Goal: Information Seeking & Learning: Learn about a topic

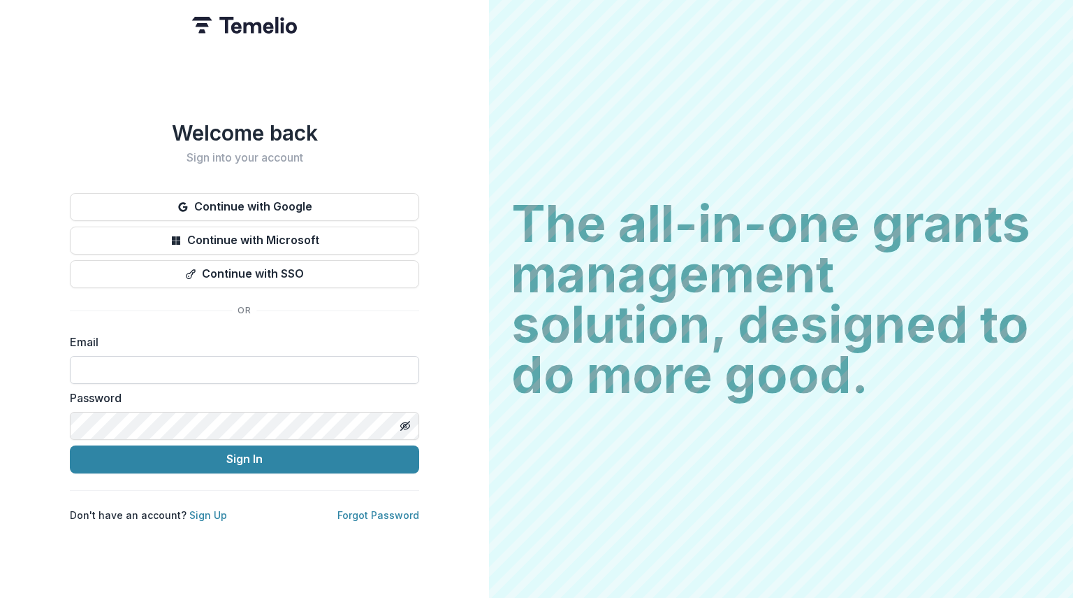
click at [196, 356] on input at bounding box center [244, 370] width 349 height 28
type input "**********"
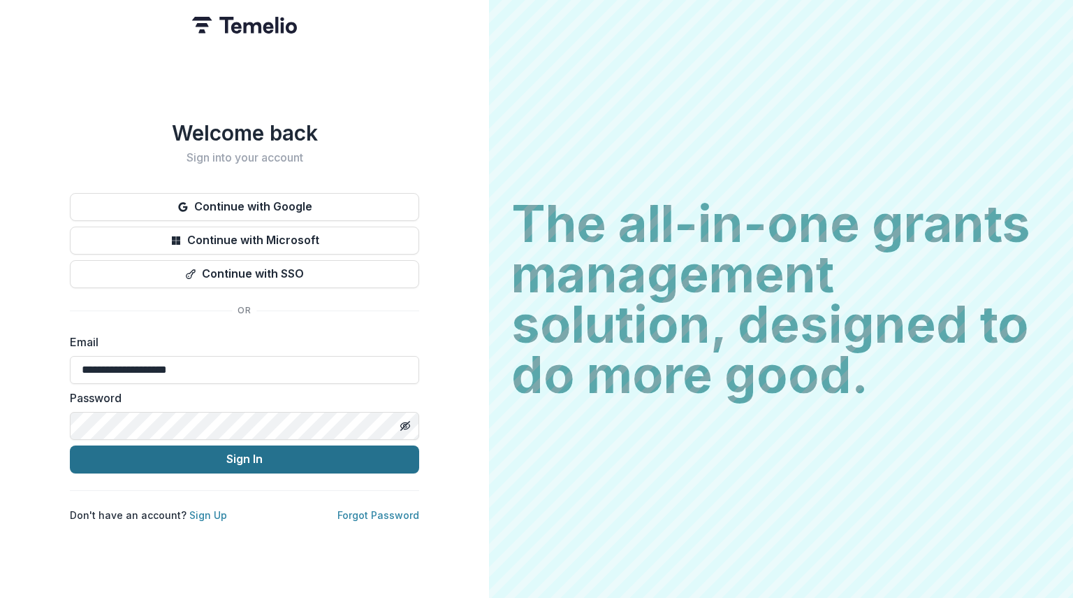
click at [208, 451] on button "Sign In" at bounding box center [244, 459] width 349 height 28
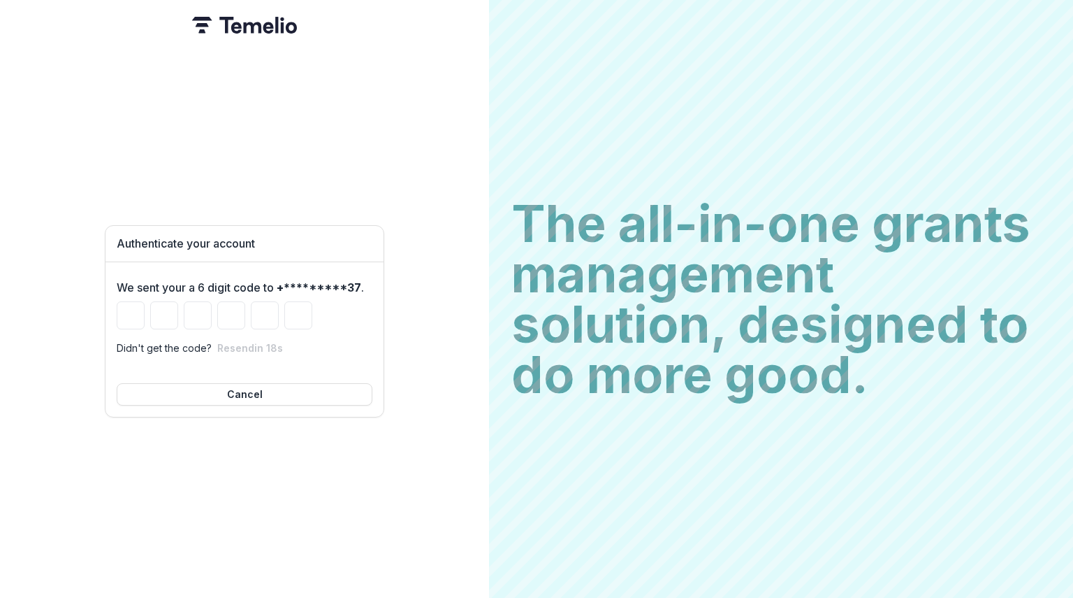
type input "*"
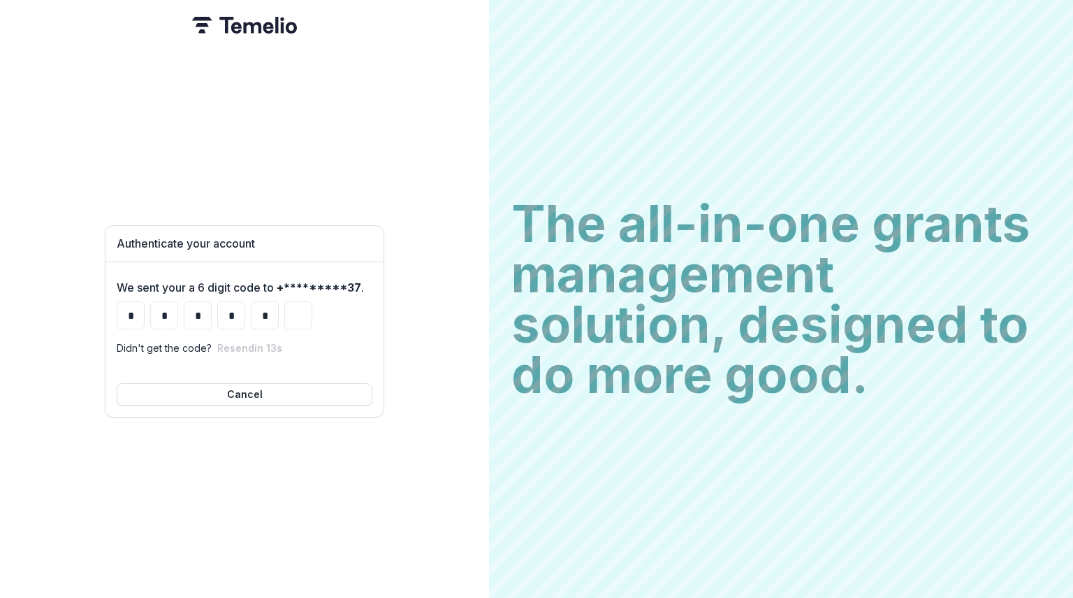
type input "*"
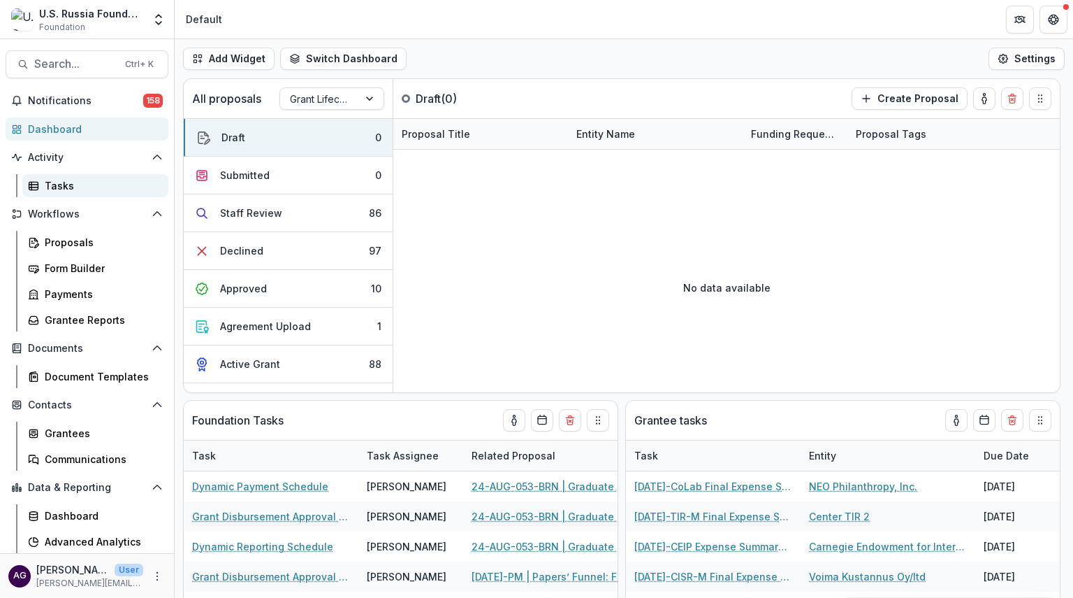
click at [64, 185] on div "Tasks" at bounding box center [101, 185] width 113 height 15
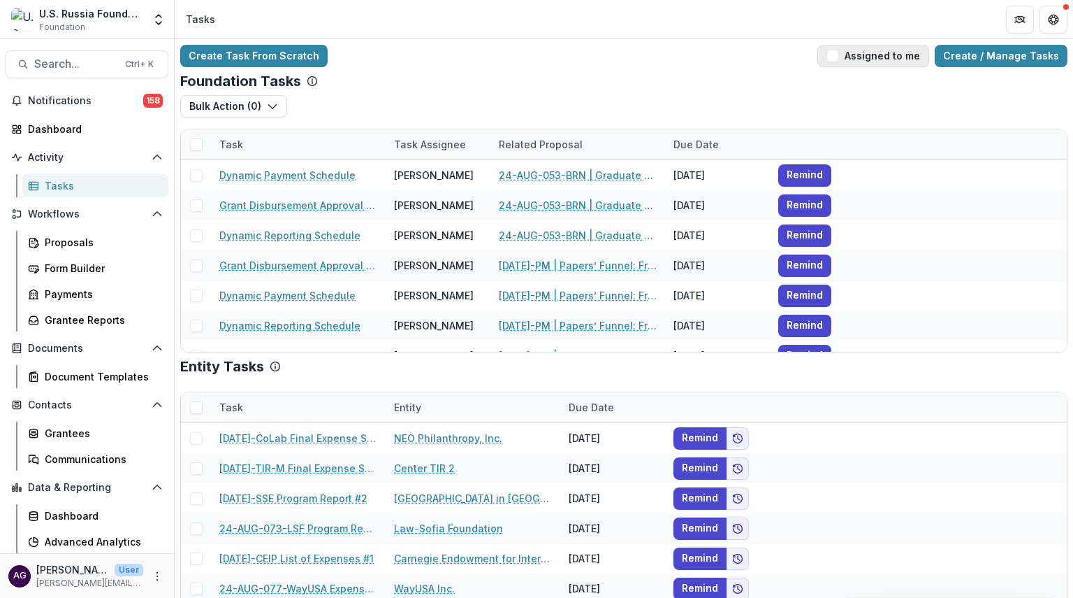
click at [839, 53] on span "button" at bounding box center [833, 56] width 13 height 13
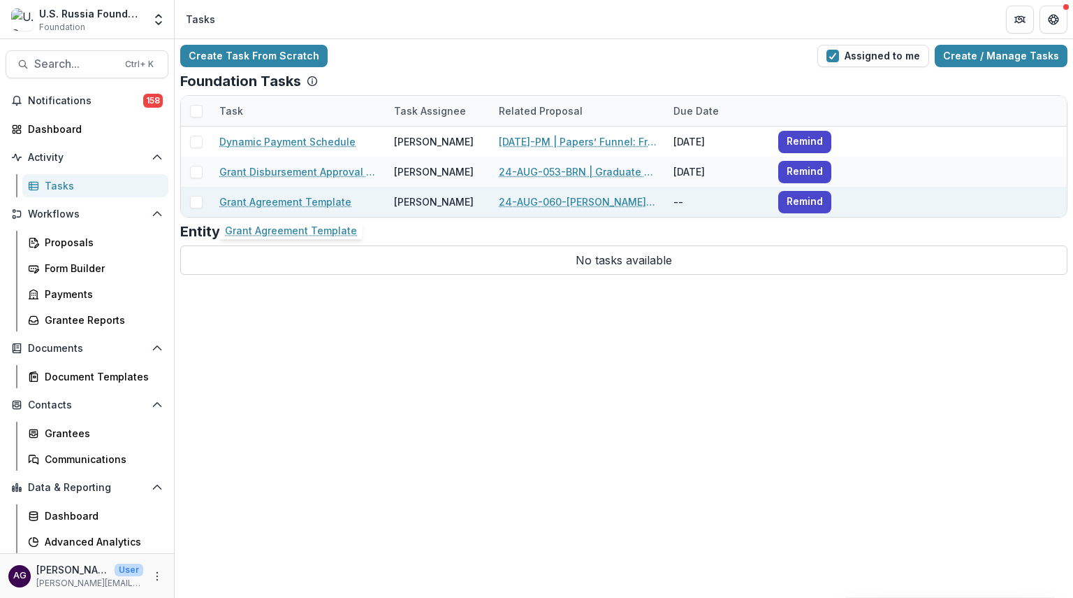
click at [314, 187] on div "Grant Agreement Template" at bounding box center [298, 202] width 158 height 30
click at [289, 199] on link "Grant Agreement Template" at bounding box center [285, 201] width 132 height 15
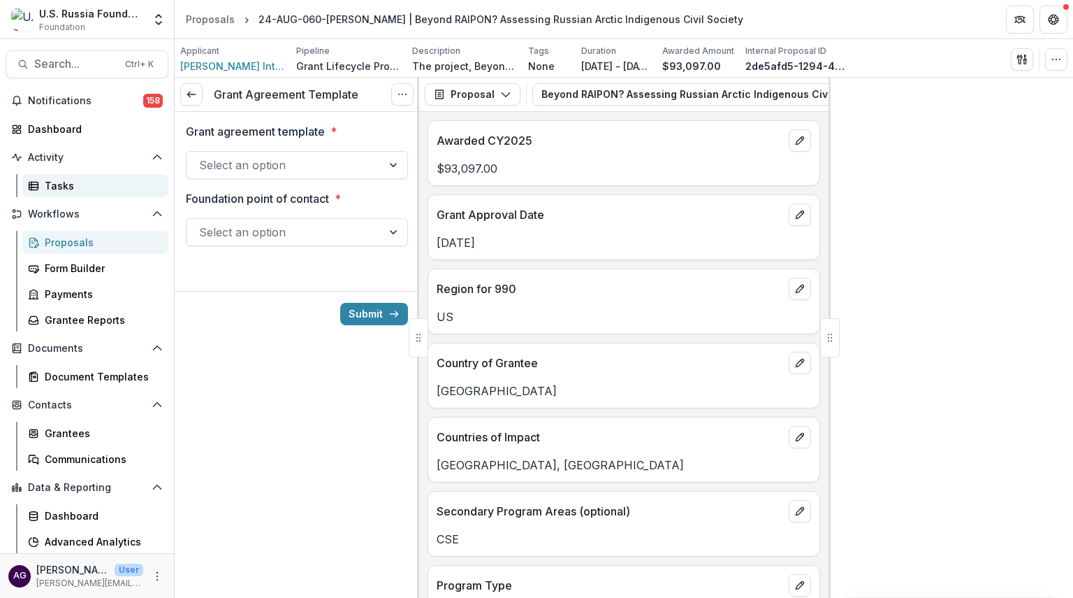
click at [53, 180] on div "Tasks" at bounding box center [101, 185] width 113 height 15
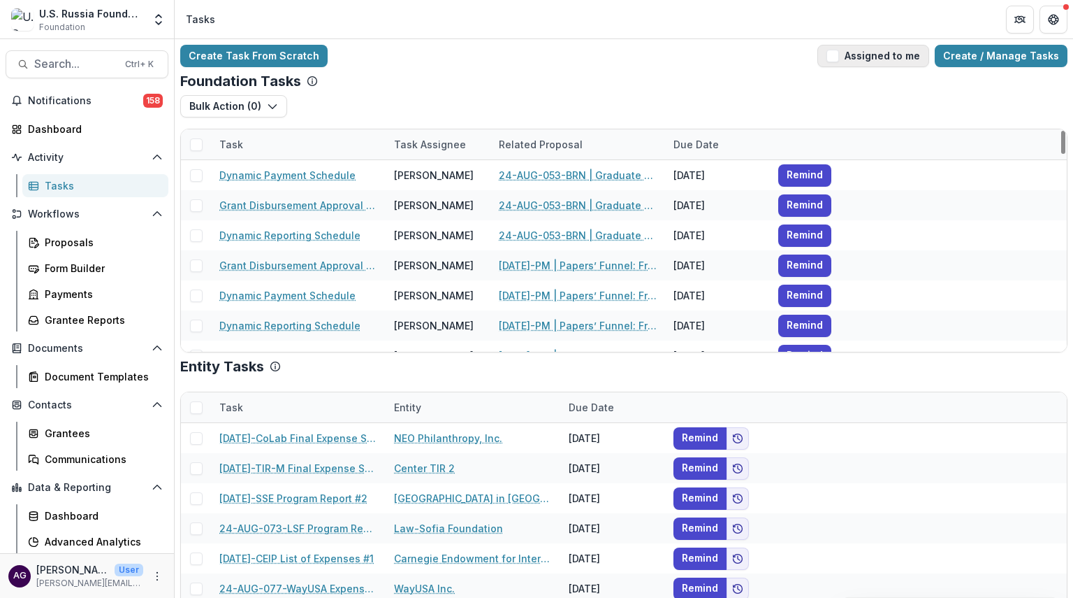
click at [837, 57] on span "button" at bounding box center [833, 56] width 13 height 13
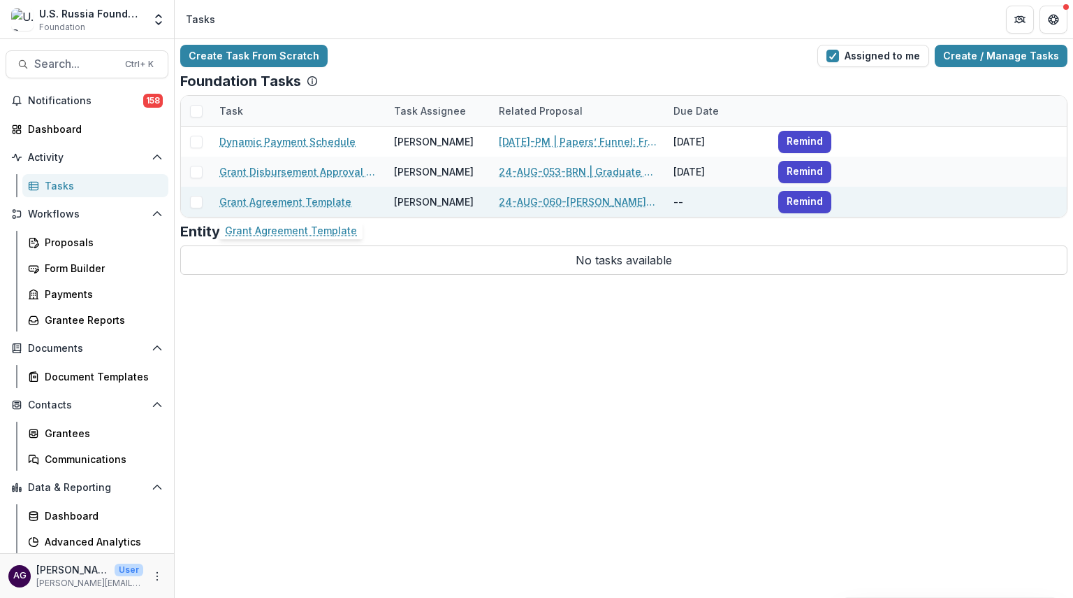
click at [312, 200] on link "Grant Agreement Template" at bounding box center [285, 201] width 132 height 15
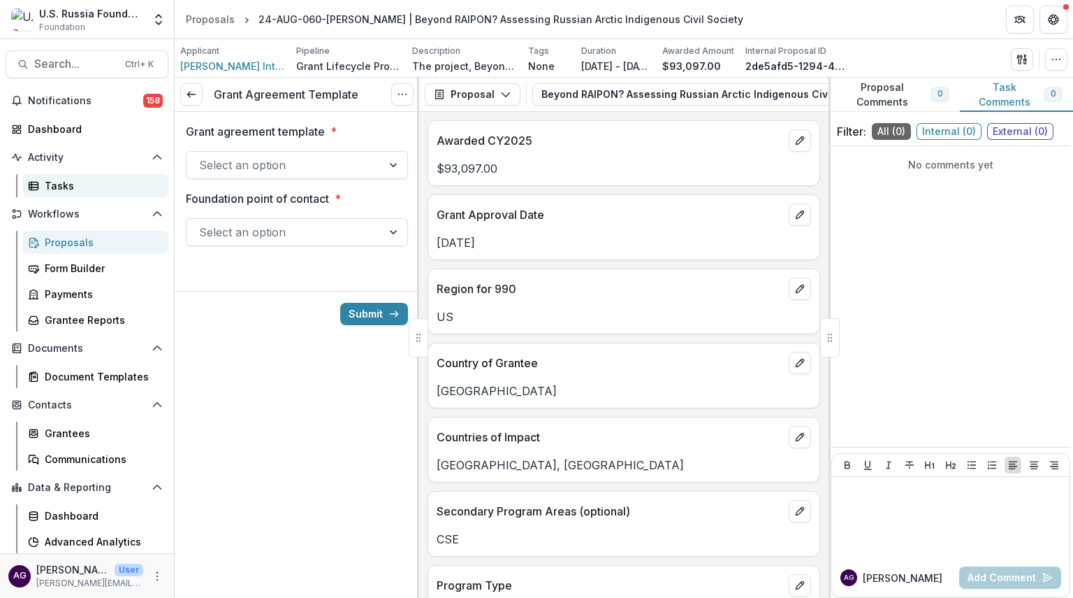
click at [75, 183] on div "Tasks" at bounding box center [101, 185] width 113 height 15
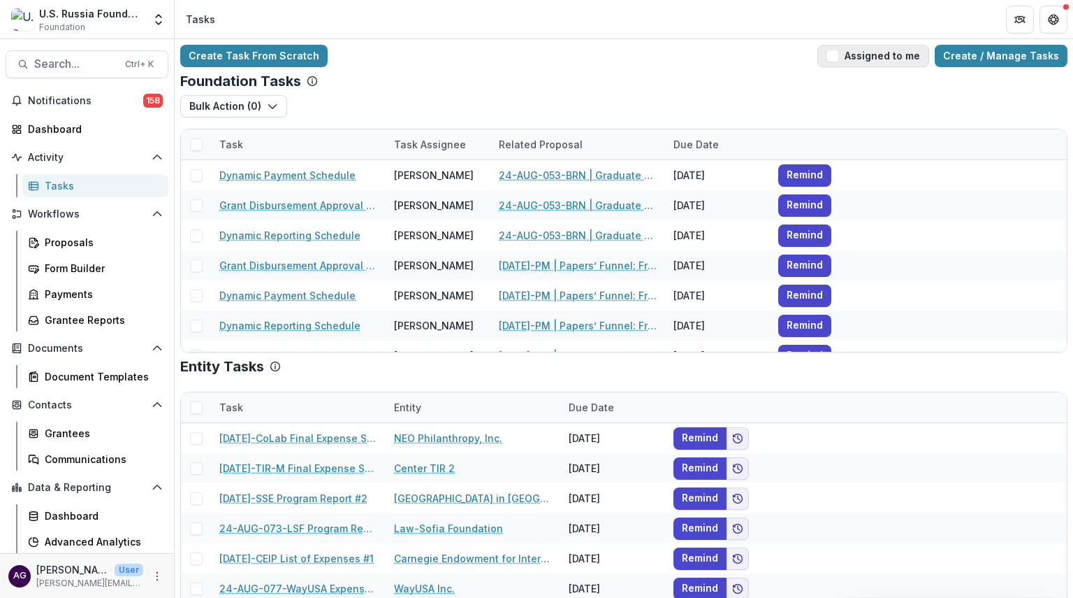
click at [836, 53] on span "button" at bounding box center [833, 56] width 13 height 13
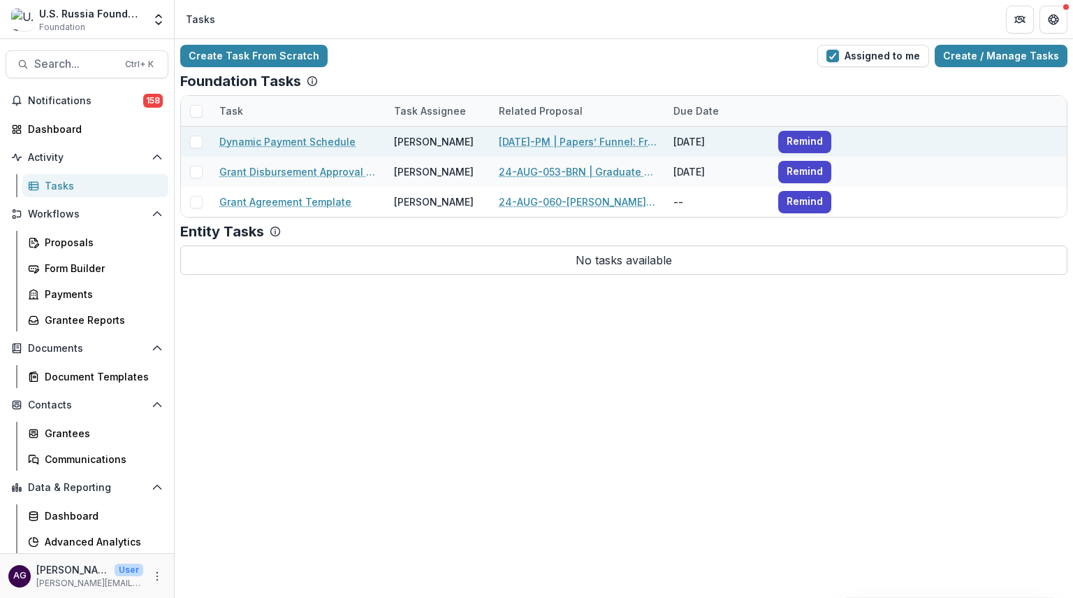
click at [193, 139] on span at bounding box center [196, 142] width 13 height 13
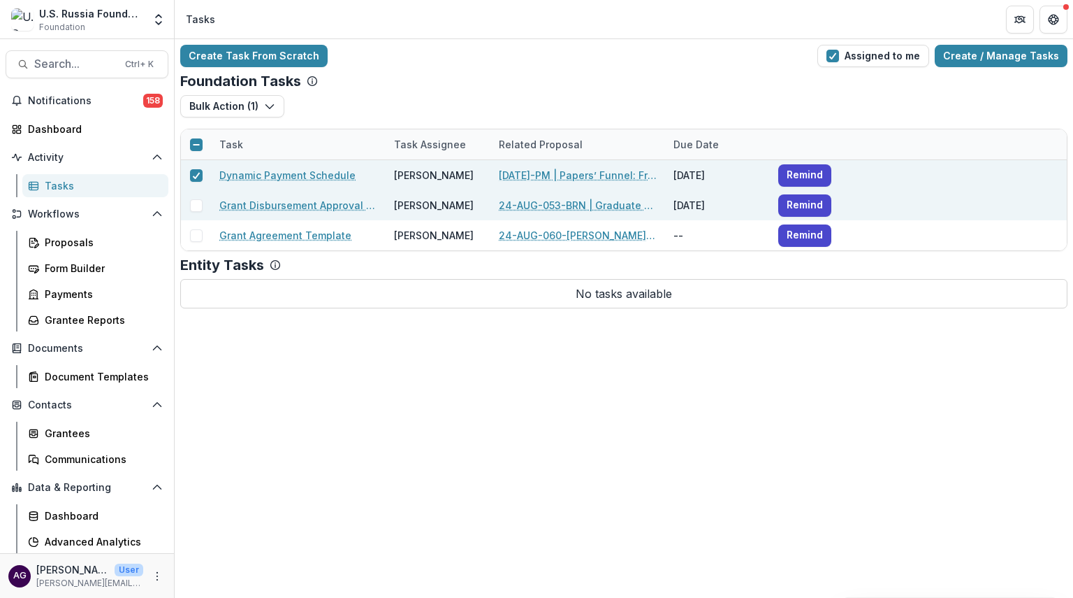
click at [197, 204] on span at bounding box center [196, 205] width 13 height 13
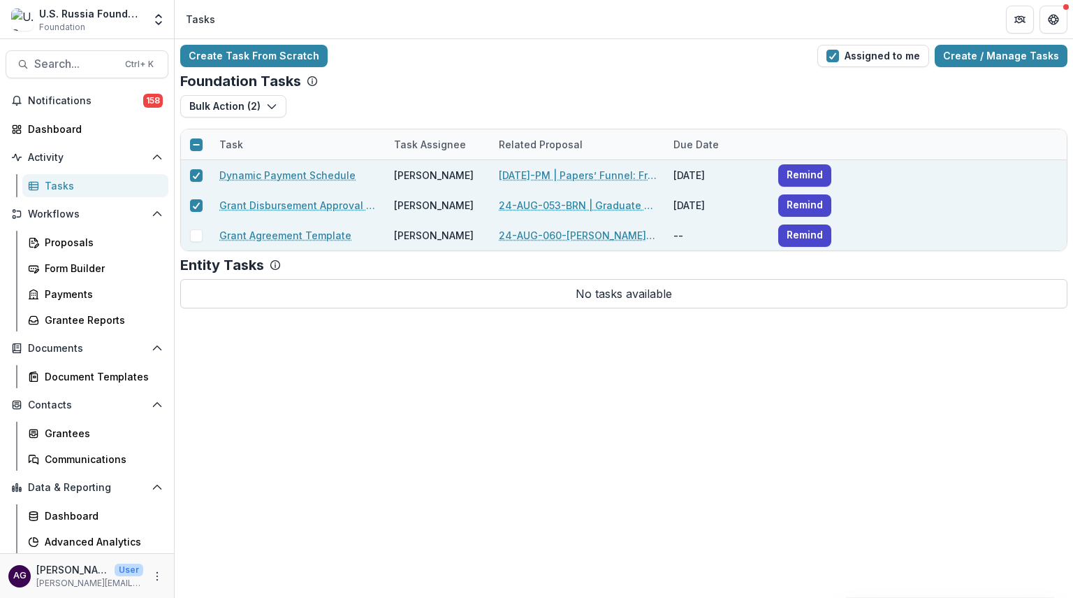
click at [196, 236] on span at bounding box center [196, 235] width 13 height 13
click at [273, 108] on icon "button" at bounding box center [271, 106] width 11 height 11
click at [253, 159] on button "Bulk Cancel ( 3 )" at bounding box center [259, 161] width 150 height 23
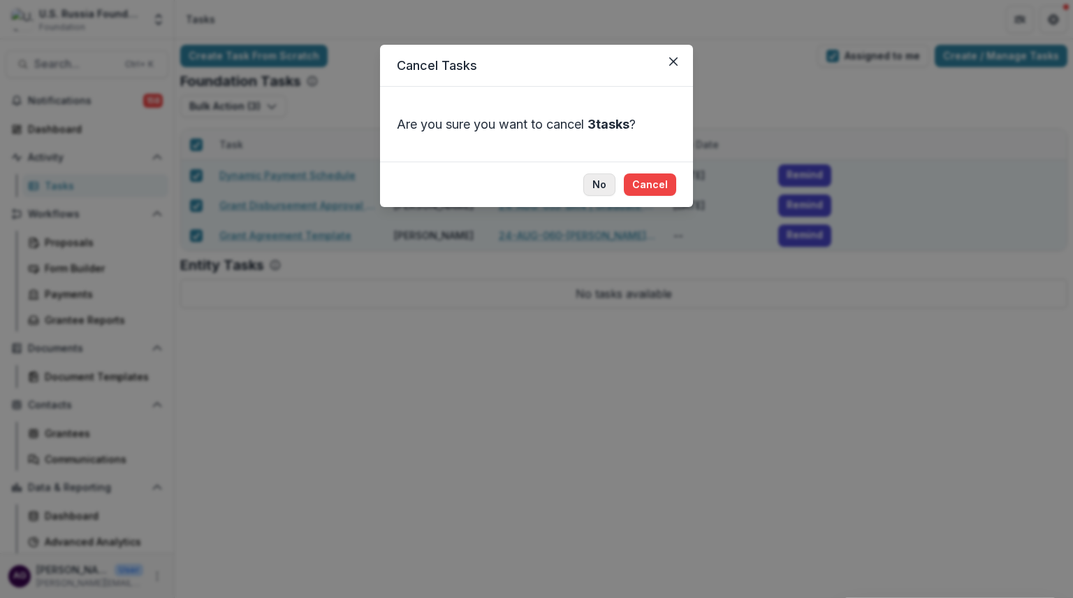
click at [601, 184] on button "No" at bounding box center [600, 184] width 32 height 22
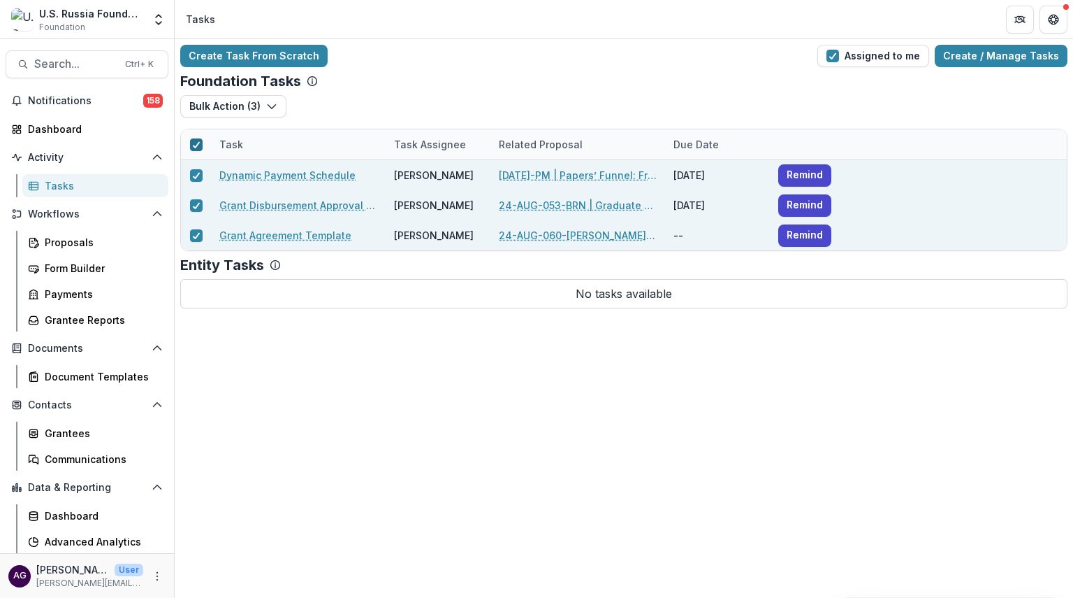
click at [194, 147] on div at bounding box center [196, 144] width 8 height 11
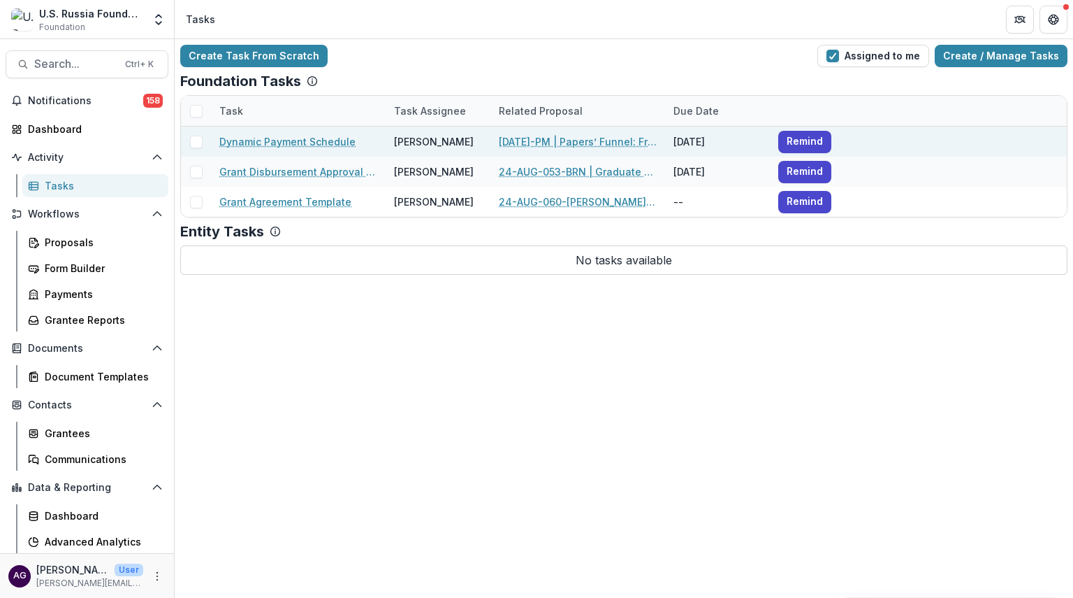
click at [194, 147] on div at bounding box center [196, 141] width 30 height 30
click at [196, 142] on span at bounding box center [196, 142] width 13 height 13
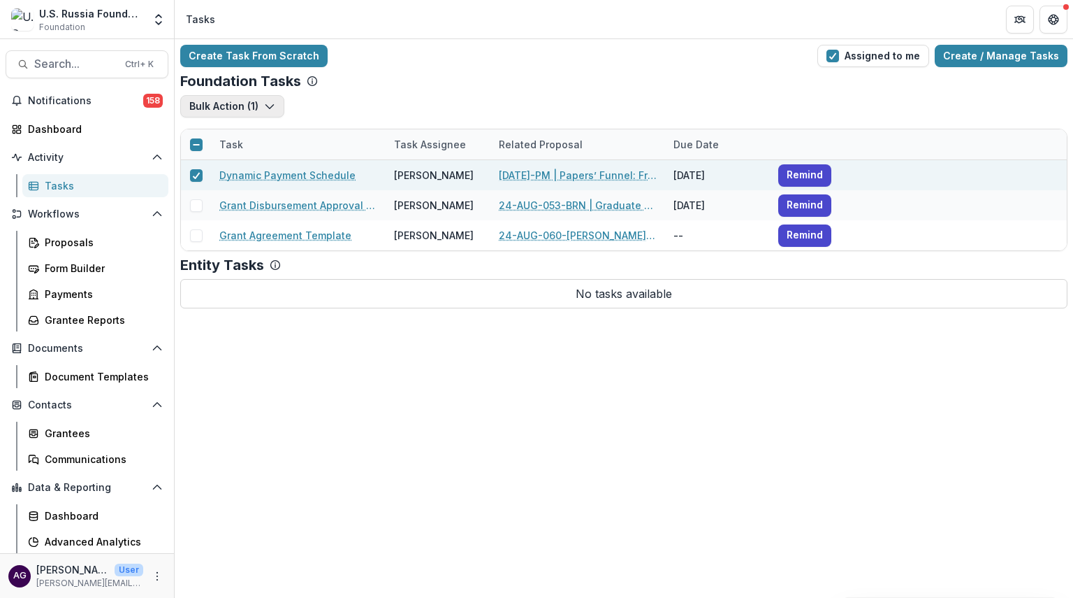
click at [274, 106] on button "Bulk Action ( 1 )" at bounding box center [232, 106] width 104 height 22
click at [245, 138] on button "Bulk Complete ( 1 )" at bounding box center [259, 137] width 150 height 23
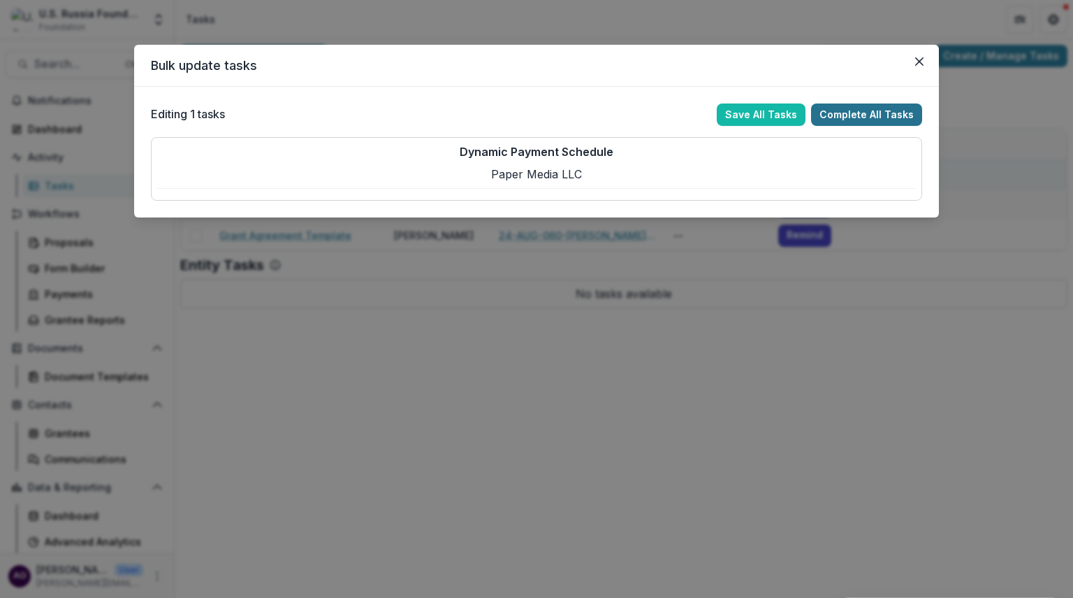
click at [855, 113] on button "Complete All Tasks" at bounding box center [866, 114] width 111 height 22
click at [855, 115] on button "Complete All Tasks" at bounding box center [866, 114] width 111 height 22
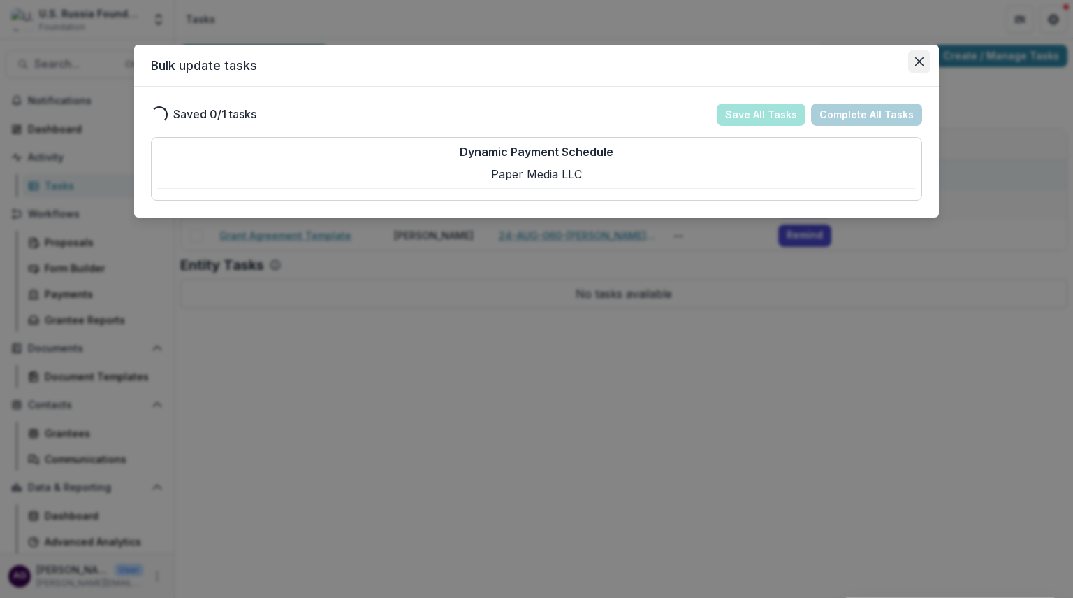
click at [919, 63] on icon "Close" at bounding box center [919, 61] width 8 height 8
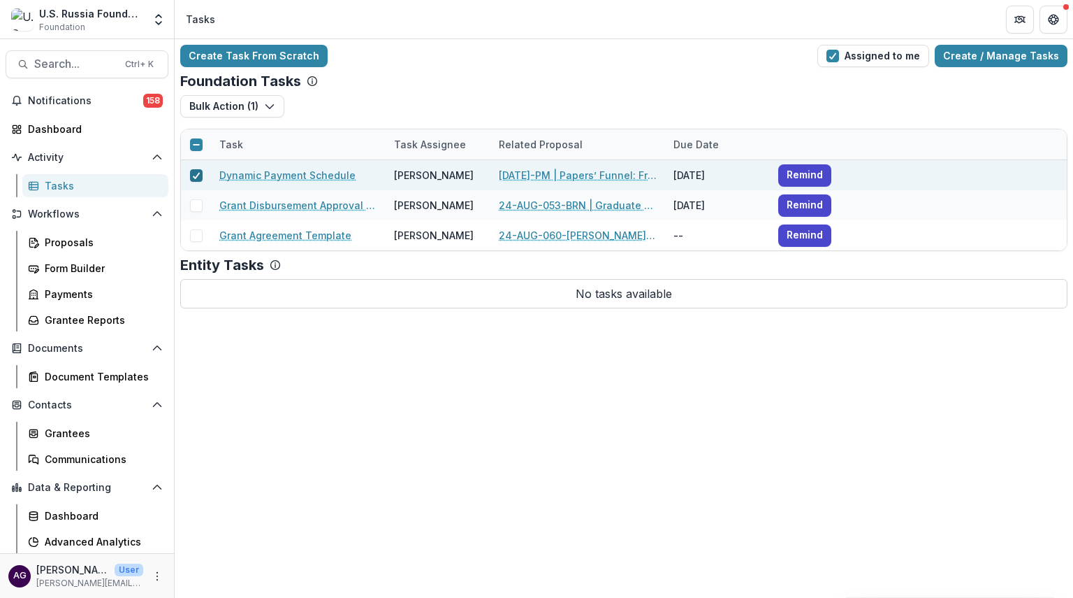
click at [197, 175] on icon at bounding box center [196, 175] width 8 height 7
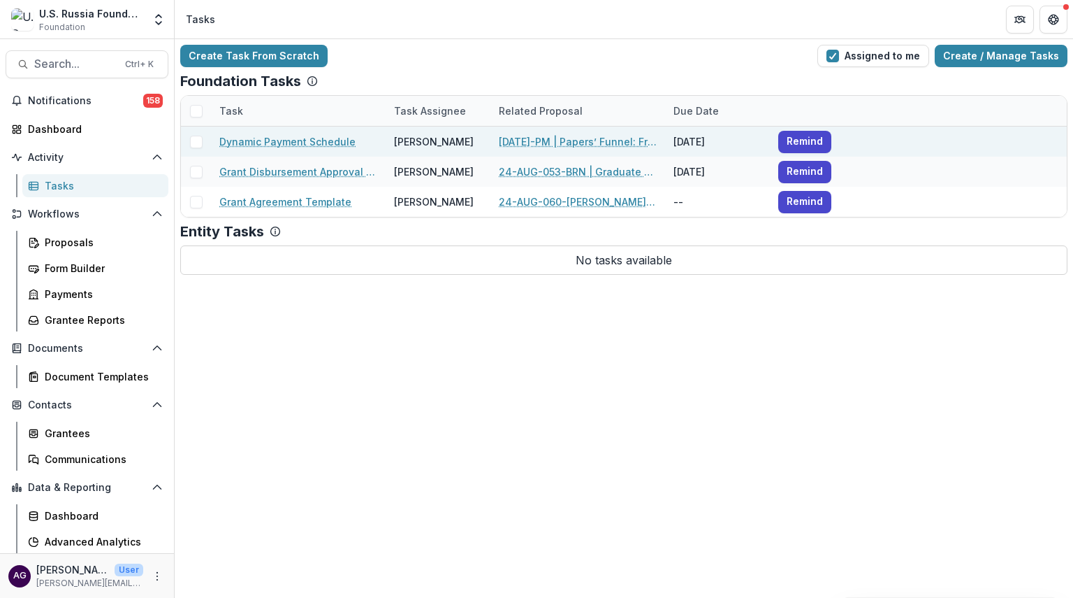
click at [406, 52] on div "Create Task From Scratch Assigned to me Create / Manage Tasks" at bounding box center [624, 56] width 888 height 22
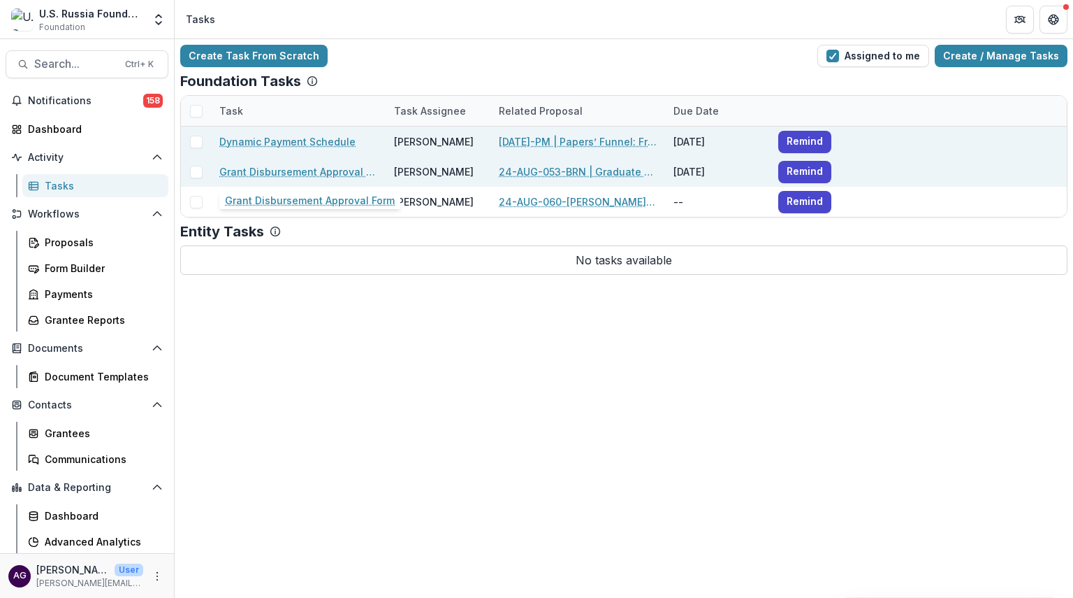
click at [277, 165] on link "Grant Disbursement Approval Form" at bounding box center [298, 171] width 158 height 15
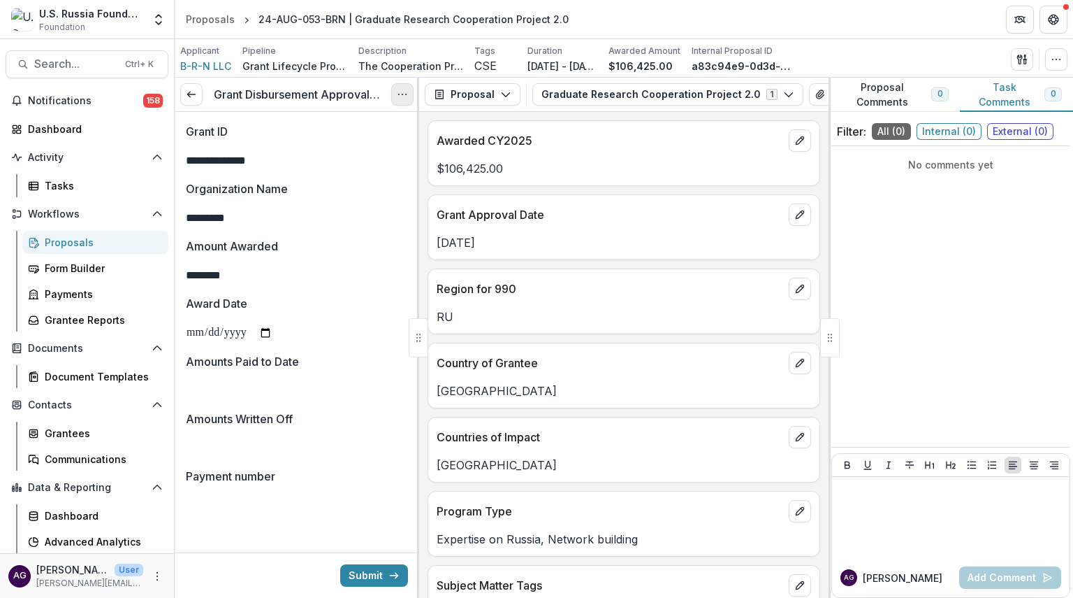
click at [396, 94] on button "Options" at bounding box center [402, 94] width 22 height 22
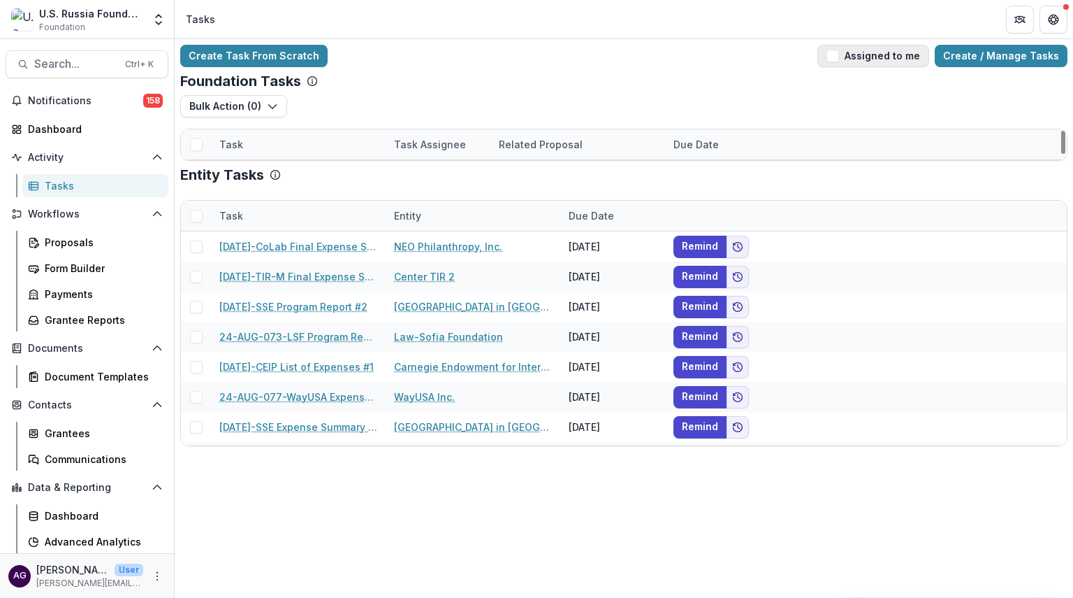
click at [839, 52] on span "button" at bounding box center [833, 56] width 13 height 13
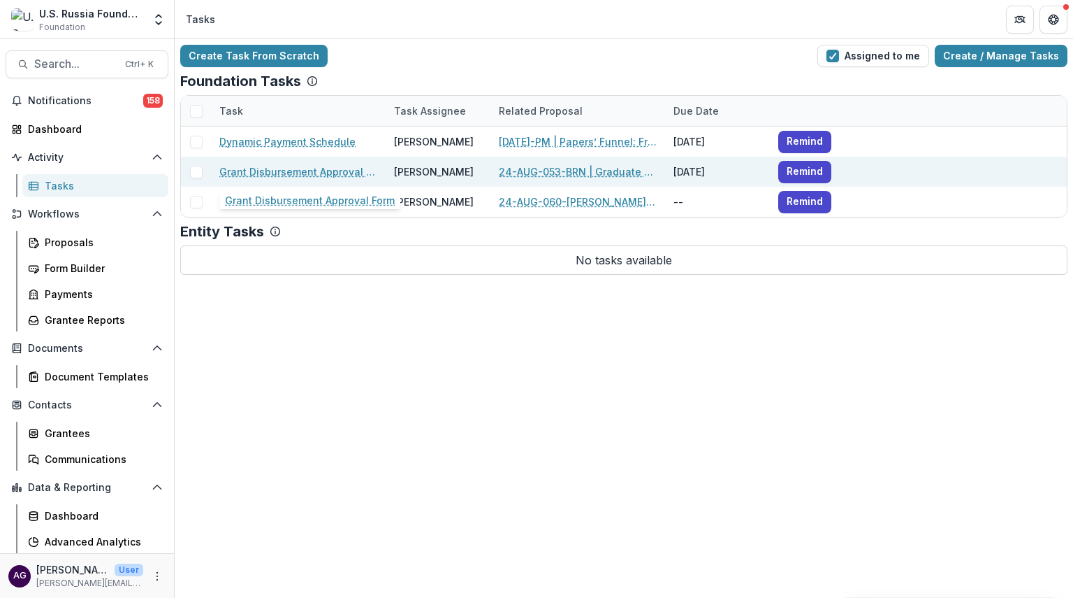
click at [261, 171] on link "Grant Disbursement Approval Form" at bounding box center [298, 171] width 158 height 15
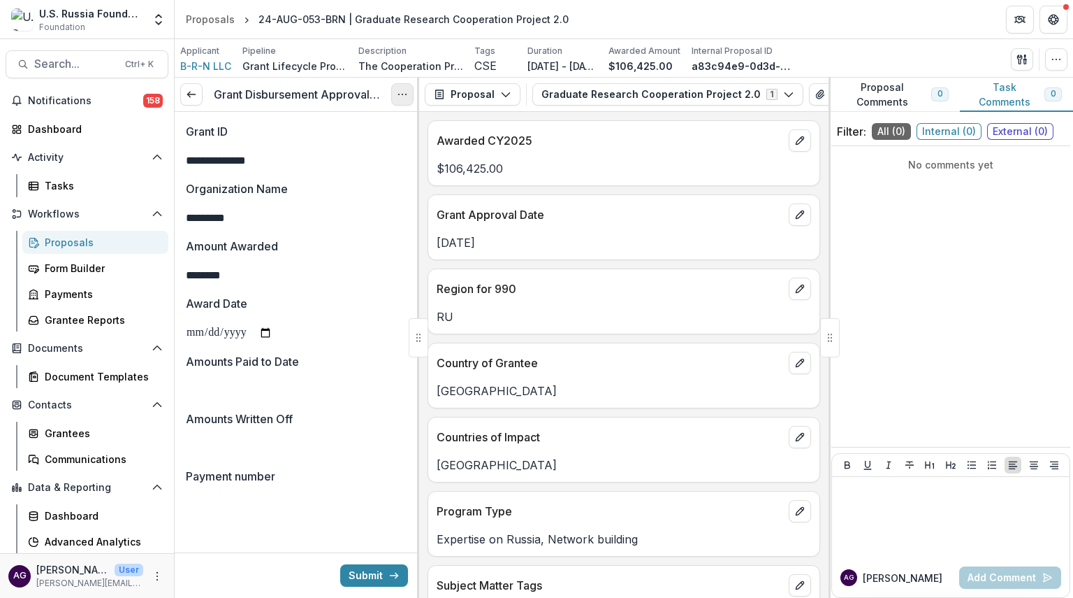
click at [400, 93] on icon "Options" at bounding box center [402, 94] width 11 height 11
click at [362, 161] on button "Cancel Task" at bounding box center [336, 155] width 150 height 23
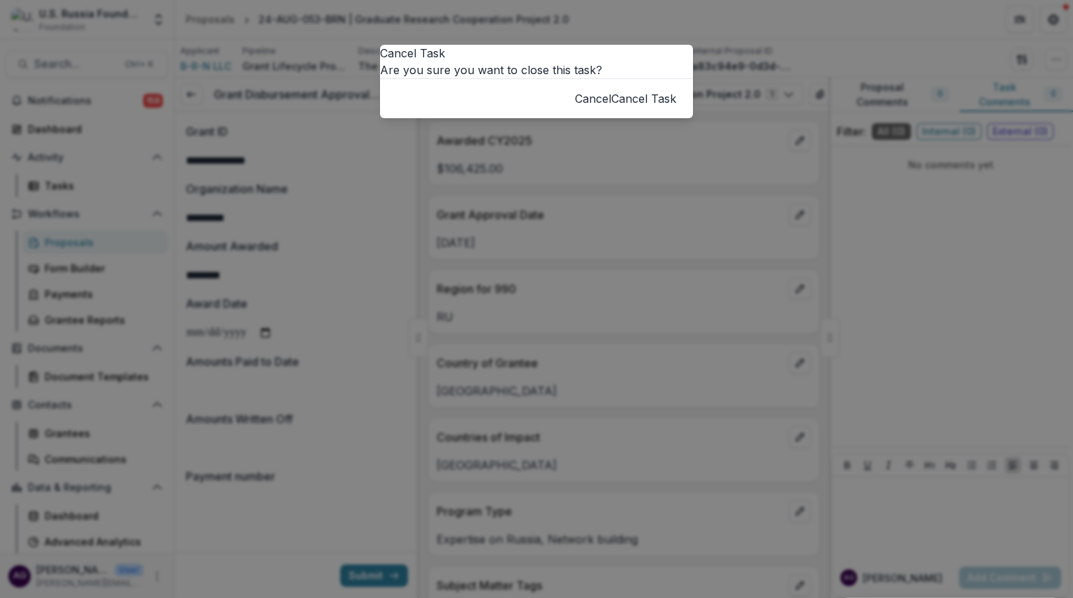
click at [643, 107] on button "Cancel Task" at bounding box center [643, 98] width 65 height 17
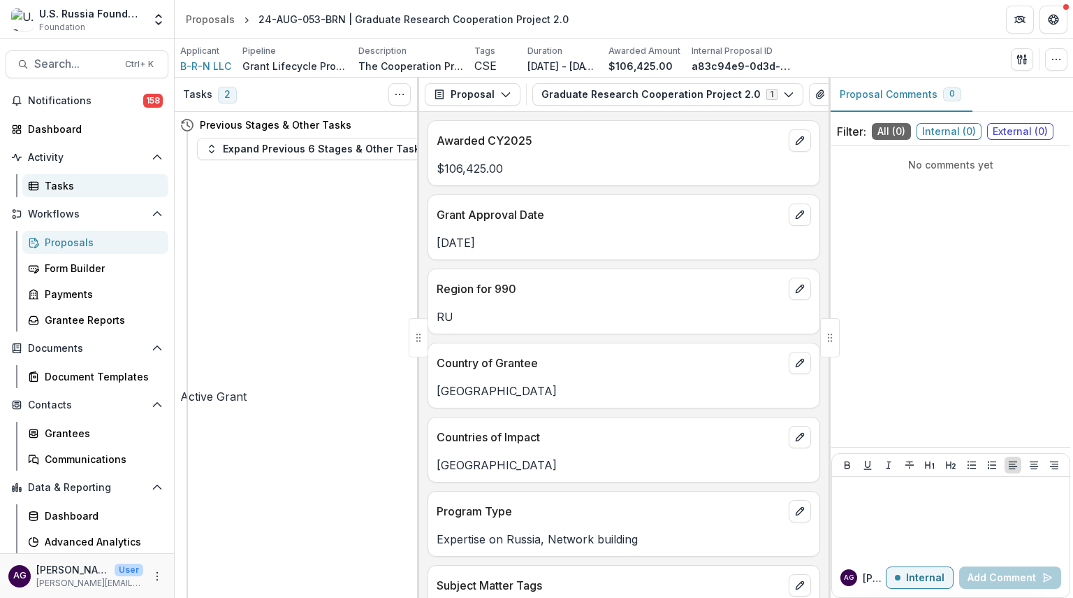
click at [53, 188] on div "Tasks" at bounding box center [101, 185] width 113 height 15
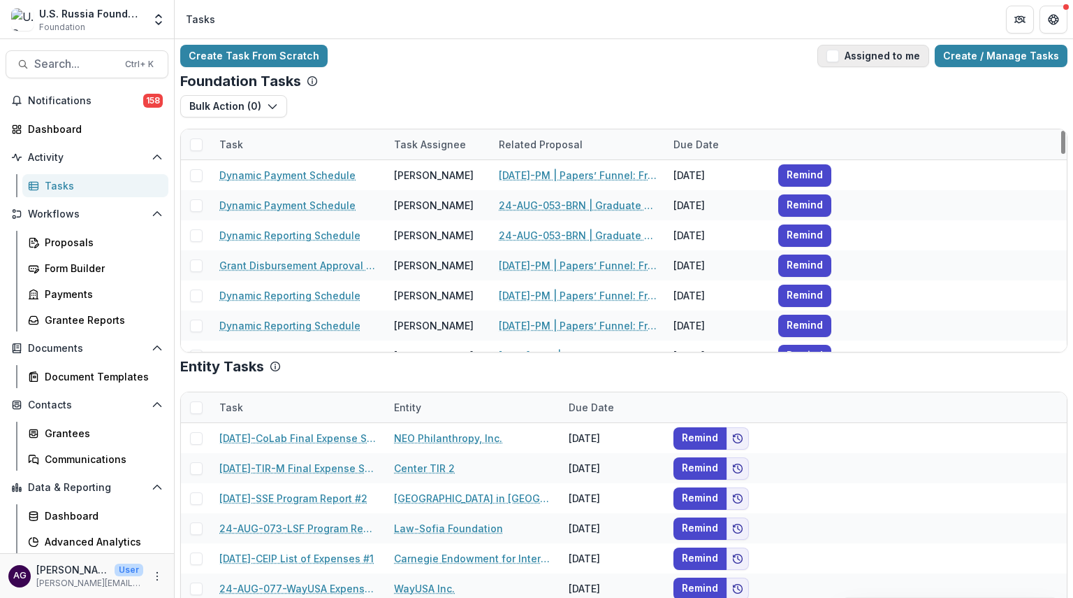
click at [848, 53] on button "Assigned to me" at bounding box center [874, 56] width 112 height 22
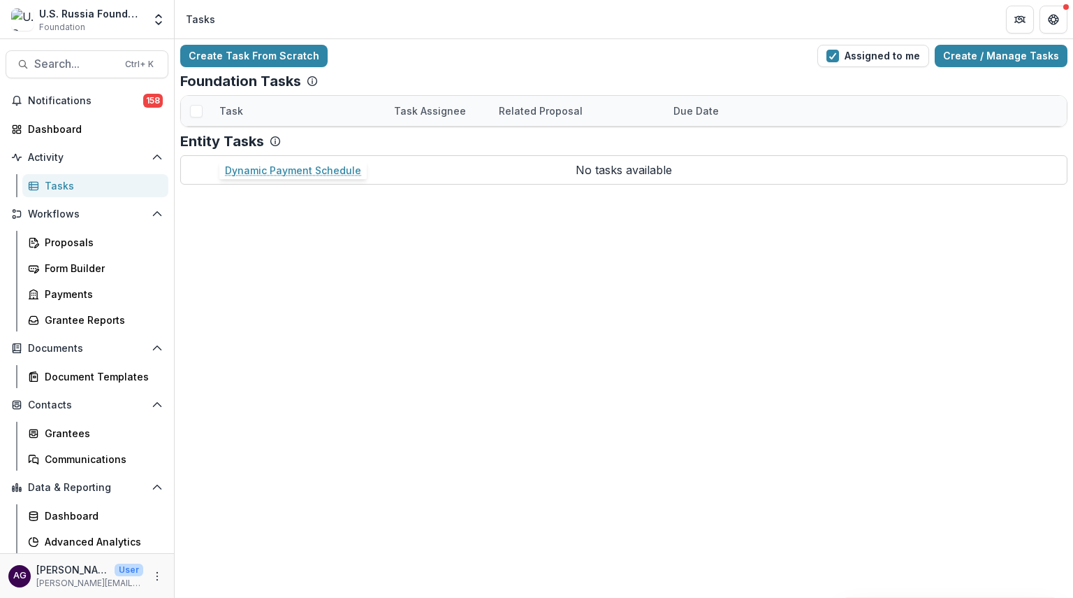
click at [293, 140] on link "Dynamic Payment Schedule" at bounding box center [287, 141] width 136 height 15
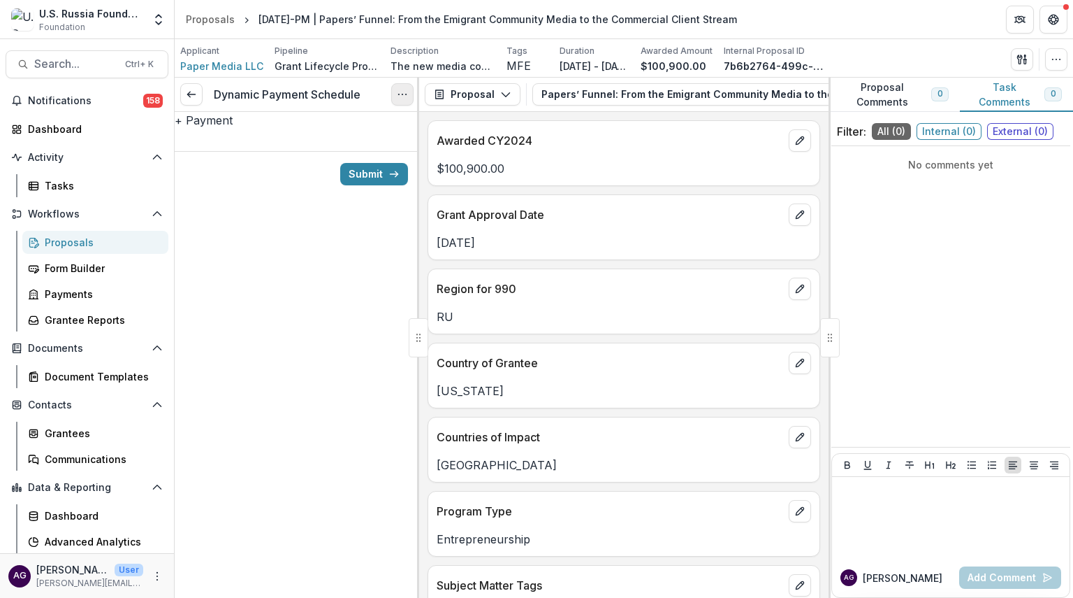
click at [401, 97] on icon "Options" at bounding box center [402, 94] width 11 height 11
click at [330, 155] on button "Cancel Task" at bounding box center [336, 155] width 150 height 23
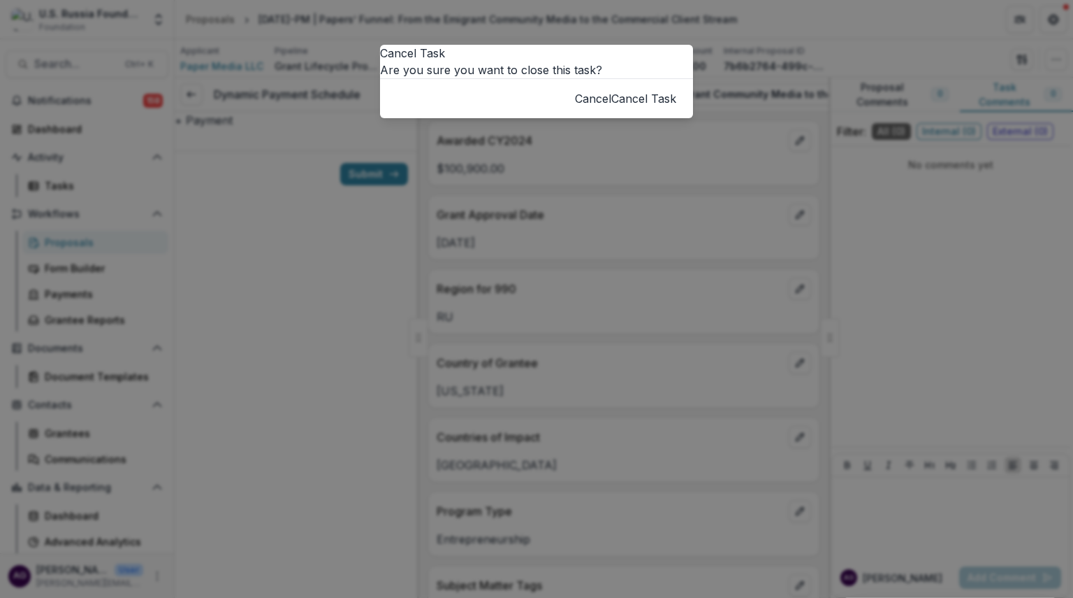
click at [612, 107] on button "Cancel Task" at bounding box center [643, 98] width 65 height 17
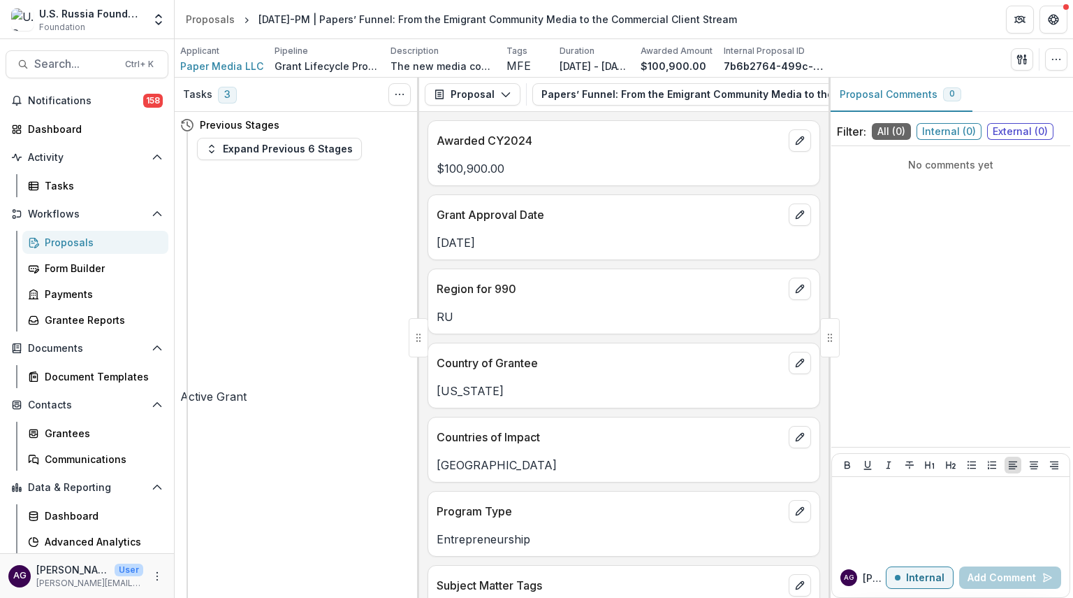
click at [520, 215] on p "Grant Approval Date" at bounding box center [610, 214] width 347 height 17
click at [55, 136] on div "Dashboard" at bounding box center [92, 129] width 129 height 15
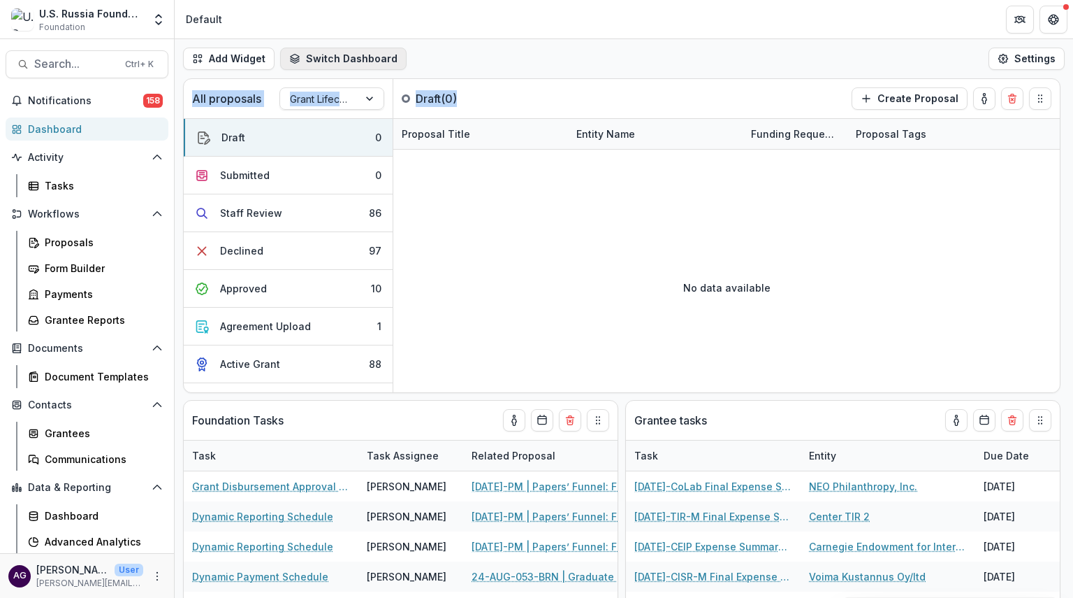
drag, startPoint x: 472, startPoint y: 82, endPoint x: 321, endPoint y: 52, distance: 153.9
click at [321, 52] on div "**********" at bounding box center [624, 318] width 899 height 558
click at [493, 55] on div "Add Widget Switch Dashboard Default New Dashboard Settings" at bounding box center [624, 58] width 899 height 39
click at [359, 55] on button "Switch Dashboard" at bounding box center [343, 59] width 126 height 22
click at [488, 59] on div "Add Widget Switch Dashboard Default New Dashboard Settings" at bounding box center [624, 58] width 899 height 39
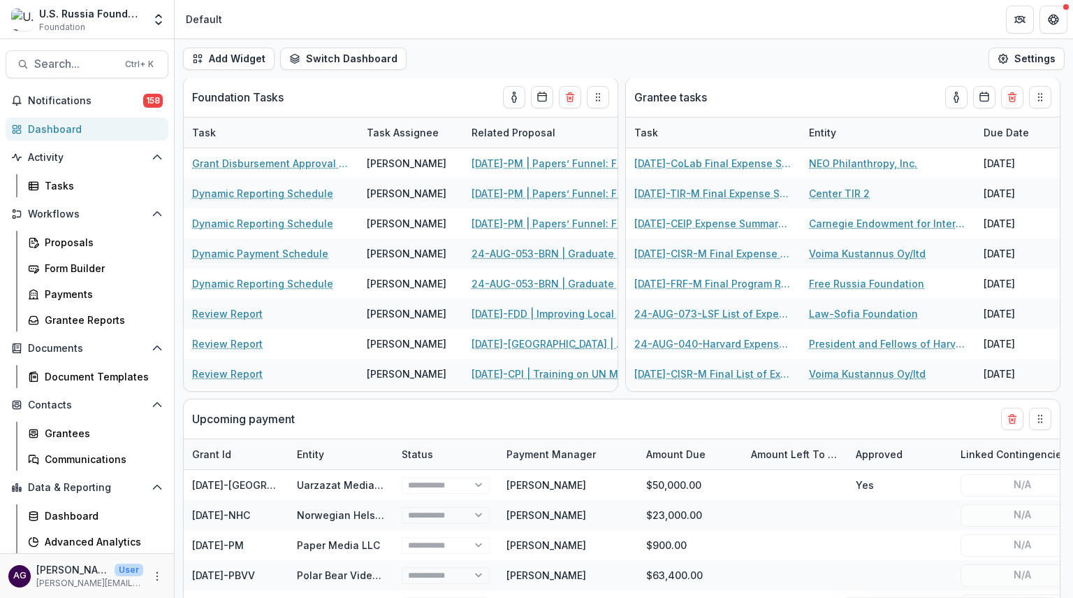
scroll to position [328, 0]
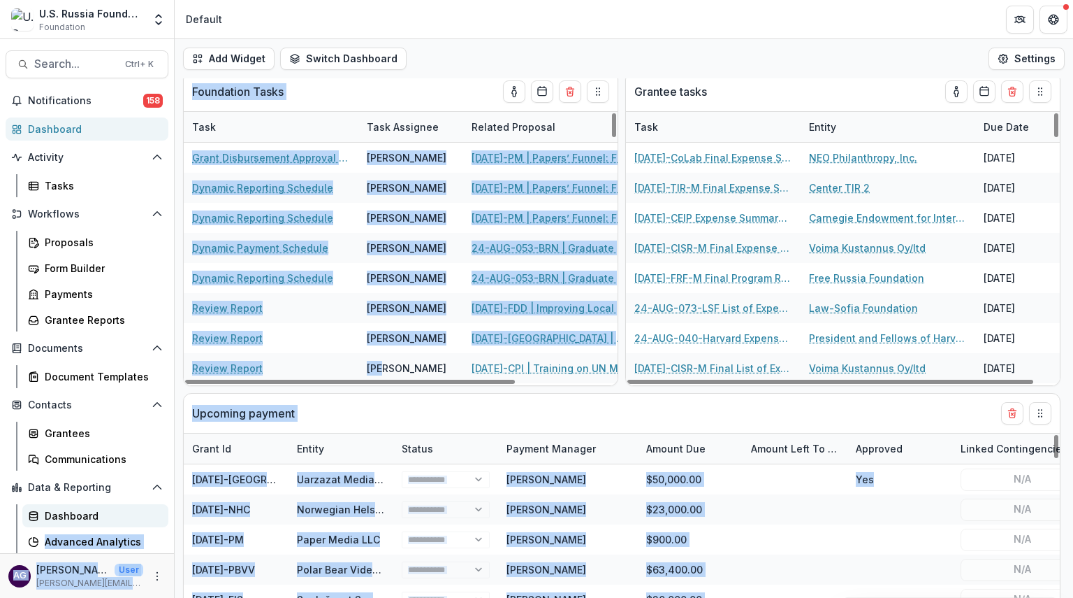
drag, startPoint x: 386, startPoint y: 372, endPoint x: 112, endPoint y: 516, distance: 309.5
click at [112, 516] on main "**********" at bounding box center [536, 318] width 1073 height 558
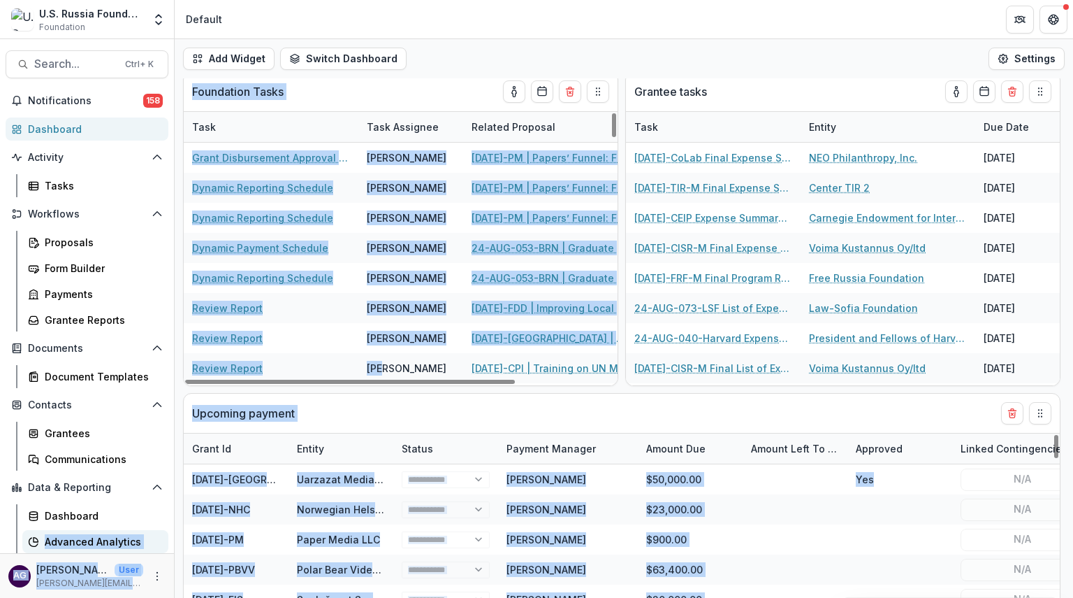
click at [91, 538] on div "Advanced Analytics" at bounding box center [101, 541] width 113 height 15
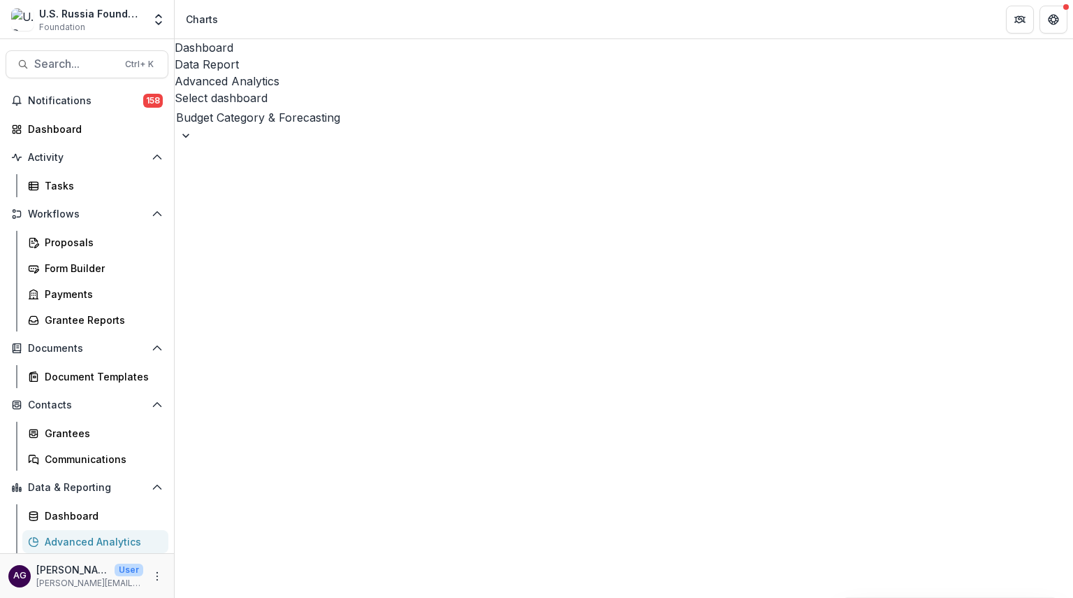
click at [240, 92] on label "Select dashboard" at bounding box center [221, 98] width 93 height 14
click at [244, 91] on label "Select dashboard" at bounding box center [221, 98] width 93 height 14
click at [653, 41] on div "Dashboard Data Report Advanced Analytics" at bounding box center [624, 64] width 899 height 50
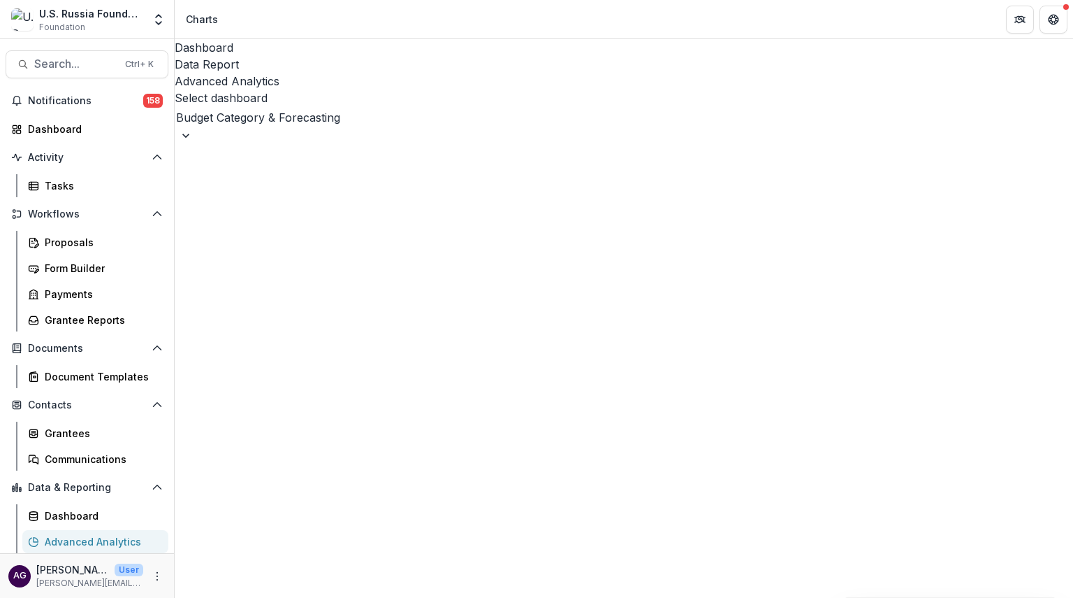
click at [440, 108] on div at bounding box center [624, 118] width 896 height 20
click at [581, 65] on div "Dashboard Data Report Advanced Analytics" at bounding box center [624, 64] width 899 height 50
click at [221, 92] on label "Select dashboard" at bounding box center [221, 98] width 93 height 14
click at [287, 56] on div "Data Report" at bounding box center [624, 64] width 899 height 17
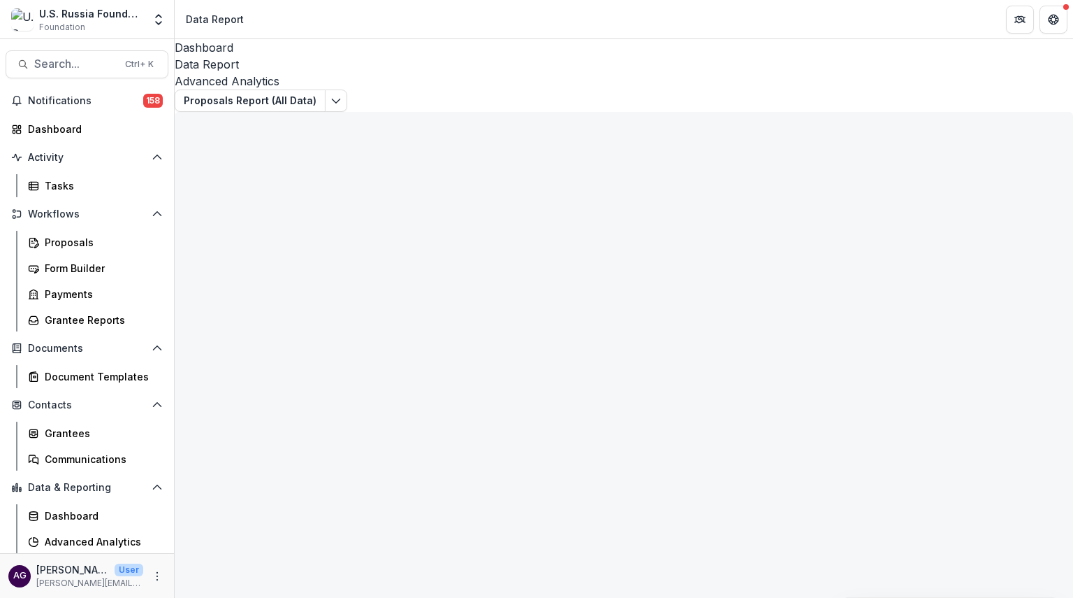
scroll to position [25, 0]
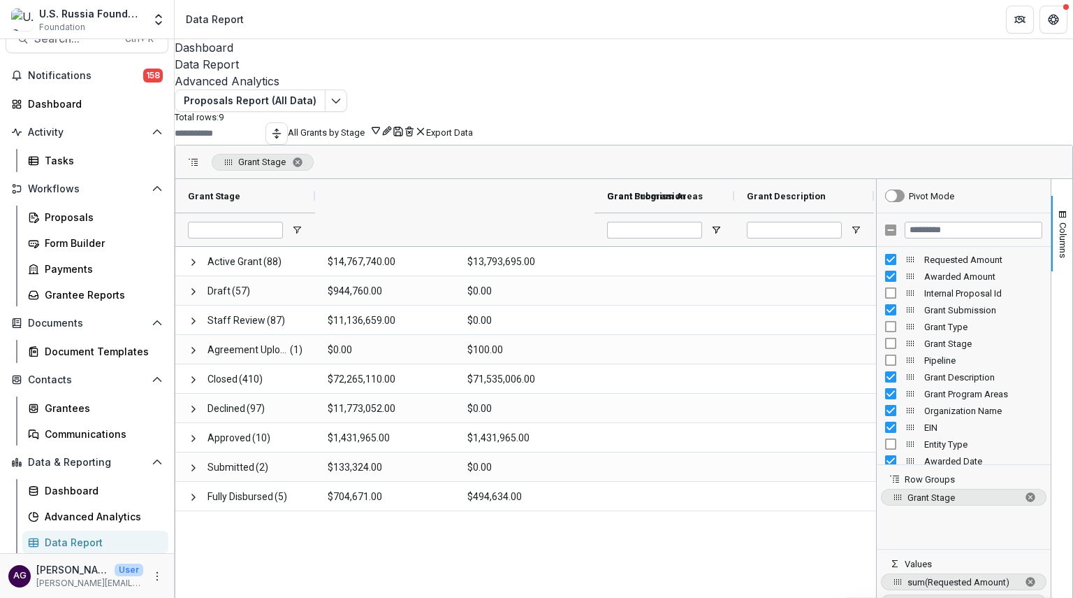
click at [223, 54] on div "Dashboard" at bounding box center [624, 47] width 899 height 17
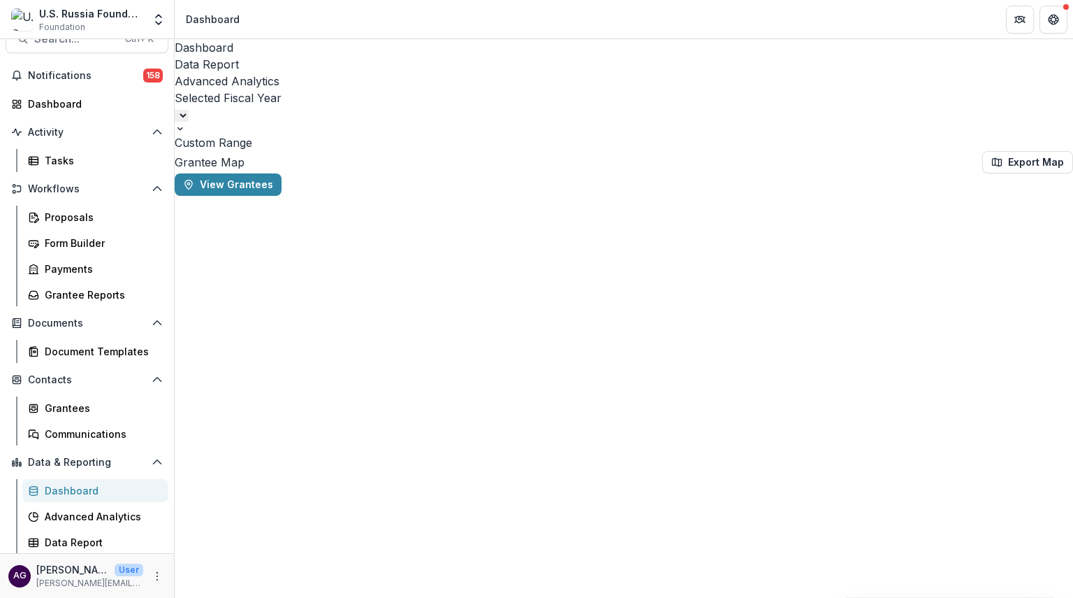
select select "**********"
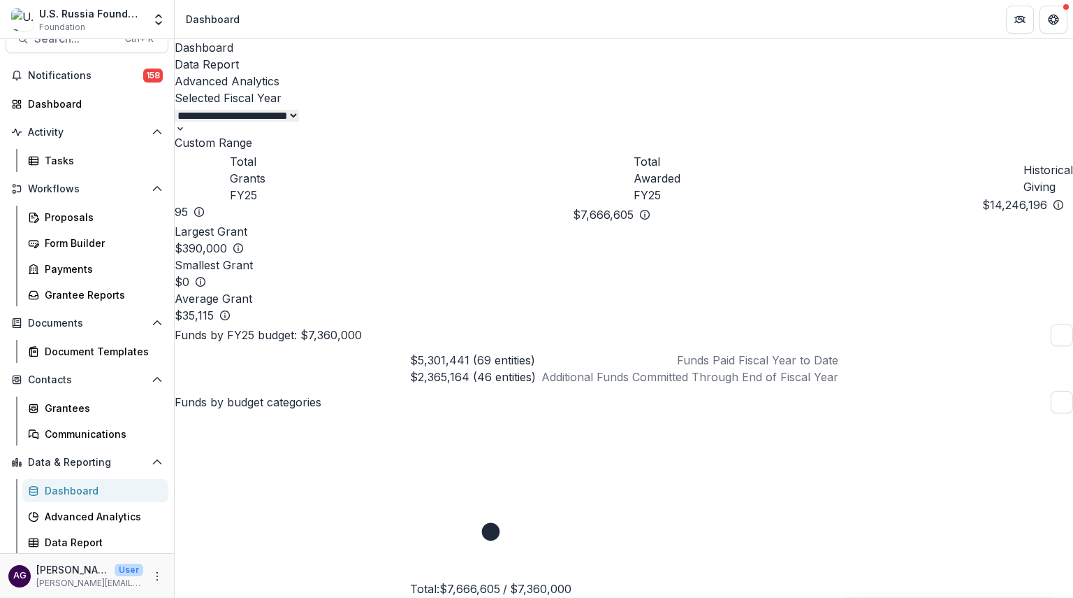
click at [377, 73] on div "Advanced Analytics" at bounding box center [624, 81] width 899 height 17
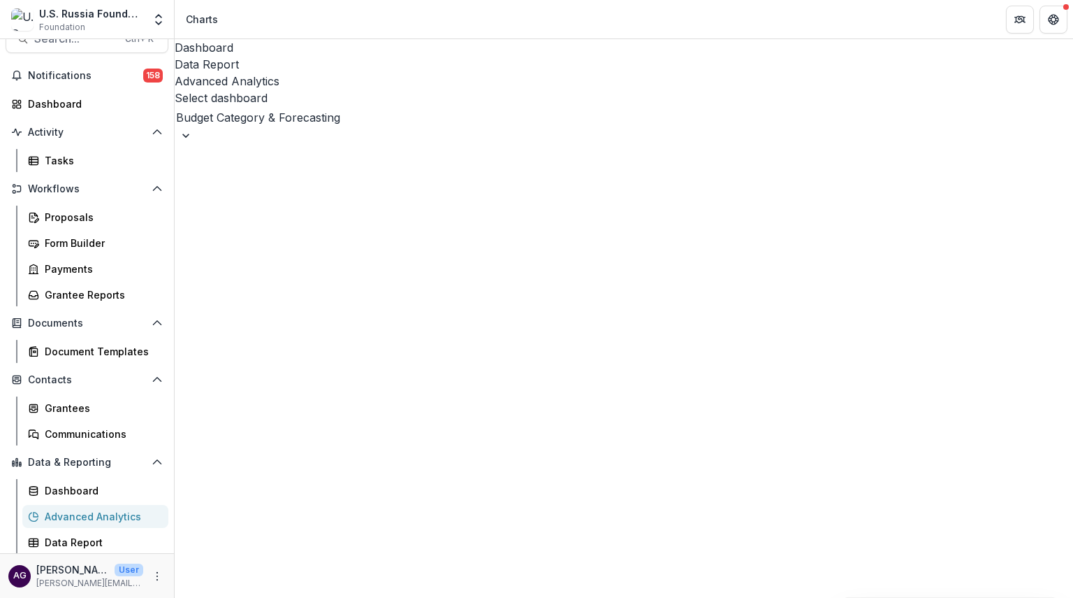
click at [381, 108] on div at bounding box center [624, 118] width 896 height 20
click at [380, 108] on div at bounding box center [624, 118] width 896 height 20
click at [366, 597] on div "Budget Category & Forecasting" at bounding box center [536, 606] width 1073 height 17
click at [297, 56] on div "Data Report" at bounding box center [624, 64] width 899 height 17
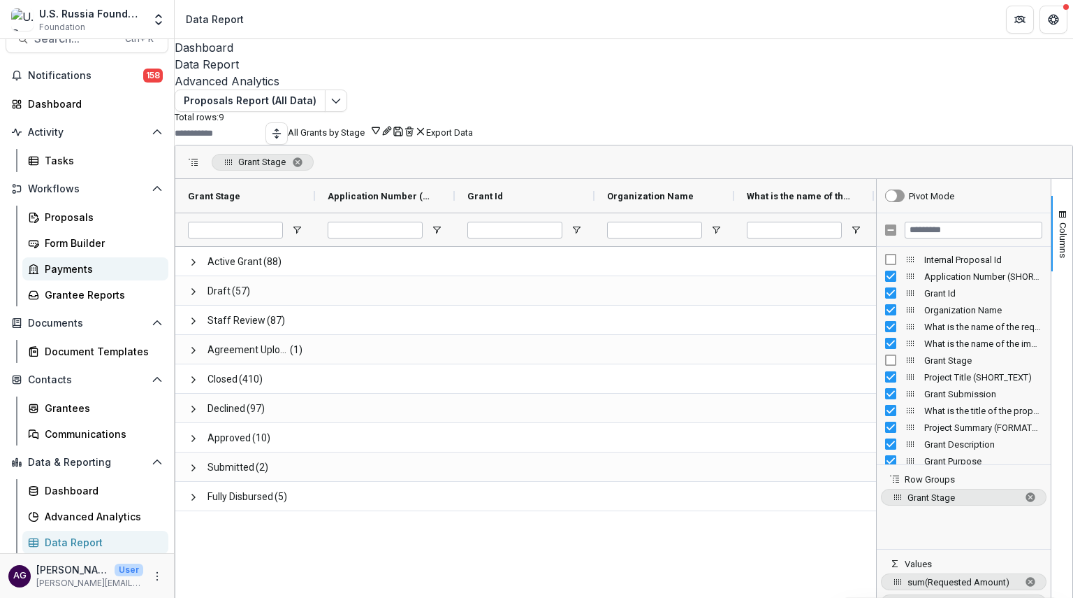
click at [66, 268] on div "Payments" at bounding box center [101, 268] width 113 height 15
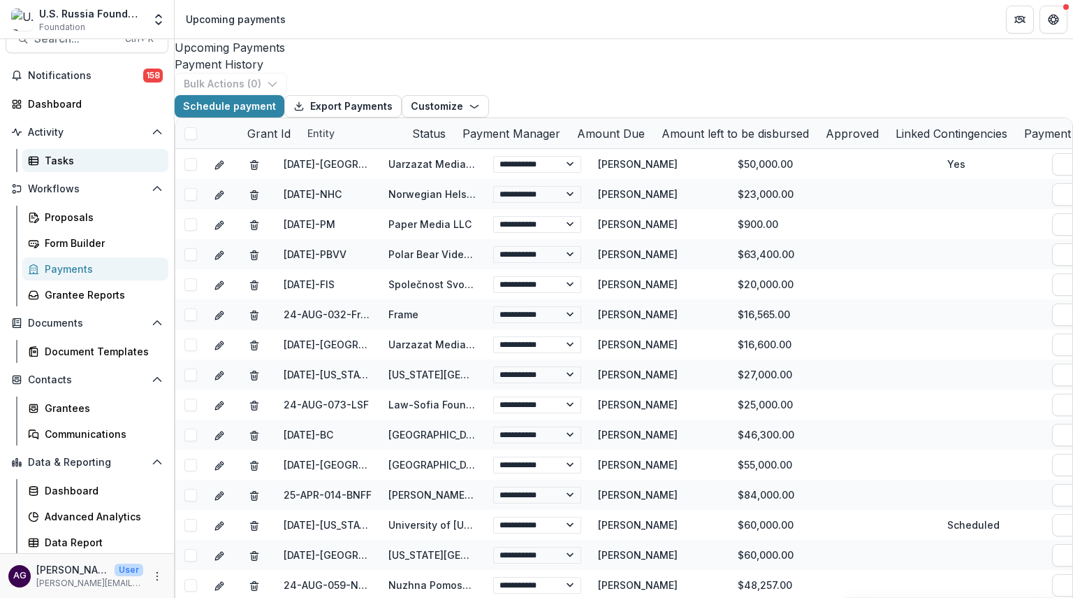
click at [96, 162] on div "Tasks" at bounding box center [101, 160] width 113 height 15
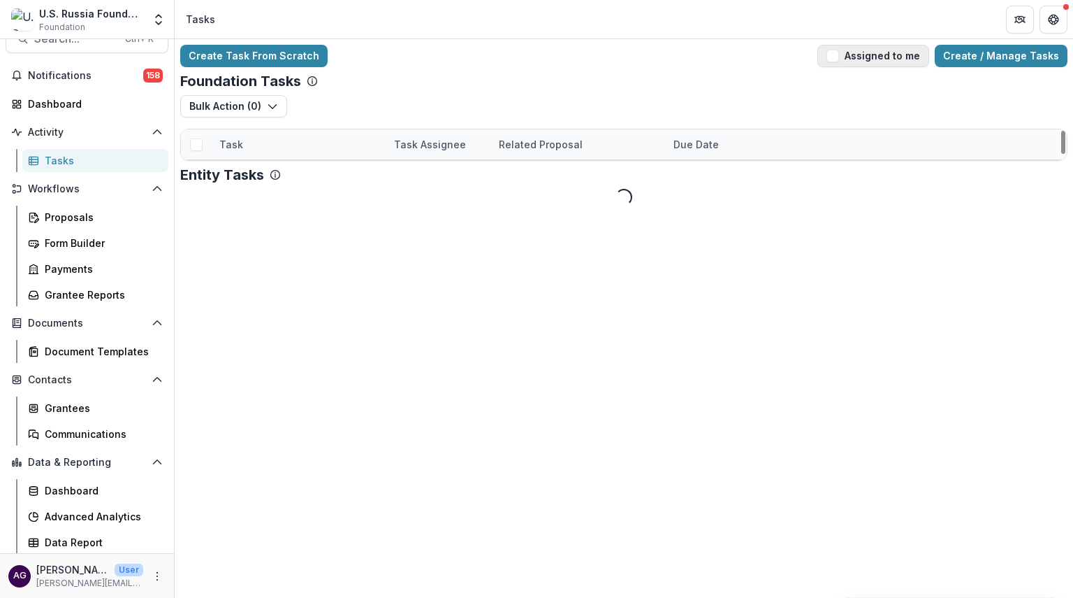
click at [839, 52] on span "button" at bounding box center [833, 56] width 13 height 13
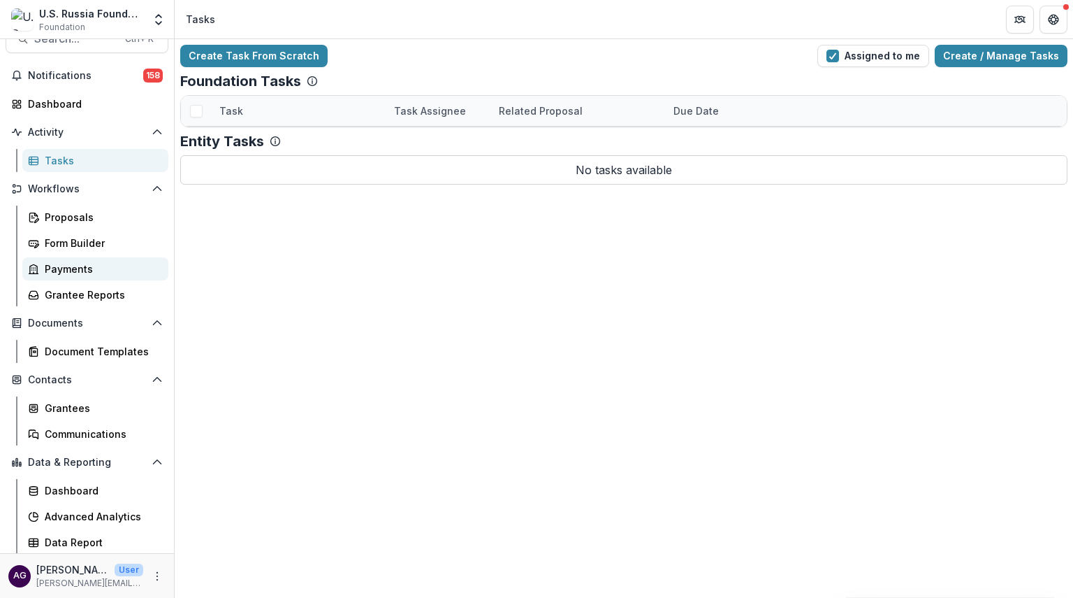
click at [75, 266] on div "Payments" at bounding box center [101, 268] width 113 height 15
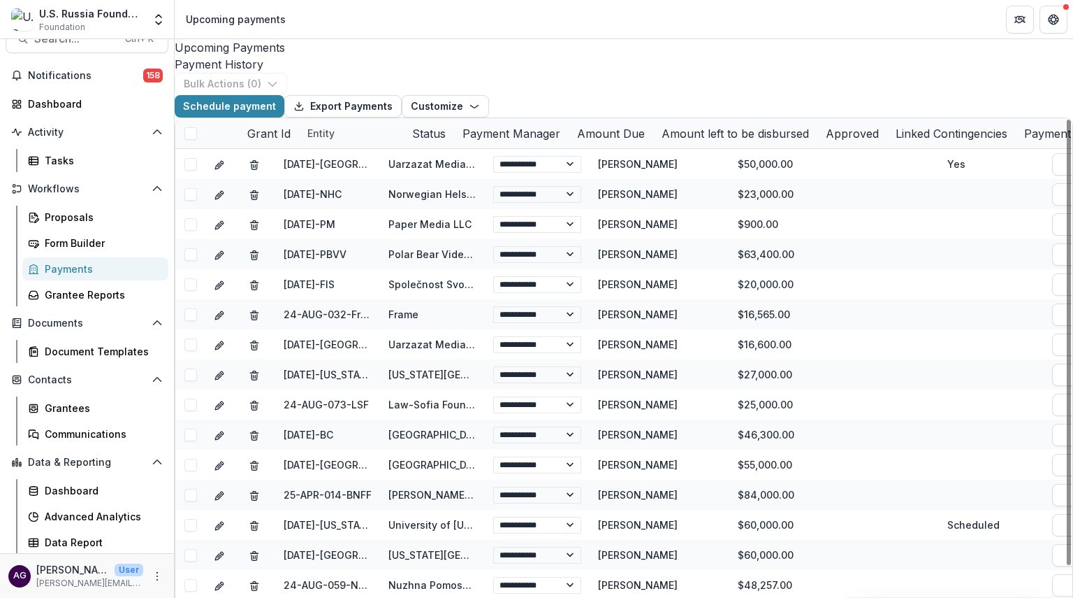
click at [454, 142] on div "Status" at bounding box center [429, 133] width 50 height 17
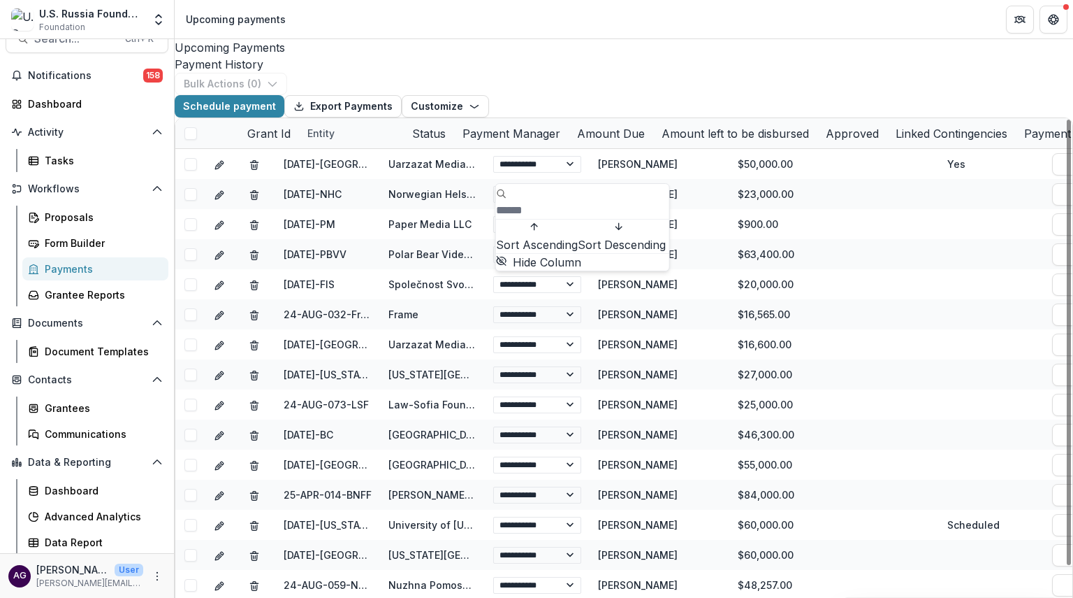
click at [535, 236] on span "Sort Ascending" at bounding box center [537, 244] width 82 height 17
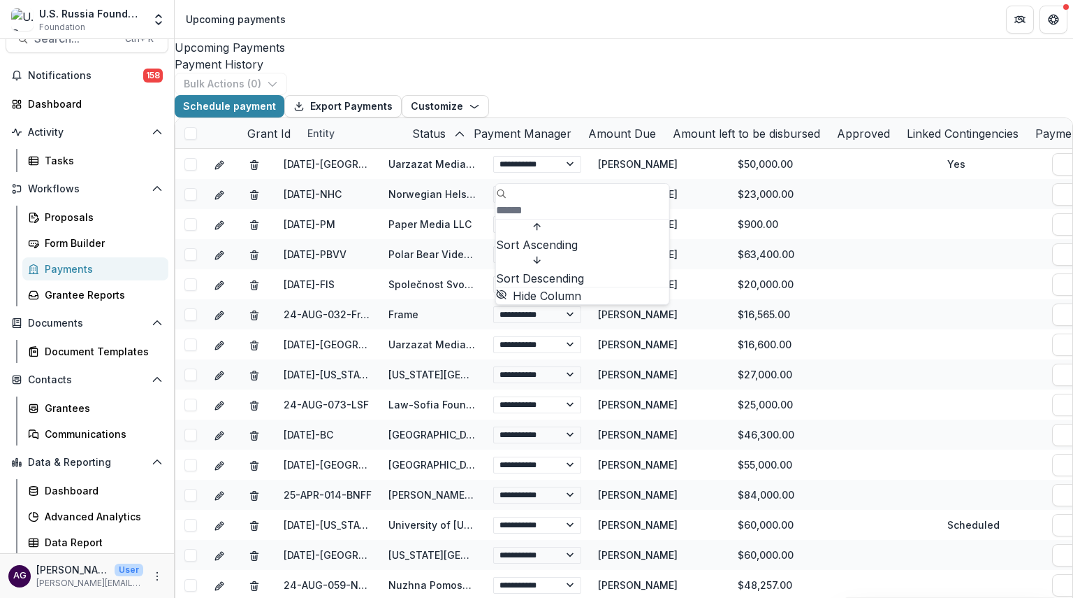
click at [538, 270] on span "Sort Descending" at bounding box center [540, 278] width 88 height 17
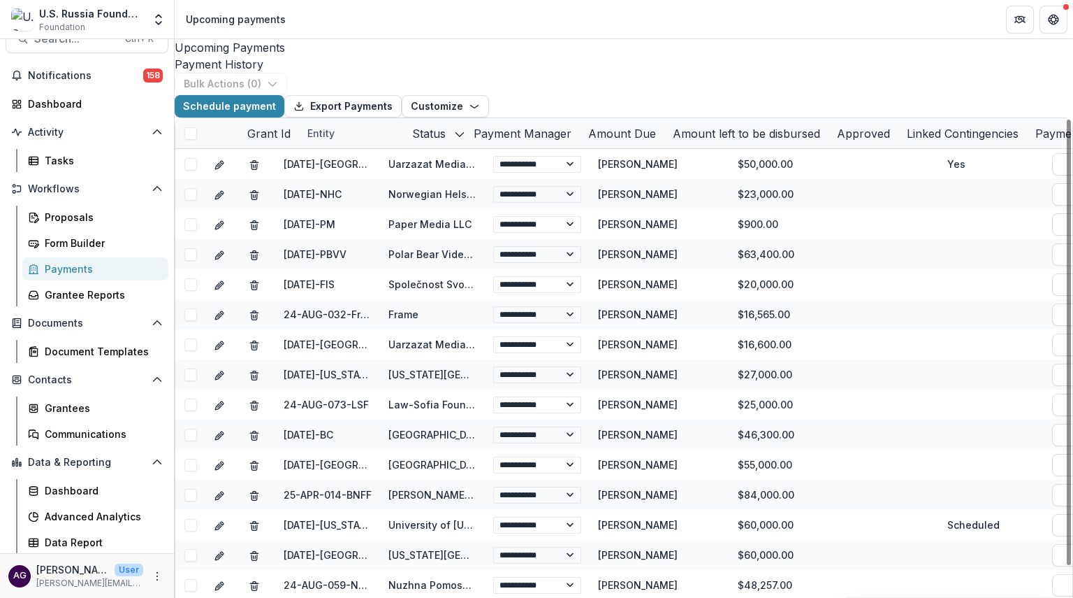
click at [595, 117] on div "Schedule payment Export Payments Customize New Custom Field Manage Custom Fields" at bounding box center [624, 106] width 899 height 22
drag, startPoint x: 1058, startPoint y: 185, endPoint x: 1043, endPoint y: 145, distance: 43.4
click at [1067, 145] on div at bounding box center [1069, 342] width 4 height 445
click at [465, 148] on div "Status" at bounding box center [434, 133] width 61 height 30
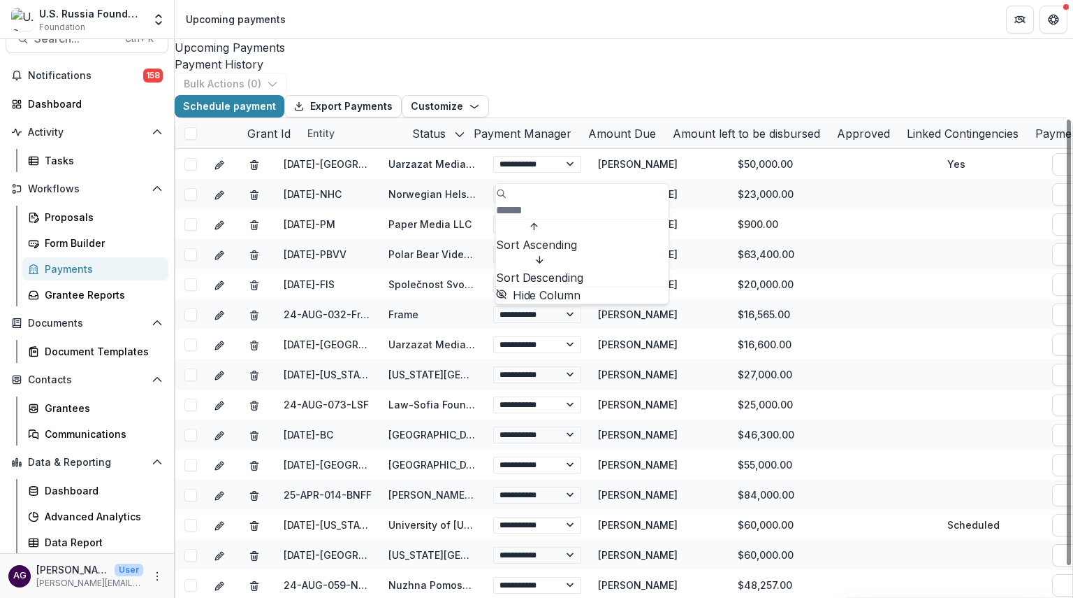
click at [616, 117] on div "Schedule payment Export Payments Customize New Custom Field Manage Custom Fields" at bounding box center [624, 106] width 899 height 22
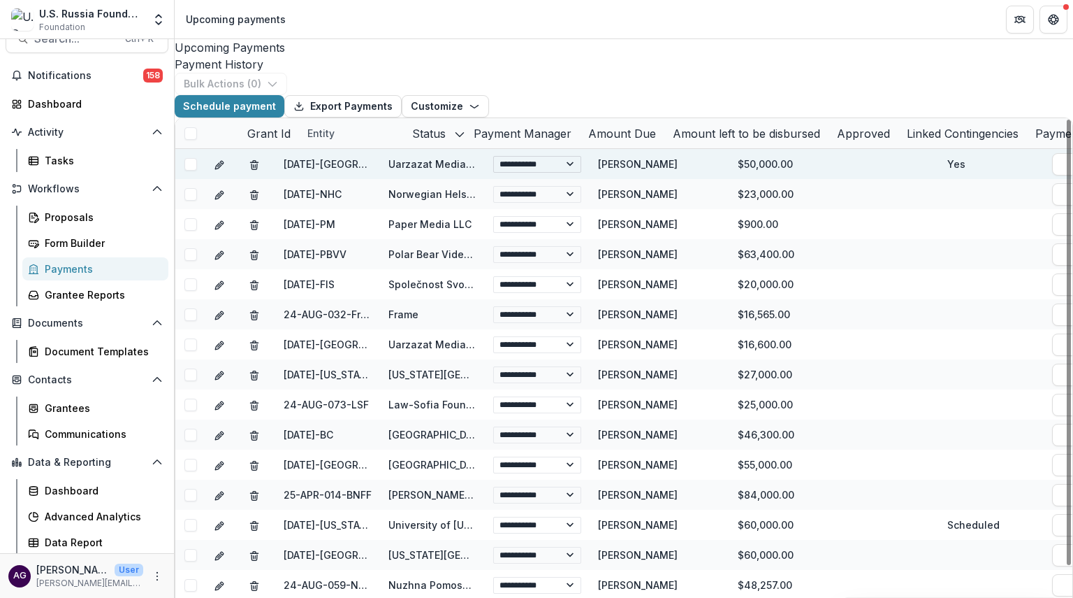
click at [574, 173] on select "**********" at bounding box center [537, 164] width 88 height 17
click at [576, 173] on select "**********" at bounding box center [537, 164] width 88 height 17
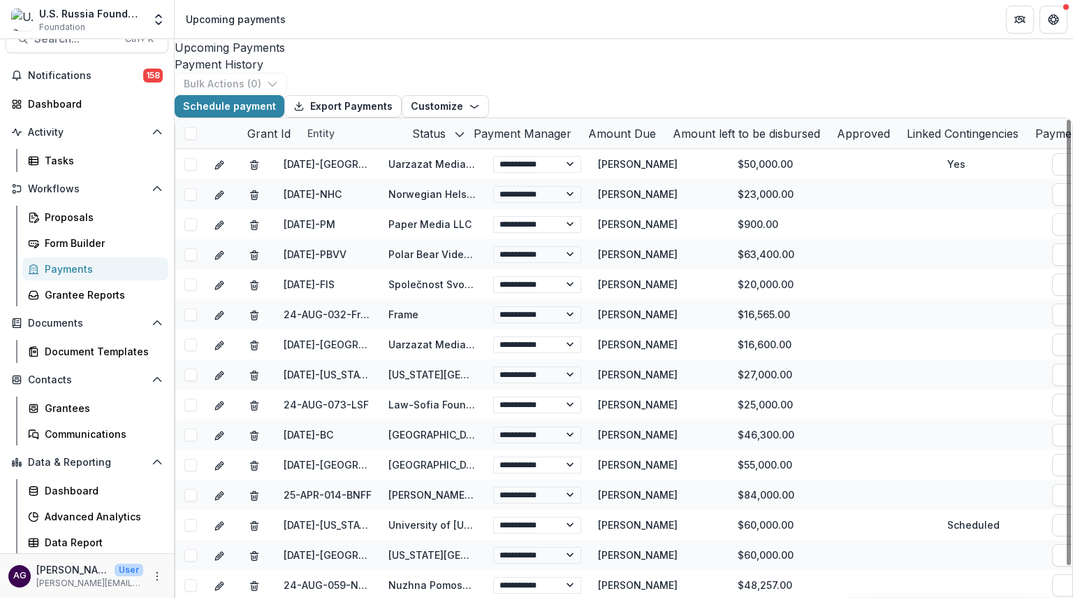
click at [588, 117] on div "Schedule payment Export Payments Customize New Custom Field Manage Custom Fields" at bounding box center [624, 106] width 899 height 22
click at [607, 114] on div "Schedule payment Export Payments Customize New Custom Field Manage Custom Fields" at bounding box center [624, 106] width 899 height 22
click at [71, 167] on link "Tasks" at bounding box center [95, 160] width 146 height 23
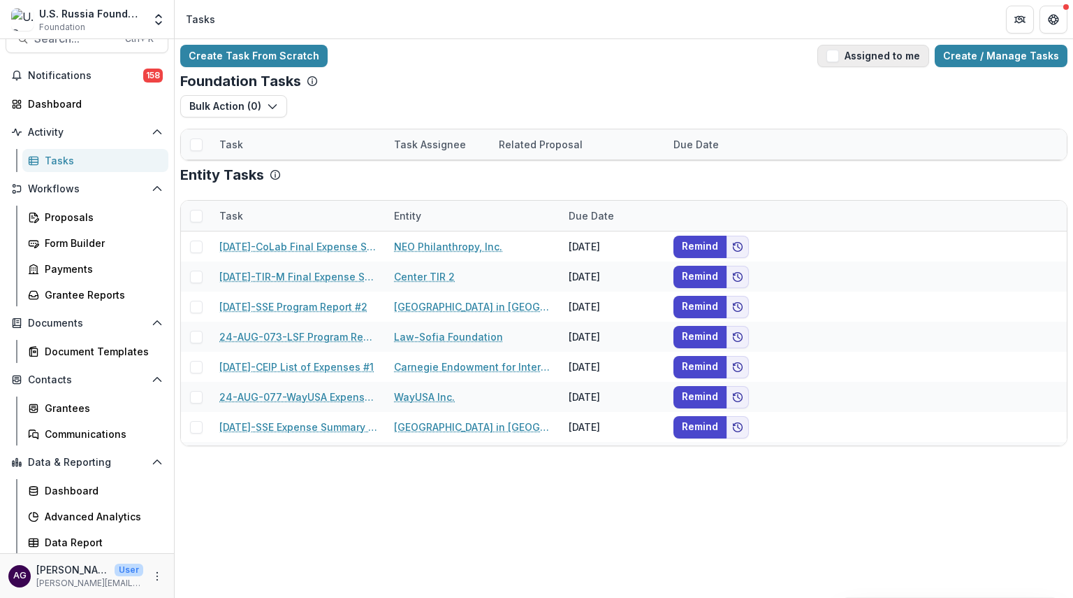
click at [839, 52] on span "button" at bounding box center [833, 56] width 13 height 13
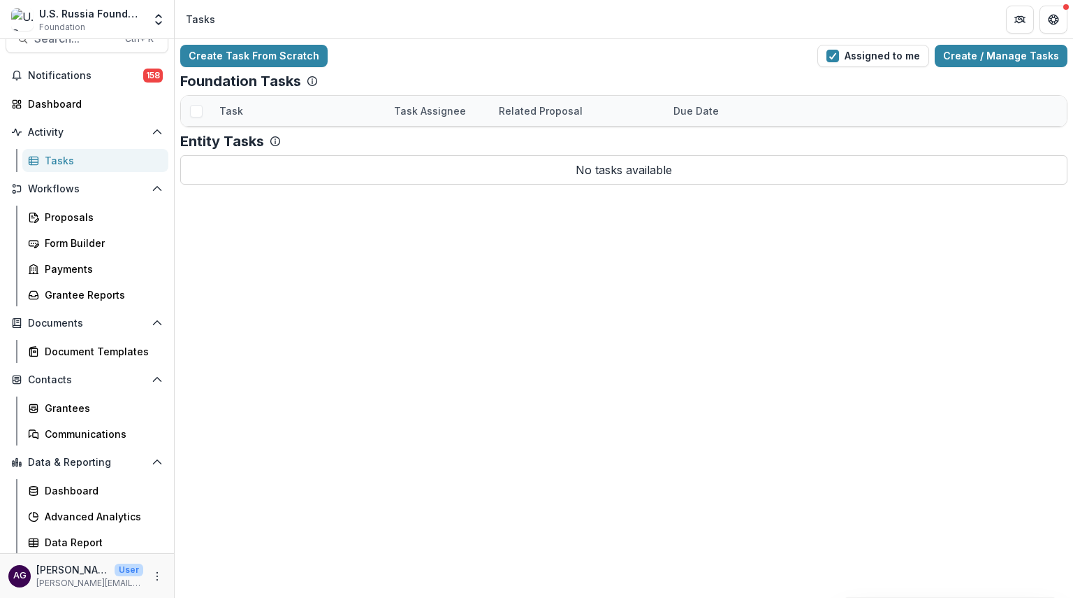
click at [495, 184] on p "No tasks available" at bounding box center [624, 169] width 888 height 29
click at [104, 538] on div "Data Report" at bounding box center [101, 542] width 113 height 15
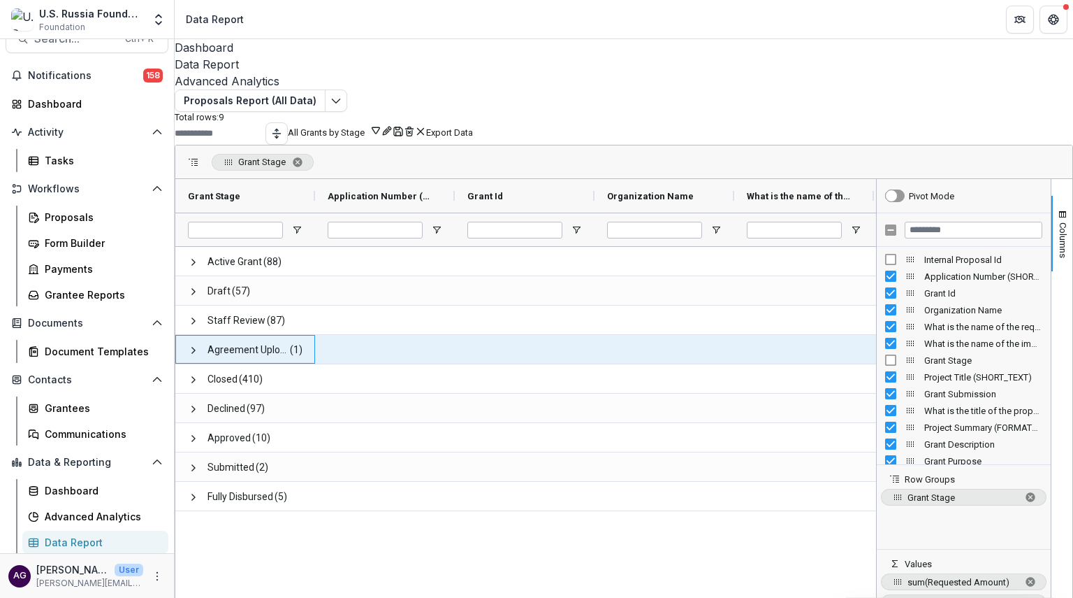
click at [289, 342] on span "Agreement Upload" at bounding box center [248, 349] width 81 height 29
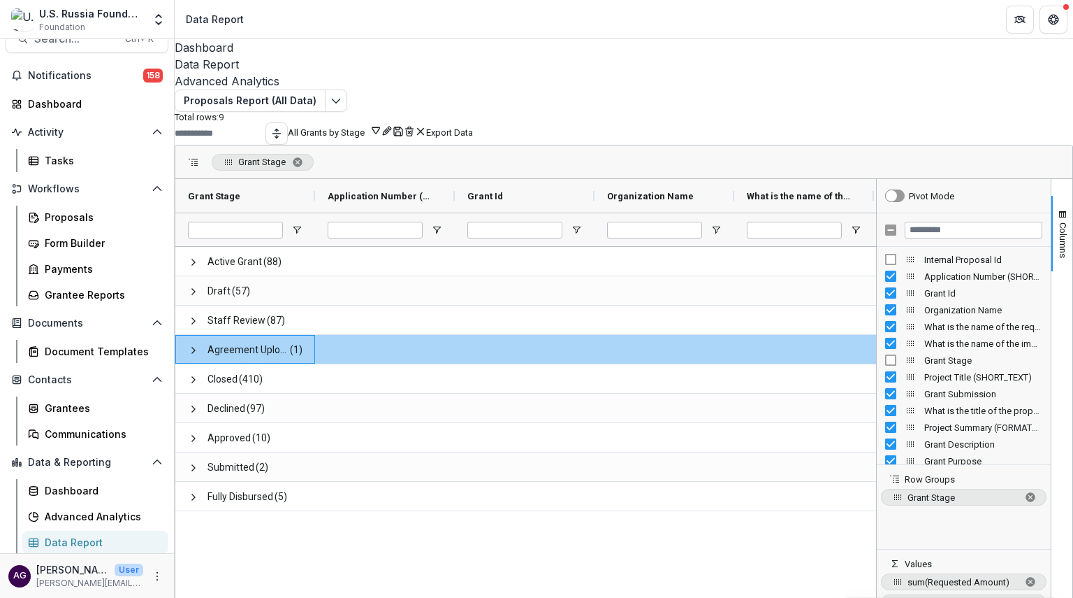
click at [289, 339] on span "Agreement Upload" at bounding box center [248, 349] width 81 height 29
drag, startPoint x: 298, startPoint y: 339, endPoint x: 294, endPoint y: 345, distance: 7.6
click at [289, 345] on span "Agreement Upload" at bounding box center [248, 349] width 81 height 29
click at [241, 344] on span "Agreement Upload" at bounding box center [248, 349] width 81 height 29
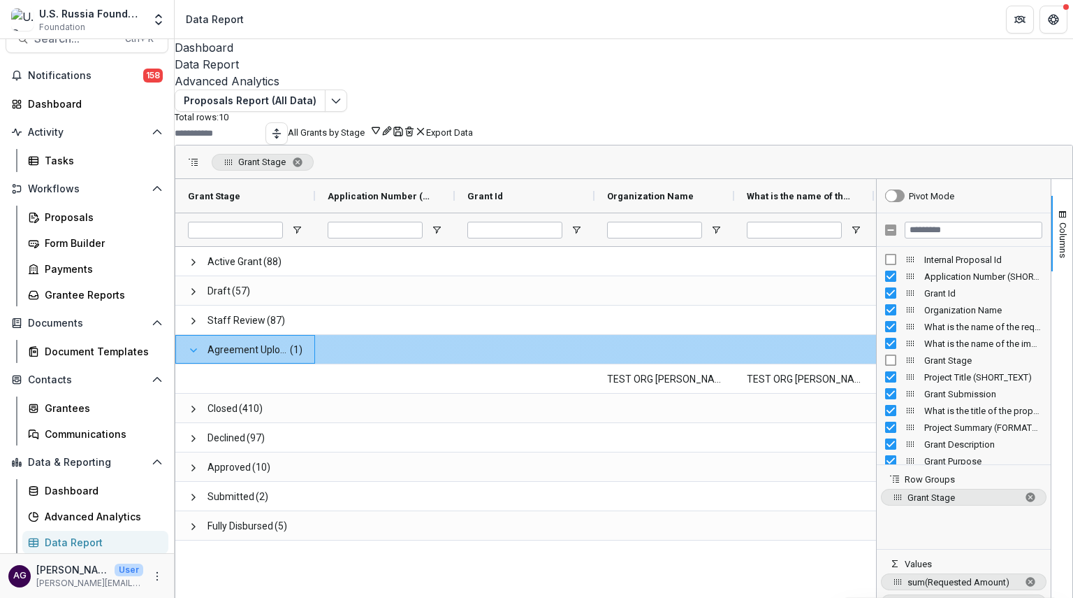
click at [199, 345] on span at bounding box center [193, 350] width 11 height 11
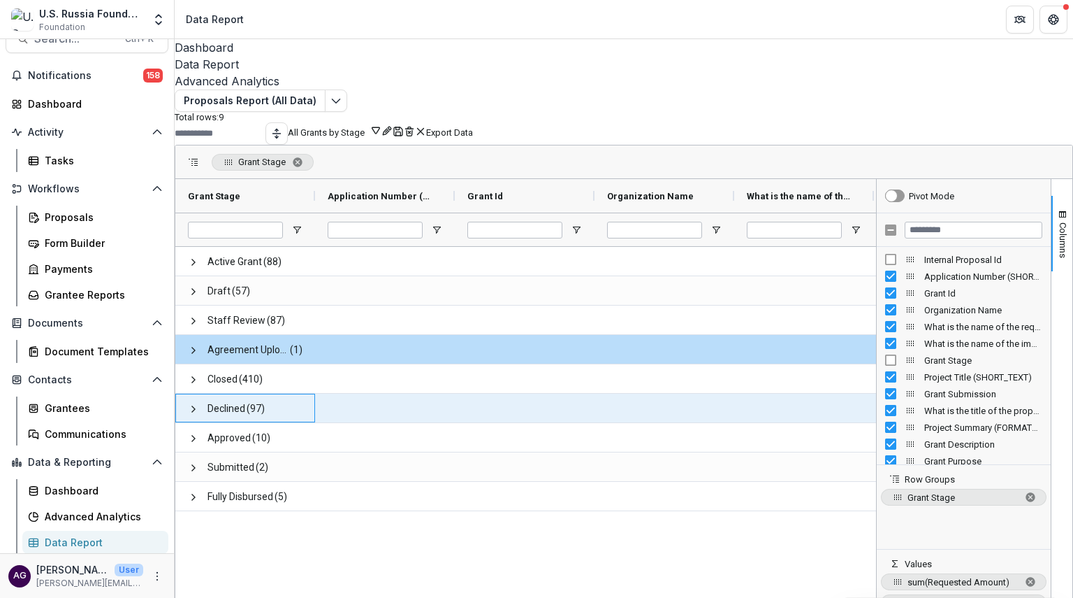
click at [243, 405] on span "Declined" at bounding box center [227, 408] width 38 height 29
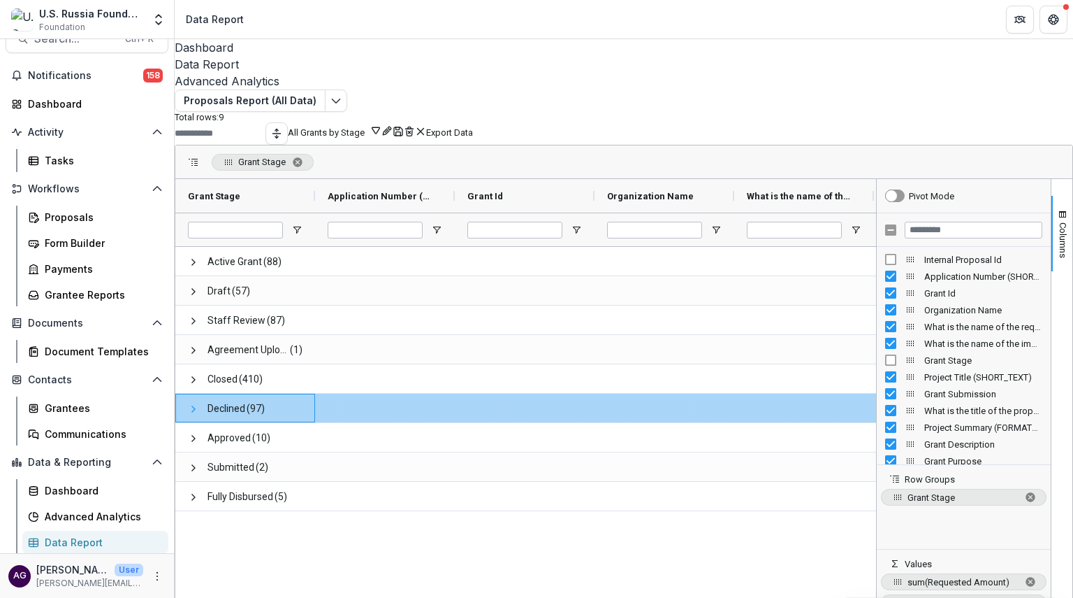
click at [199, 404] on span at bounding box center [193, 408] width 11 height 11
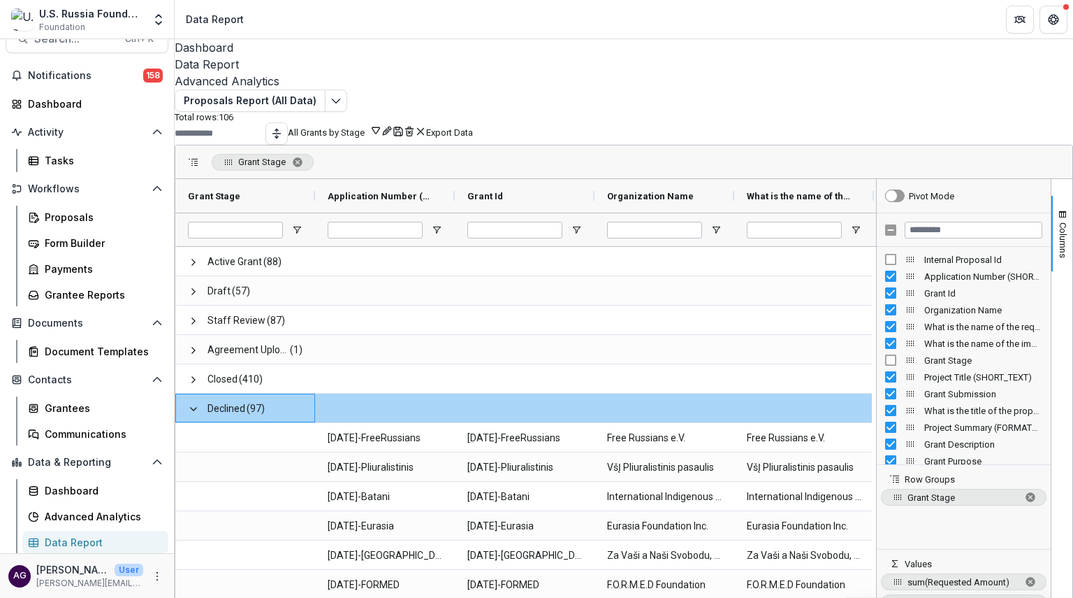
click at [199, 404] on span at bounding box center [193, 408] width 11 height 11
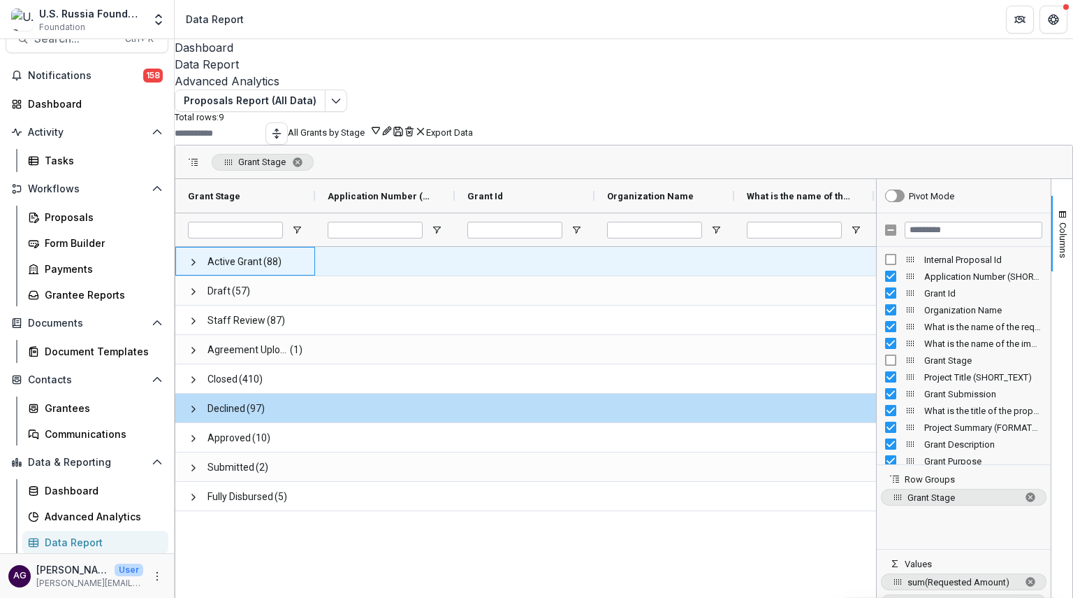
click at [234, 256] on span "Active Grant" at bounding box center [235, 261] width 55 height 29
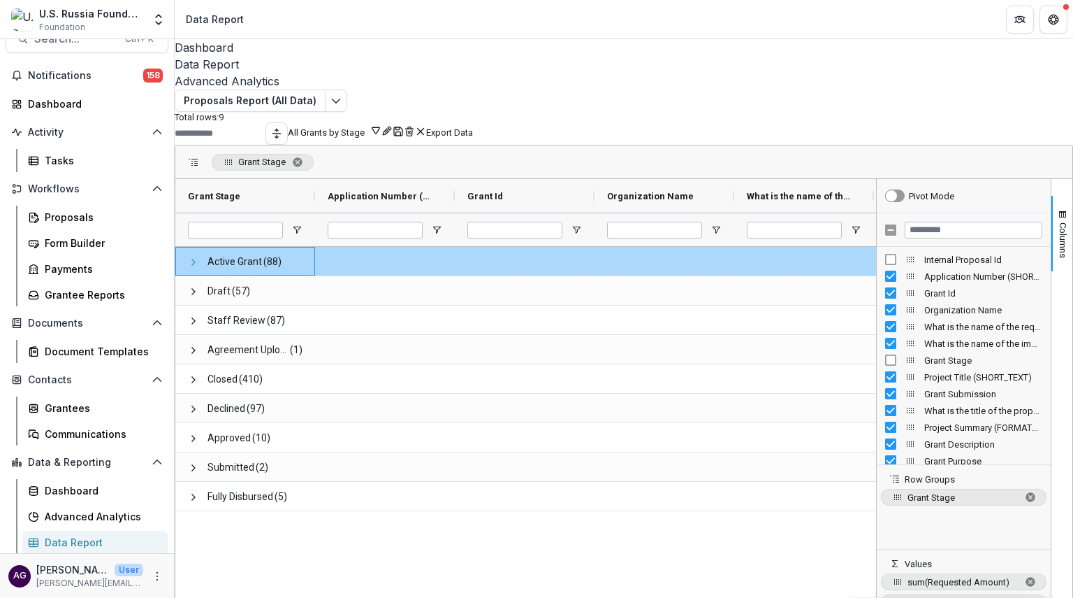
click at [199, 256] on span at bounding box center [193, 261] width 11 height 11
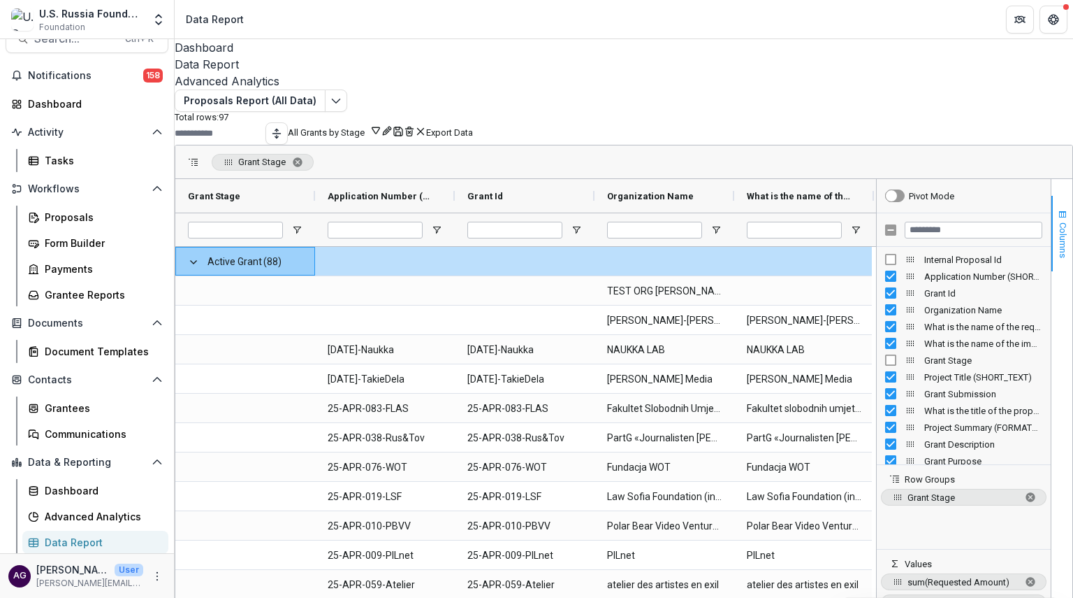
click at [1058, 222] on span "Columns" at bounding box center [1063, 240] width 10 height 36
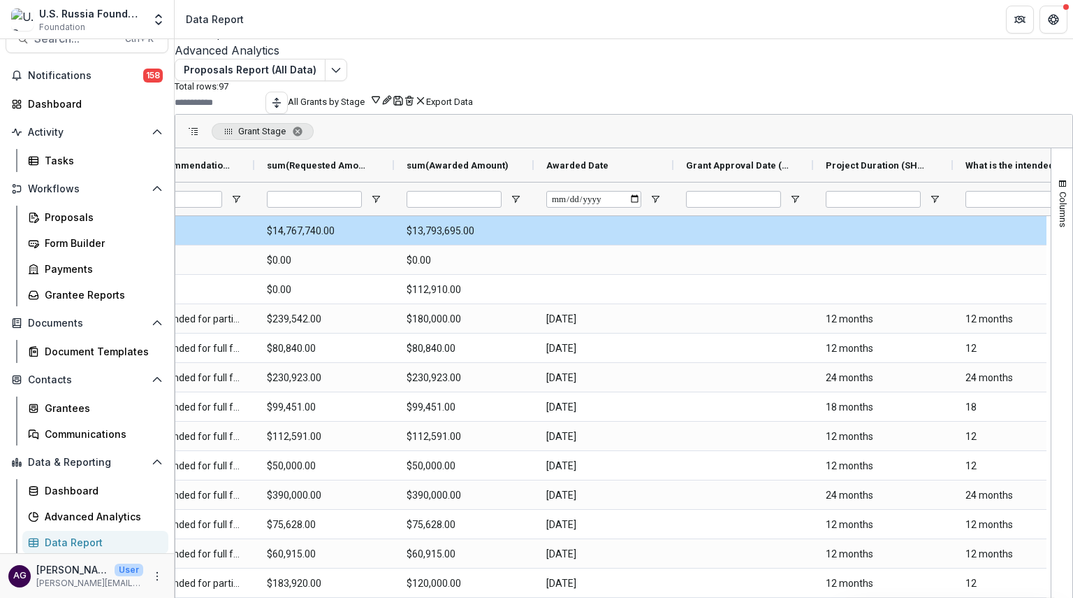
scroll to position [0, 1771]
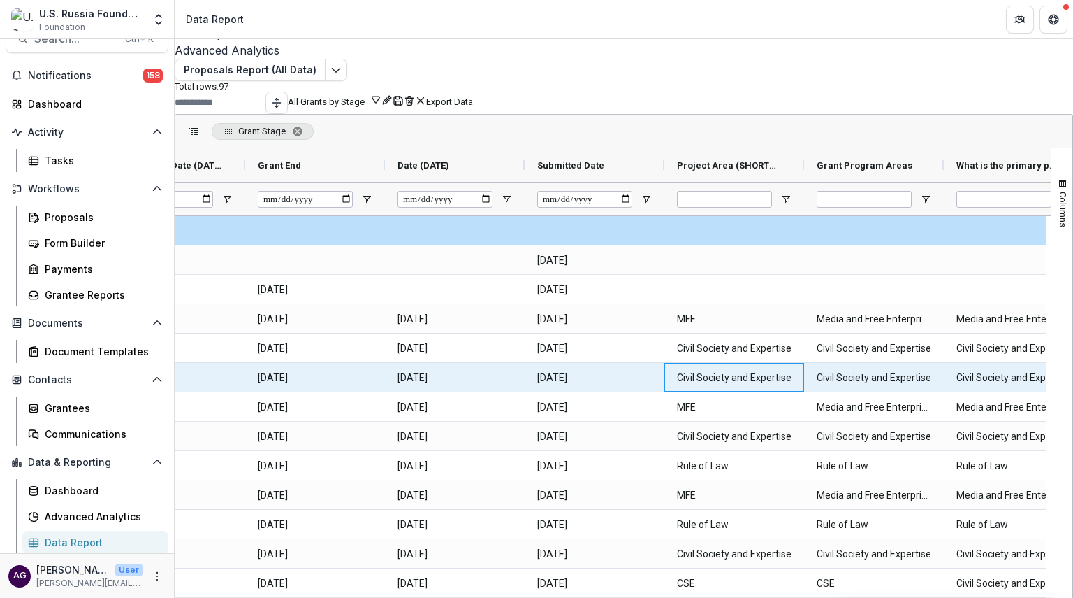
click at [728, 363] on \(SHORT_TEXT\)-3208 "Civil Society and Expertise" at bounding box center [734, 377] width 115 height 29
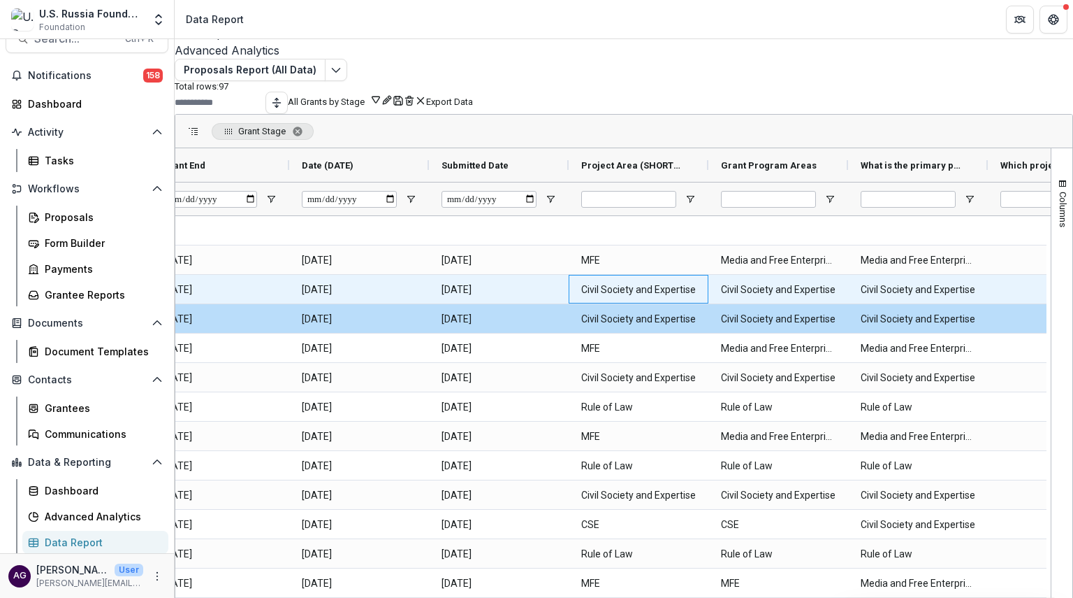
click at [621, 284] on \(SHORT_TEXT\)-3652 "Civil Society and Expertise" at bounding box center [638, 289] width 115 height 29
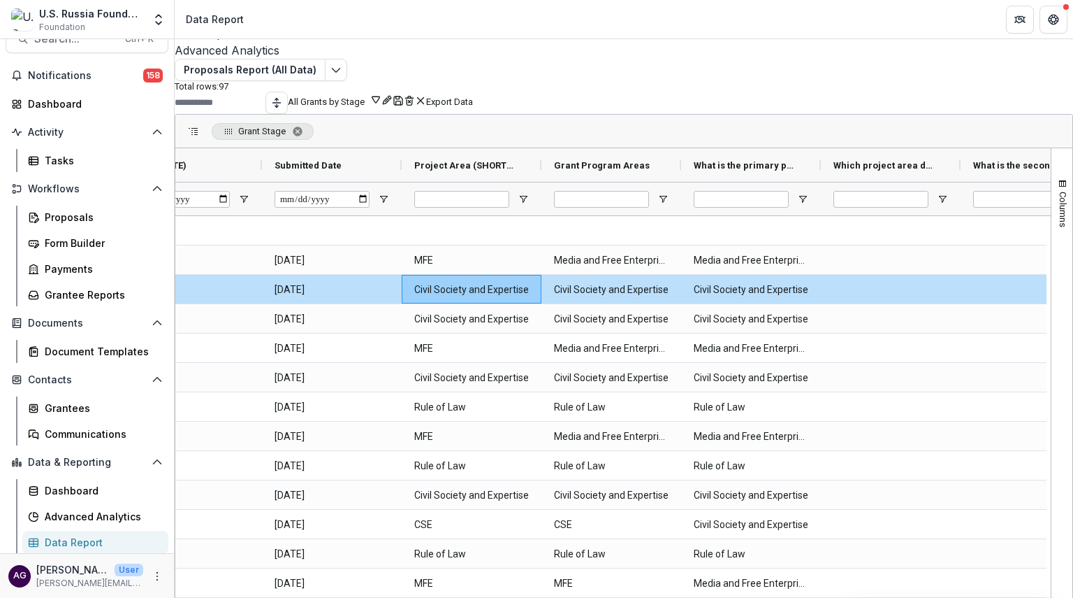
drag, startPoint x: 1036, startPoint y: 230, endPoint x: 1036, endPoint y: 247, distance: 16.8
click at [1051, 247] on div "Columns Pivot Mode Internal Proposal Id Row Groups Grant Stage" at bounding box center [1062, 375] width 22 height 454
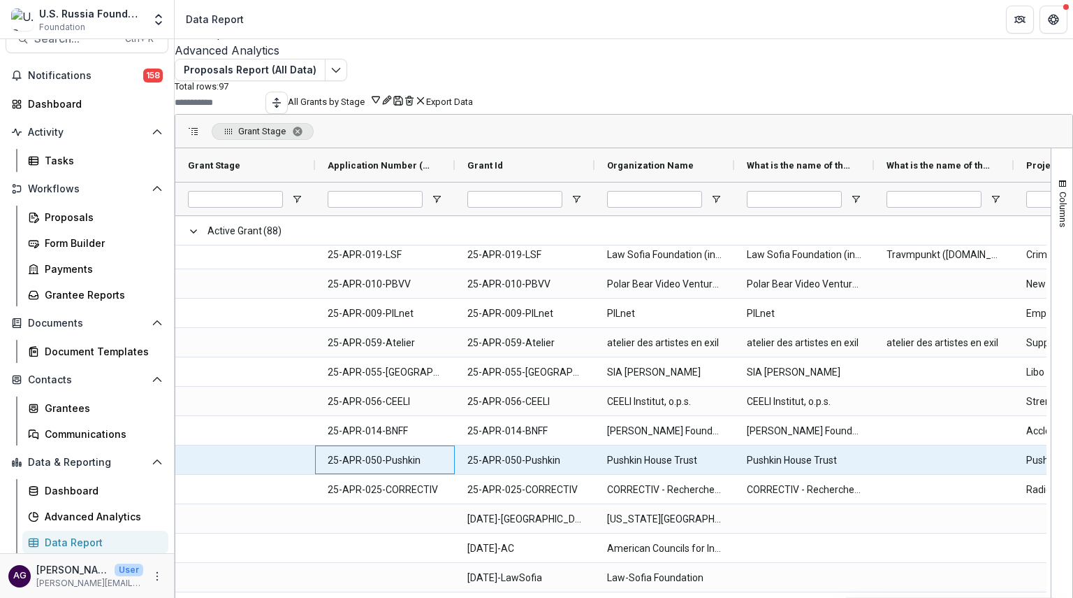
click at [365, 452] on \(SHORT_TEXT\)-9819 "25-APR-050-Pushkin" at bounding box center [385, 460] width 115 height 29
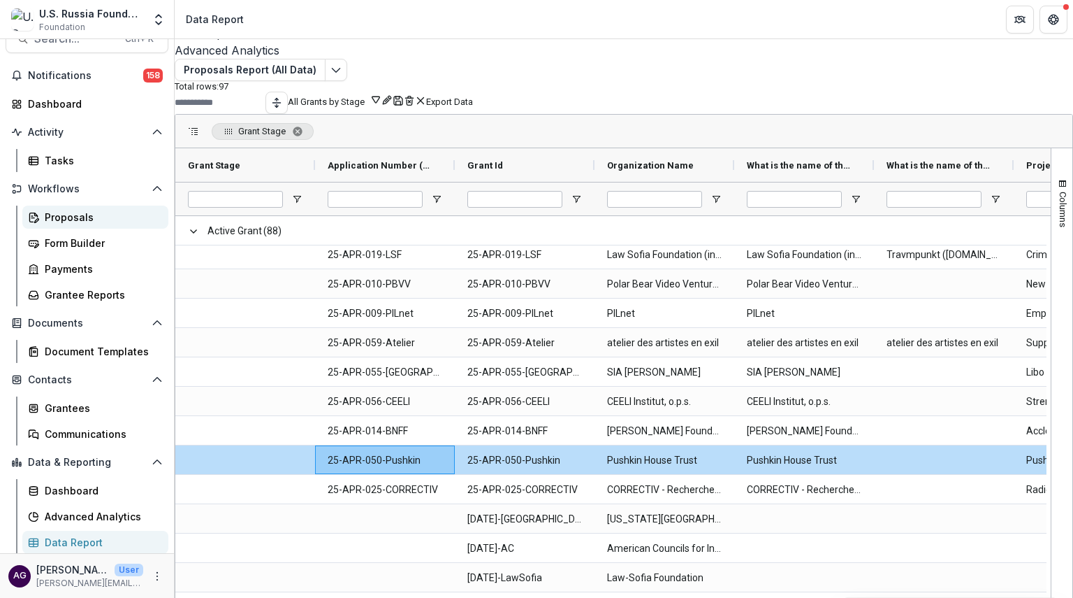
click at [80, 216] on div "Proposals" at bounding box center [101, 217] width 113 height 15
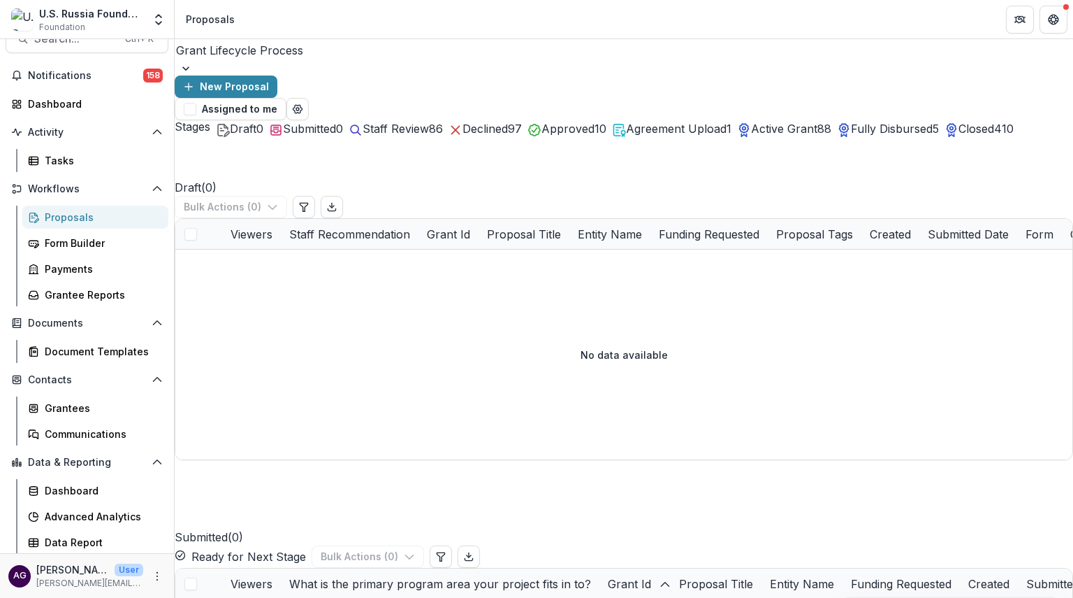
click at [832, 122] on div "Active Grant 88" at bounding box center [784, 128] width 94 height 17
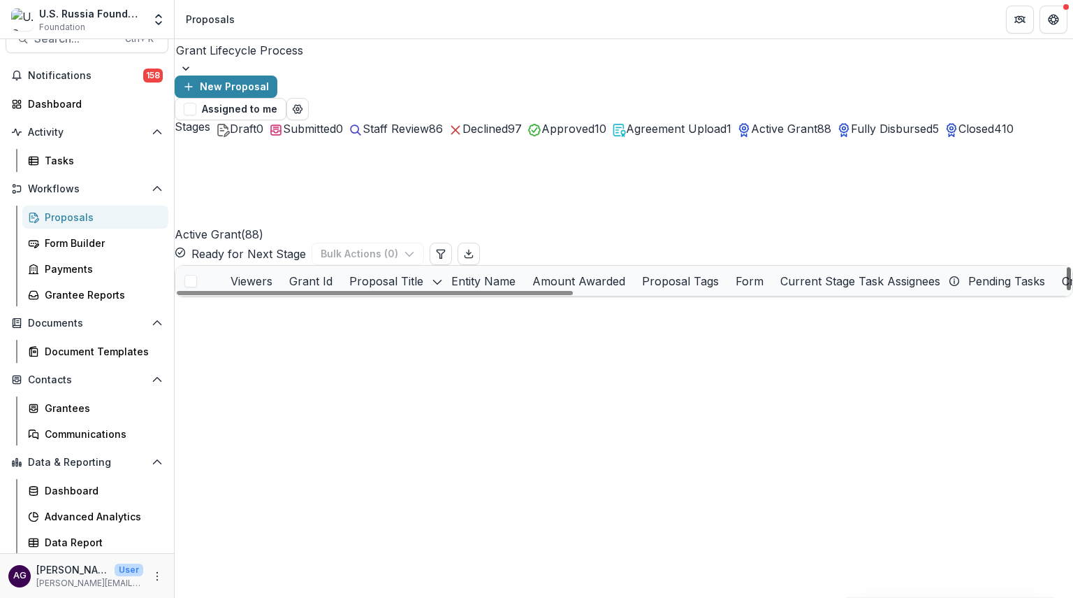
drag, startPoint x: 1064, startPoint y: 224, endPoint x: 1066, endPoint y: 237, distance: 12.8
click at [1067, 267] on div at bounding box center [1069, 278] width 4 height 23
click at [462, 514] on span "25-APR-050-Pushkin" at bounding box center [475, 521] width 103 height 15
click at [658, 514] on link "25-APR-050-Pushkin | Pushkin House Bookshop" at bounding box center [716, 521] width 237 height 15
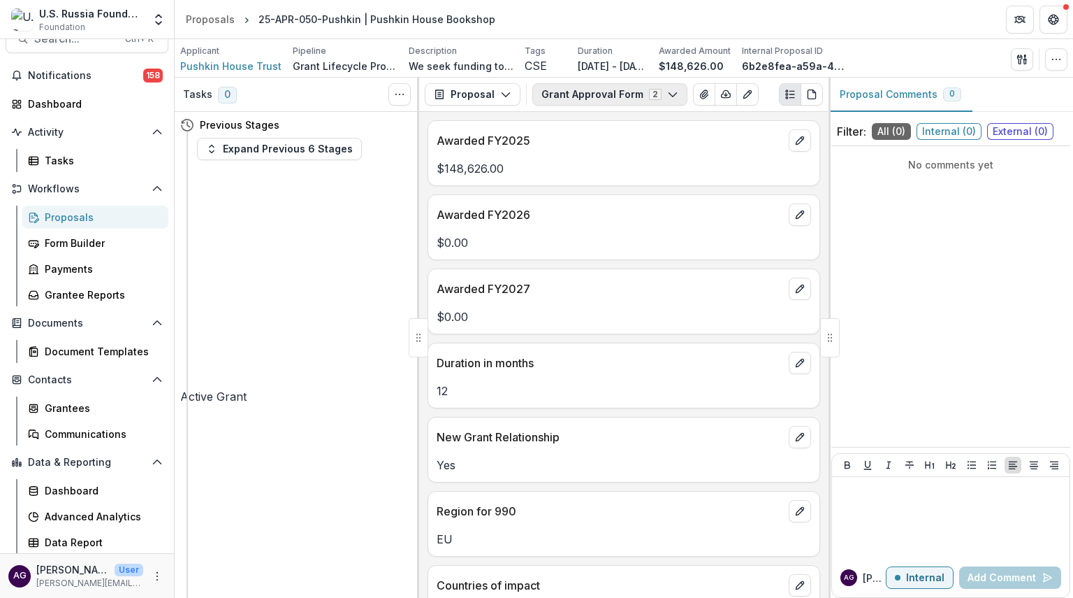
click at [595, 92] on button "Grant Approval Form 2" at bounding box center [610, 94] width 155 height 22
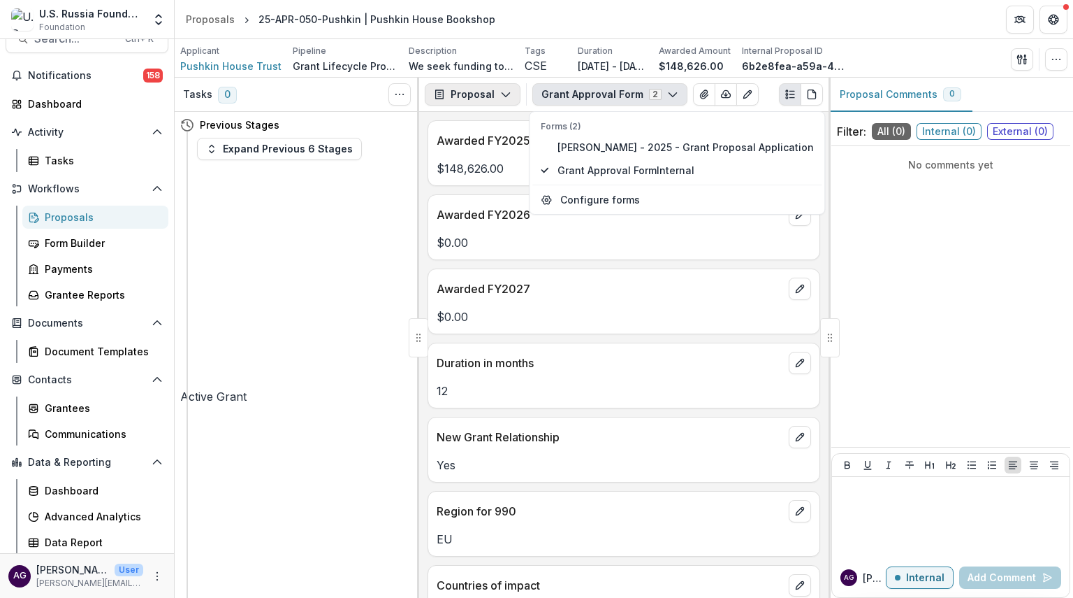
click at [477, 90] on button "Proposal" at bounding box center [473, 94] width 96 height 22
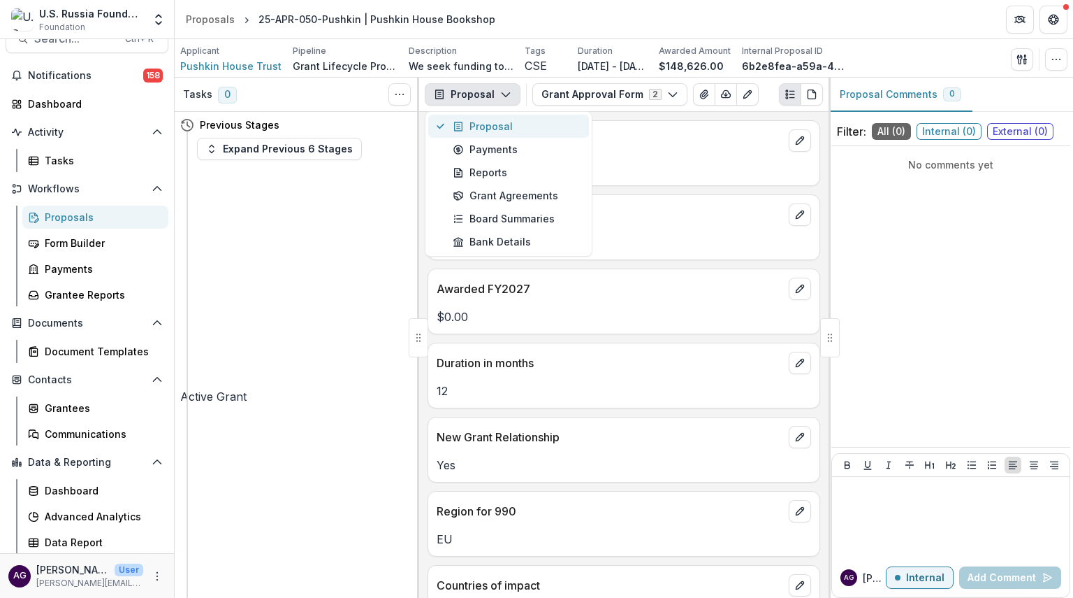
click at [482, 124] on div "Proposal" at bounding box center [517, 126] width 128 height 15
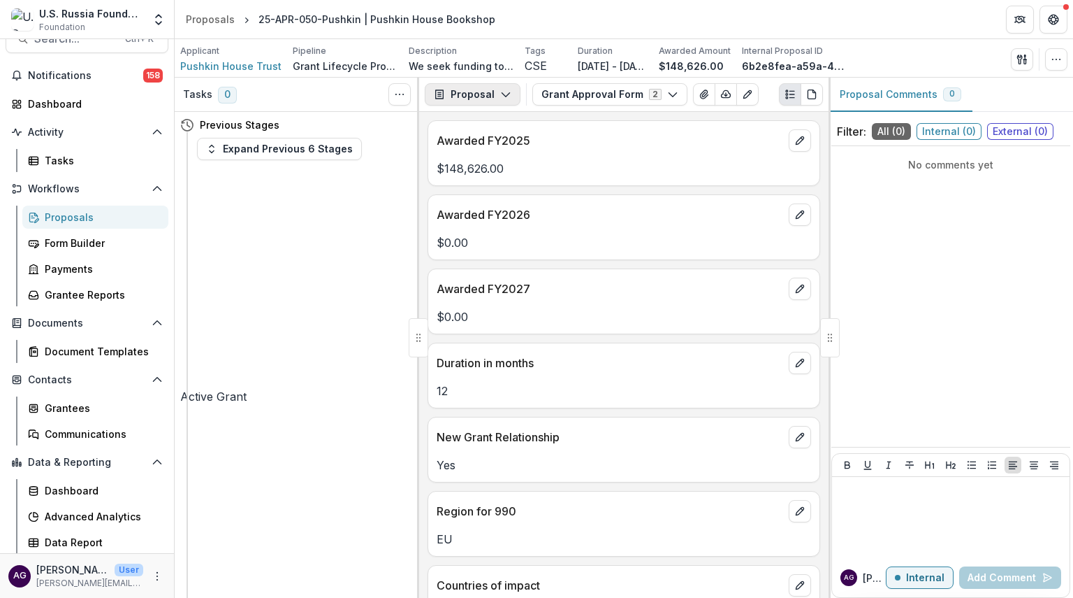
click at [510, 93] on button "Proposal" at bounding box center [473, 94] width 96 height 22
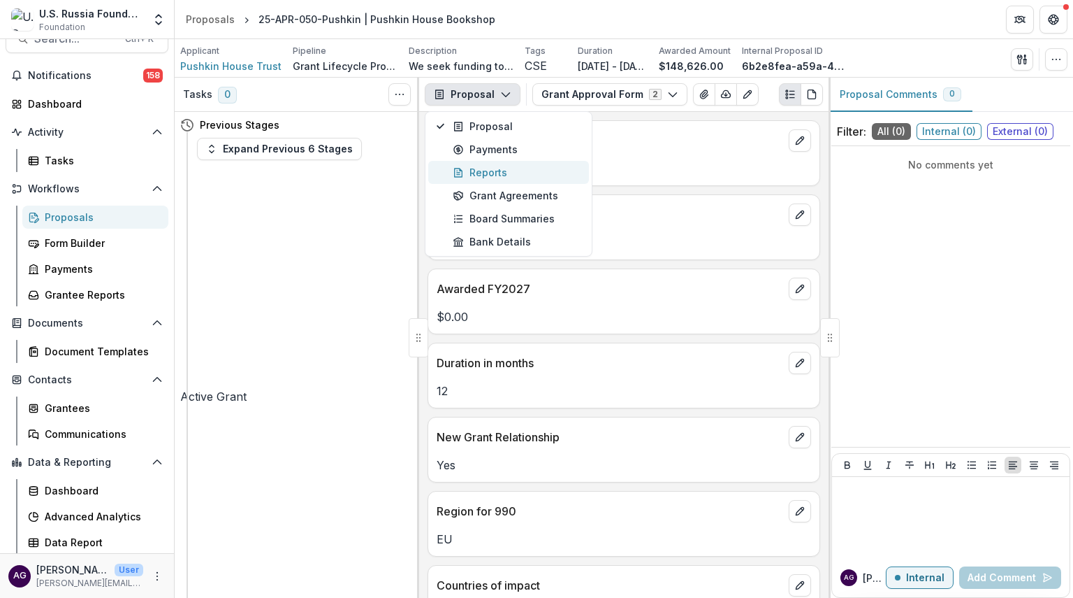
click at [493, 172] on div "Reports" at bounding box center [517, 172] width 128 height 15
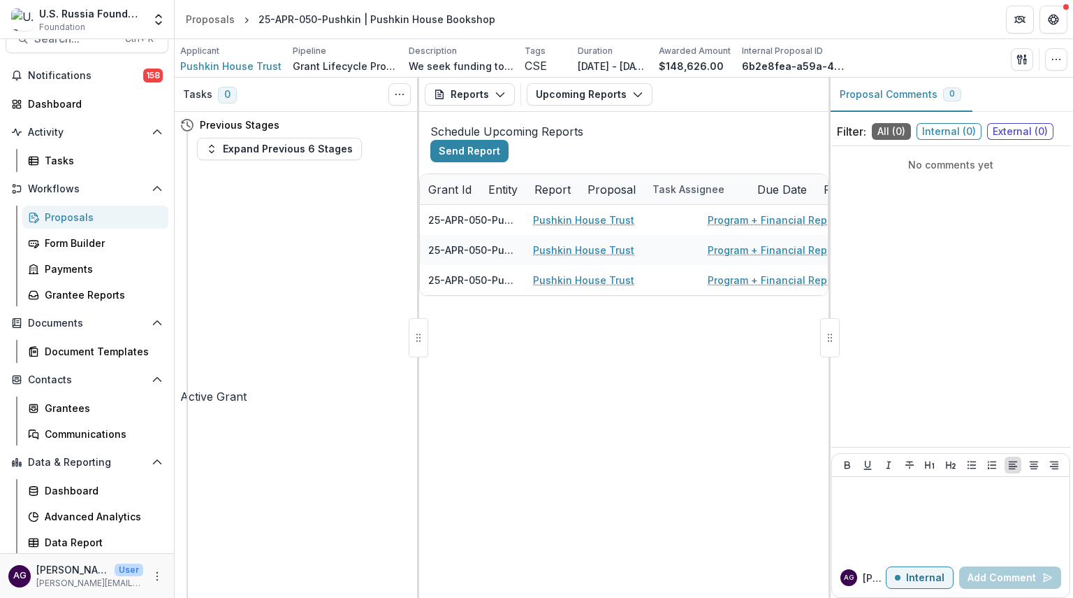
click at [493, 173] on div "Schedule Upcoming Reports Send Report" at bounding box center [624, 142] width 410 height 61
click at [506, 92] on button "Reports" at bounding box center [470, 94] width 90 height 22
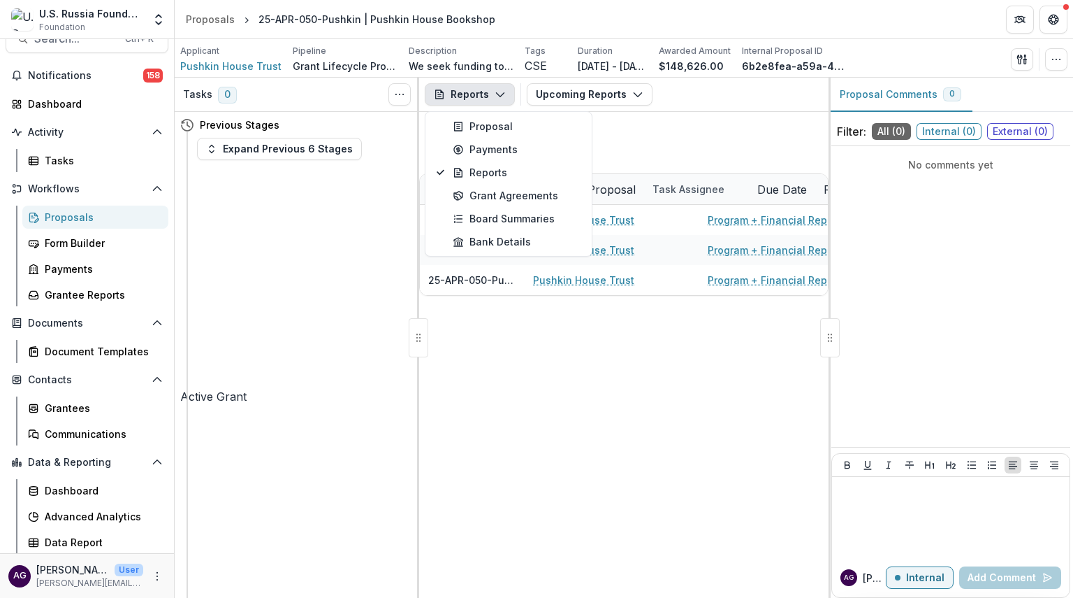
click at [92, 219] on div "Proposals" at bounding box center [101, 217] width 113 height 15
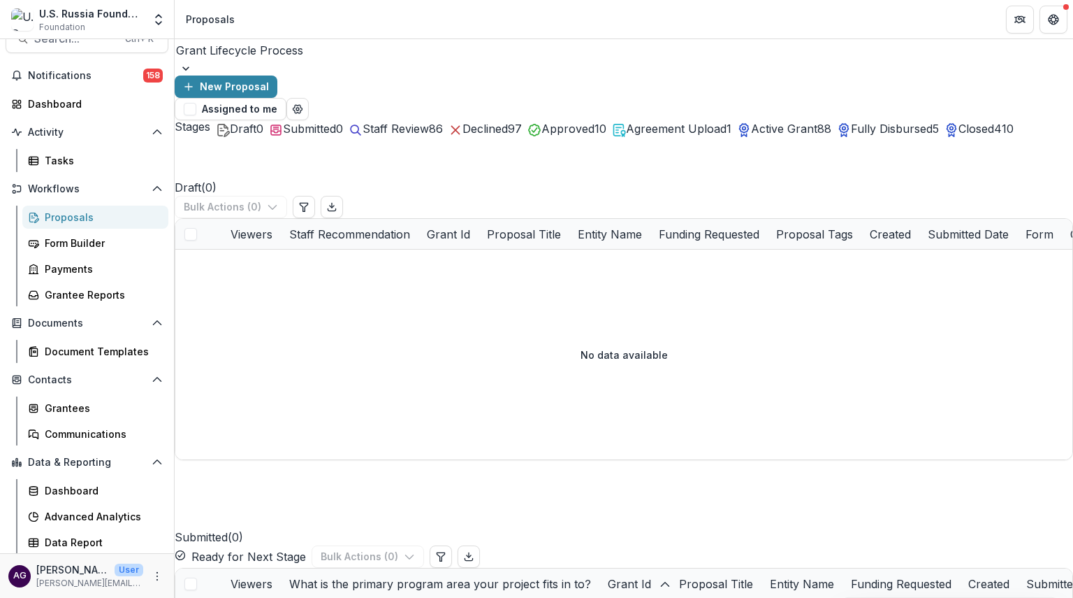
click at [818, 122] on span "Active Grant" at bounding box center [784, 129] width 66 height 14
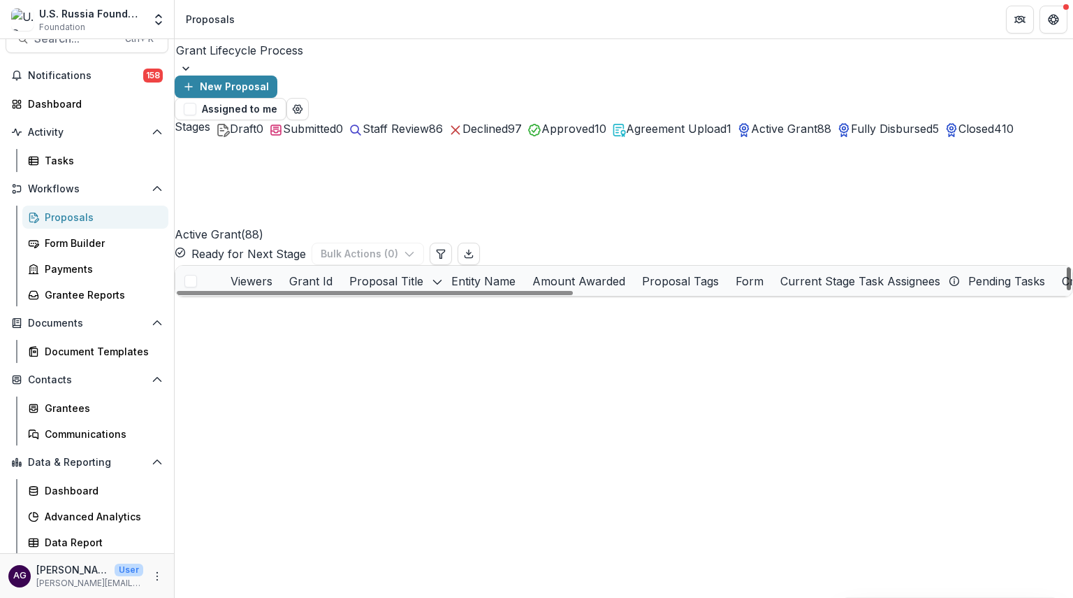
scroll to position [129, 0]
drag, startPoint x: 1064, startPoint y: 233, endPoint x: 1065, endPoint y: 245, distance: 11.9
click at [1067, 267] on div at bounding box center [1069, 278] width 4 height 23
click at [676, 514] on link "25-APR-050-Pushkin | Pushkin House Bookshop" at bounding box center [716, 521] width 237 height 15
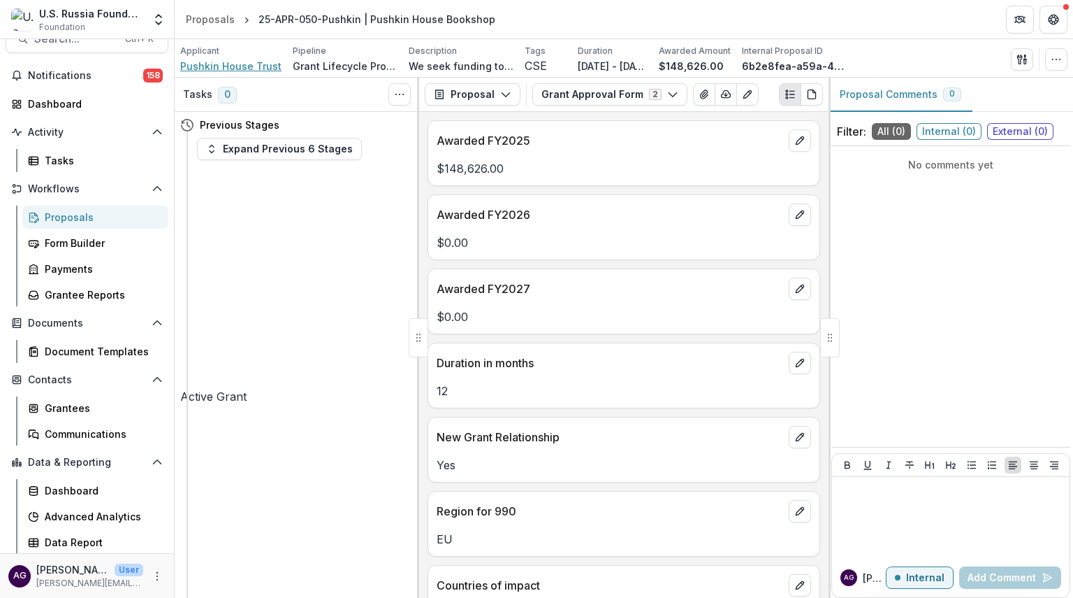
click at [206, 64] on span "Pushkin House Trust" at bounding box center [230, 66] width 101 height 15
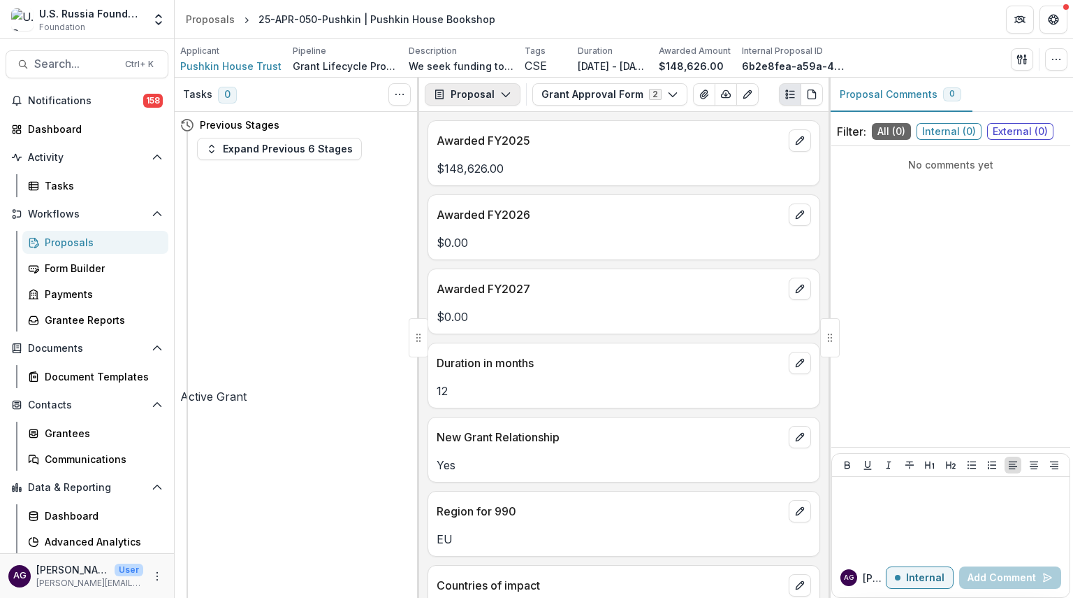
click at [505, 92] on icon "button" at bounding box center [505, 94] width 11 height 11
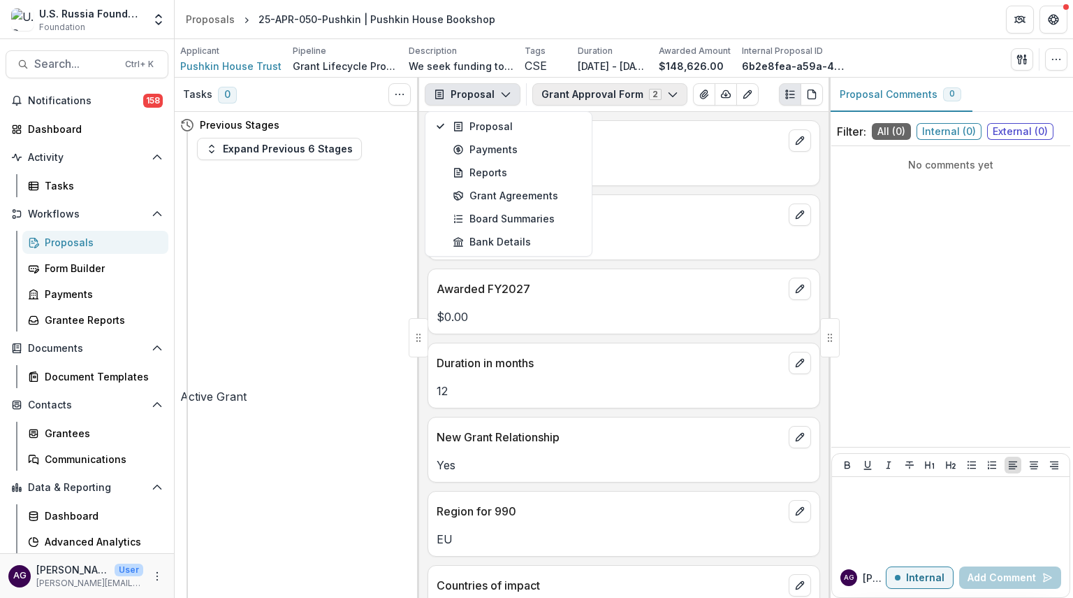
click at [562, 92] on button "Grant Approval Form 2" at bounding box center [610, 94] width 155 height 22
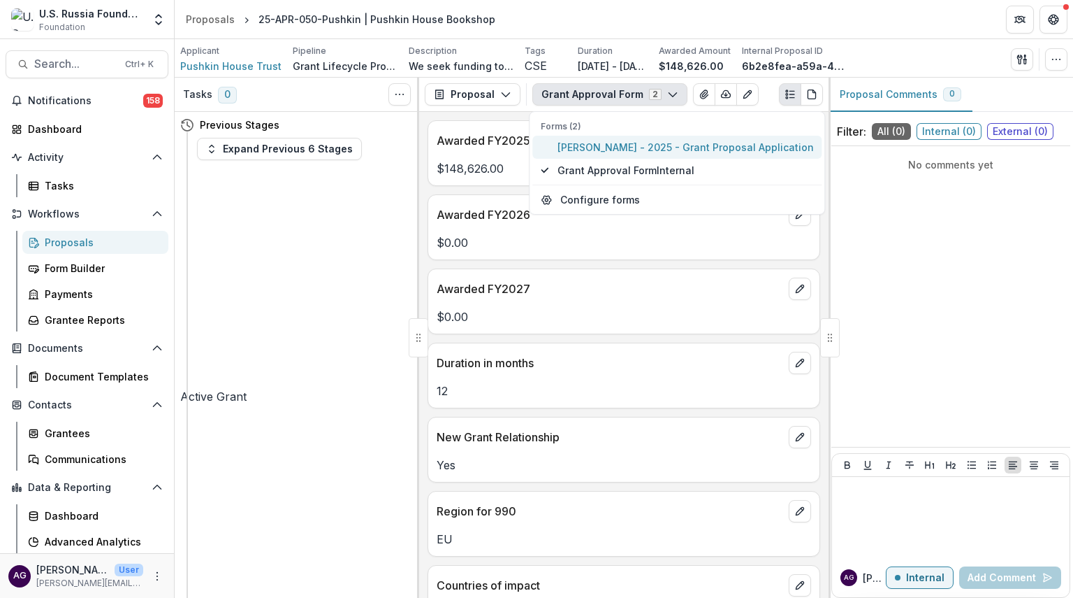
click at [590, 143] on span "Daria Barkova - 2025 - Grant Proposal Application" at bounding box center [686, 147] width 256 height 15
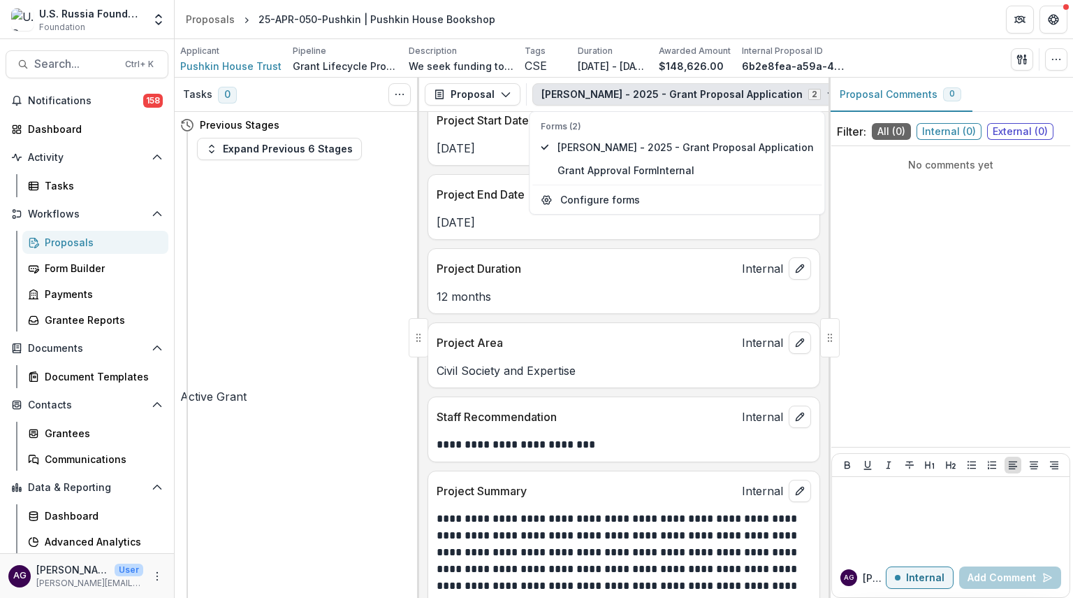
scroll to position [456, 0]
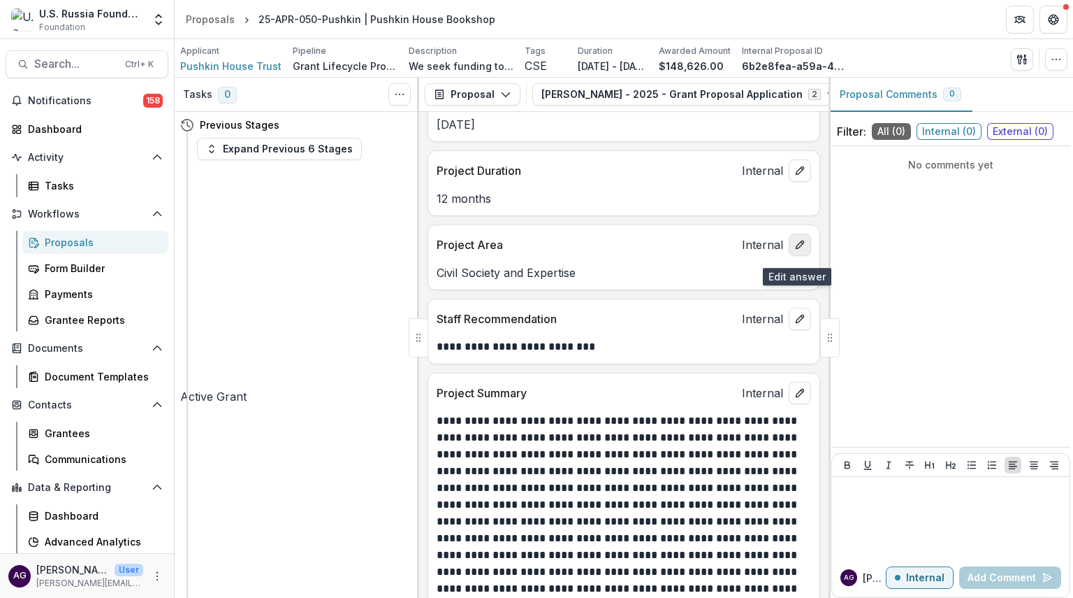
click at [798, 250] on icon "edit" at bounding box center [800, 244] width 11 height 11
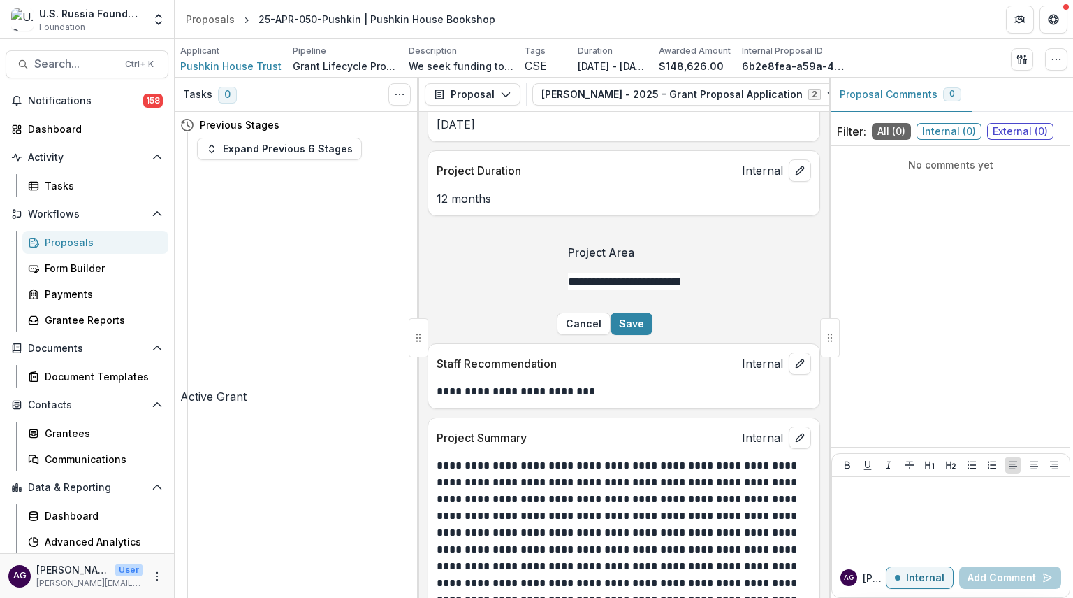
drag, startPoint x: 636, startPoint y: 291, endPoint x: 461, endPoint y: 310, distance: 175.7
click at [568, 310] on div "**********" at bounding box center [624, 273] width 112 height 80
type input "***"
click at [653, 335] on button "Save" at bounding box center [632, 323] width 42 height 22
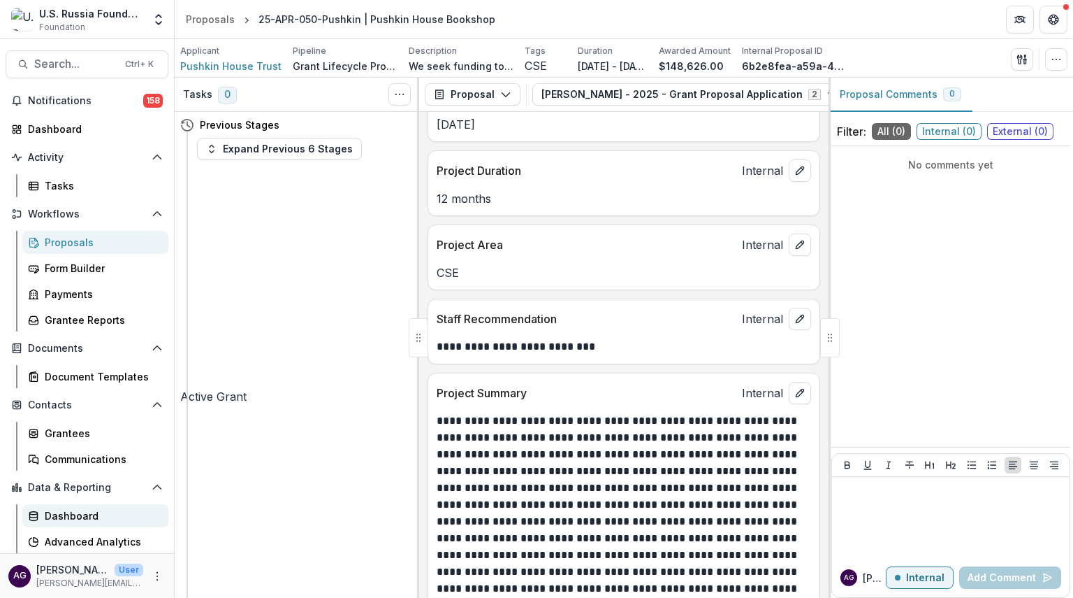
click at [84, 518] on div "Dashboard" at bounding box center [101, 515] width 113 height 15
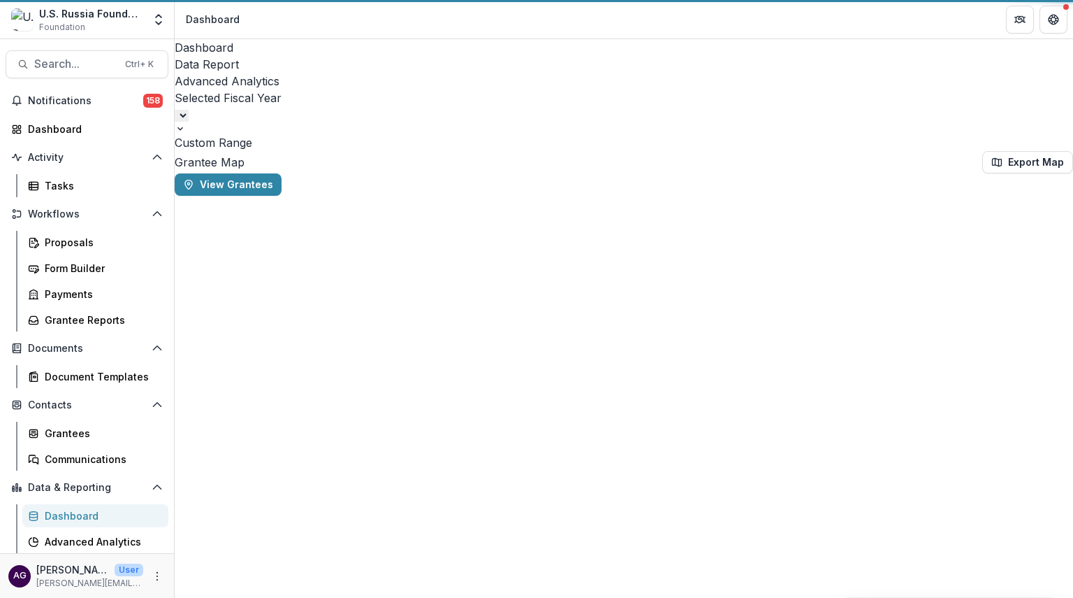
select select "**********"
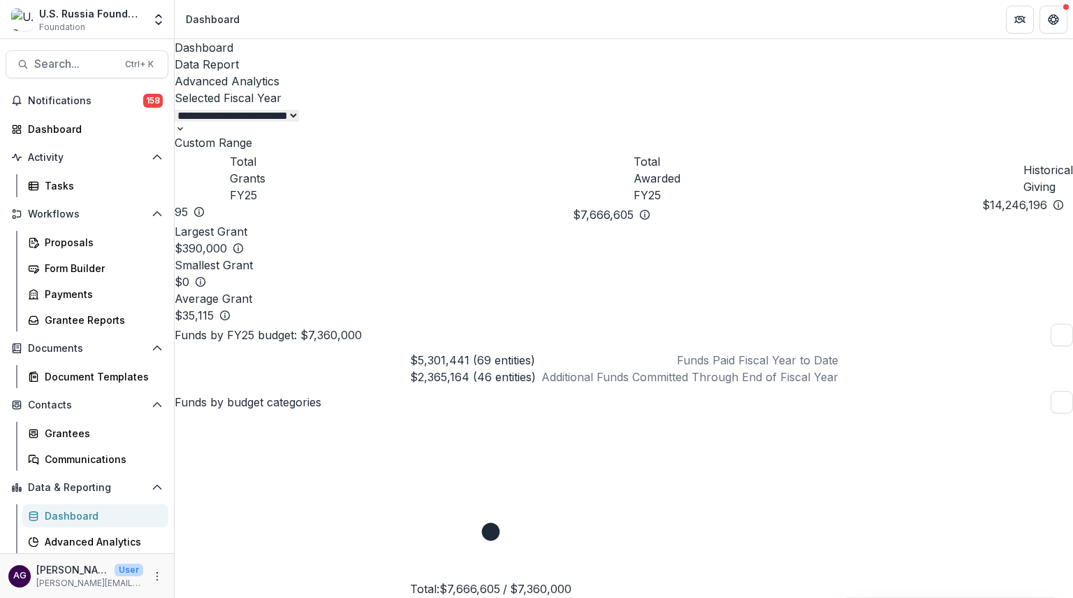
click at [298, 56] on div "Data Report" at bounding box center [624, 64] width 899 height 17
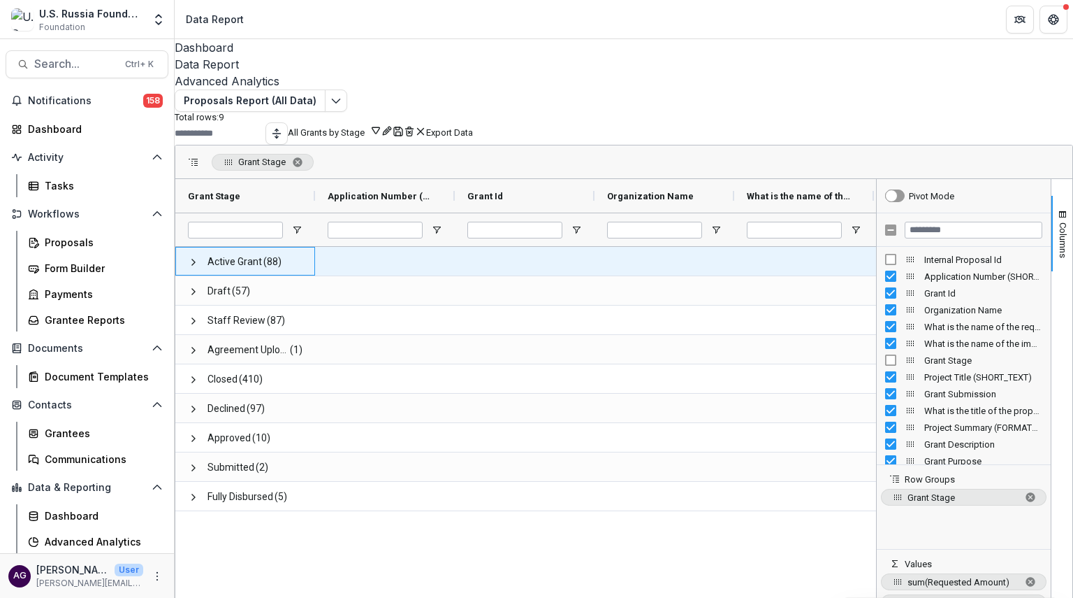
click at [262, 256] on span "Active Grant" at bounding box center [235, 261] width 55 height 29
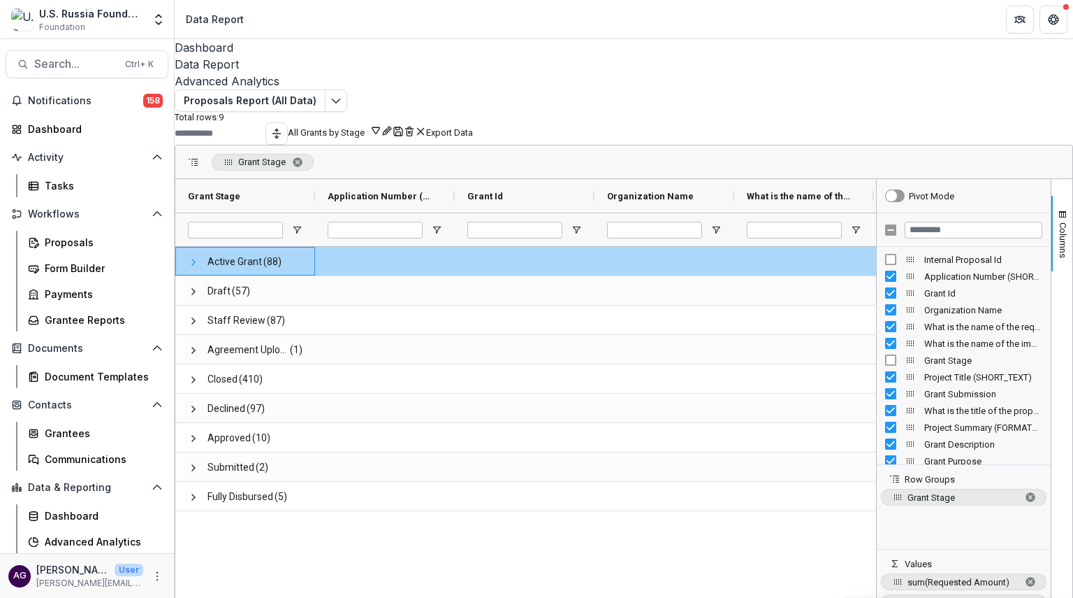
click at [199, 256] on span at bounding box center [193, 261] width 11 height 11
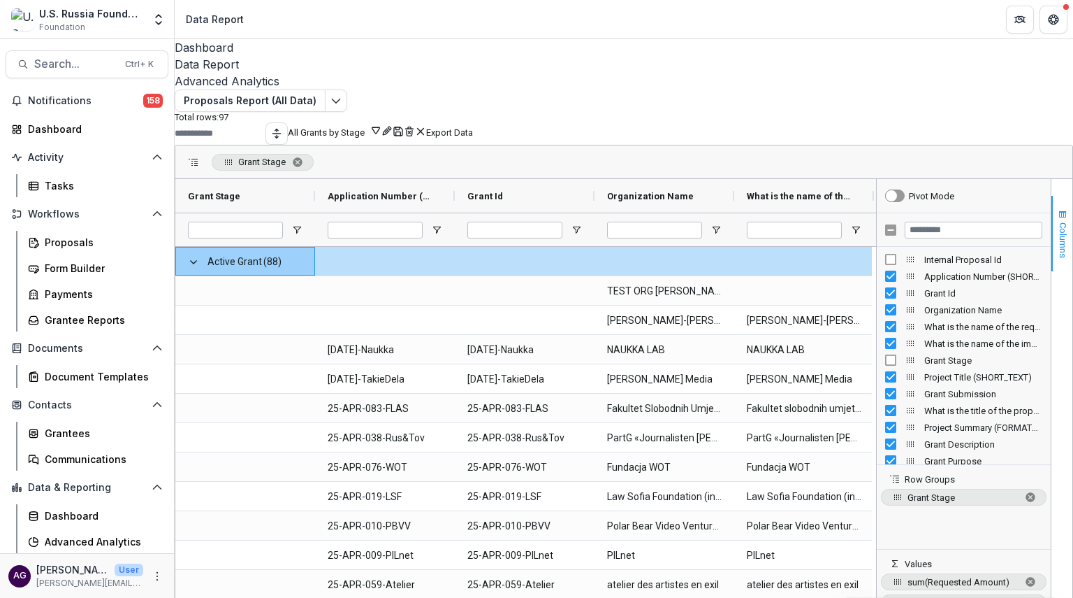
click at [1058, 234] on span "Columns" at bounding box center [1063, 240] width 10 height 36
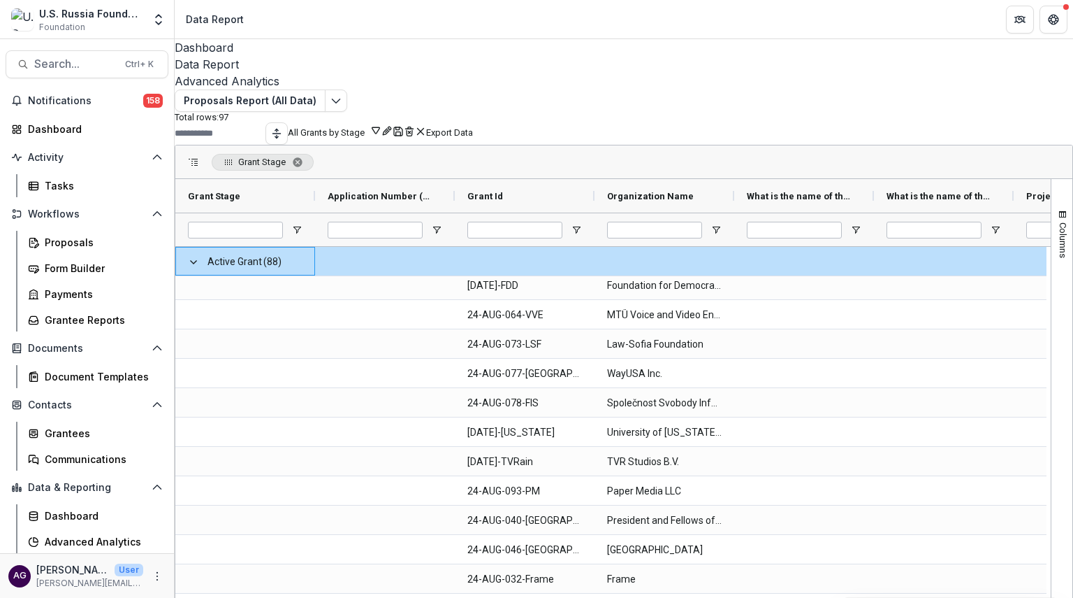
scroll to position [444, 0]
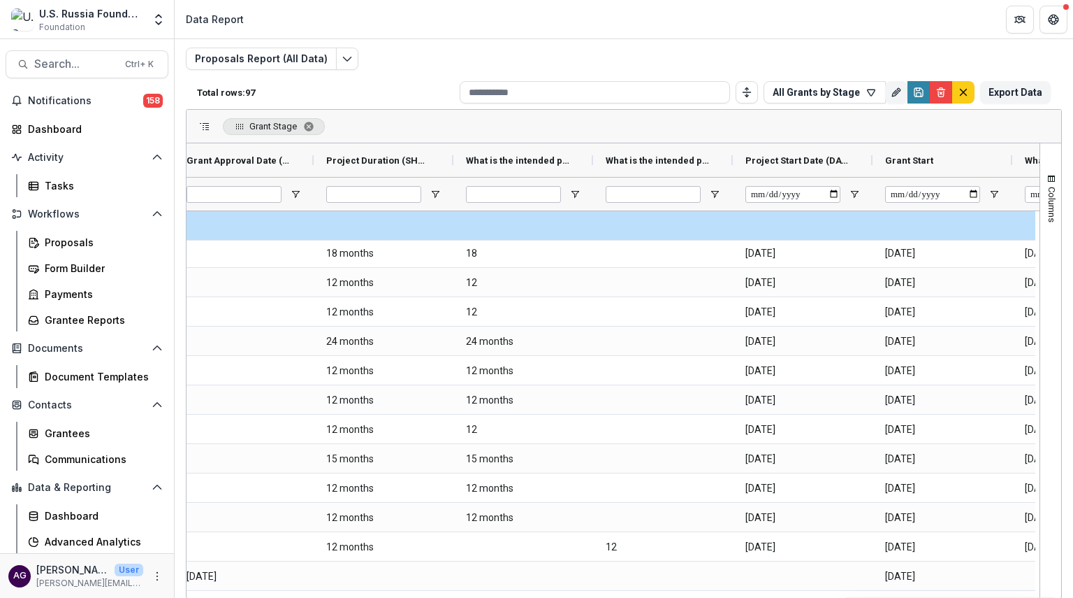
scroll to position [0, 2277]
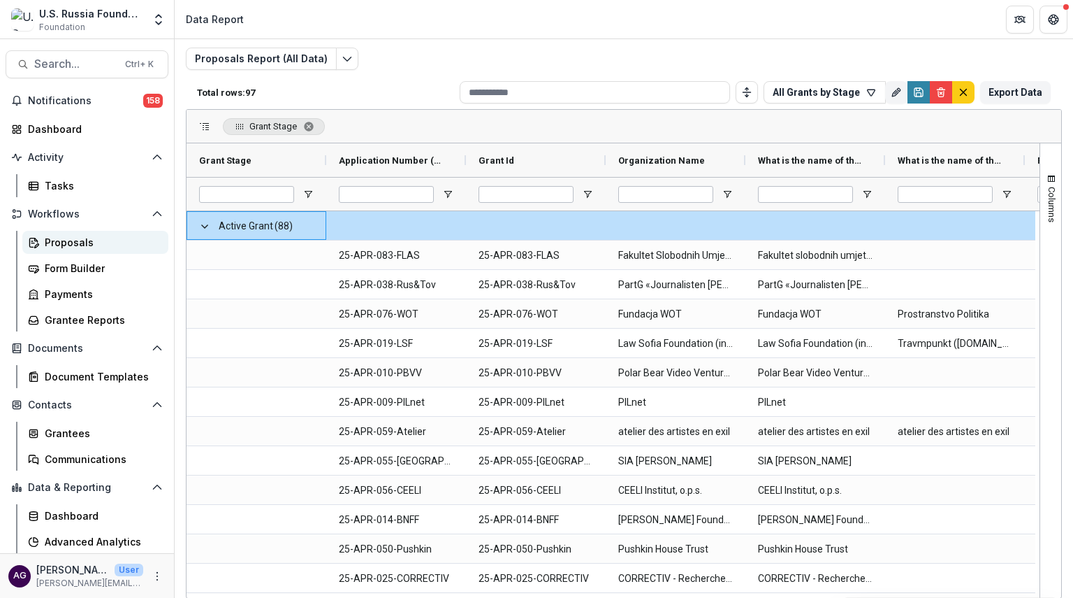
click at [87, 242] on div "Proposals" at bounding box center [101, 242] width 113 height 15
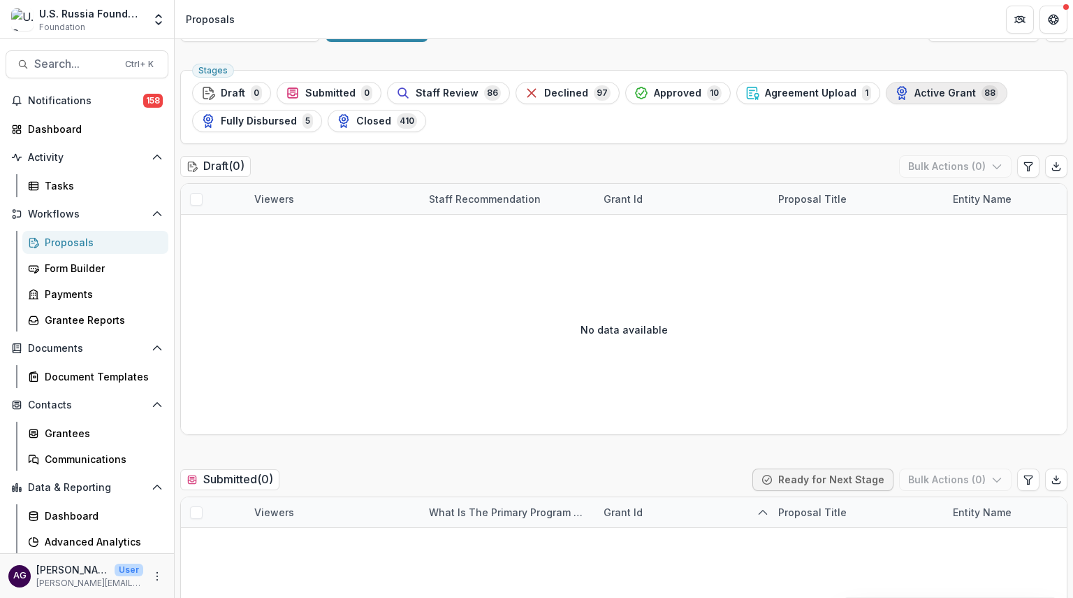
click at [915, 90] on span "Active Grant" at bounding box center [945, 93] width 61 height 12
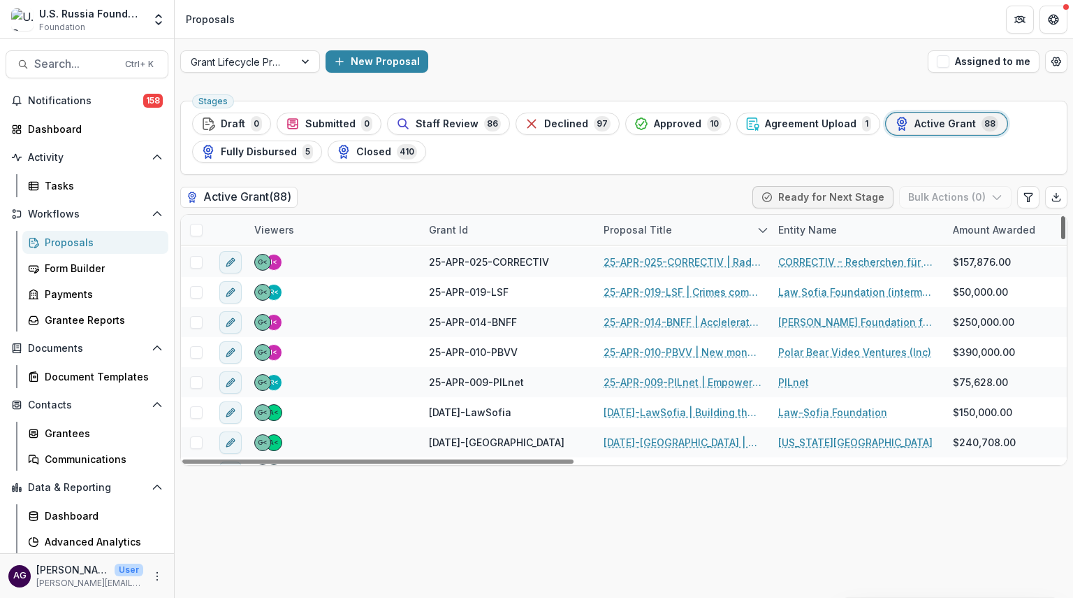
drag, startPoint x: 1062, startPoint y: 234, endPoint x: 1065, endPoint y: 259, distance: 24.6
click at [1065, 239] on div at bounding box center [1064, 227] width 4 height 23
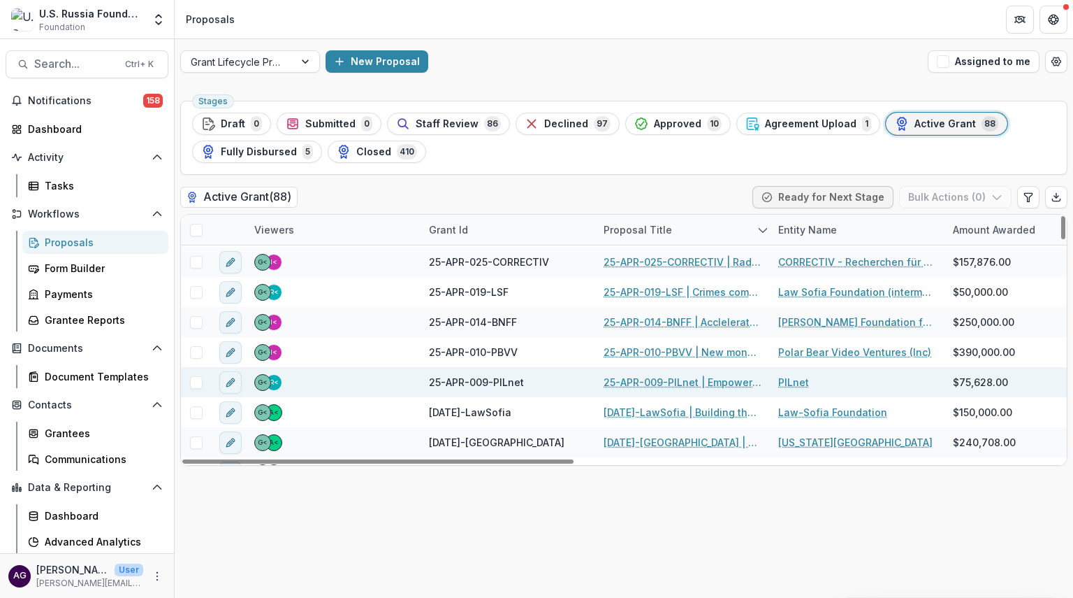
click at [660, 381] on link "25-APR-009-PILnet | Empowering Public Interest Law: Mentoring, Pro [PERSON_NAME…" at bounding box center [683, 382] width 158 height 15
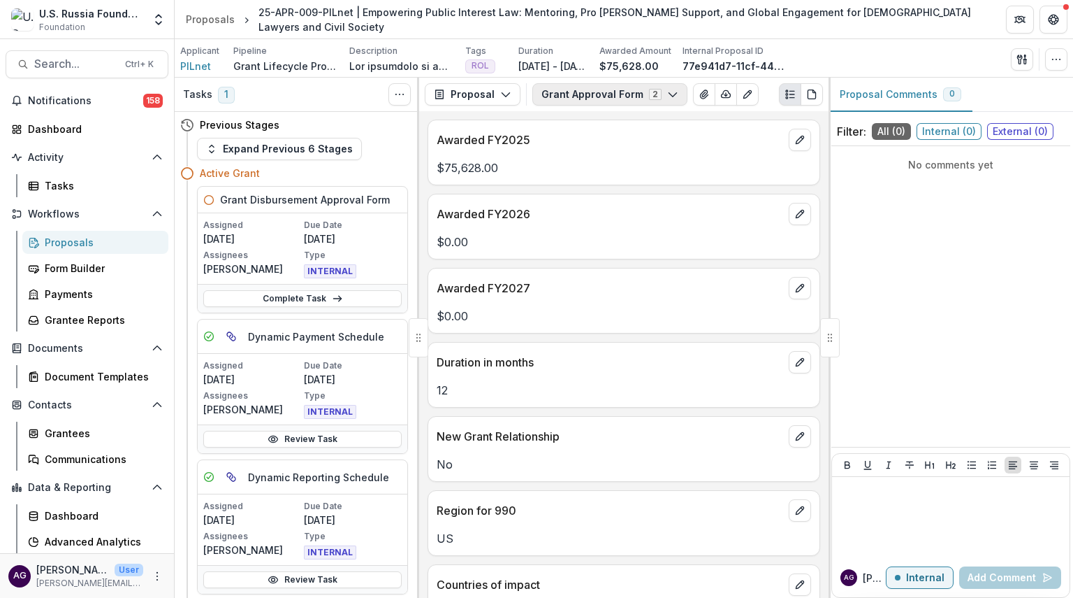
click at [593, 94] on button "Grant Approval Form 2" at bounding box center [610, 94] width 155 height 22
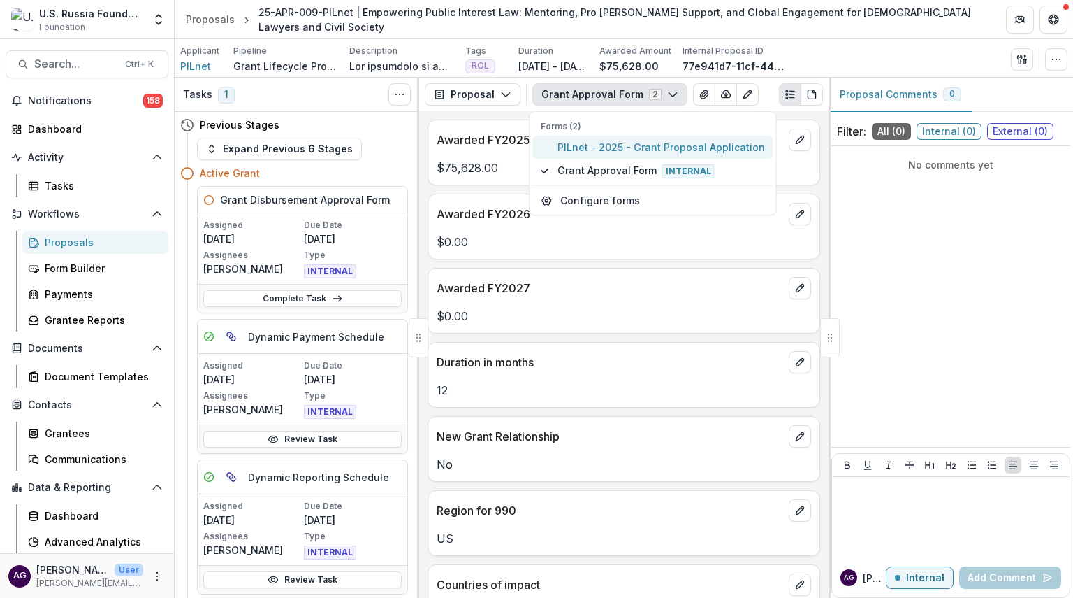
click at [580, 147] on span "PILnet - 2025 - Grant Proposal Application" at bounding box center [662, 147] width 208 height 15
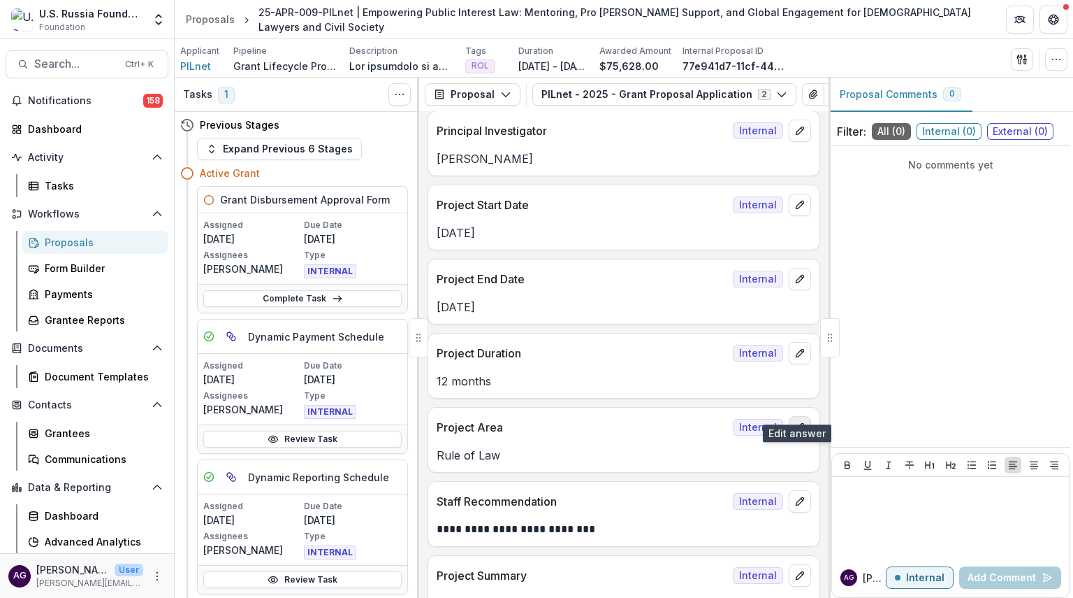
click at [795, 421] on icon "edit" at bounding box center [800, 426] width 11 height 11
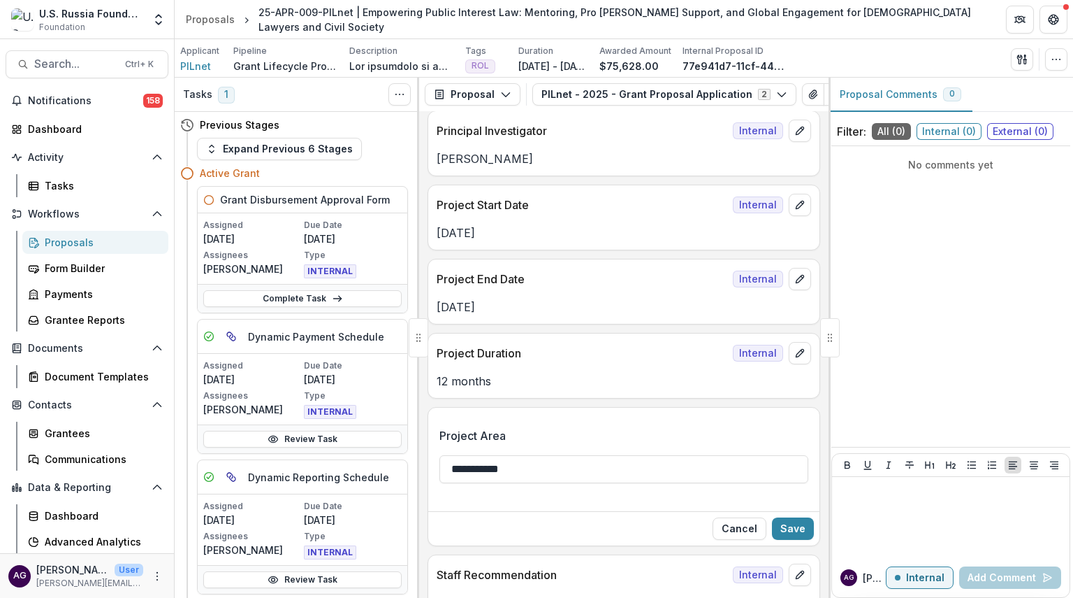
drag, startPoint x: 521, startPoint y: 450, endPoint x: 422, endPoint y: 435, distance: 100.3
click at [422, 435] on div "**********" at bounding box center [624, 354] width 410 height 486
type input "***"
click at [796, 517] on button "Save" at bounding box center [793, 528] width 42 height 22
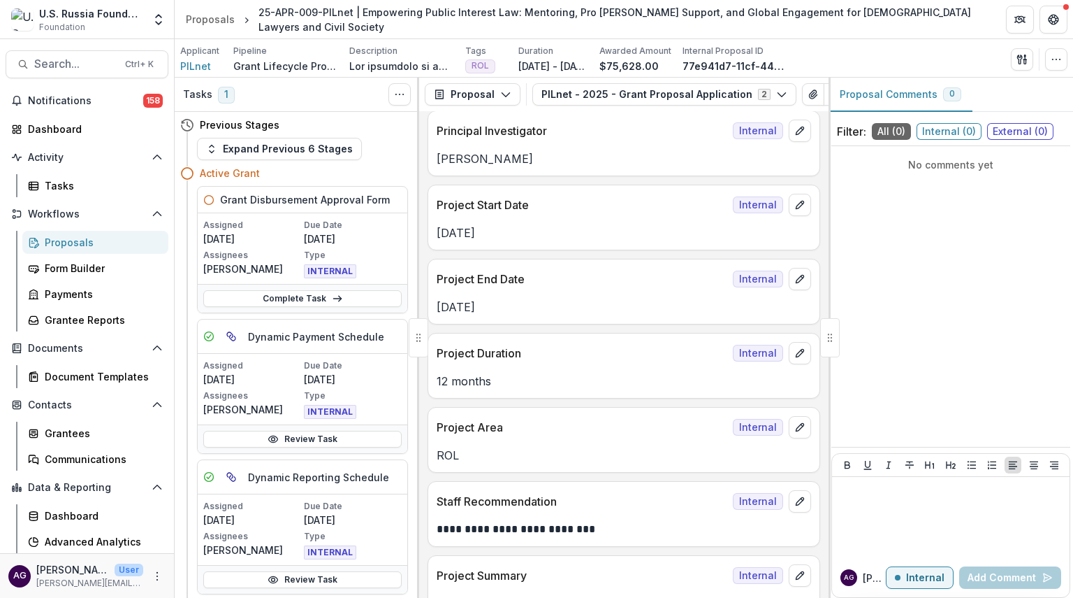
click at [83, 242] on div "Proposals" at bounding box center [101, 242] width 113 height 15
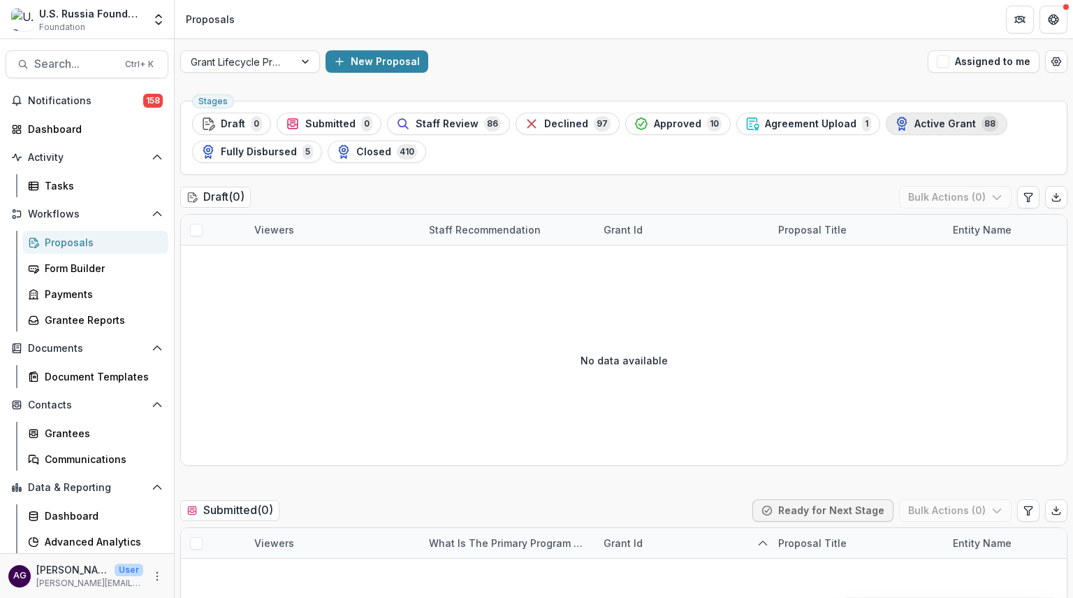
click at [915, 118] on span "Active Grant" at bounding box center [945, 124] width 61 height 12
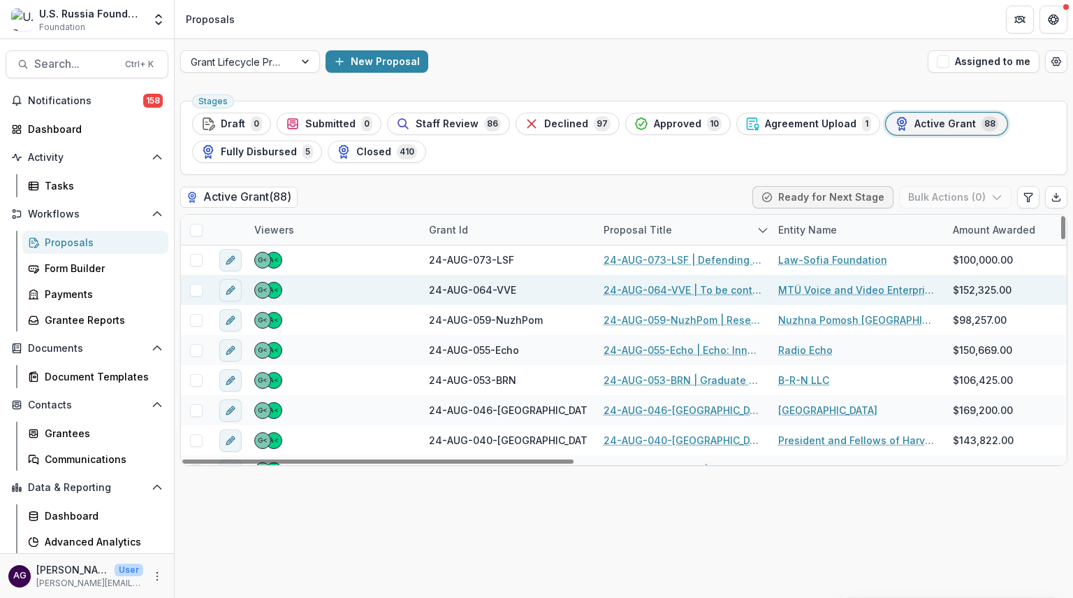
drag, startPoint x: 1063, startPoint y: 224, endPoint x: 1055, endPoint y: 294, distance: 69.7
click at [1062, 239] on div at bounding box center [1064, 227] width 4 height 23
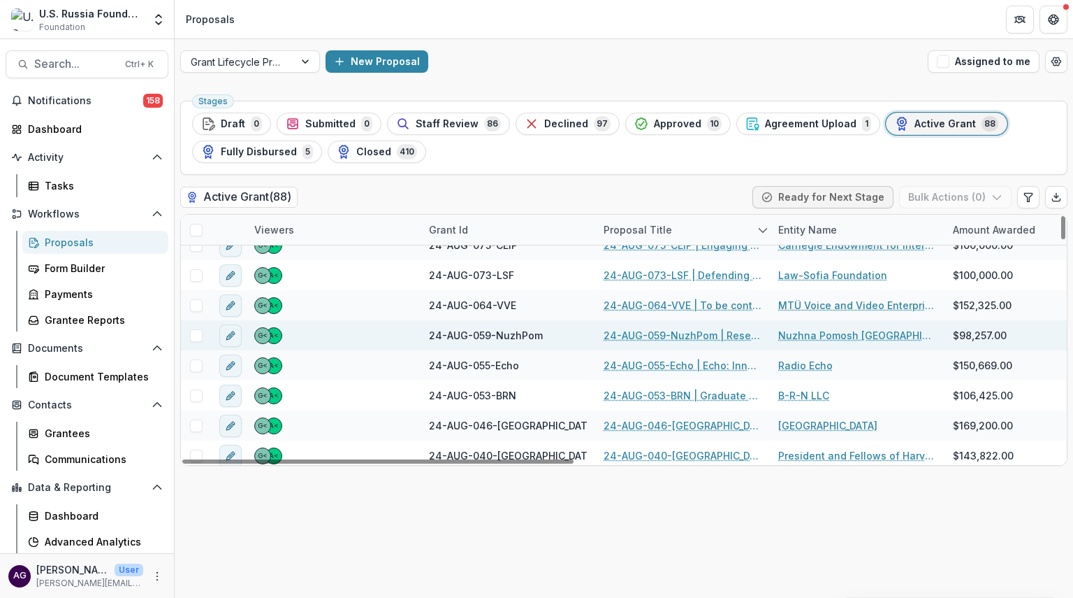
click at [627, 335] on link "24-AUG-059-NuzhPom | Research Bureau for Russian Civil Society" at bounding box center [683, 335] width 158 height 15
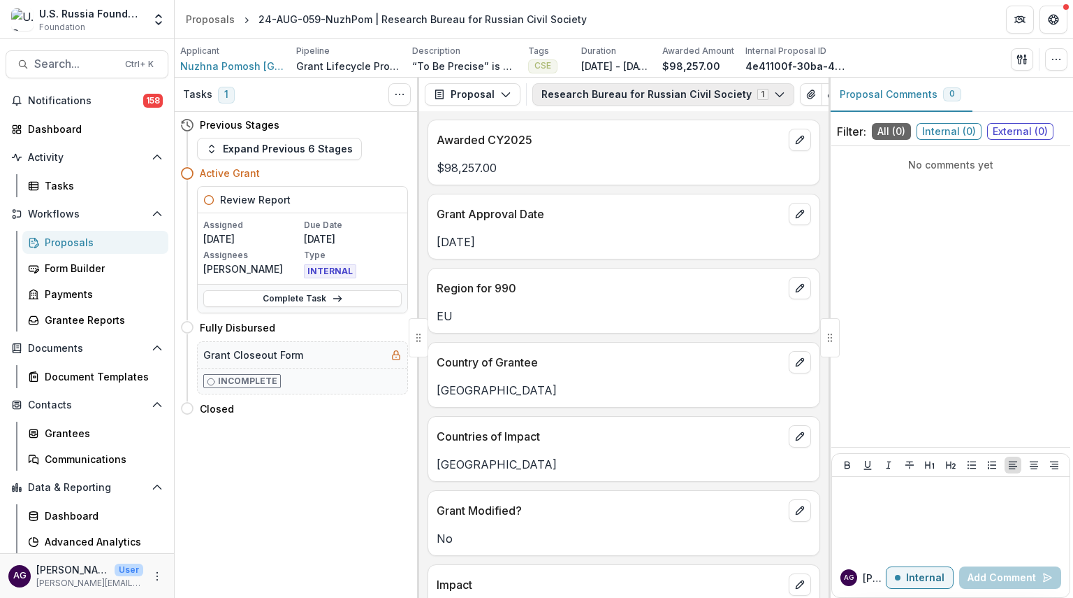
click at [643, 97] on button "Research Bureau for Russian Civil Society 1" at bounding box center [664, 94] width 262 height 22
click at [774, 90] on icon "button" at bounding box center [779, 94] width 11 height 11
click at [676, 145] on span "Research Bureau for Russian Civil Society" at bounding box center [660, 147] width 205 height 15
click at [500, 96] on icon "button" at bounding box center [505, 94] width 11 height 11
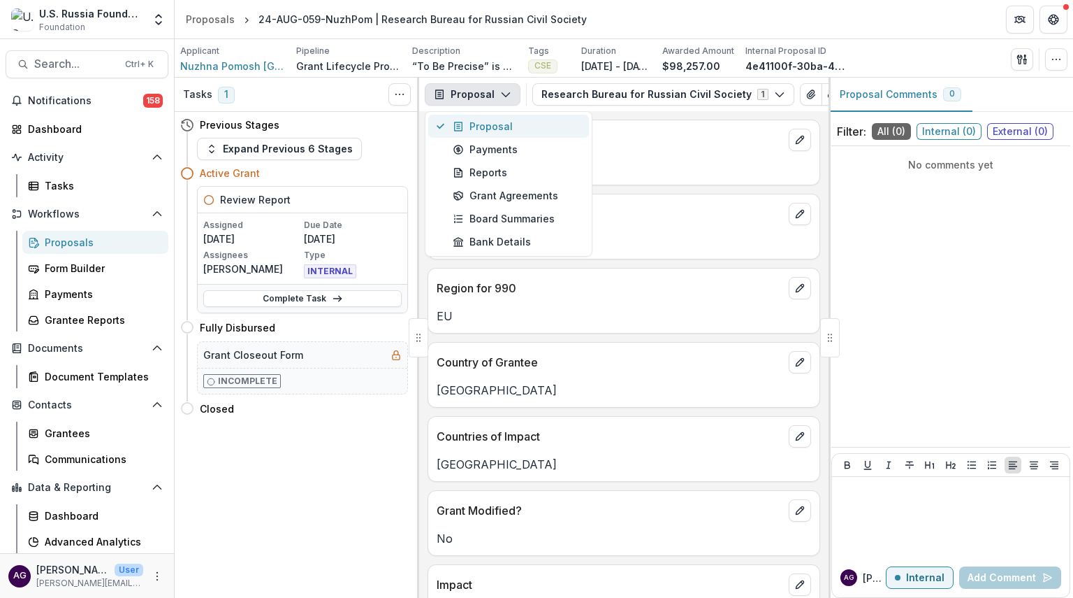
click at [494, 126] on div "Proposal" at bounding box center [517, 126] width 128 height 15
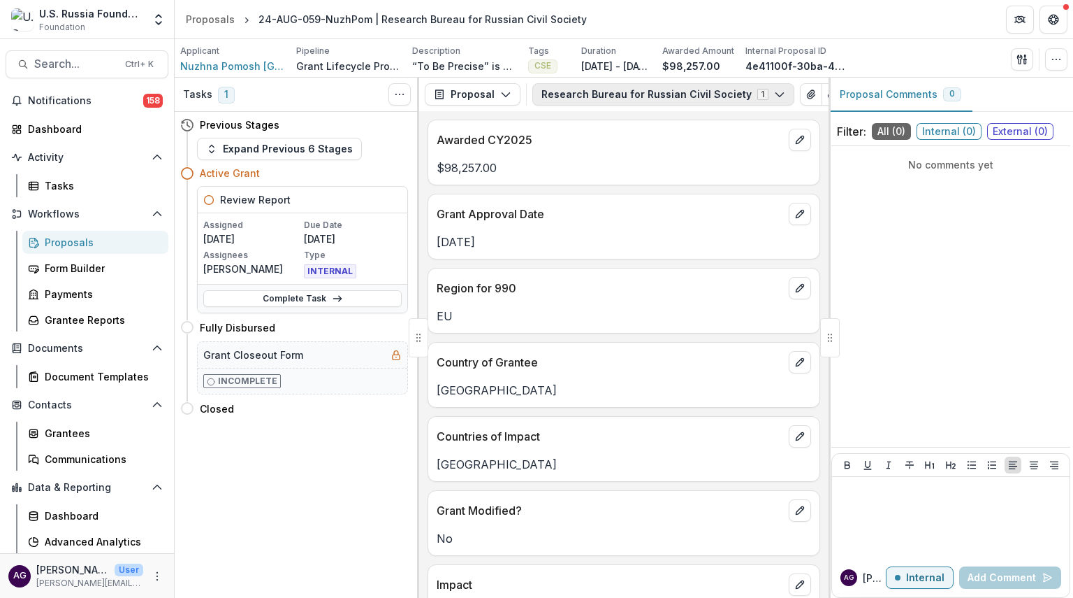
click at [583, 99] on button "Research Bureau for Russian Civil Society 1" at bounding box center [664, 94] width 262 height 22
click at [570, 125] on p "Forms (1)" at bounding box center [652, 126] width 222 height 13
click at [380, 136] on div "Previous Stages" at bounding box center [294, 125] width 228 height 26
click at [66, 240] on div "Proposals" at bounding box center [101, 242] width 113 height 15
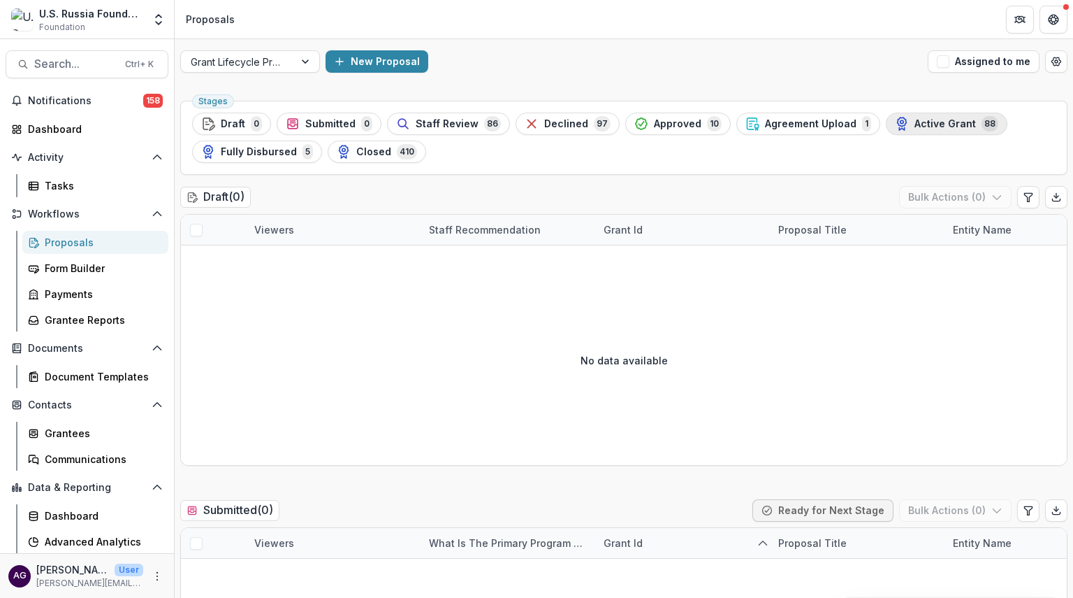
click at [946, 122] on span "Active Grant" at bounding box center [945, 124] width 61 height 12
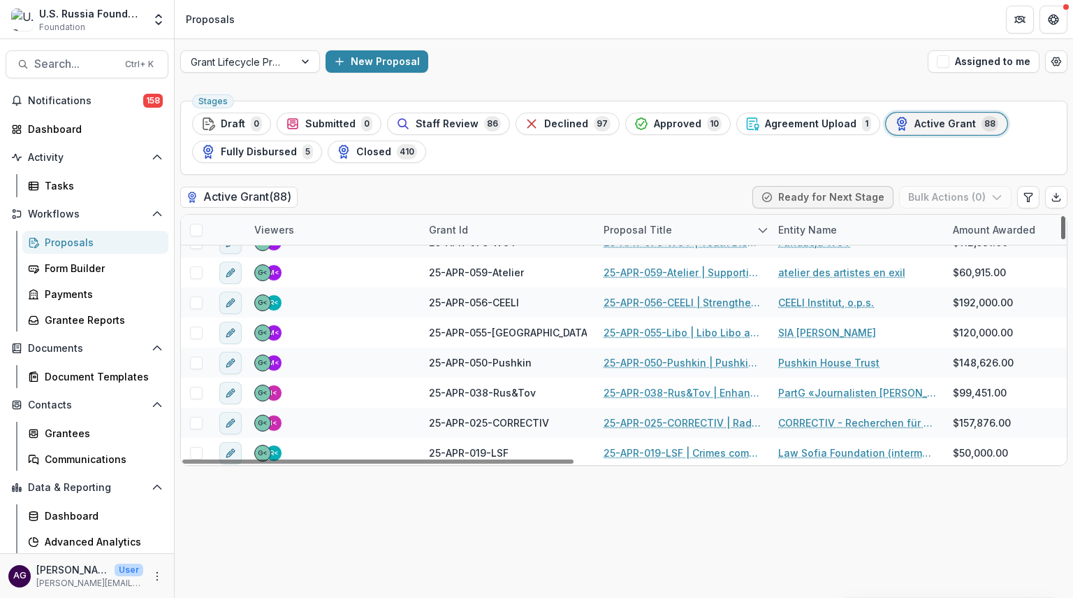
scroll to position [93, 0]
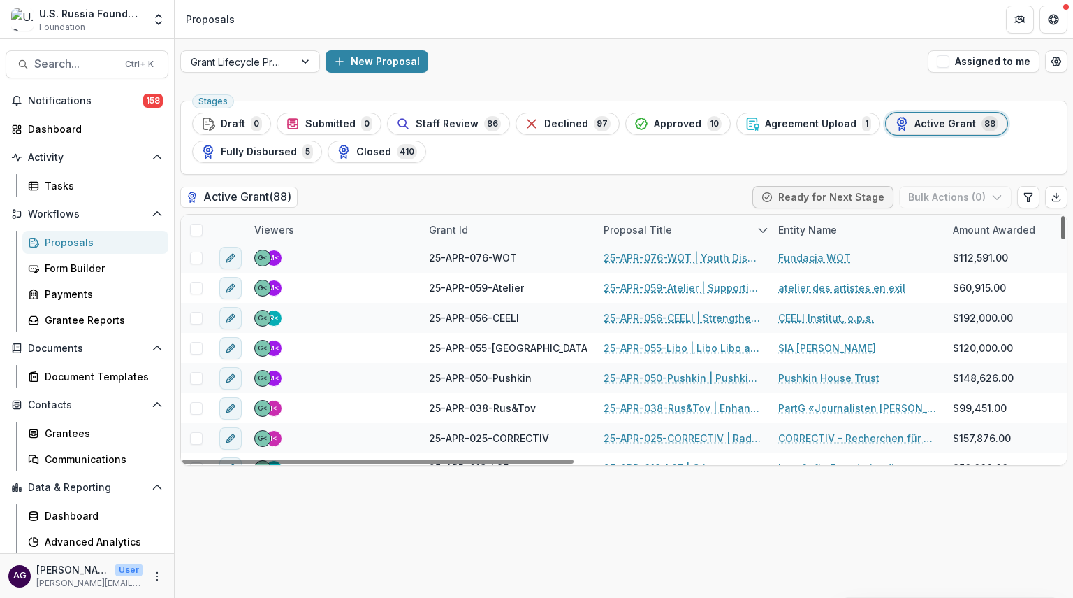
drag, startPoint x: 1062, startPoint y: 229, endPoint x: 1062, endPoint y: 238, distance: 8.4
click at [1062, 238] on div at bounding box center [1064, 227] width 4 height 23
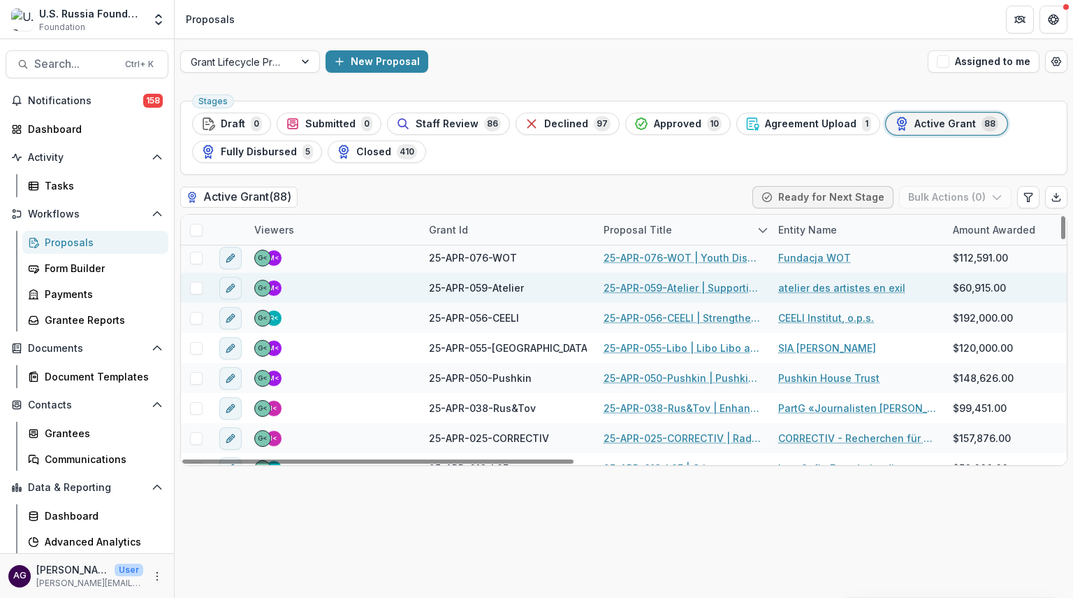
click at [649, 286] on link "25-APR-059-Atelier | Supporting the community of [DEMOGRAPHIC_DATA] artists in …" at bounding box center [683, 287] width 158 height 15
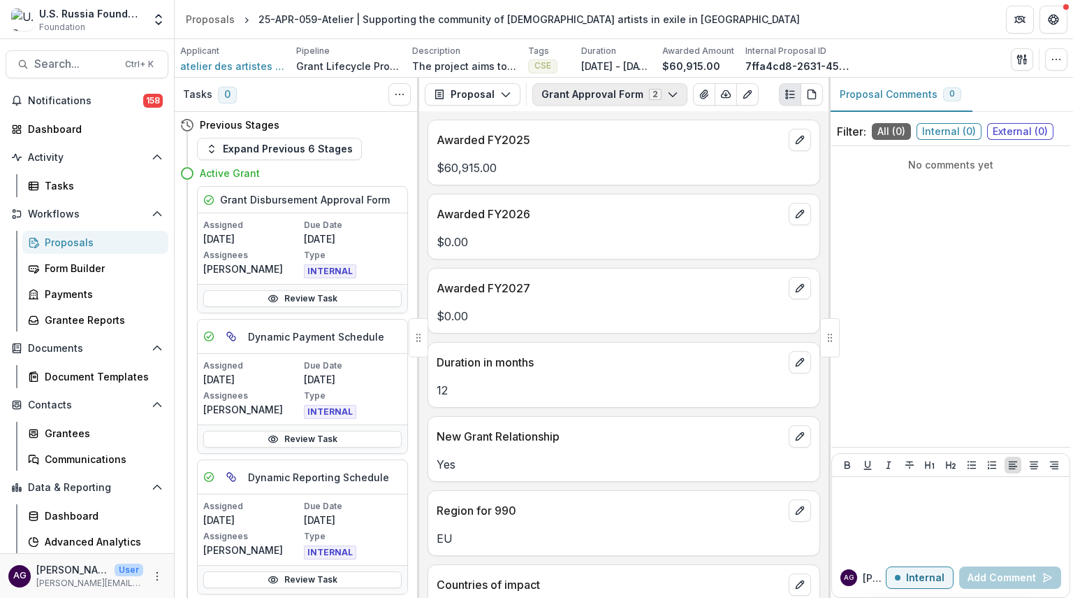
click at [588, 100] on button "Grant Approval Form 2" at bounding box center [610, 94] width 155 height 22
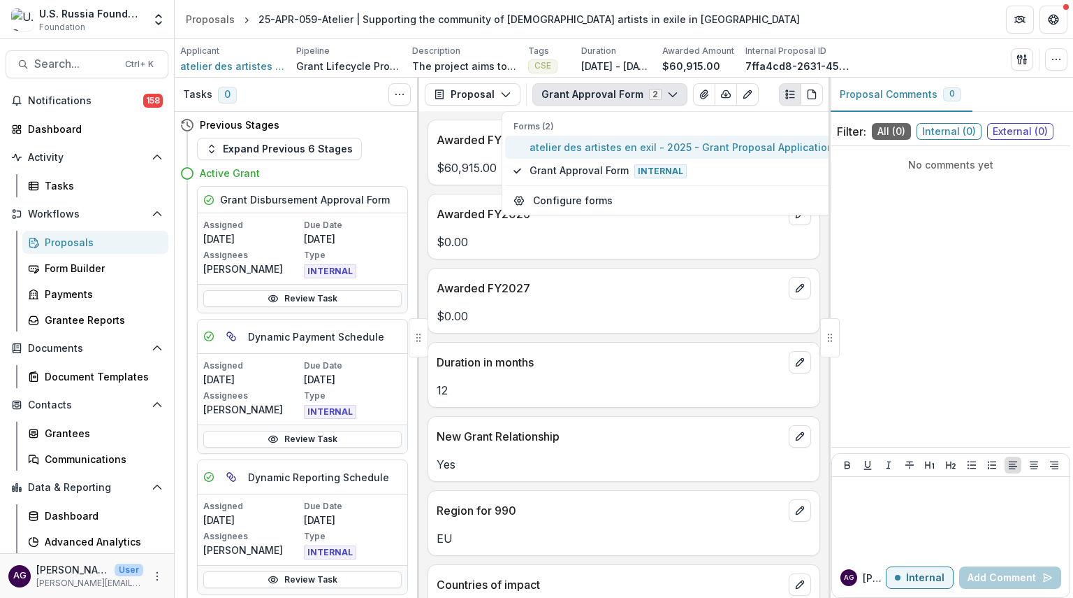
click at [593, 150] on span "atelier des artistes en exil - 2025 - Grant Proposal Application" at bounding box center [682, 147] width 304 height 15
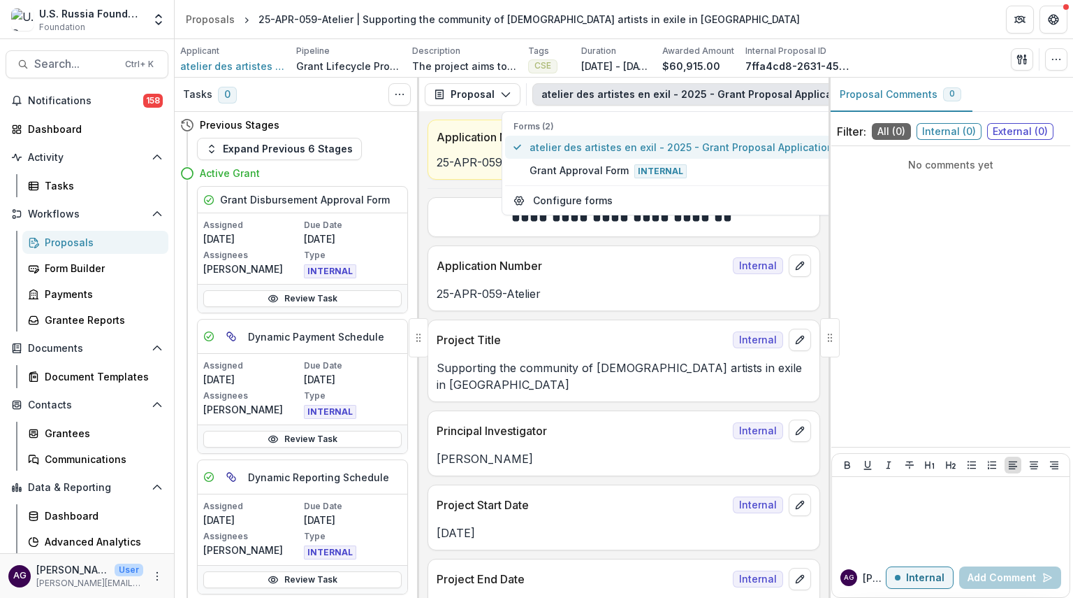
click at [700, 147] on span "atelier des artistes en exil - 2025 - Grant Proposal Application" at bounding box center [682, 147] width 304 height 15
click at [700, 149] on span "atelier des artistes en exil - 2025 - Grant Proposal Application" at bounding box center [682, 147] width 304 height 15
click at [609, 149] on span "atelier des artistes en exil - 2025 - Grant Proposal Application" at bounding box center [682, 147] width 304 height 15
click at [503, 97] on icon "button" at bounding box center [505, 94] width 11 height 11
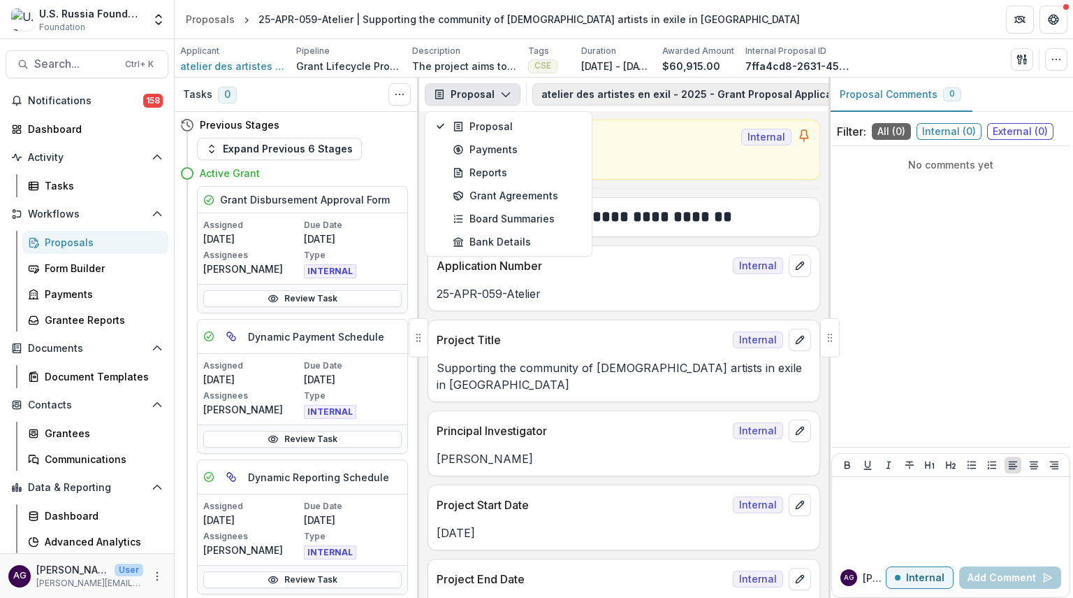
click at [572, 91] on button "atelier des artistes en exil - 2025 - Grant Proposal Application 2" at bounding box center [714, 94] width 363 height 22
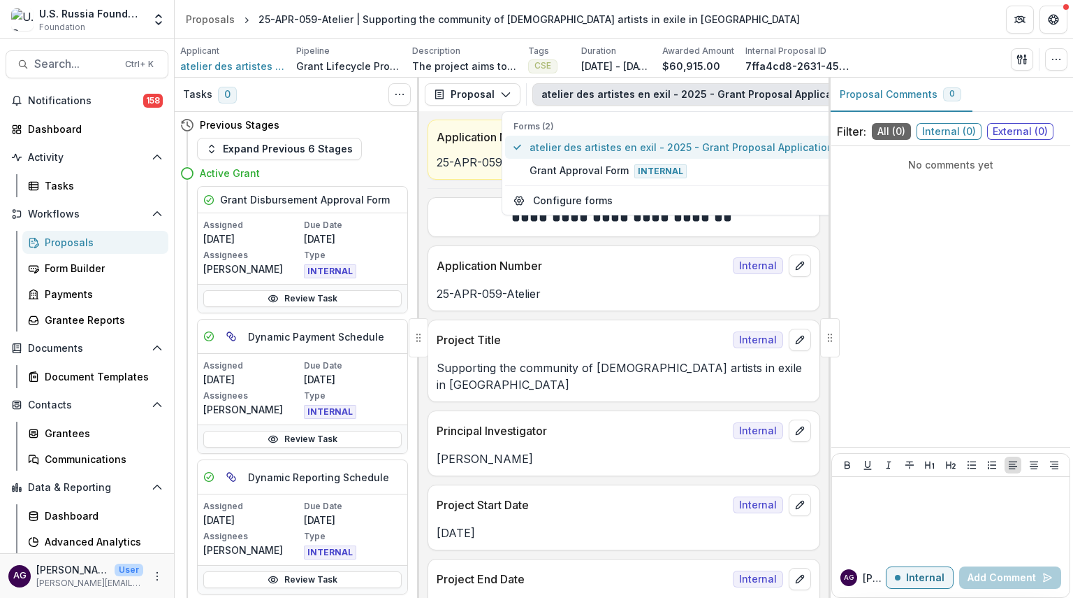
click at [574, 142] on span "atelier des artistes en exil - 2025 - Grant Proposal Application" at bounding box center [682, 147] width 304 height 15
click at [867, 203] on div "No comments yet" at bounding box center [951, 296] width 239 height 289
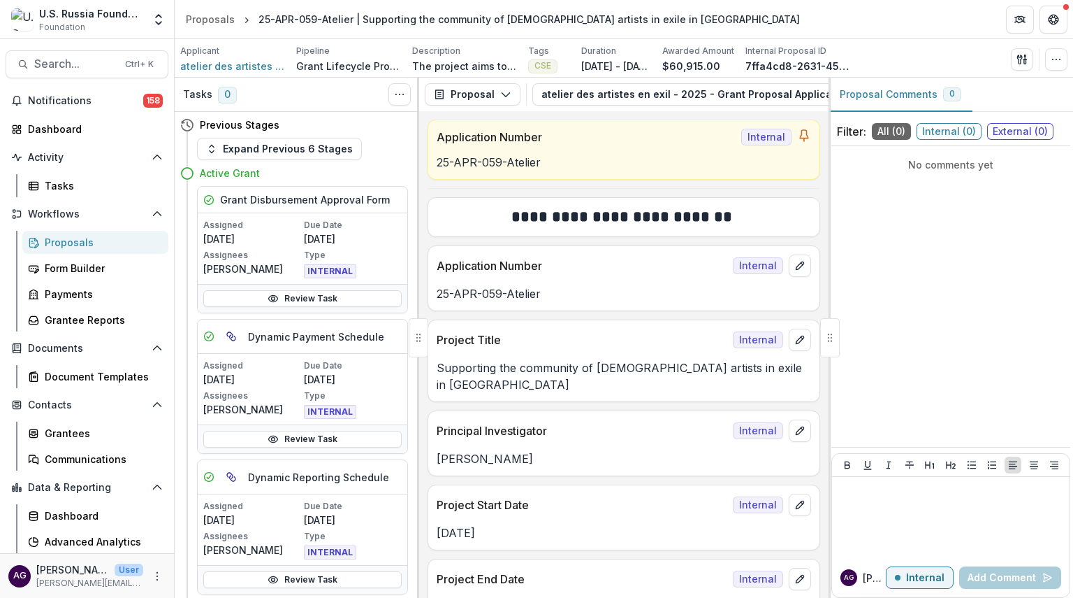
scroll to position [424, 0]
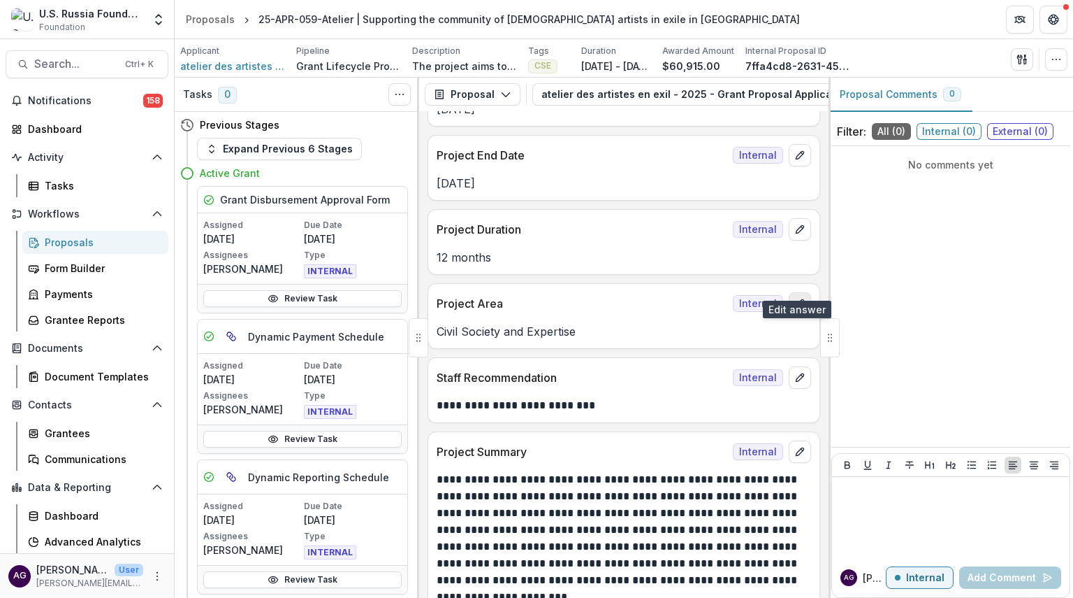
click at [795, 298] on icon "edit" at bounding box center [800, 303] width 11 height 11
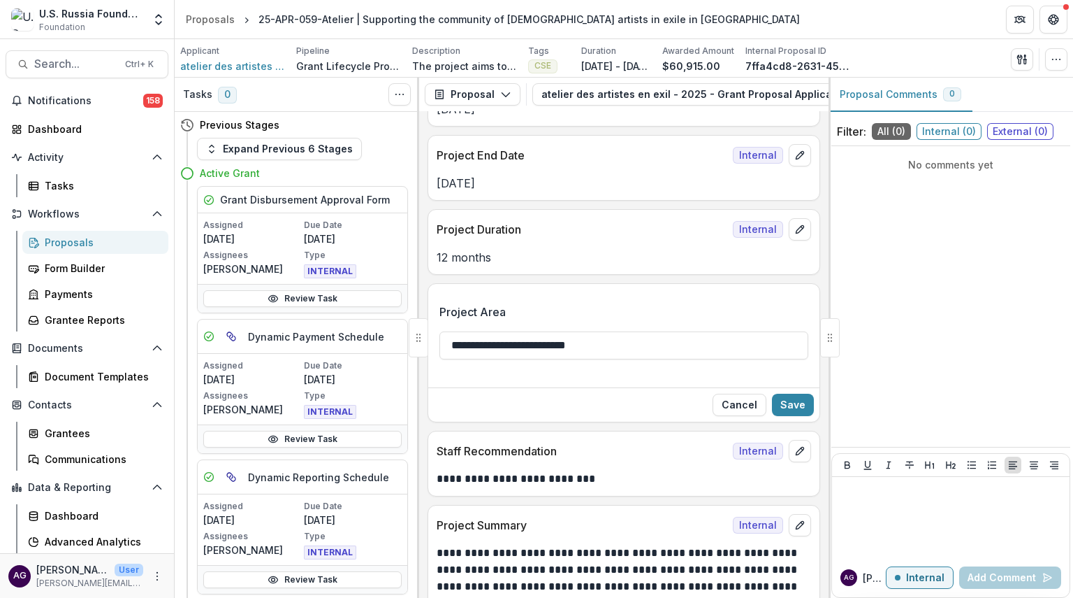
drag, startPoint x: 602, startPoint y: 325, endPoint x: 437, endPoint y: 324, distance: 164.2
click at [437, 324] on div "**********" at bounding box center [623, 336] width 391 height 89
type input "*"
type input "***"
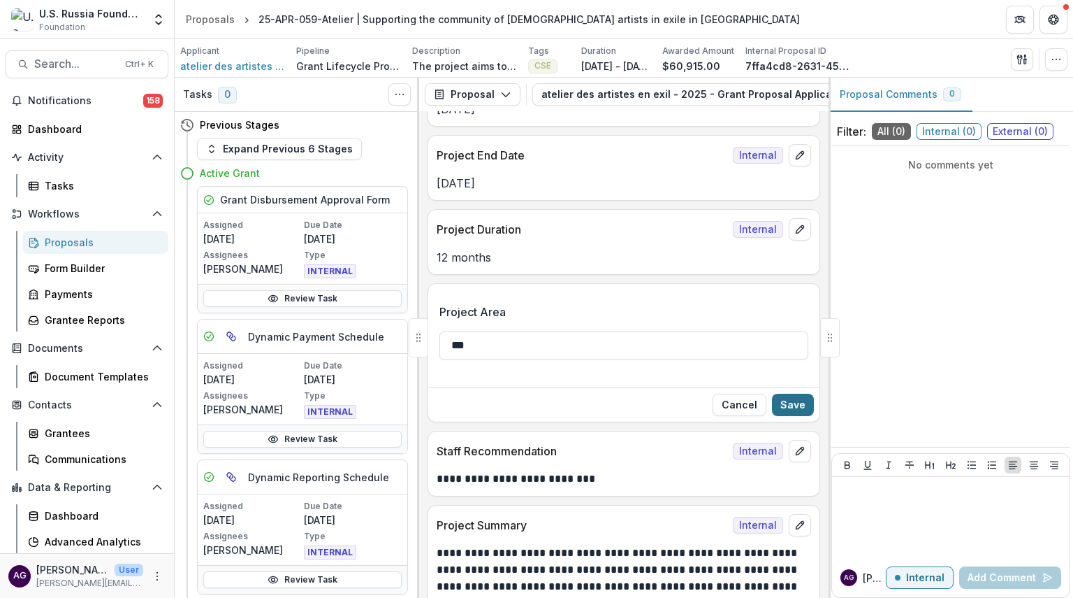
click at [795, 393] on button "Save" at bounding box center [793, 404] width 42 height 22
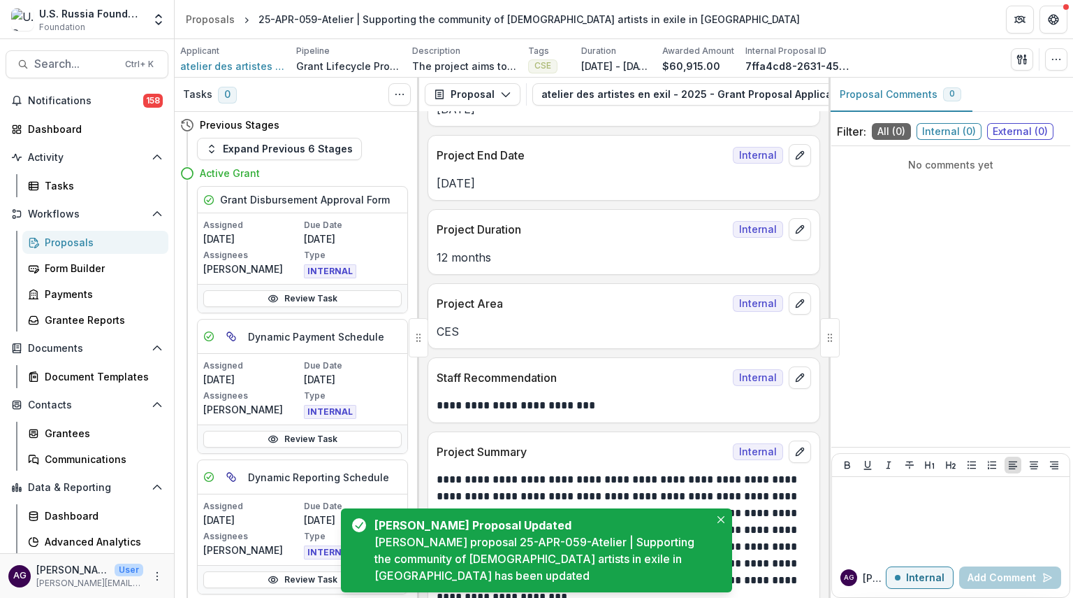
click at [530, 323] on p "CES" at bounding box center [624, 331] width 375 height 17
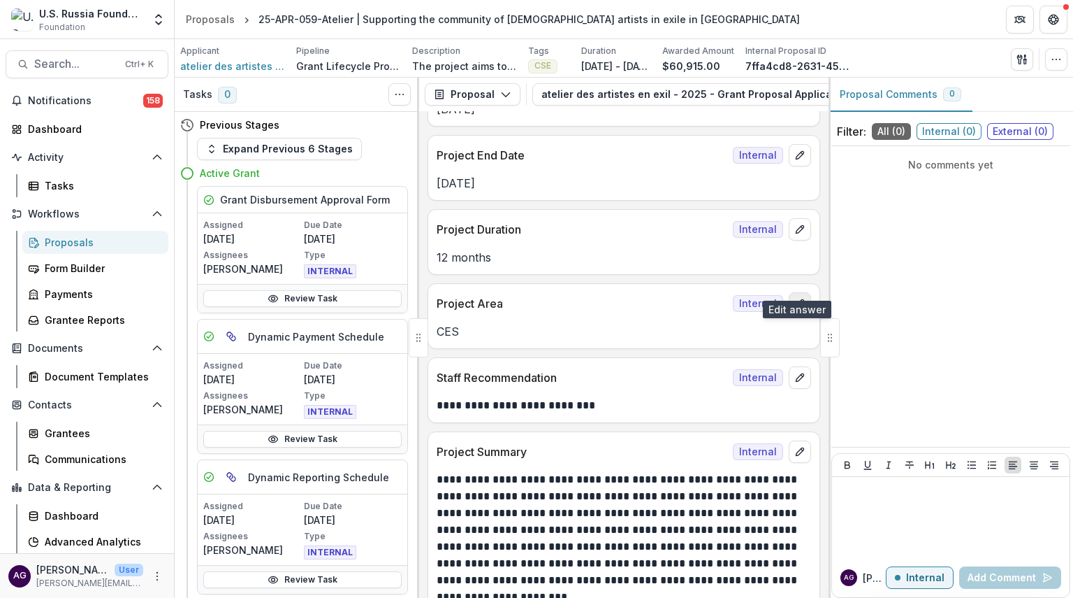
click at [803, 293] on button "edit" at bounding box center [800, 303] width 22 height 22
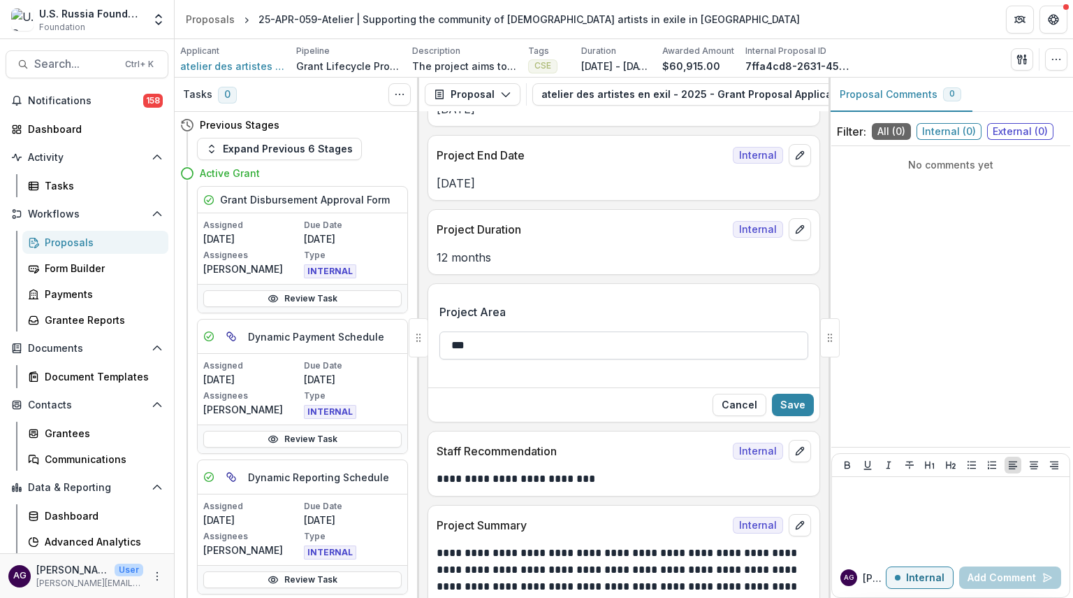
click at [526, 331] on input "***" at bounding box center [624, 345] width 369 height 28
type input "***"
click at [786, 393] on button "Save" at bounding box center [793, 404] width 42 height 22
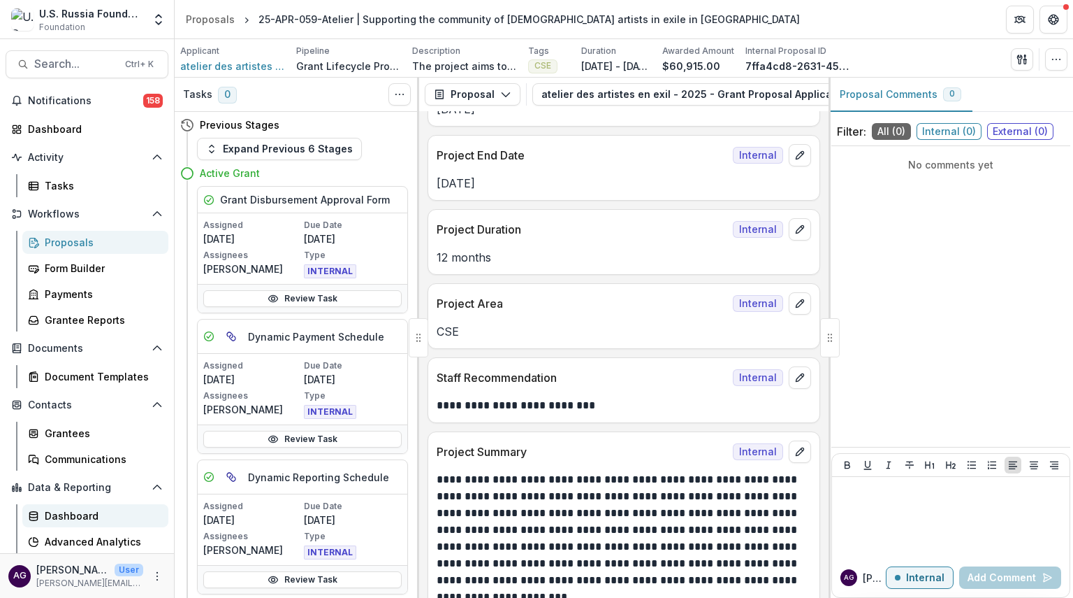
click at [89, 516] on div "Dashboard" at bounding box center [101, 515] width 113 height 15
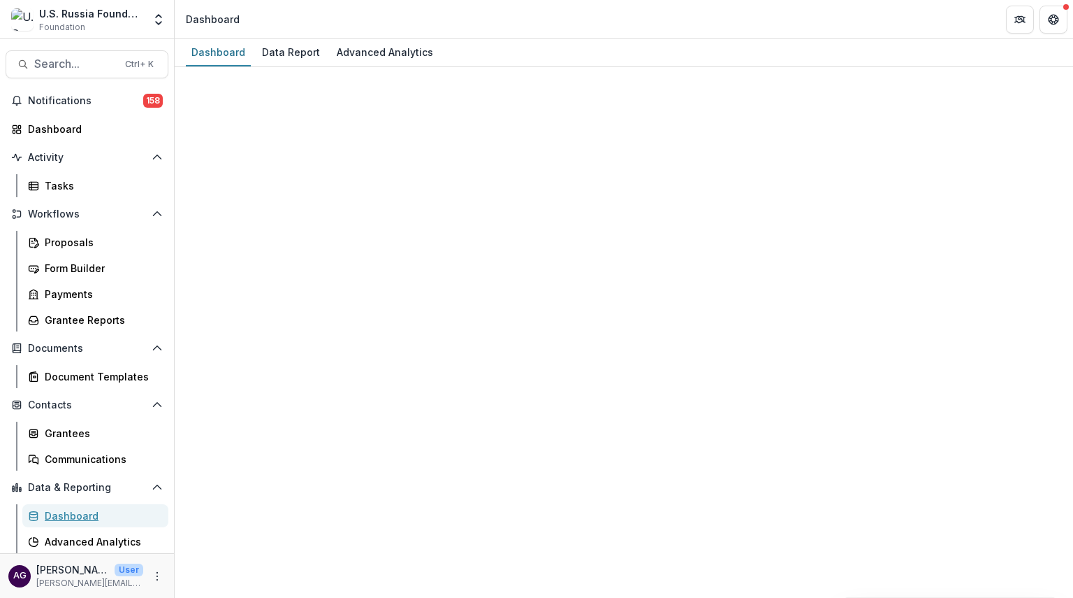
select select "**********"
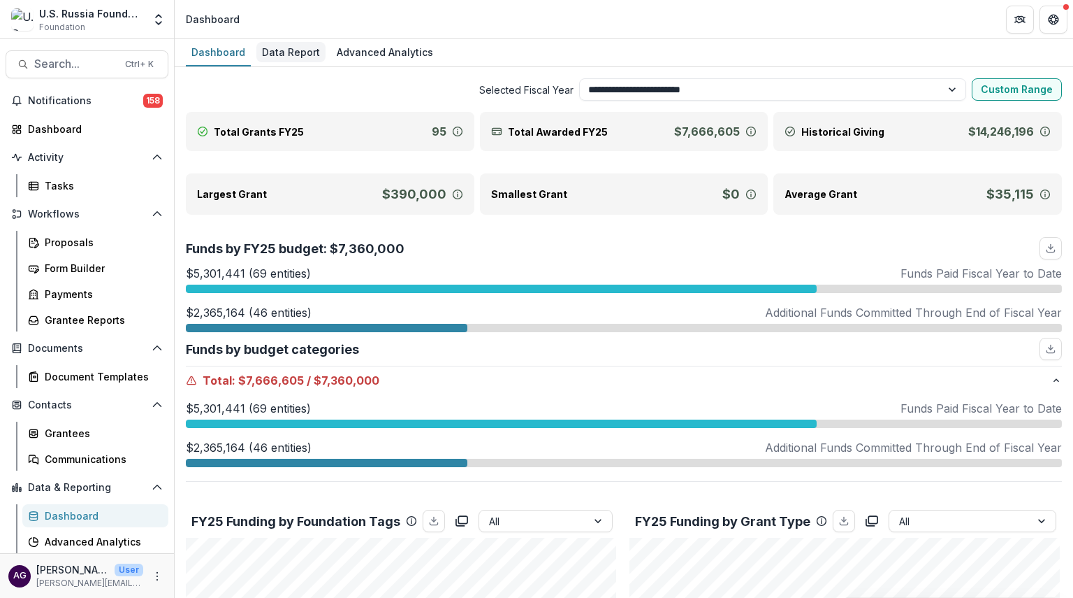
click at [277, 51] on div "Data Report" at bounding box center [290, 52] width 69 height 20
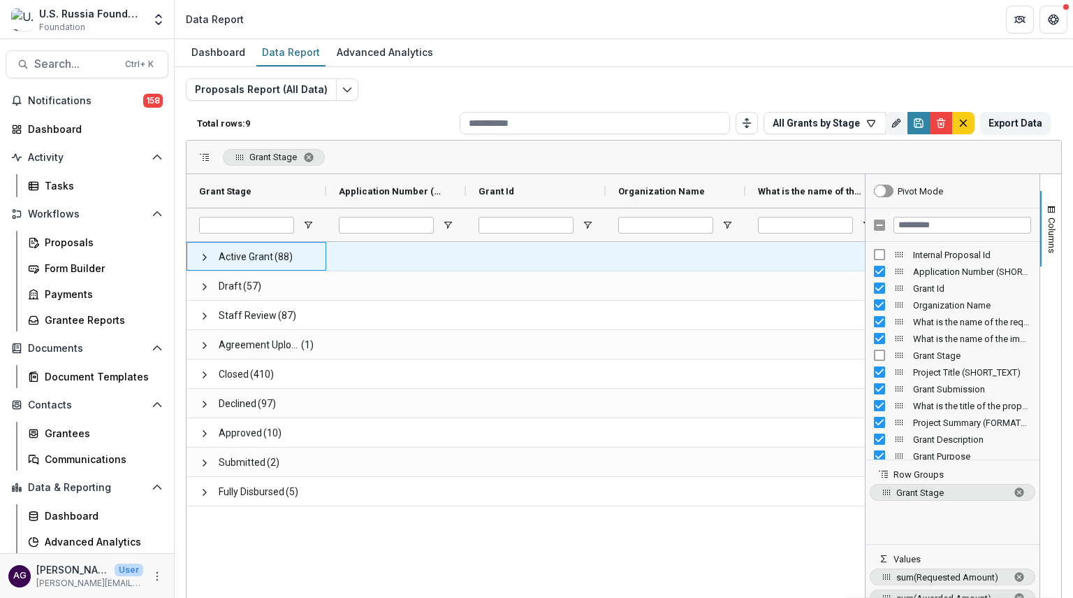
click at [238, 256] on span "Active Grant" at bounding box center [246, 257] width 55 height 29
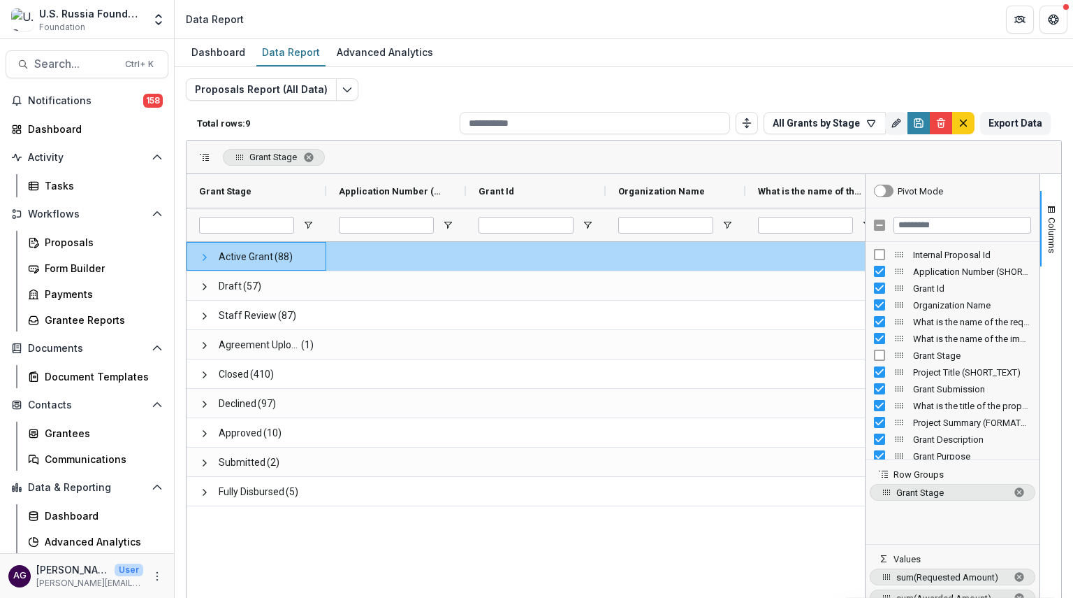
click at [205, 258] on span at bounding box center [204, 257] width 11 height 11
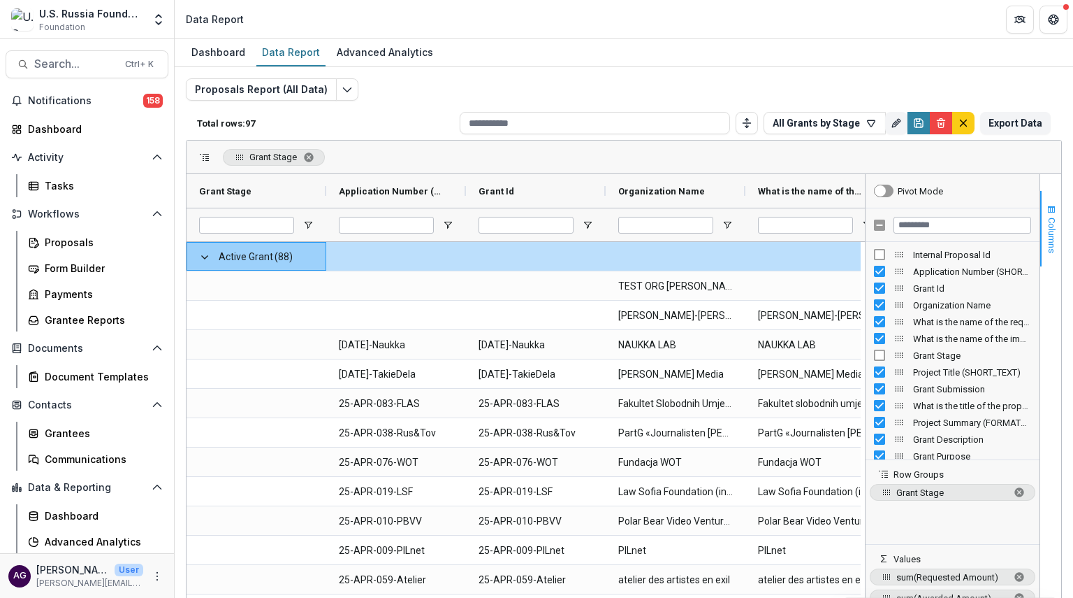
click at [1047, 239] on span "Columns" at bounding box center [1052, 235] width 10 height 36
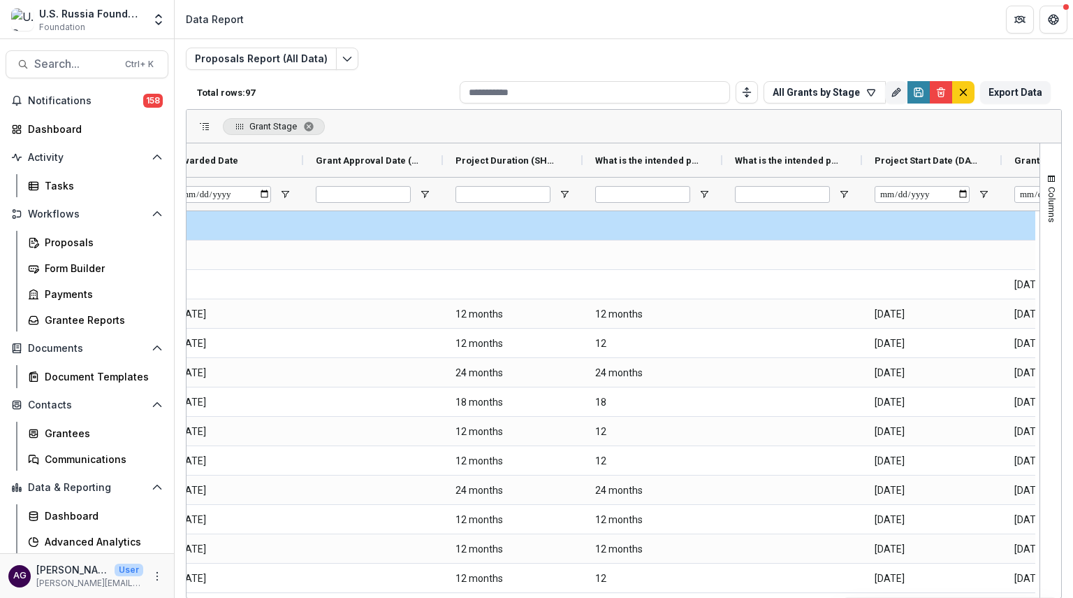
scroll to position [0, 2396]
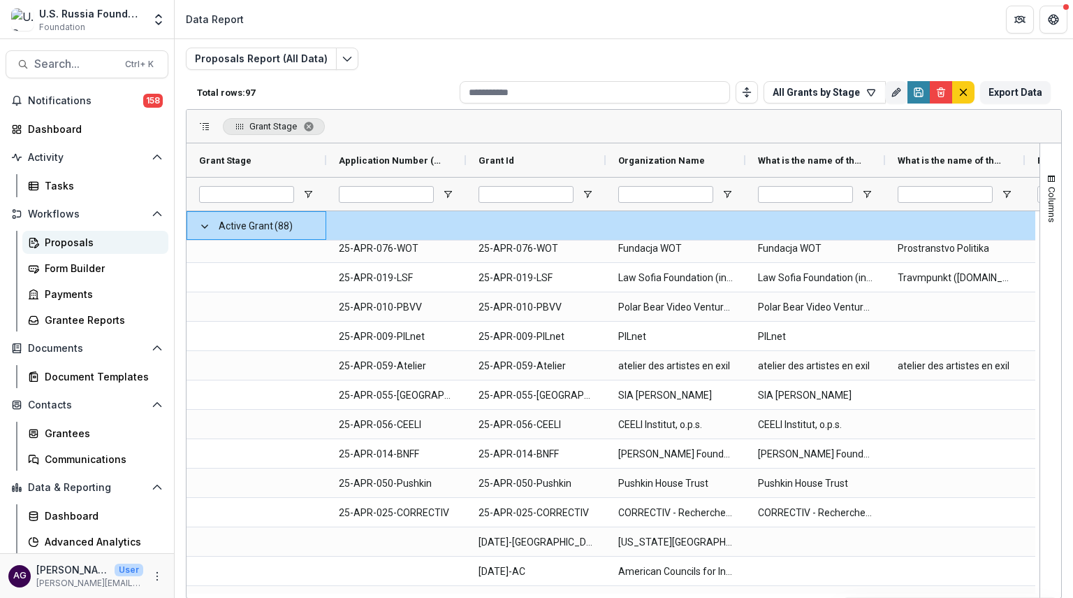
click at [95, 246] on div "Proposals" at bounding box center [101, 242] width 113 height 15
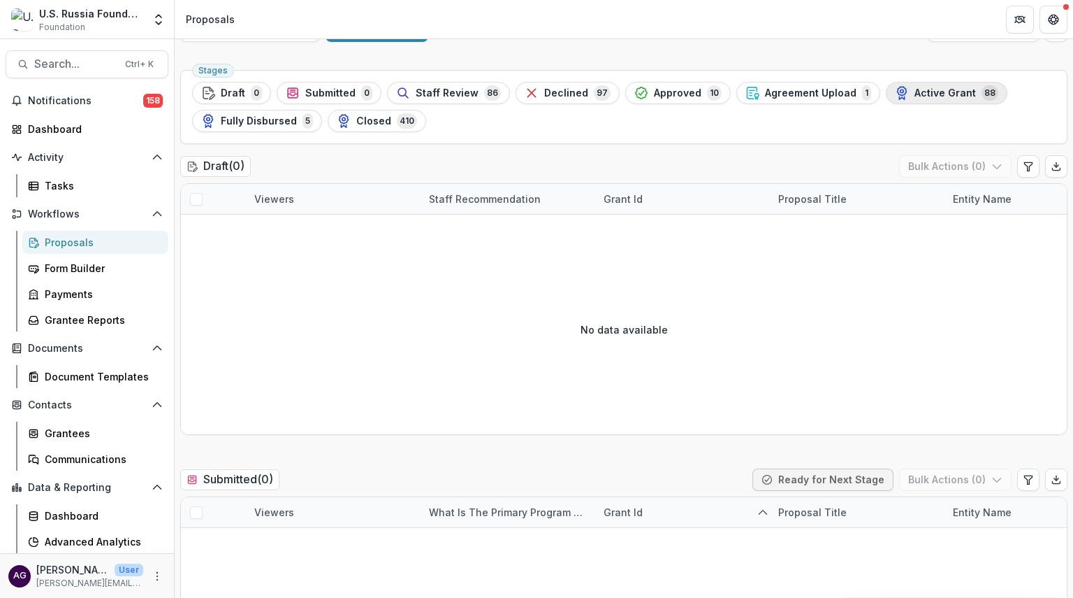
click at [895, 92] on div "Active Grant 88" at bounding box center [946, 92] width 103 height 15
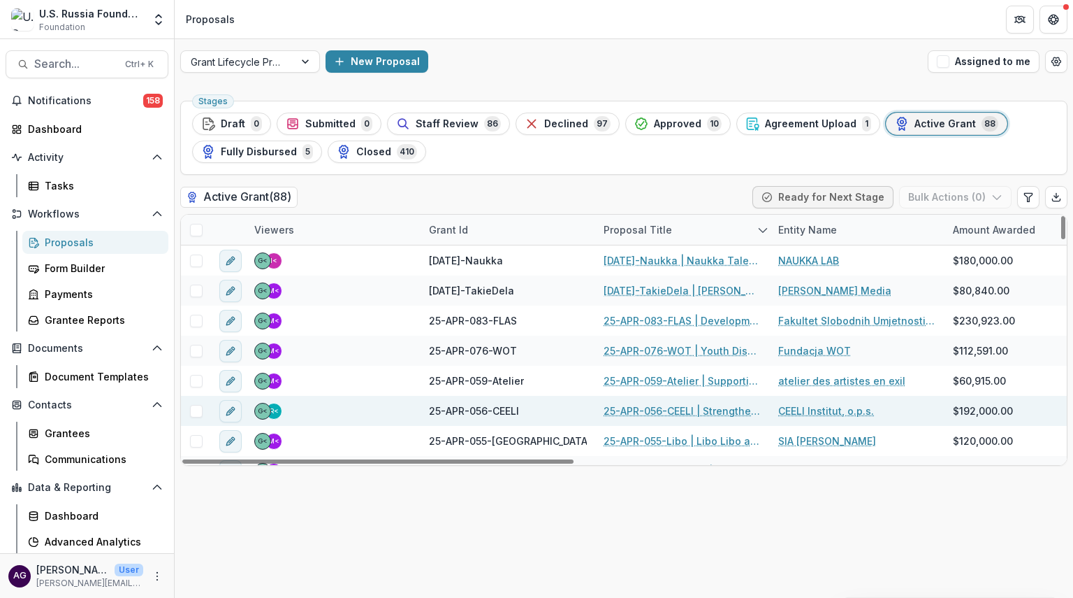
click at [683, 412] on link "25-APR-056-CEELI | Strengthening [DEMOGRAPHIC_DATA] lawyers’ capacity to addres…" at bounding box center [683, 410] width 158 height 15
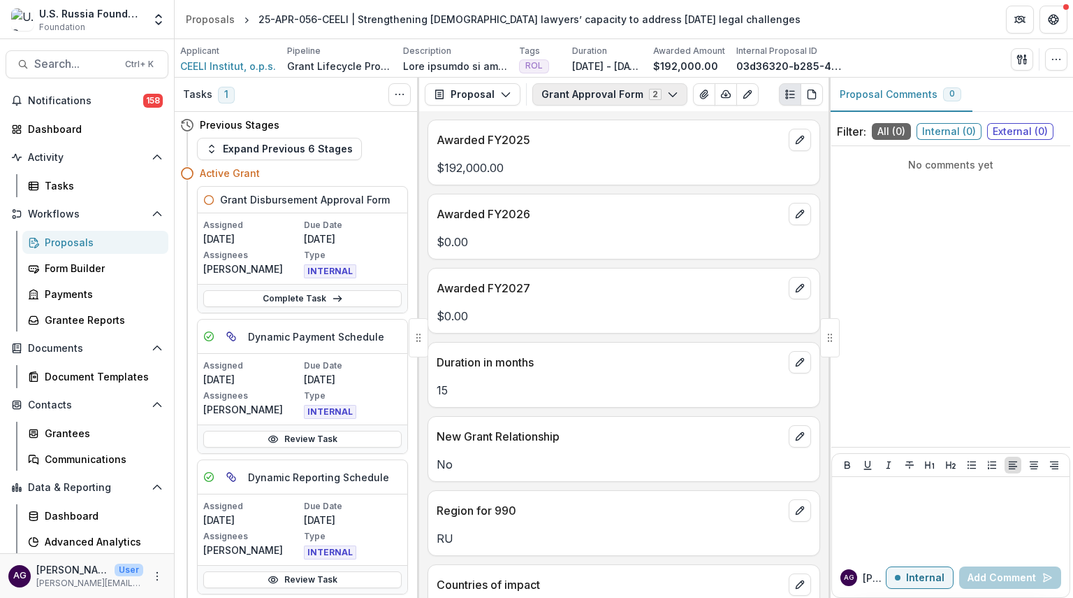
click at [626, 93] on button "Grant Approval Form 2" at bounding box center [610, 94] width 155 height 22
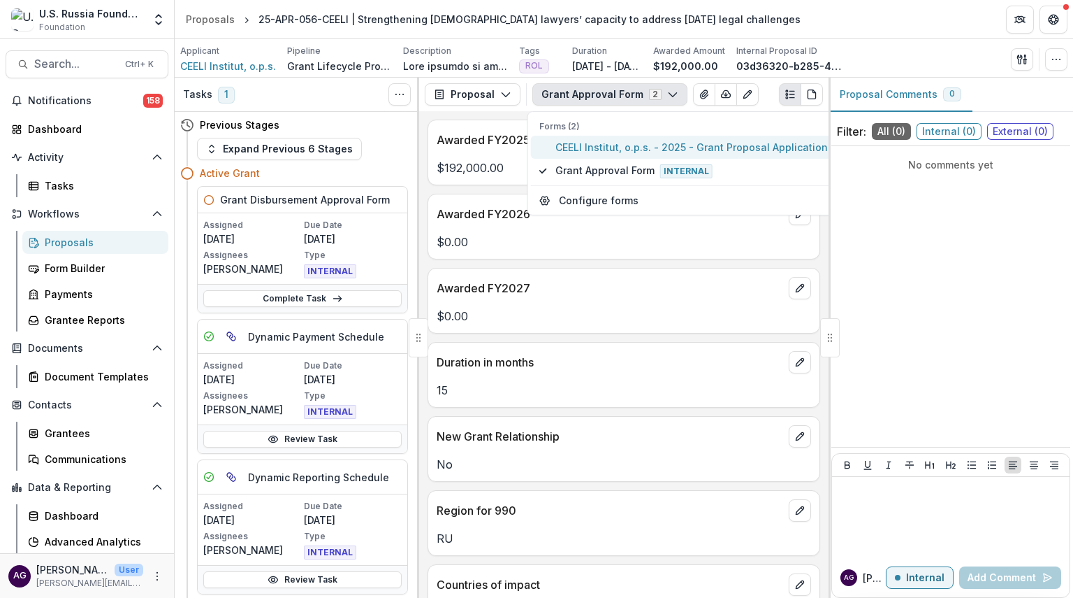
click at [613, 146] on span "CEELI Institut, o.p.s. - 2025 - Grant Proposal Application" at bounding box center [692, 147] width 273 height 15
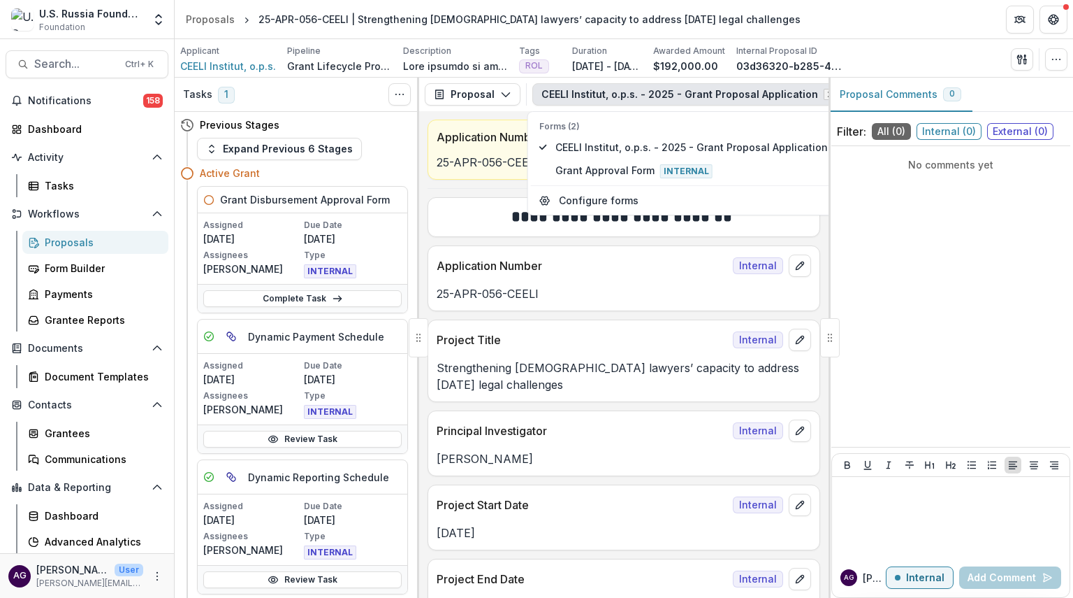
click at [847, 190] on div "No comments yet" at bounding box center [951, 296] width 239 height 289
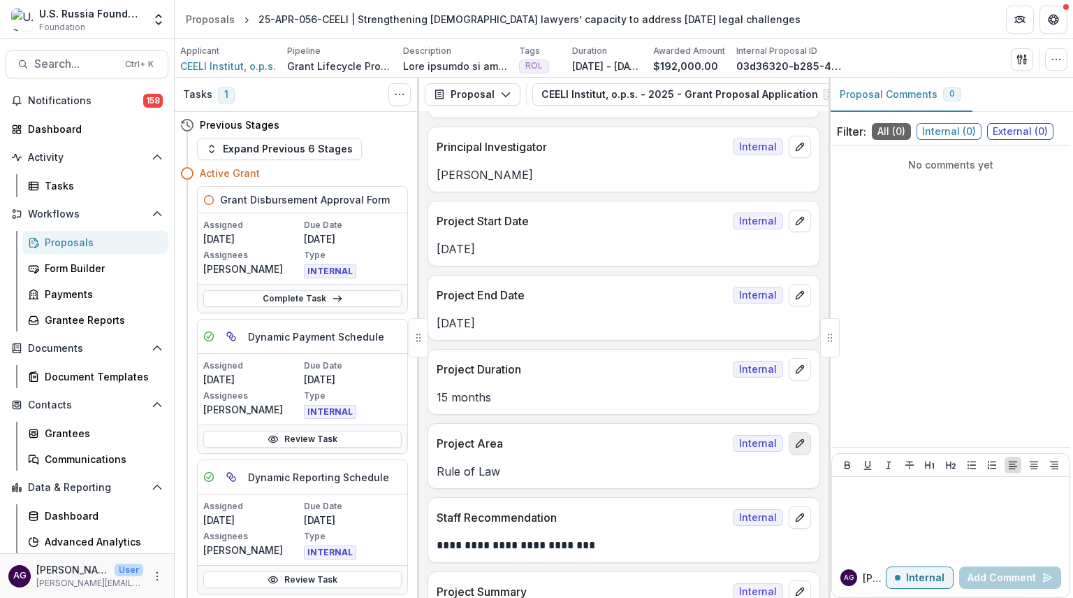
click at [795, 445] on icon "edit" at bounding box center [800, 442] width 11 height 11
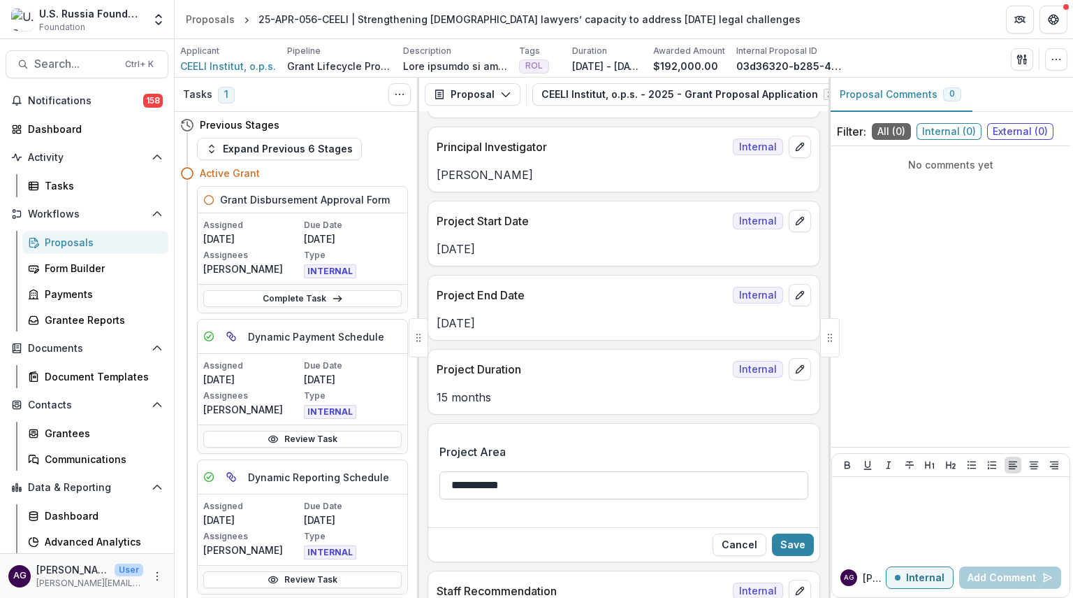
drag, startPoint x: 520, startPoint y: 485, endPoint x: 461, endPoint y: 491, distance: 59.7
click at [461, 491] on input "**********" at bounding box center [624, 485] width 369 height 28
type input "***"
click at [790, 534] on button "Save" at bounding box center [793, 544] width 42 height 22
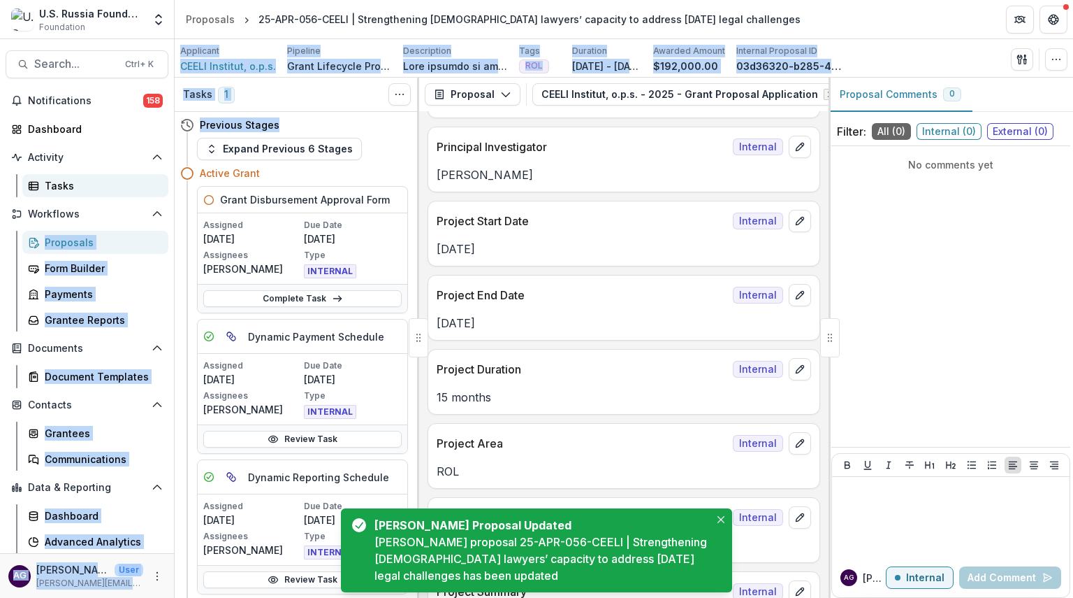
drag, startPoint x: 393, startPoint y: 131, endPoint x: 101, endPoint y: 194, distance: 299.5
click at [101, 194] on main "Search... Ctrl + K Notifications 158 Dashboard Activity Tasks Workflows Proposa…" at bounding box center [536, 318] width 1073 height 558
click at [74, 243] on div "Proposals" at bounding box center [101, 242] width 113 height 15
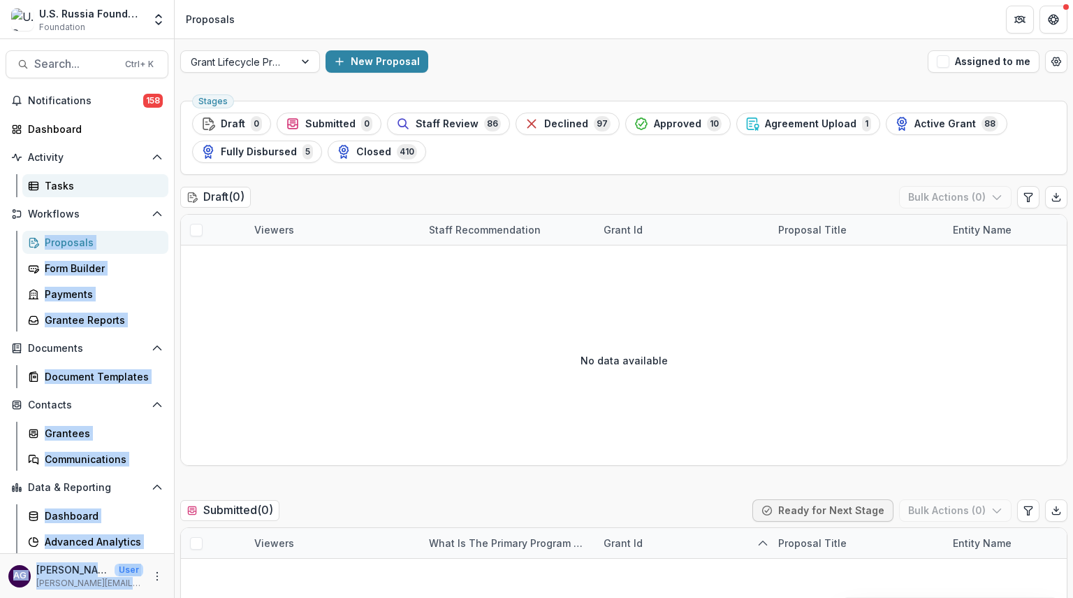
click at [102, 186] on div "Tasks" at bounding box center [101, 185] width 113 height 15
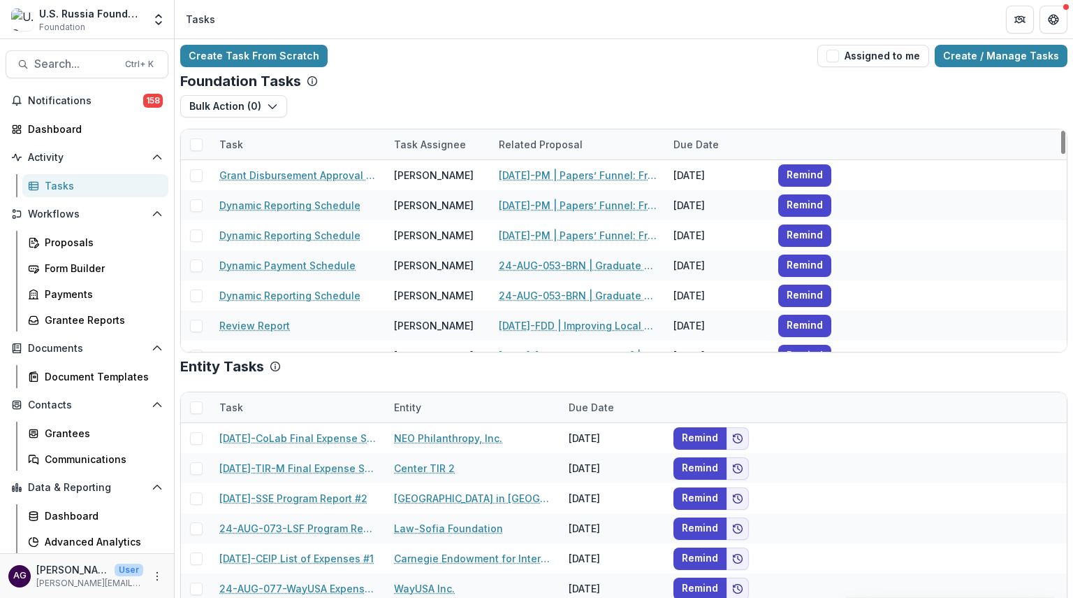
click at [586, 75] on div "Foundation Tasks" at bounding box center [624, 81] width 888 height 17
click at [75, 248] on div "Proposals" at bounding box center [101, 242] width 113 height 15
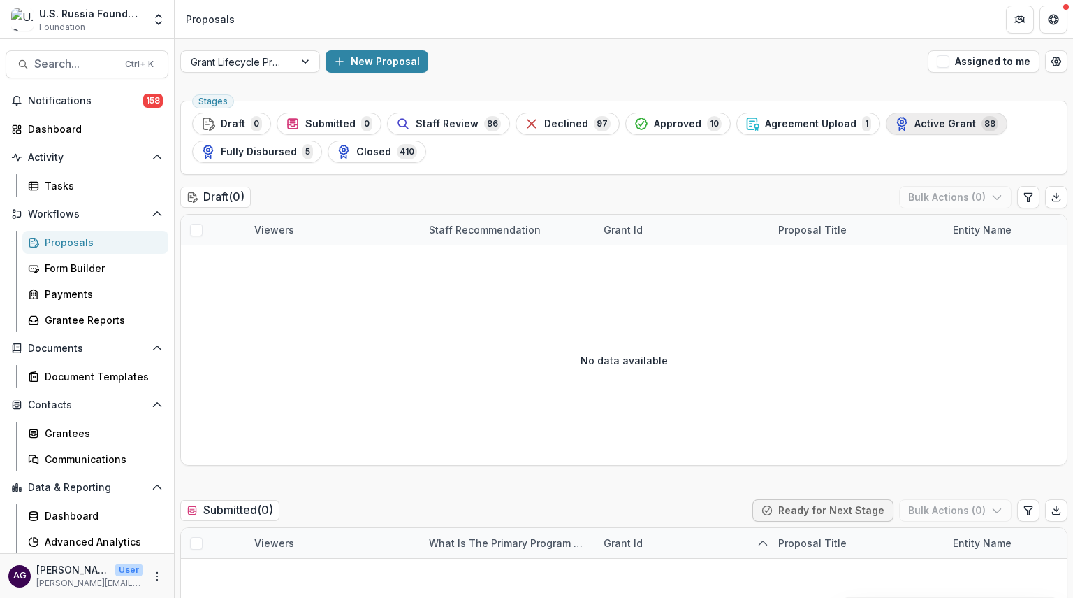
click at [915, 125] on span "Active Grant" at bounding box center [945, 124] width 61 height 12
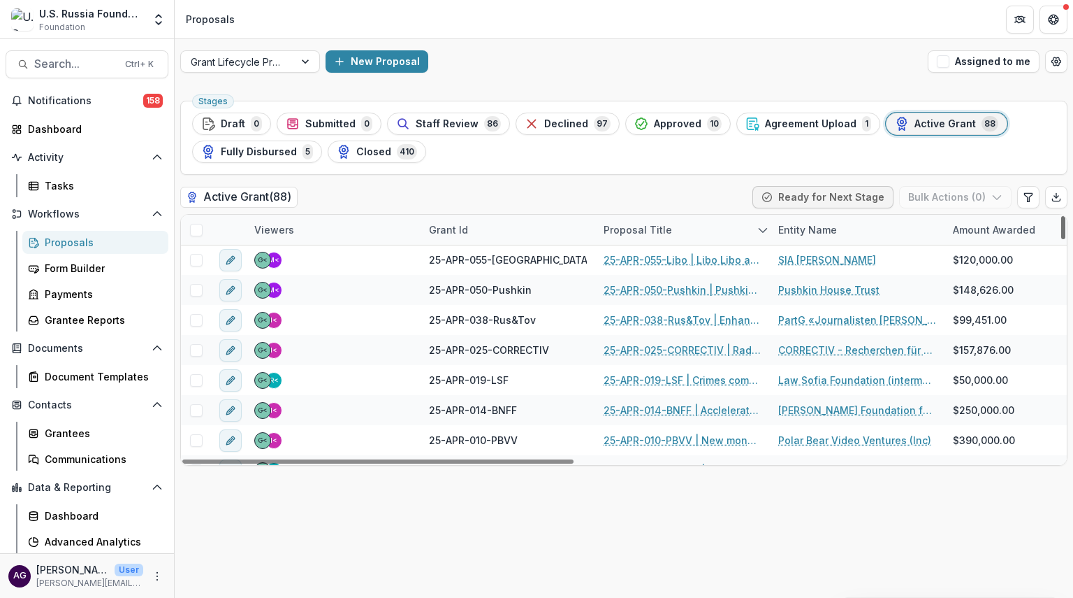
drag, startPoint x: 1066, startPoint y: 231, endPoint x: 1066, endPoint y: 247, distance: 15.4
click at [1066, 239] on div at bounding box center [1064, 227] width 4 height 23
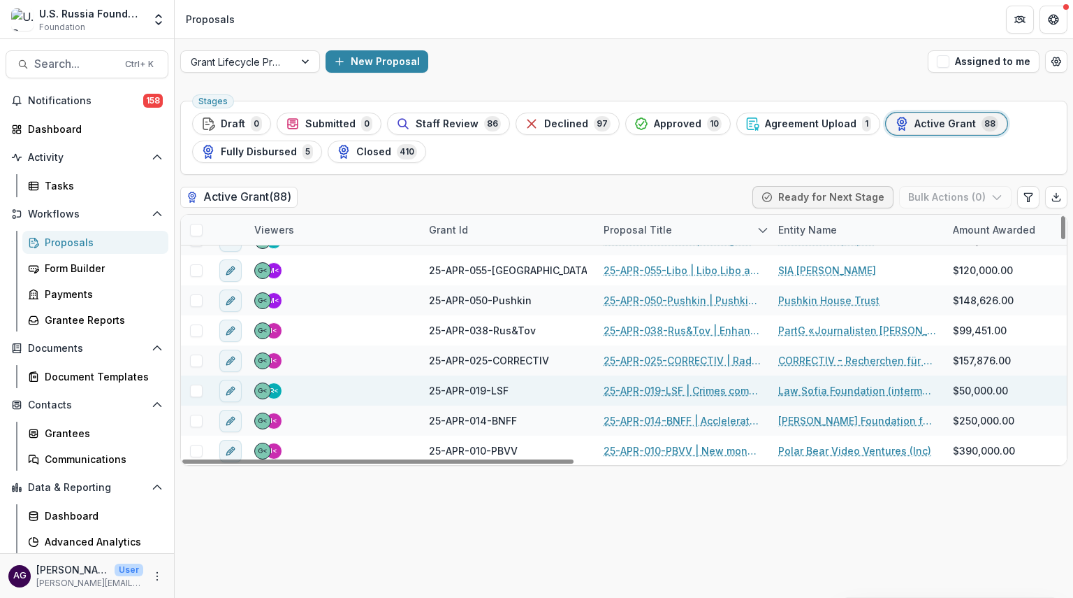
click at [631, 387] on link "25-APR-019-LSF | Crimes committed by combatants: qualified assistance to victim…" at bounding box center [683, 390] width 158 height 15
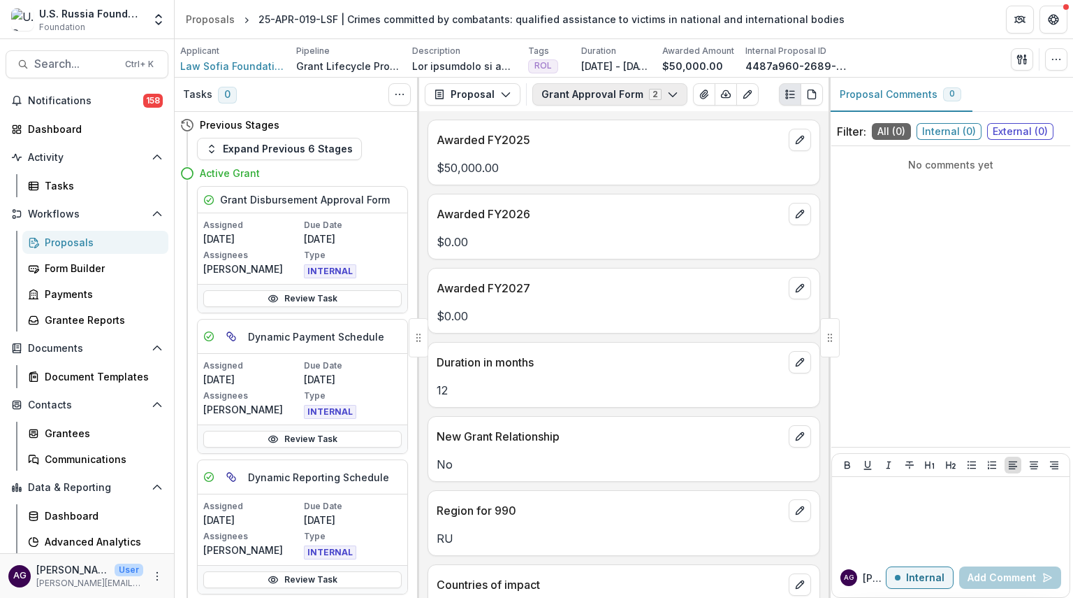
click at [602, 100] on button "Grant Approval Form 2" at bounding box center [610, 94] width 155 height 22
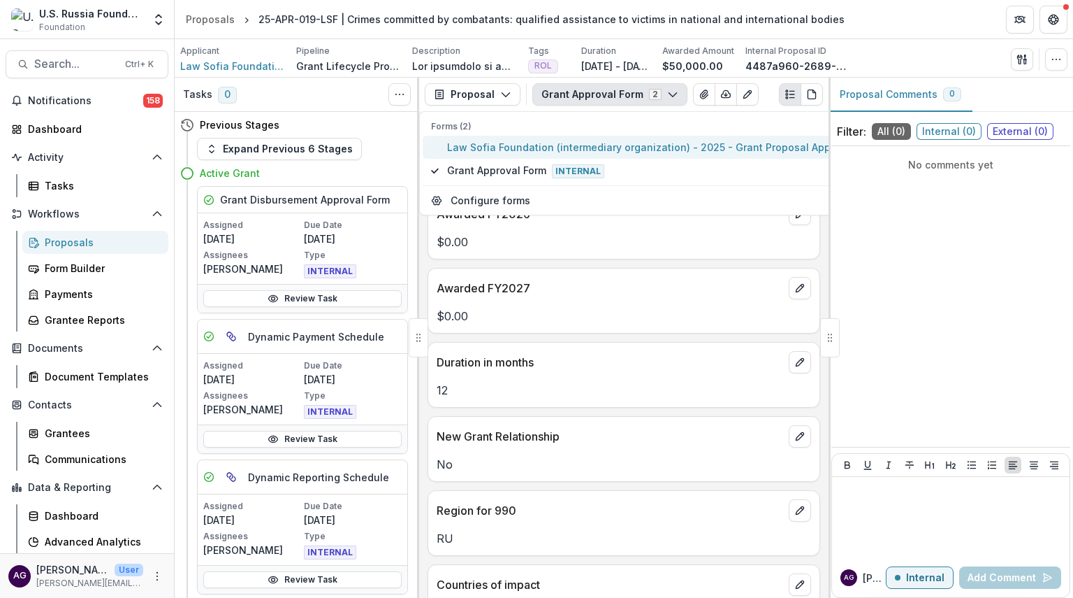
click at [593, 147] on span "Law Sofia Foundation (intermediary organization) - 2025 - Grant Proposal Applic…" at bounding box center [657, 147] width 420 height 15
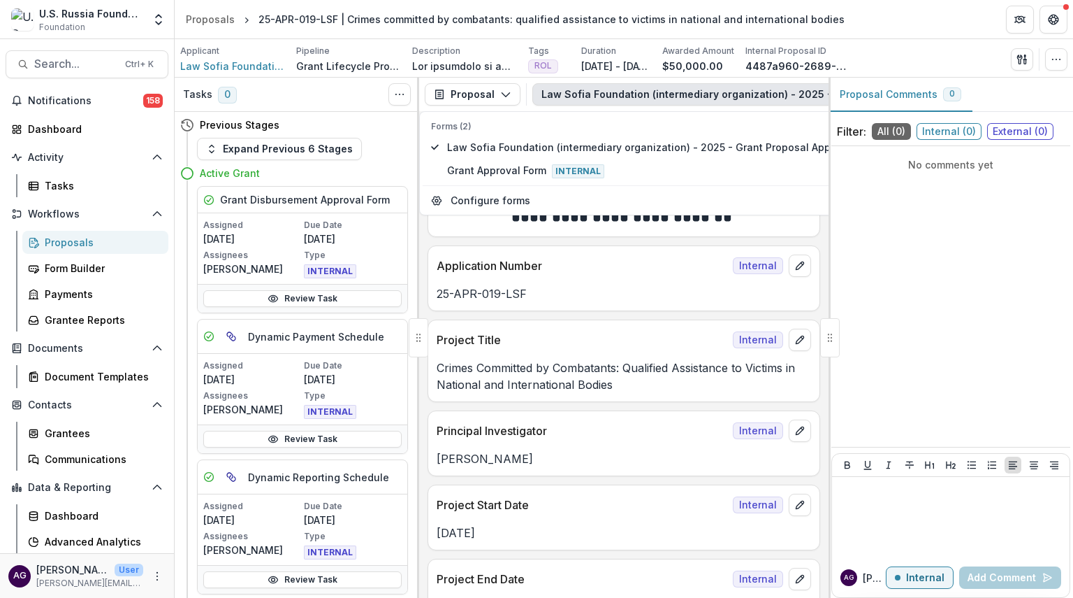
click at [860, 206] on div "No comments yet" at bounding box center [951, 296] width 239 height 289
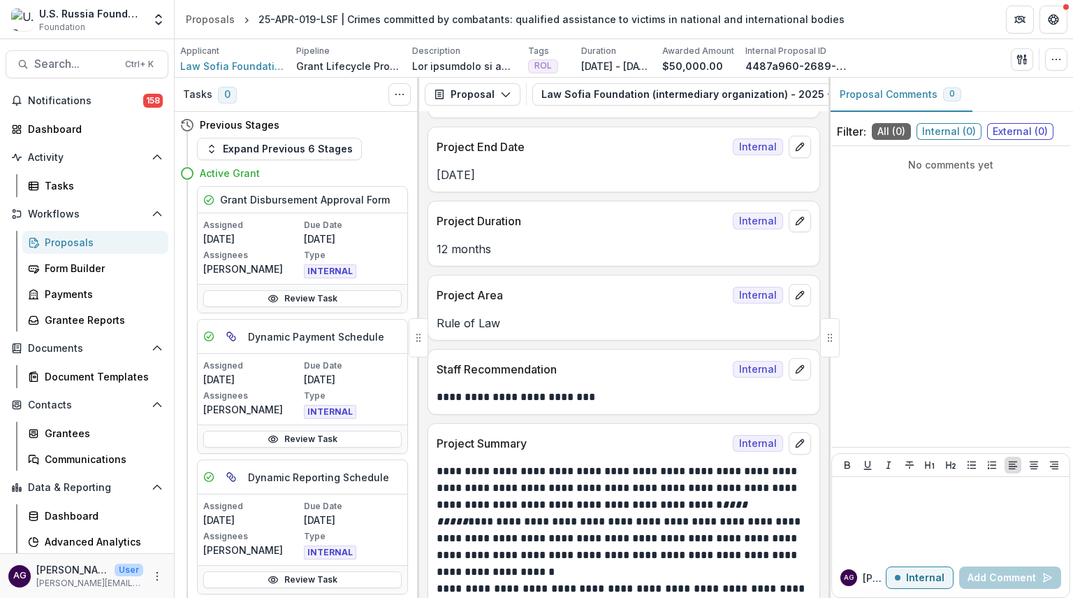
scroll to position [432, 0]
click at [798, 291] on icon "edit" at bounding box center [800, 295] width 8 height 8
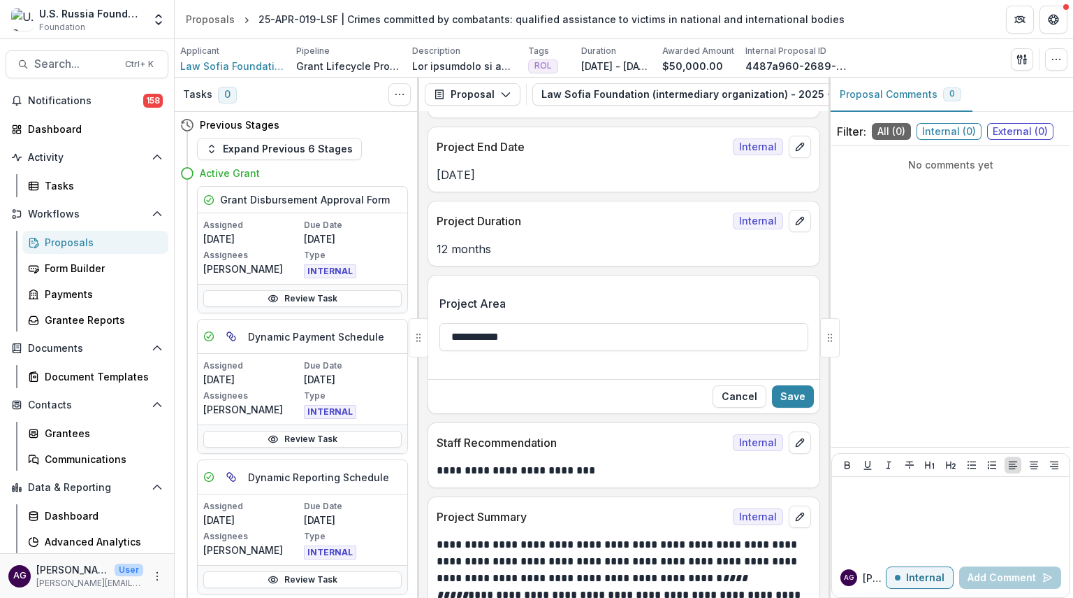
drag, startPoint x: 547, startPoint y: 336, endPoint x: 461, endPoint y: 349, distance: 86.9
click at [461, 349] on div "**********" at bounding box center [624, 328] width 369 height 89
type input "***"
click at [560, 284] on div "Project Area ***" at bounding box center [624, 328] width 369 height 89
click at [788, 393] on button "Save" at bounding box center [793, 396] width 42 height 22
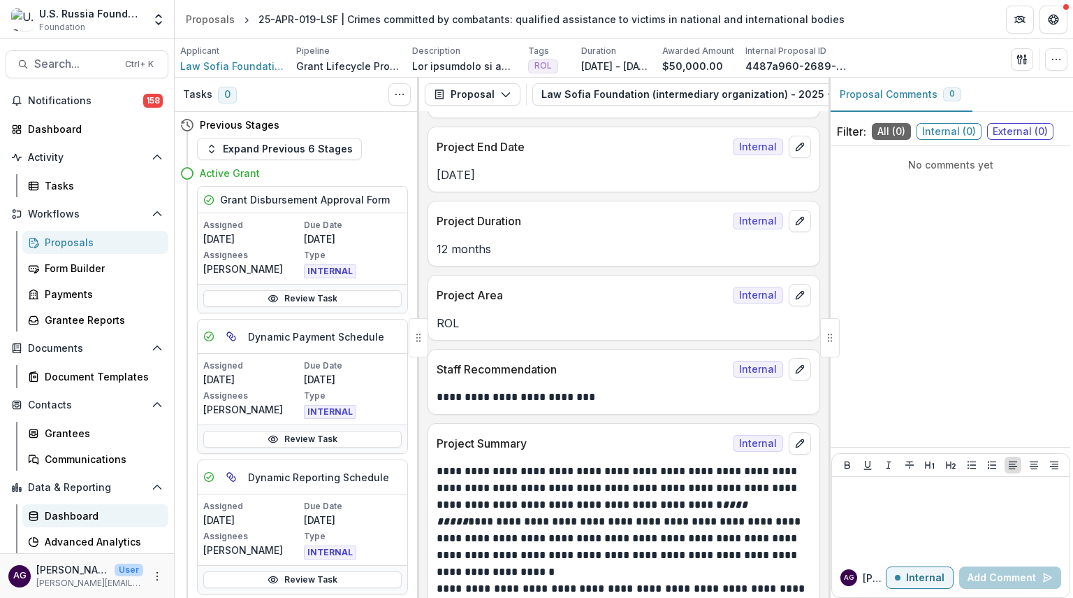
click at [73, 513] on div "Dashboard" at bounding box center [101, 515] width 113 height 15
select select "**********"
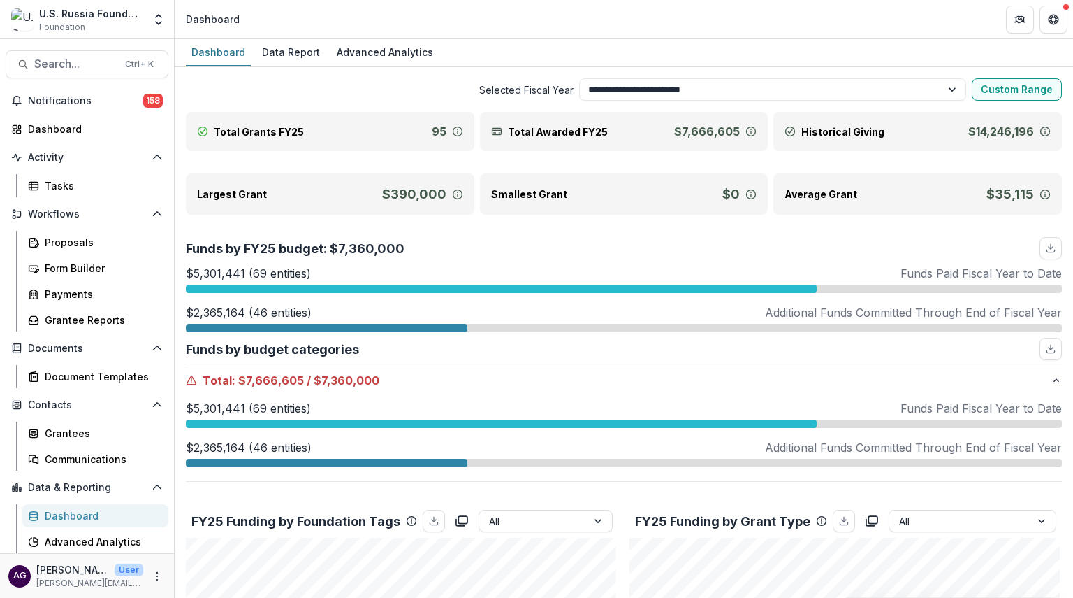
click at [548, 27] on header "Dashboard" at bounding box center [624, 19] width 899 height 38
click at [301, 51] on div "Data Report" at bounding box center [290, 52] width 69 height 20
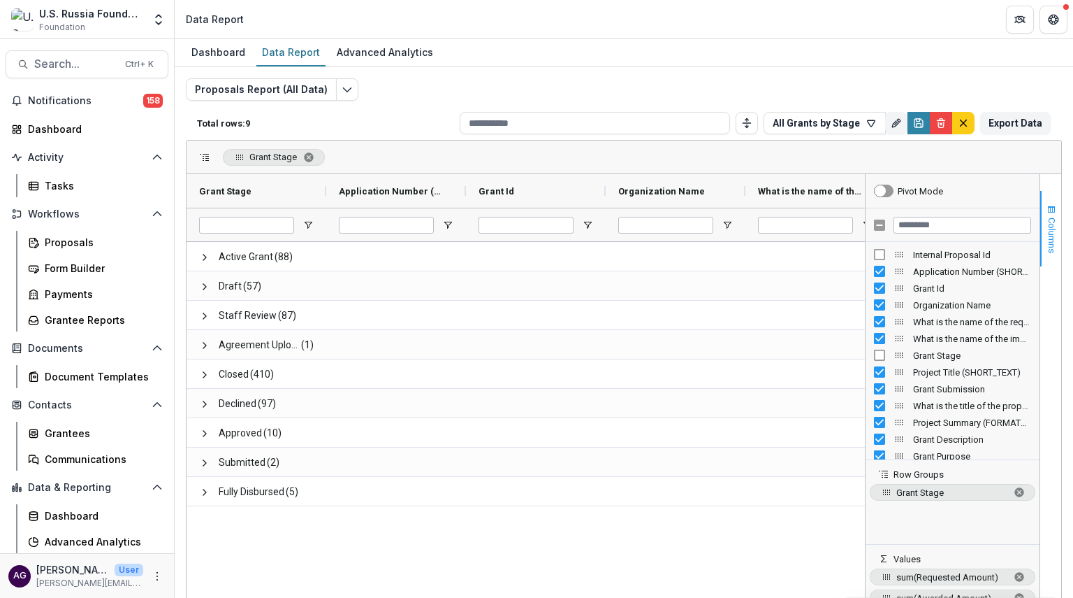
click at [1048, 238] on span "Columns" at bounding box center [1052, 235] width 10 height 36
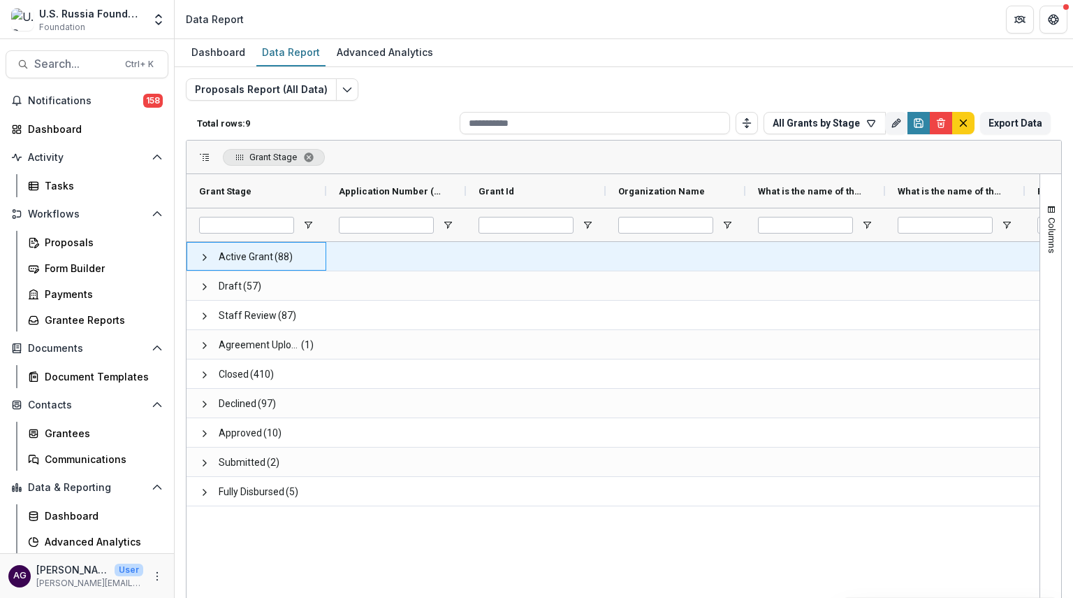
click at [264, 259] on span "Active Grant" at bounding box center [246, 257] width 55 height 29
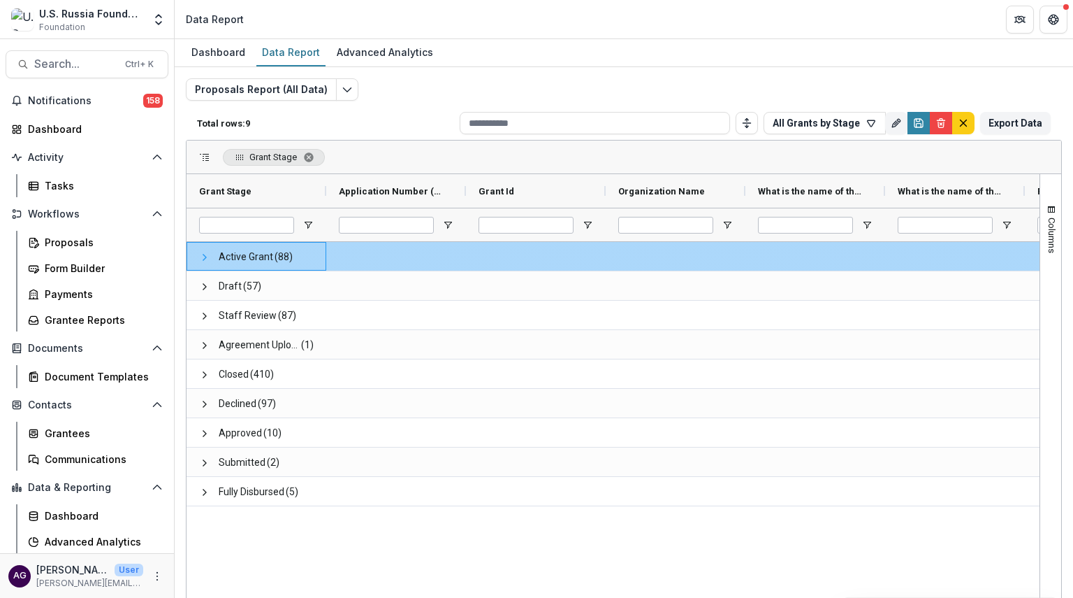
click at [199, 255] on span at bounding box center [204, 257] width 11 height 11
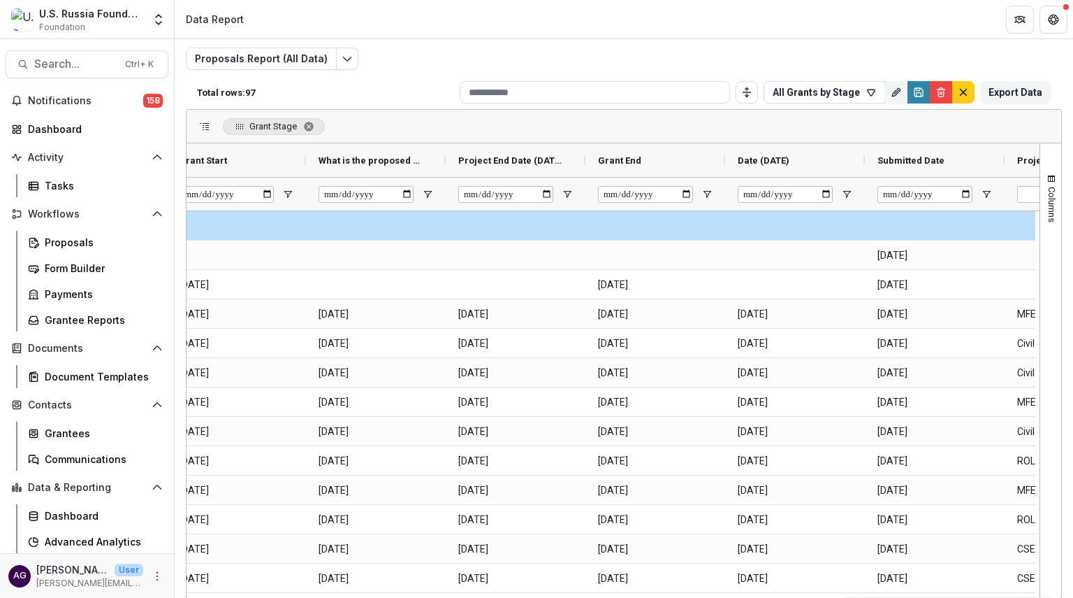
scroll to position [0, 3375]
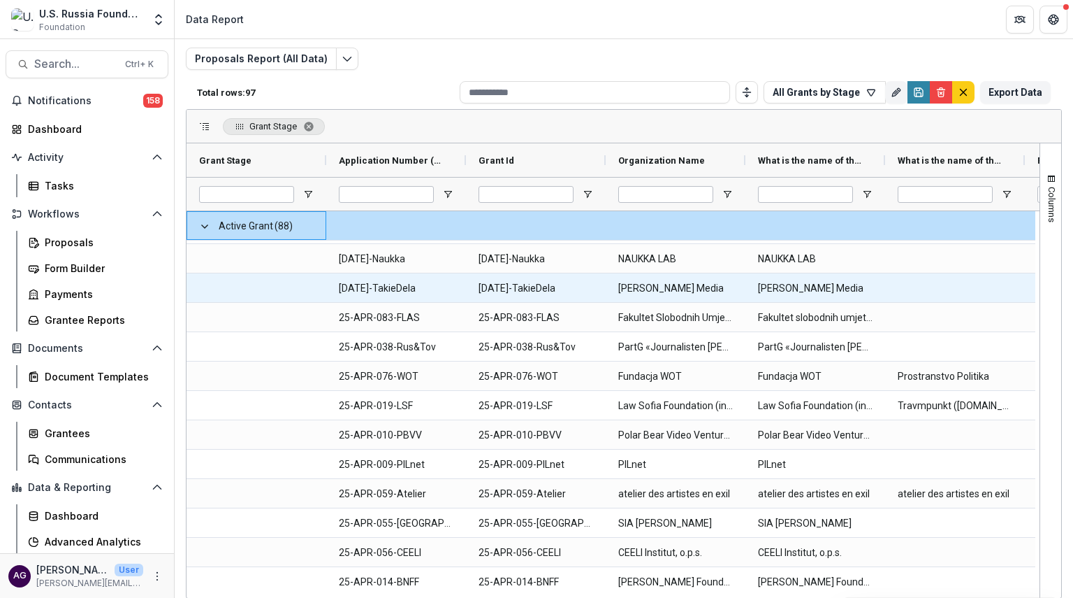
click at [194, 222] on div "Active Grant (88)" at bounding box center [257, 225] width 140 height 29
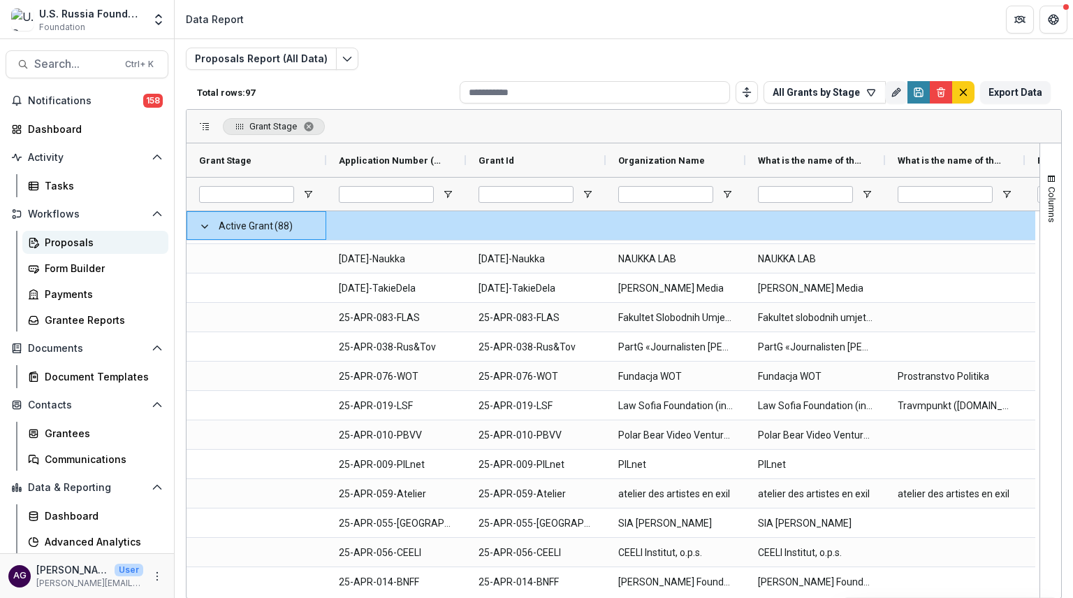
click at [61, 245] on div "Proposals" at bounding box center [101, 242] width 113 height 15
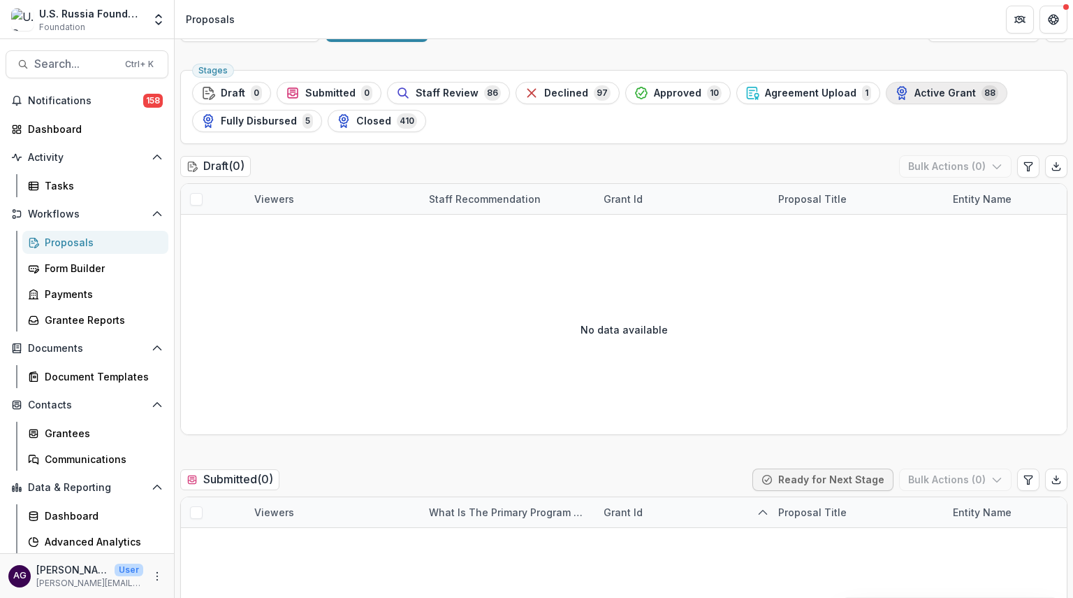
click at [915, 93] on span "Active Grant" at bounding box center [945, 93] width 61 height 12
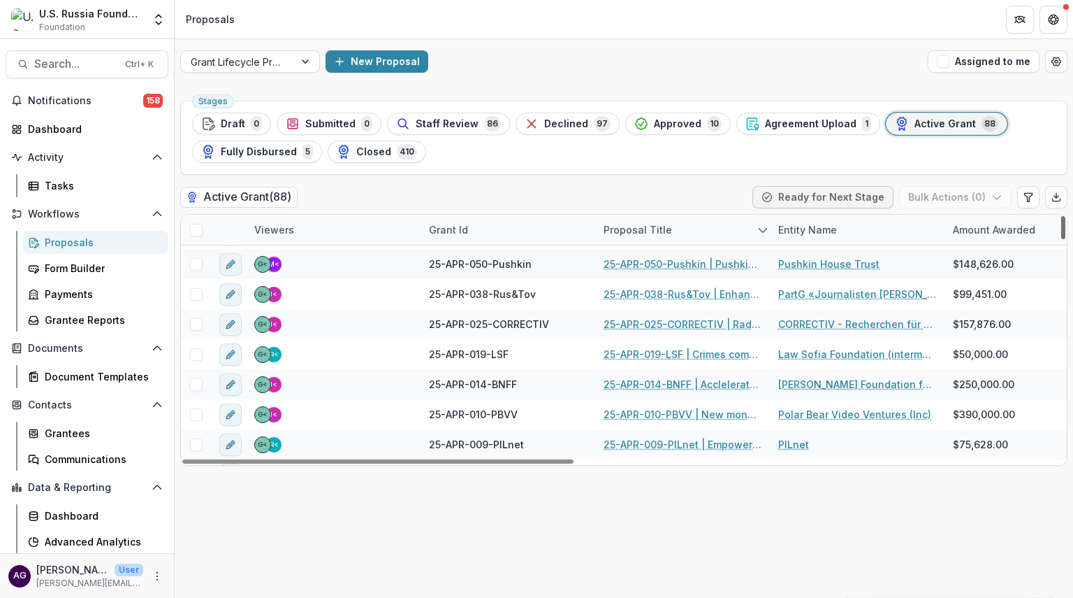
drag, startPoint x: 1064, startPoint y: 229, endPoint x: 1066, endPoint y: 248, distance: 19.0
click at [1066, 239] on div at bounding box center [1064, 227] width 4 height 23
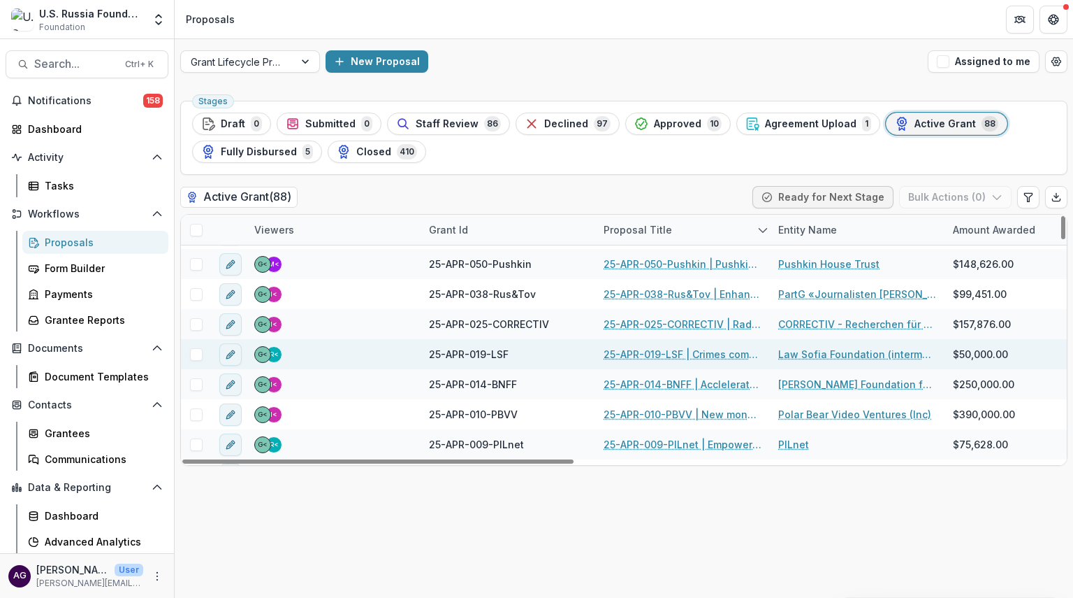
click at [651, 360] on div "25-APR-019-LSF | Crimes committed by combatants: qualified assistance to victim…" at bounding box center [682, 354] width 175 height 30
click at [657, 352] on link "25-APR-019-LSF | Crimes committed by combatants: qualified assistance to victim…" at bounding box center [683, 354] width 158 height 15
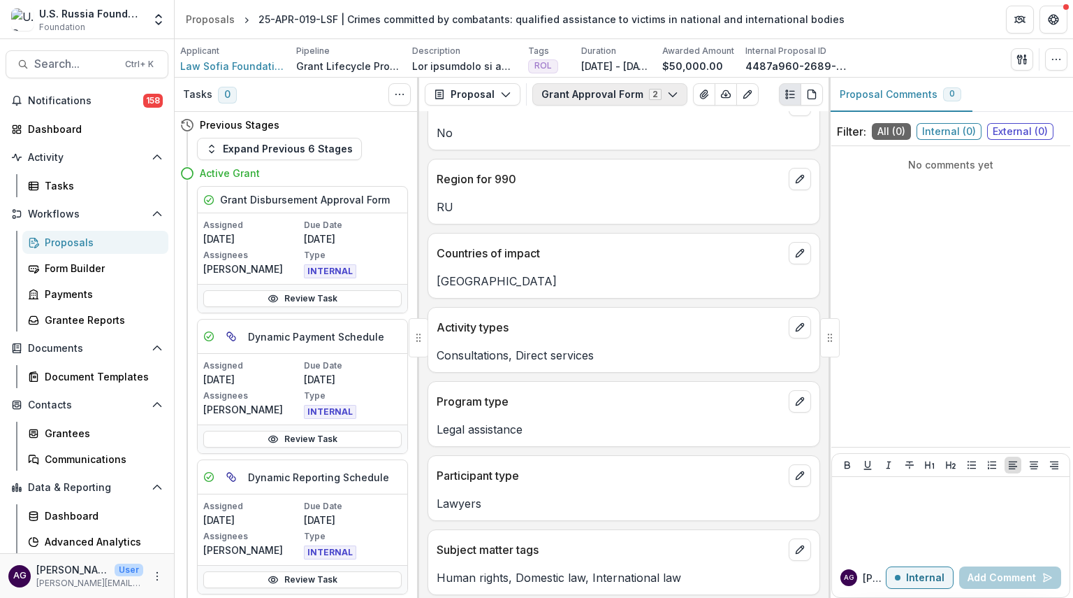
click at [667, 93] on icon "button" at bounding box center [672, 94] width 11 height 11
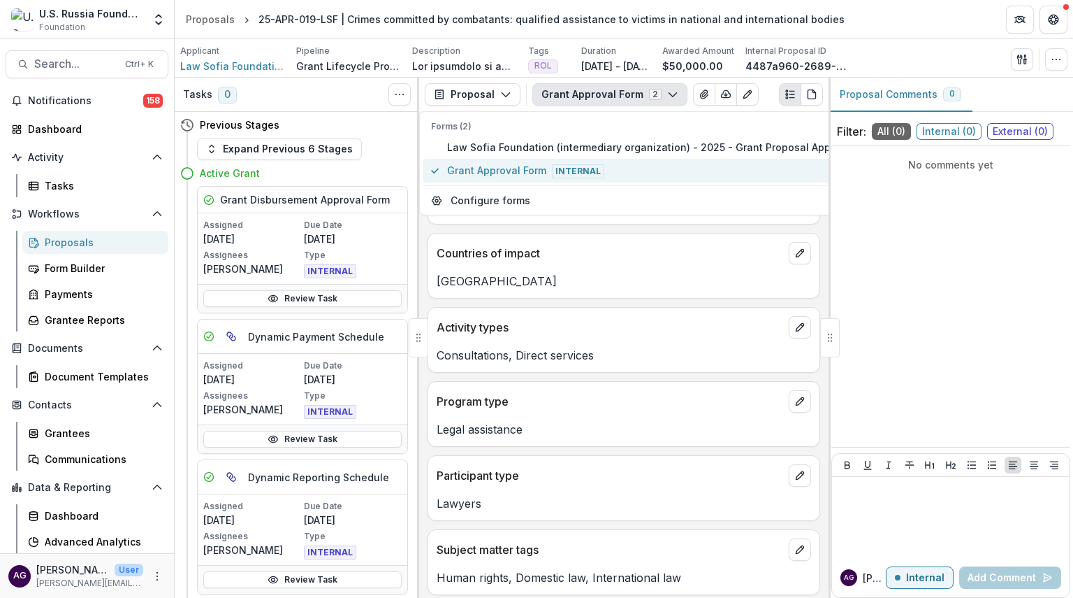
click at [527, 170] on span "Grant Approval Form Internal" at bounding box center [657, 170] width 420 height 15
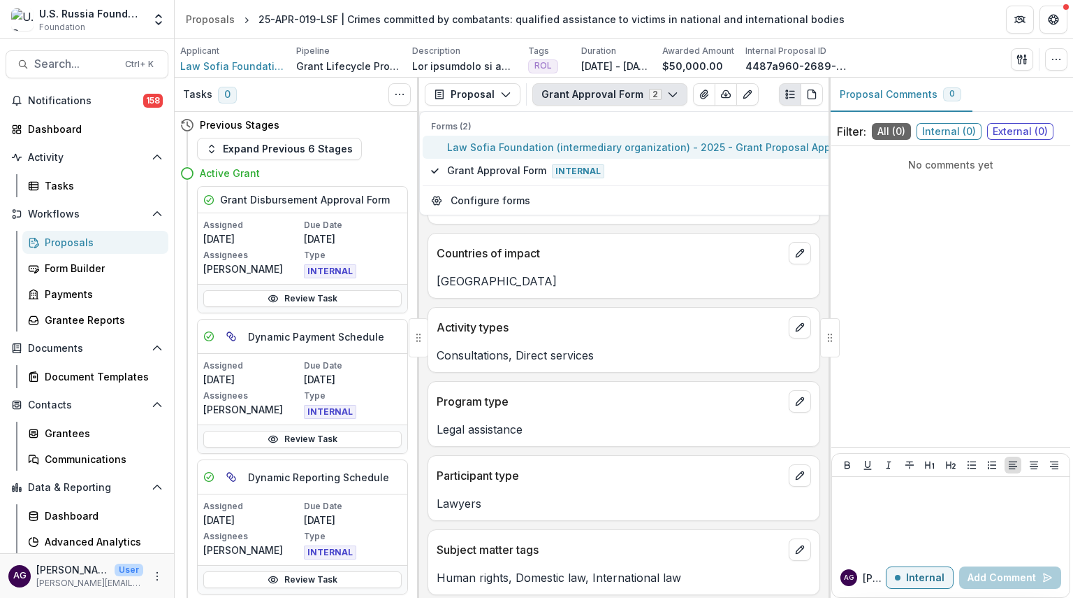
click at [541, 150] on span "Law Sofia Foundation (intermediary organization) - 2025 - Grant Proposal Applic…" at bounding box center [657, 147] width 420 height 15
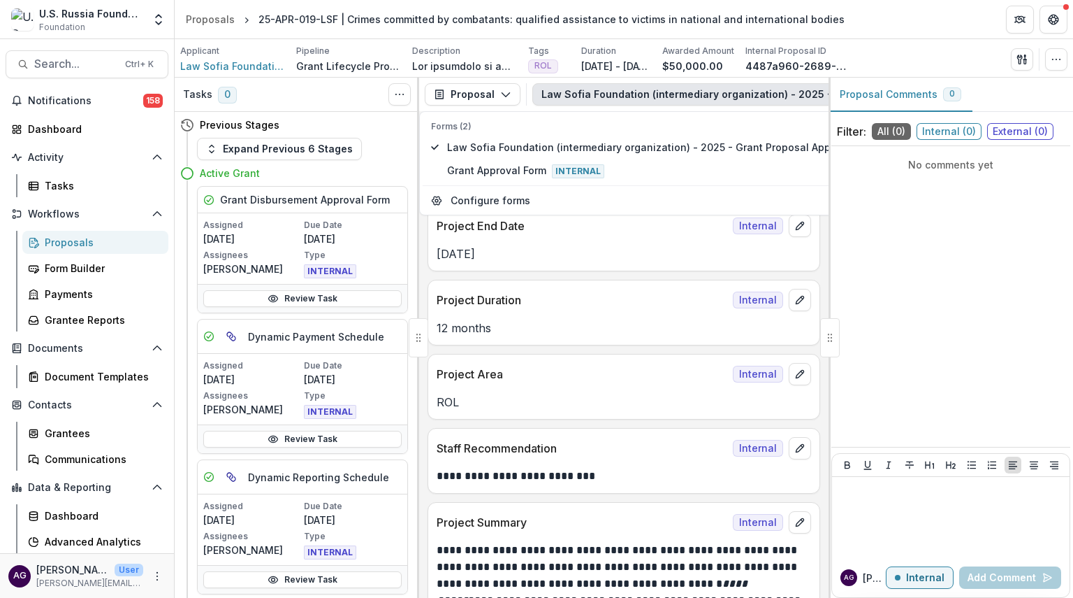
click at [855, 252] on div "No comments yet" at bounding box center [951, 296] width 239 height 289
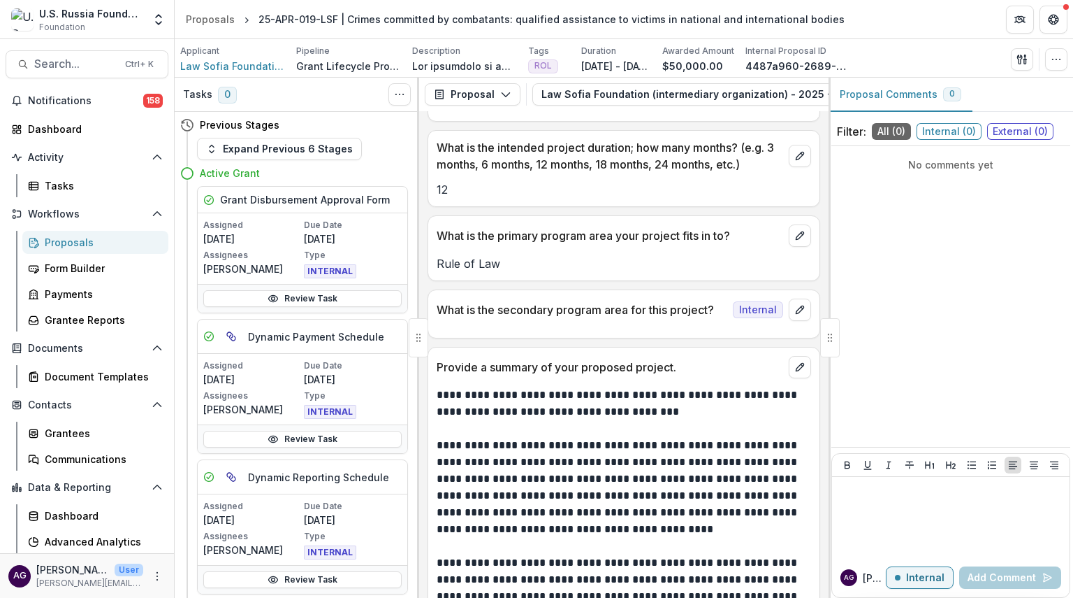
scroll to position [5397, 0]
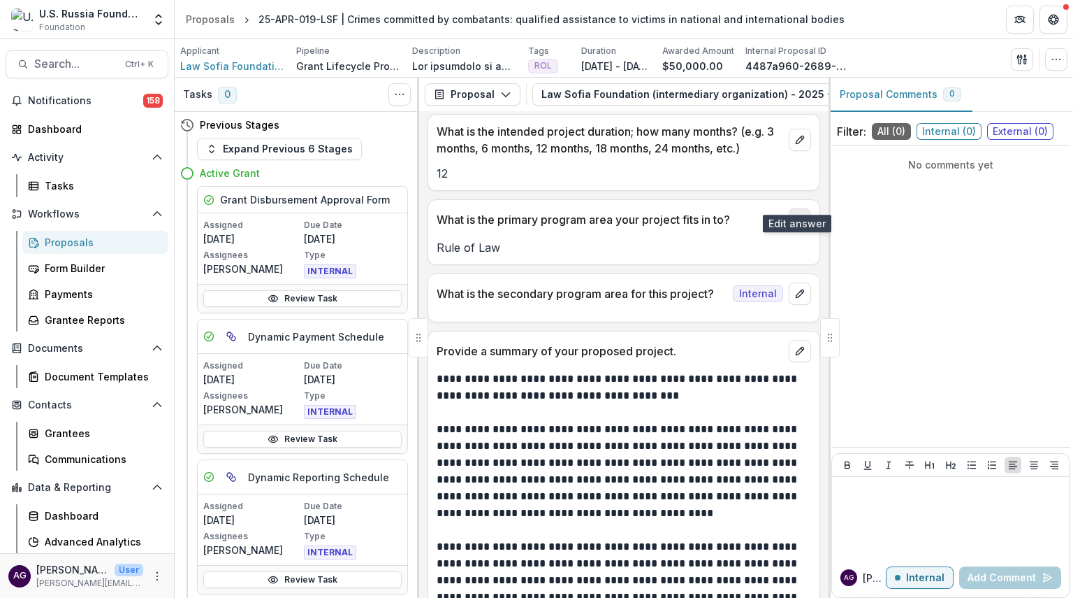
click at [797, 214] on icon "edit" at bounding box center [800, 219] width 11 height 11
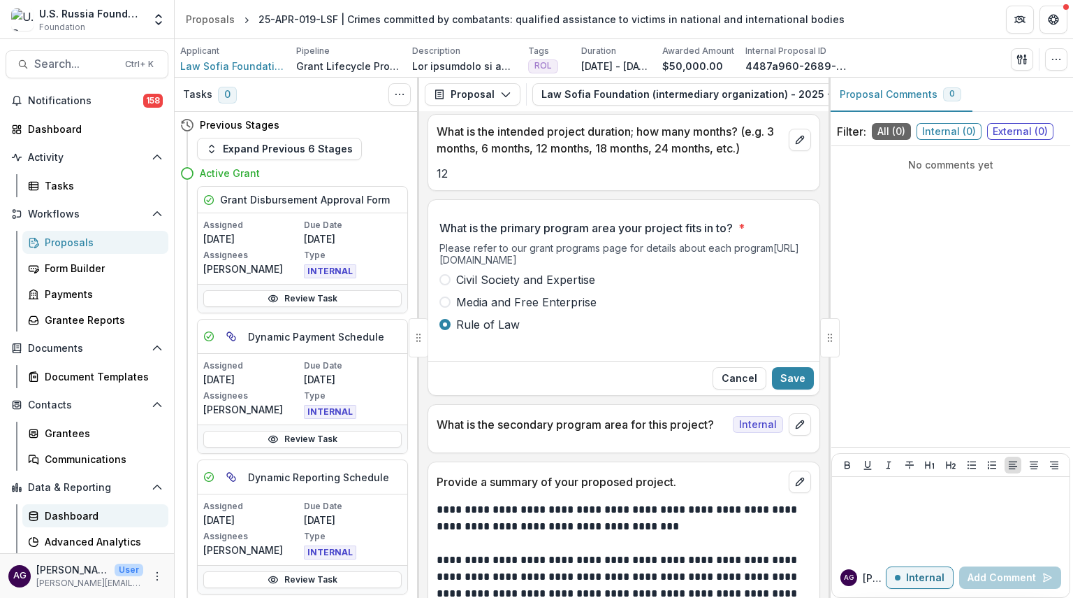
click at [89, 512] on div "Dashboard" at bounding box center [101, 515] width 113 height 15
select select "**********"
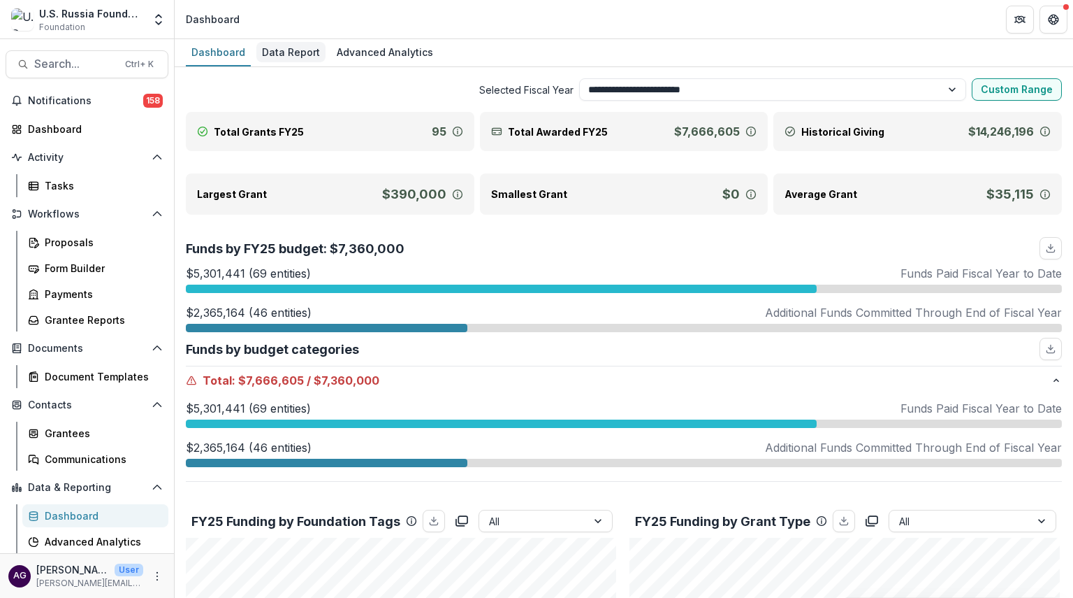
click at [298, 55] on div "Data Report" at bounding box center [290, 52] width 69 height 20
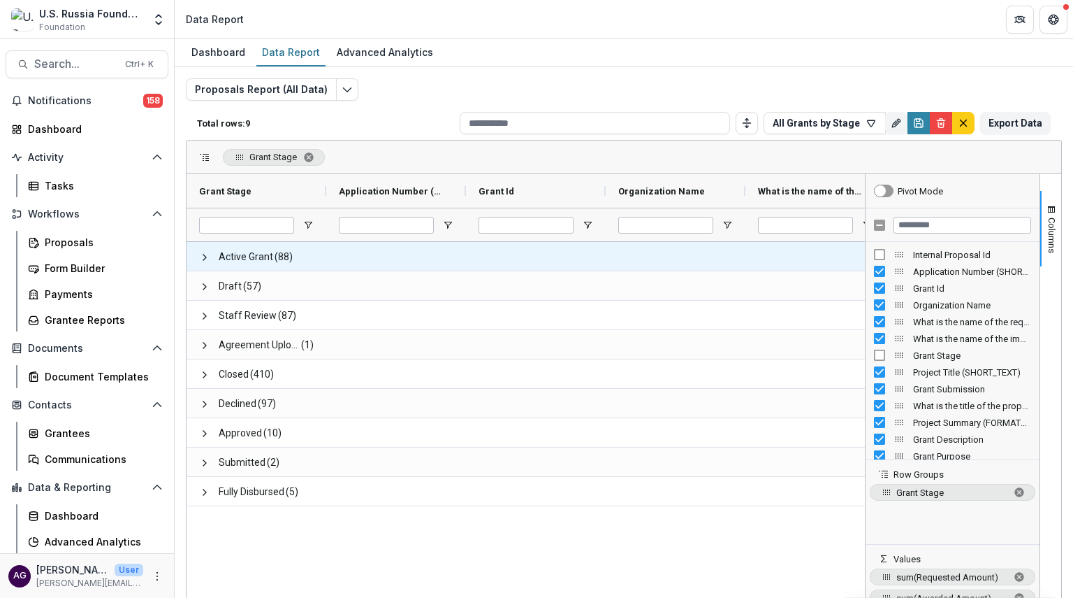
click at [254, 254] on span "Active Grant" at bounding box center [246, 257] width 55 height 29
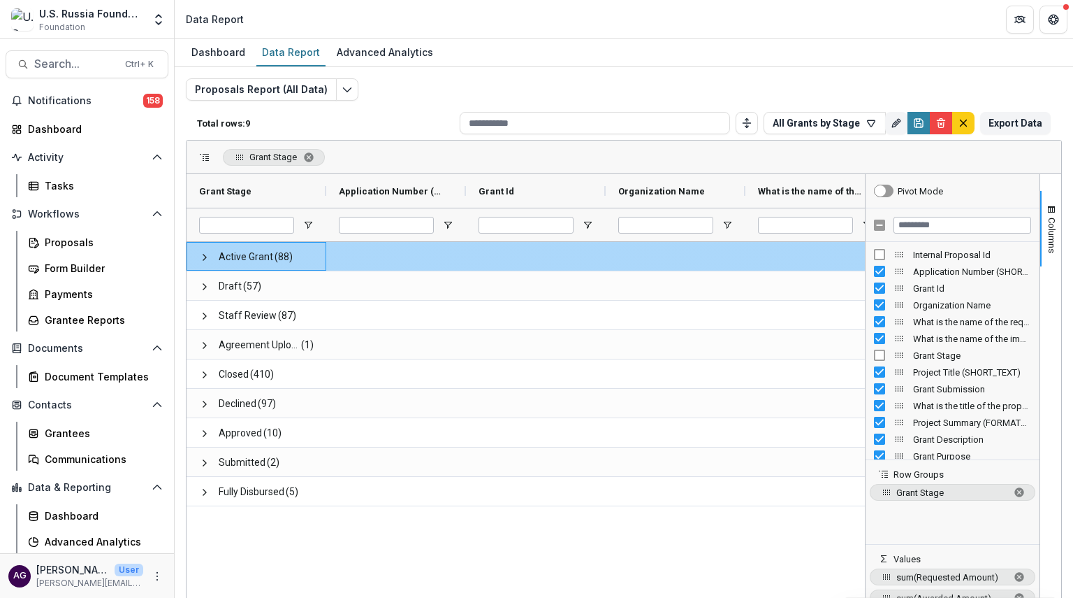
click at [198, 254] on div "Active Grant (88)" at bounding box center [257, 256] width 140 height 29
click at [205, 256] on span at bounding box center [204, 257] width 11 height 11
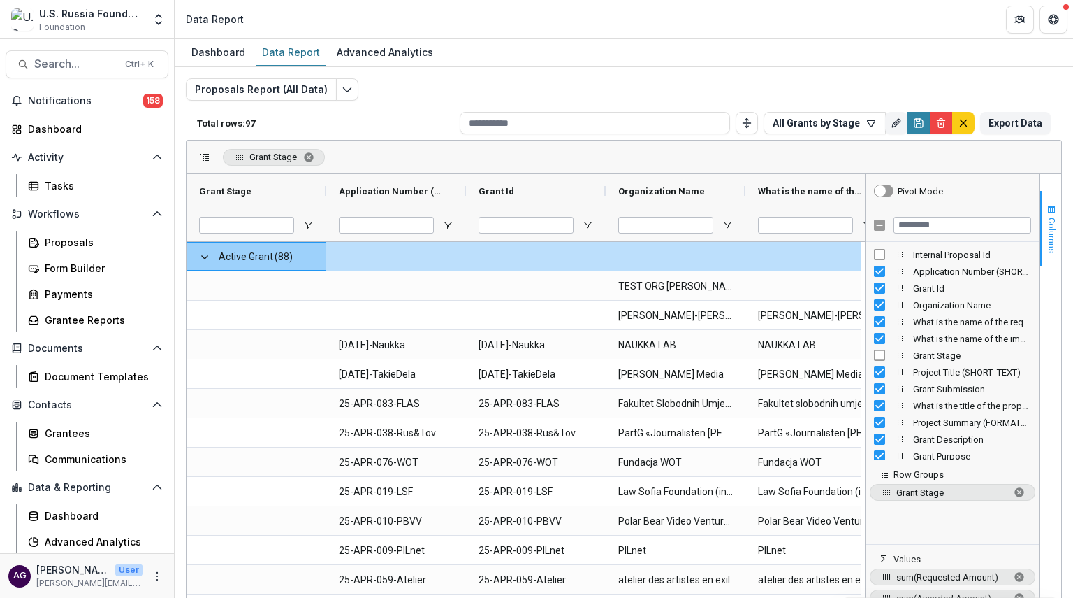
click at [1047, 252] on span "Columns" at bounding box center [1052, 235] width 10 height 36
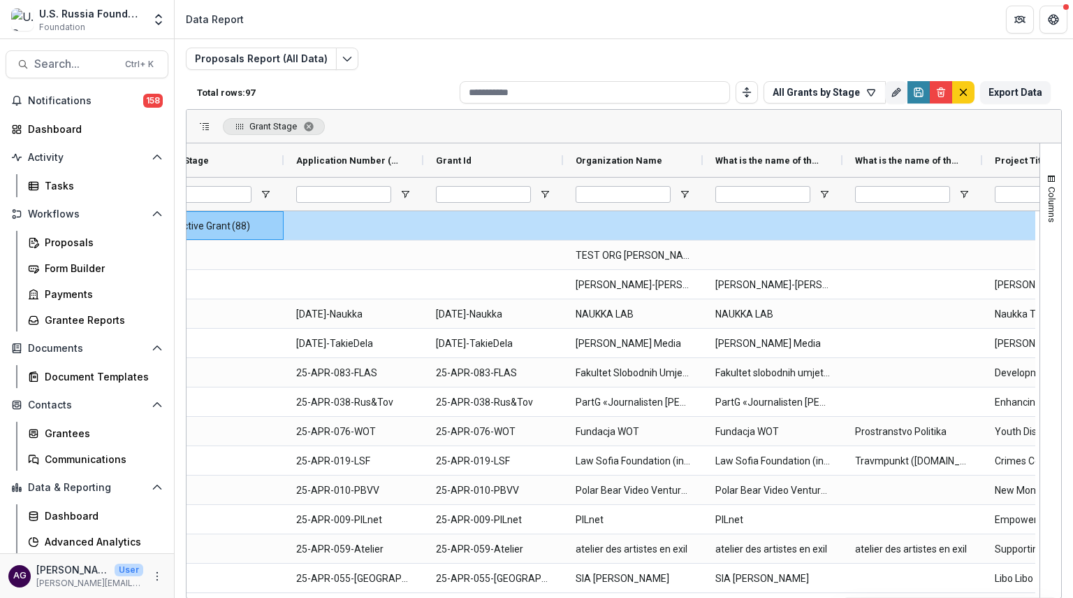
scroll to position [0, 48]
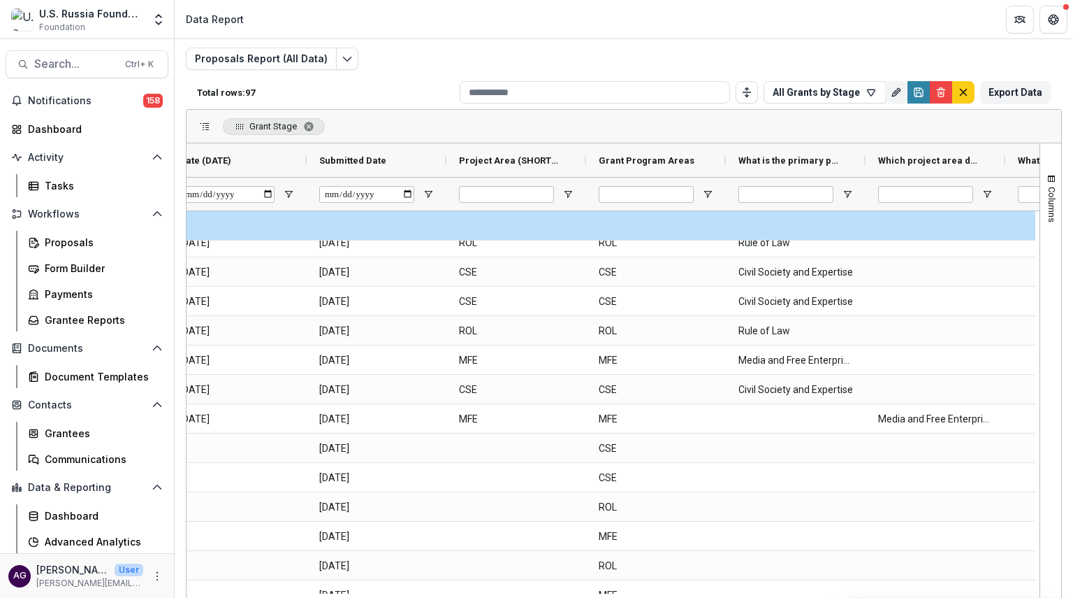
scroll to position [291, 0]
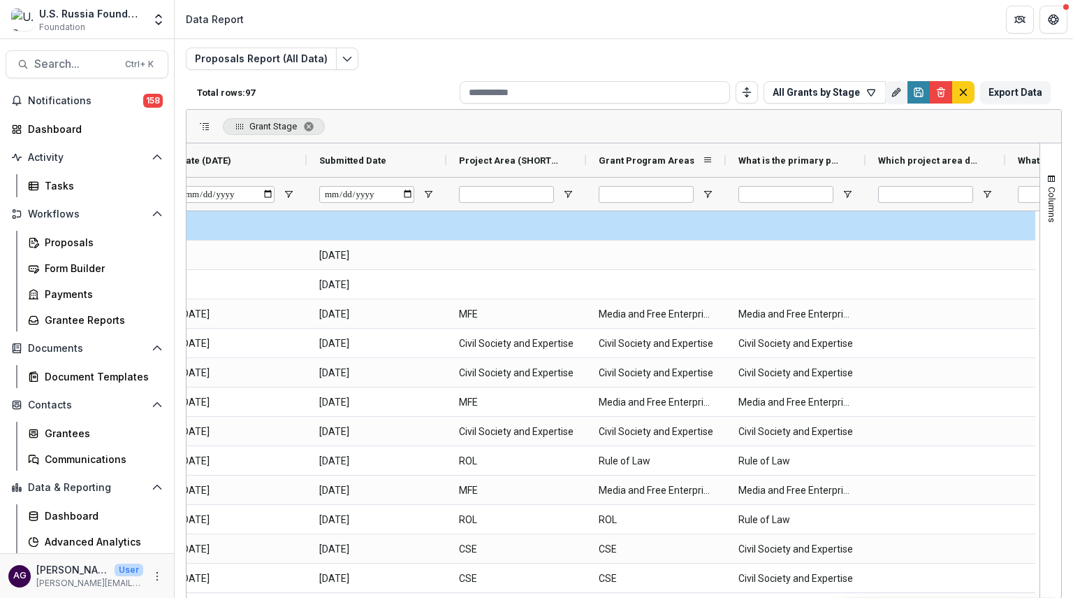
click at [665, 158] on span "Grant Program Areas" at bounding box center [647, 160] width 96 height 10
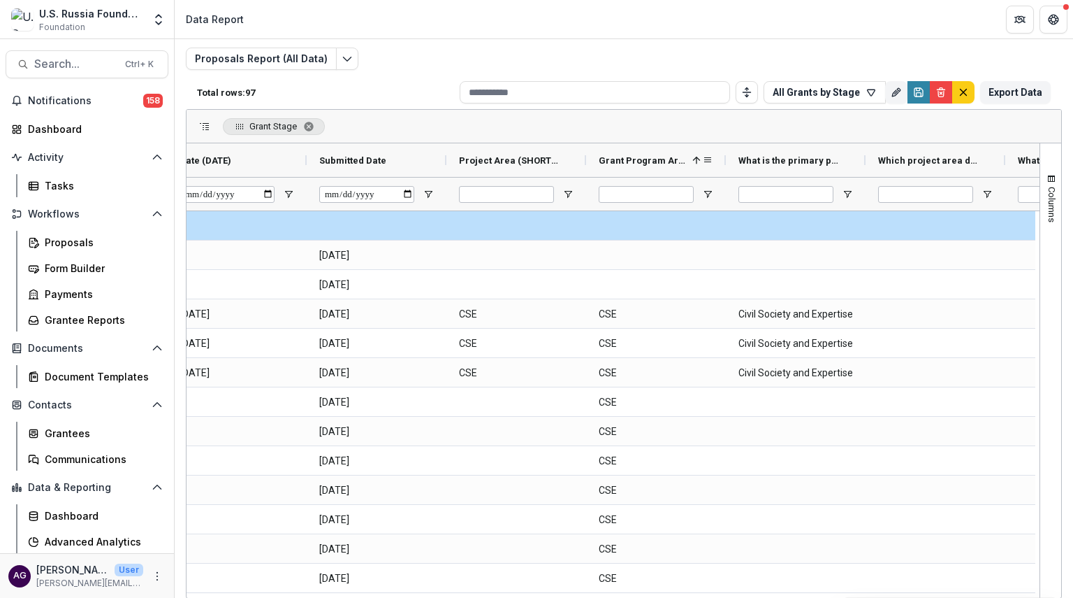
click at [697, 157] on span at bounding box center [696, 159] width 11 height 11
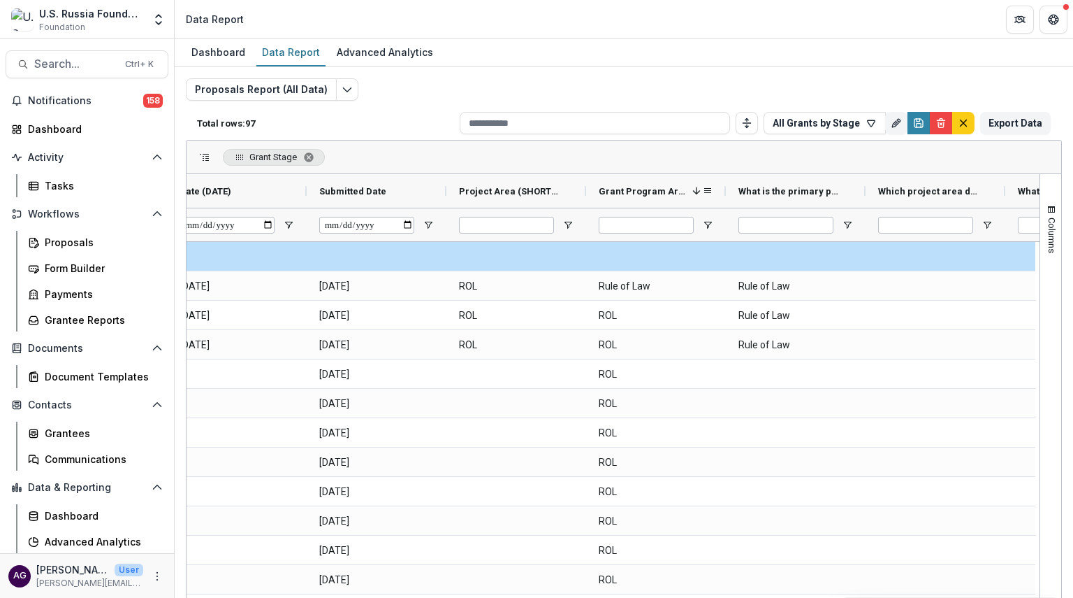
click at [695, 188] on span at bounding box center [696, 190] width 11 height 11
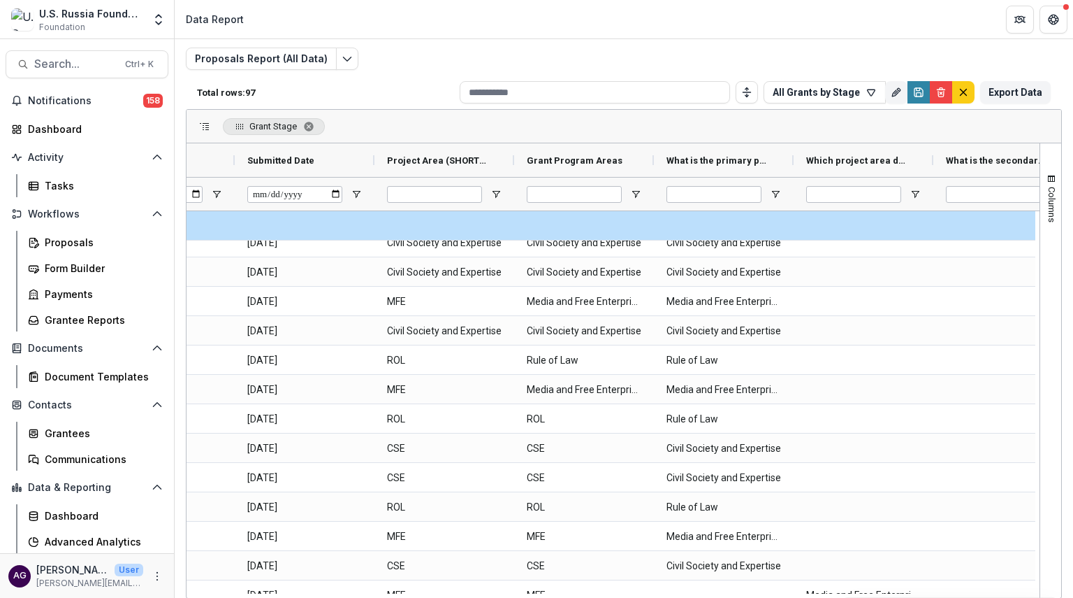
scroll to position [176, 0]
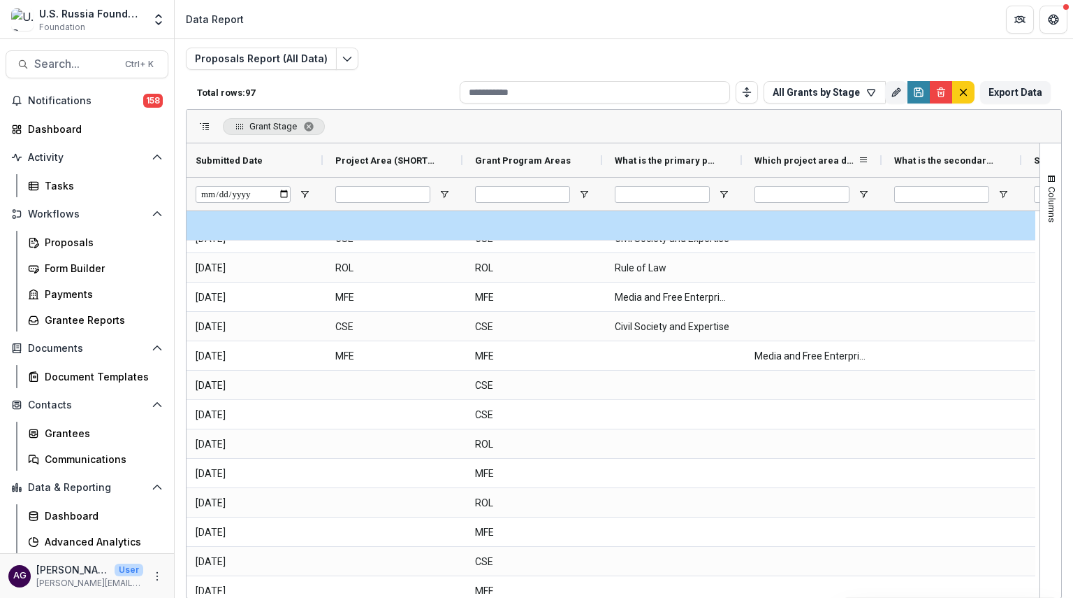
click at [788, 159] on span "Which project area does your project fit in to? (MULTI_DROPDOWN_LIST)" at bounding box center [806, 160] width 103 height 10
click at [788, 159] on span "Which project area does your project fit in to? (MULTI_DROPDOWN_LIST)" at bounding box center [799, 160] width 88 height 10
click at [802, 164] on span "Which project area does your project fit in to? (MULTI_DROPDOWN_LIST)" at bounding box center [799, 160] width 88 height 10
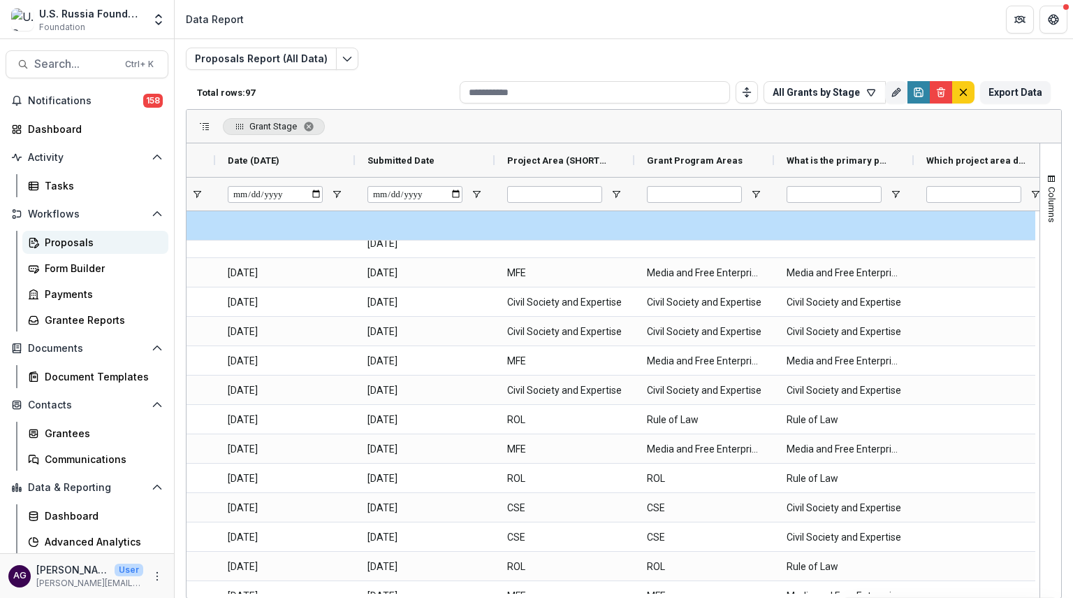
click at [71, 244] on div "Proposals" at bounding box center [101, 242] width 113 height 15
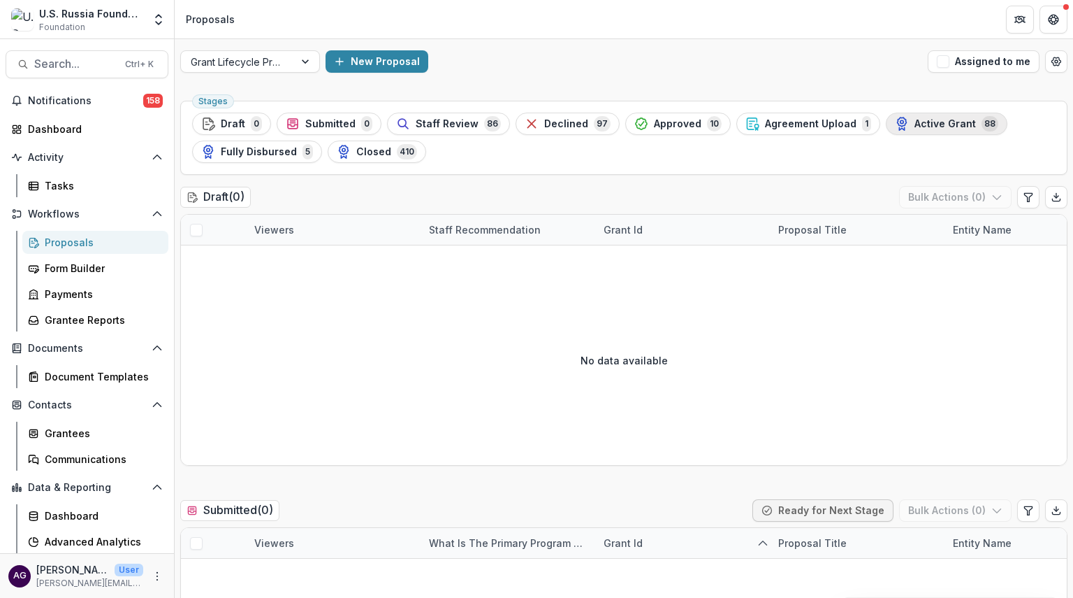
click at [915, 118] on span "Active Grant" at bounding box center [945, 124] width 61 height 12
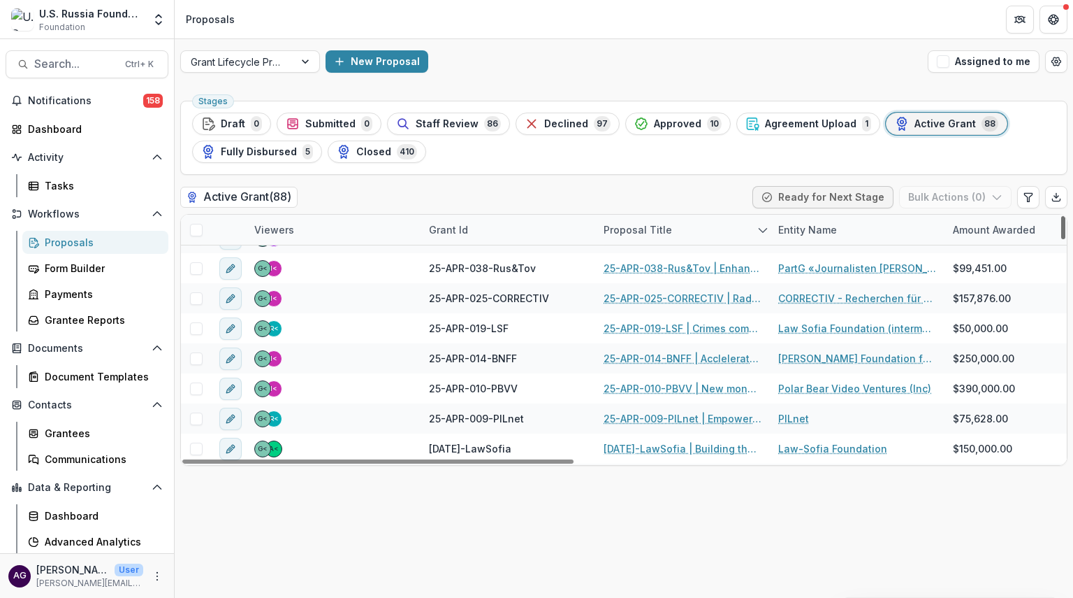
scroll to position [259, 0]
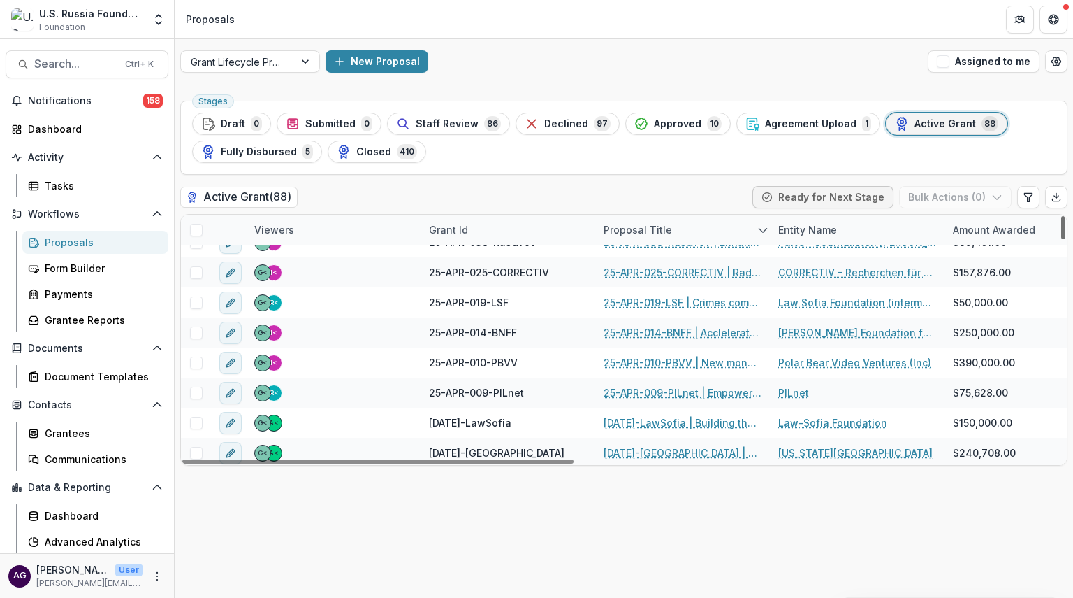
drag, startPoint x: 1064, startPoint y: 230, endPoint x: 1064, endPoint y: 253, distance: 23.1
click at [1064, 239] on div at bounding box center [1064, 227] width 4 height 23
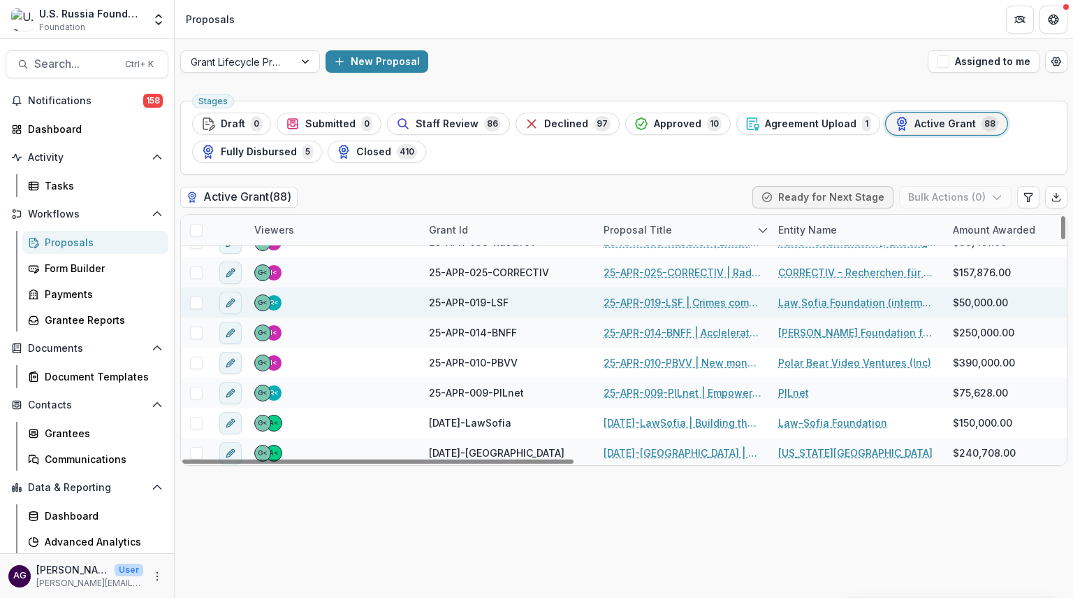
click at [679, 298] on link "25-APR-019-LSF | Crimes committed by combatants: qualified assistance to victim…" at bounding box center [683, 302] width 158 height 15
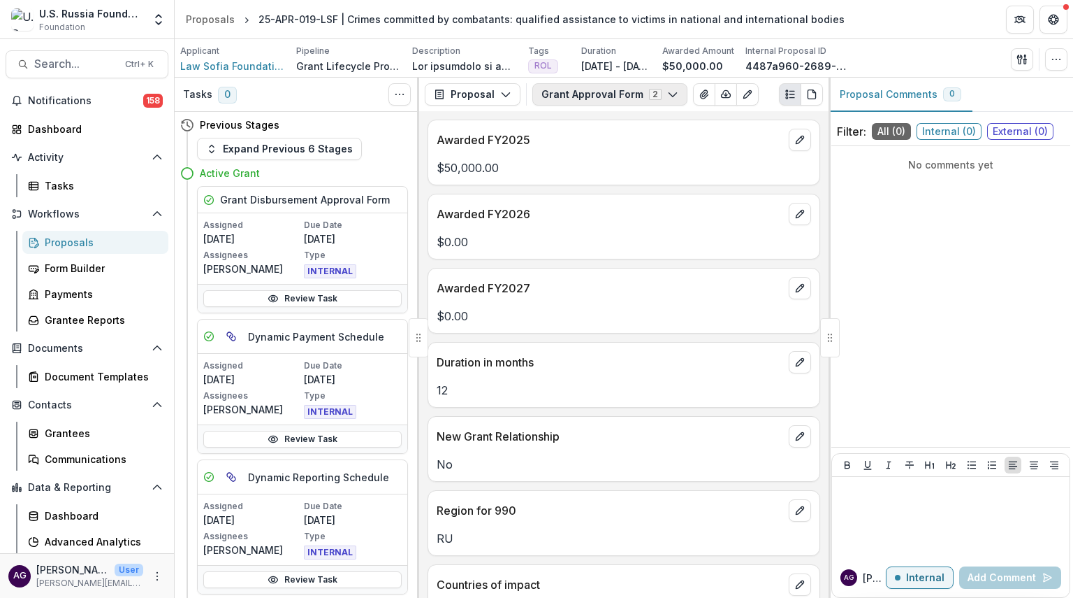
click at [563, 92] on button "Grant Approval Form 2" at bounding box center [610, 94] width 155 height 22
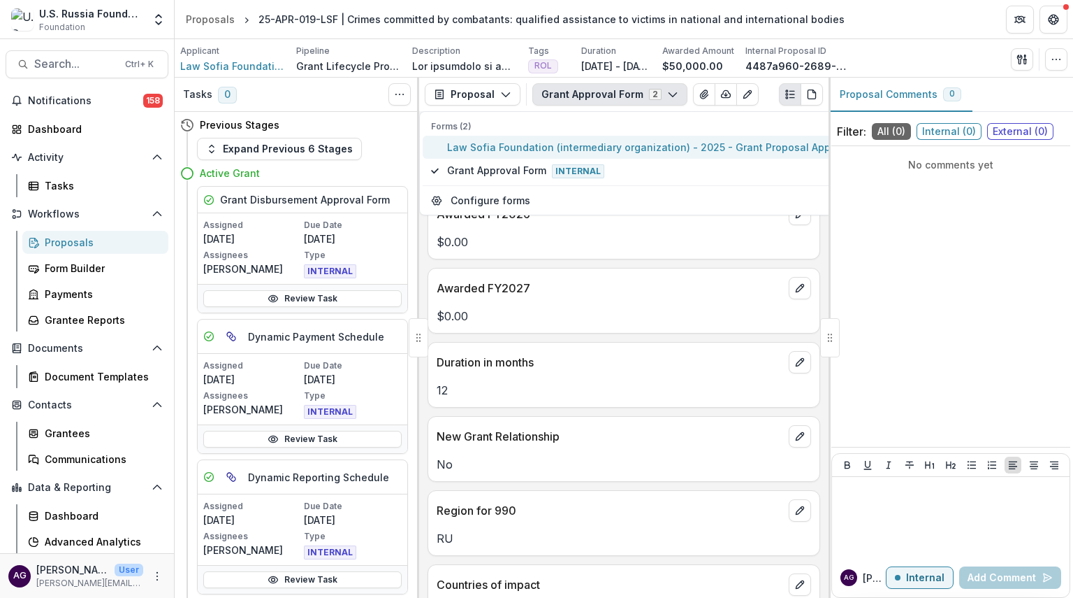
click at [547, 144] on span "Law Sofia Foundation (intermediary organization) - 2025 - Grant Proposal Applic…" at bounding box center [657, 147] width 420 height 15
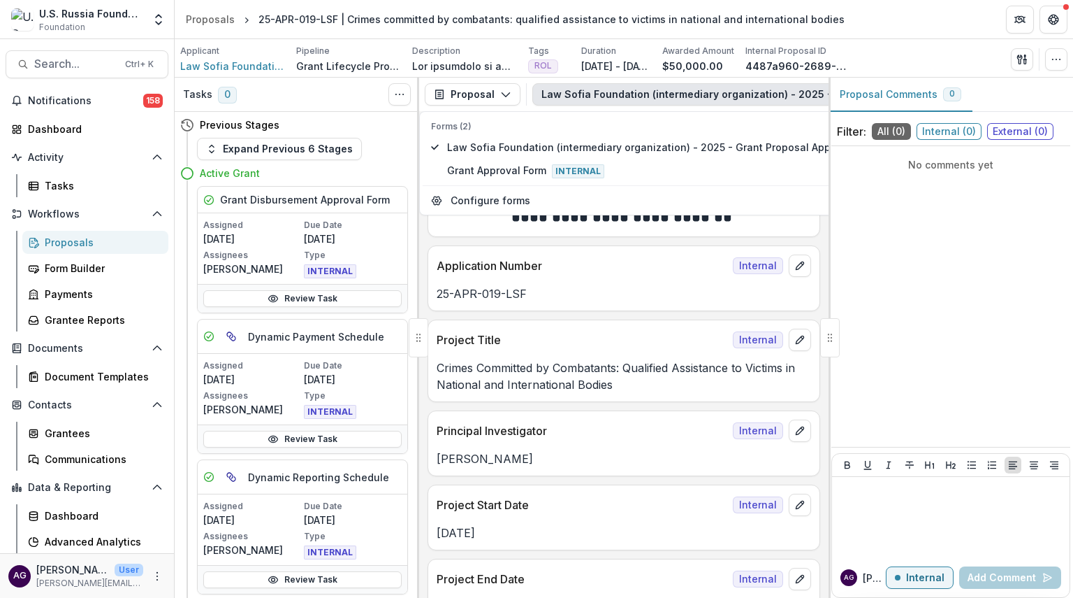
click at [844, 234] on div "No comments yet" at bounding box center [951, 296] width 239 height 289
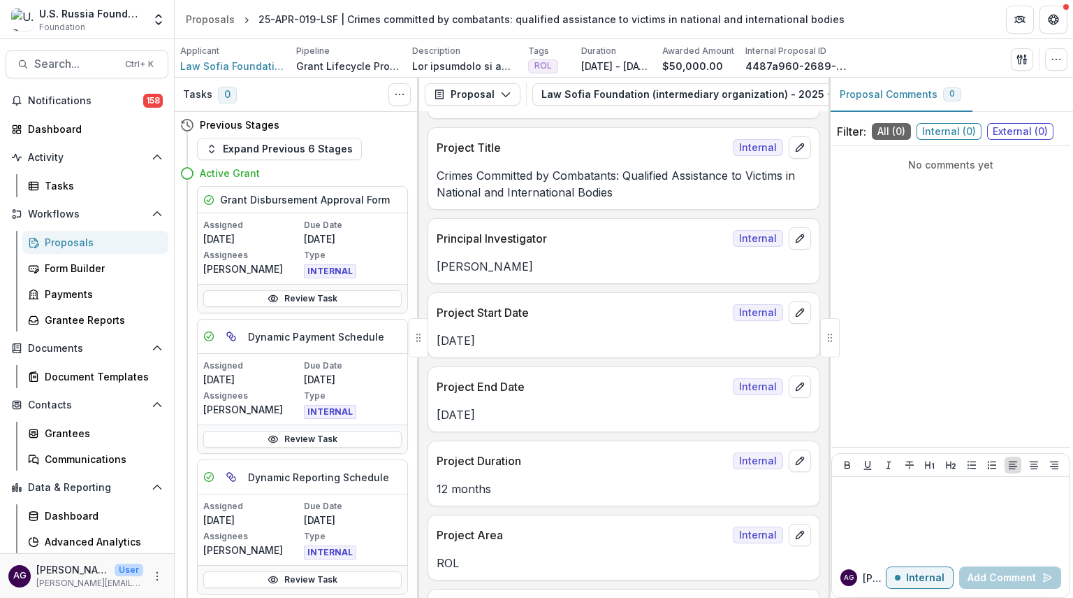
scroll to position [208, 0]
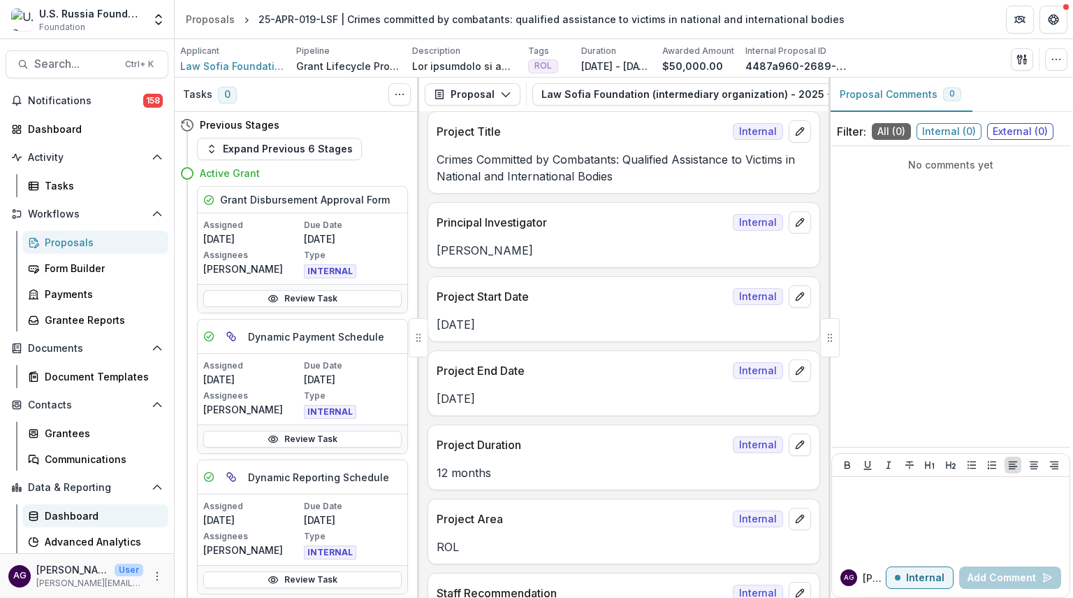
click at [91, 518] on div "Dashboard" at bounding box center [101, 515] width 113 height 15
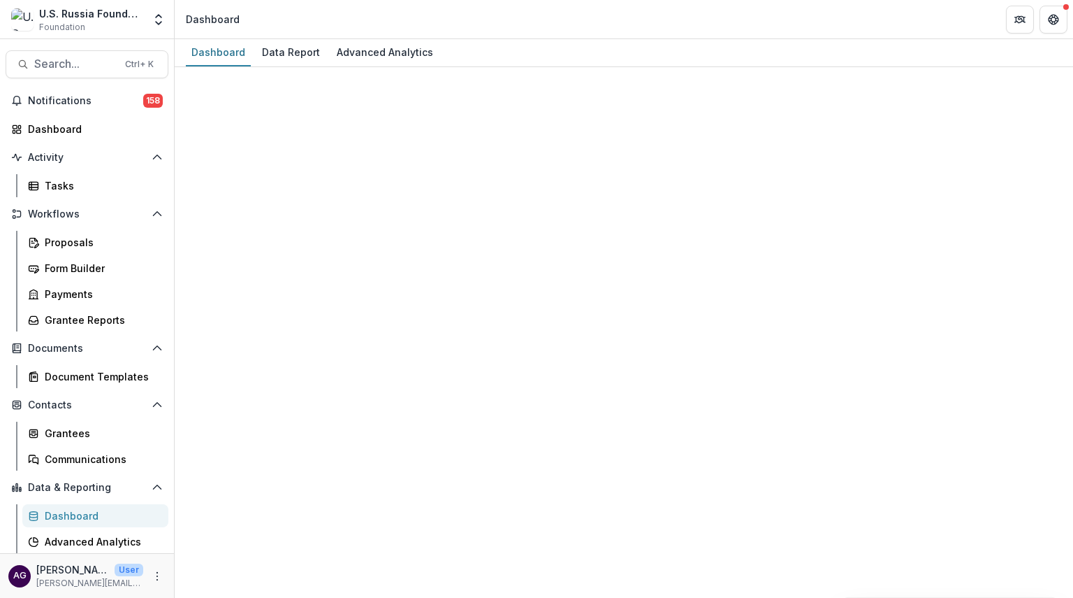
select select "**********"
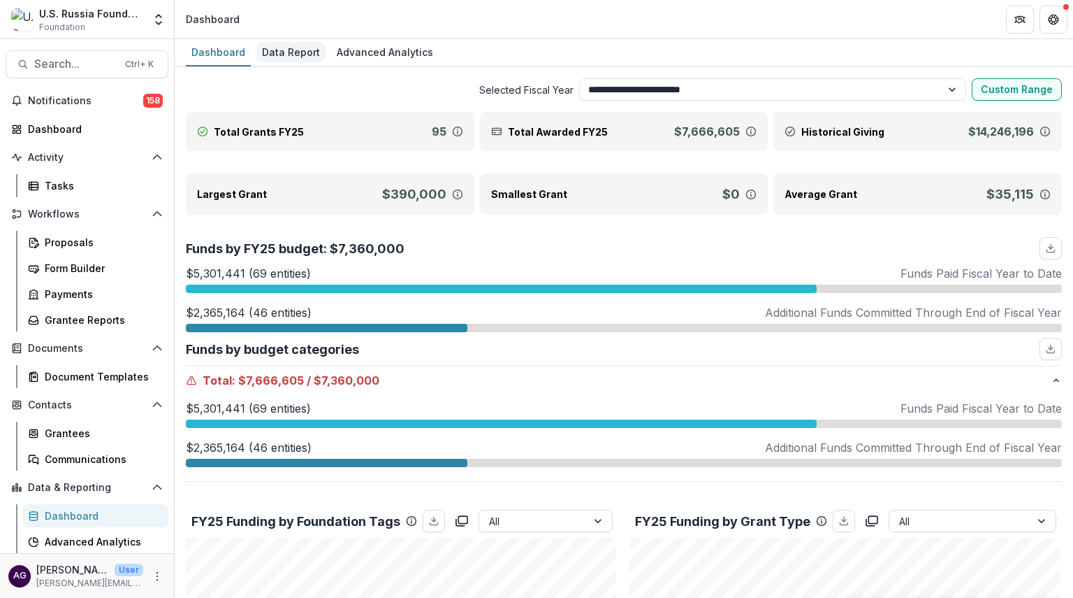
click at [281, 52] on div "Data Report" at bounding box center [290, 52] width 69 height 20
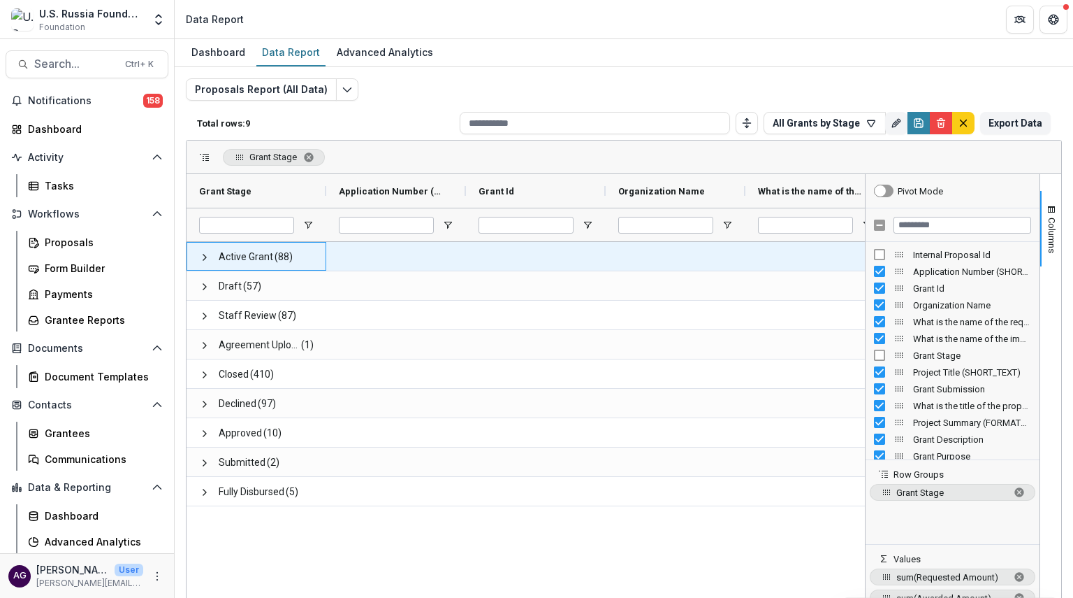
click at [252, 254] on span "Active Grant" at bounding box center [246, 257] width 55 height 29
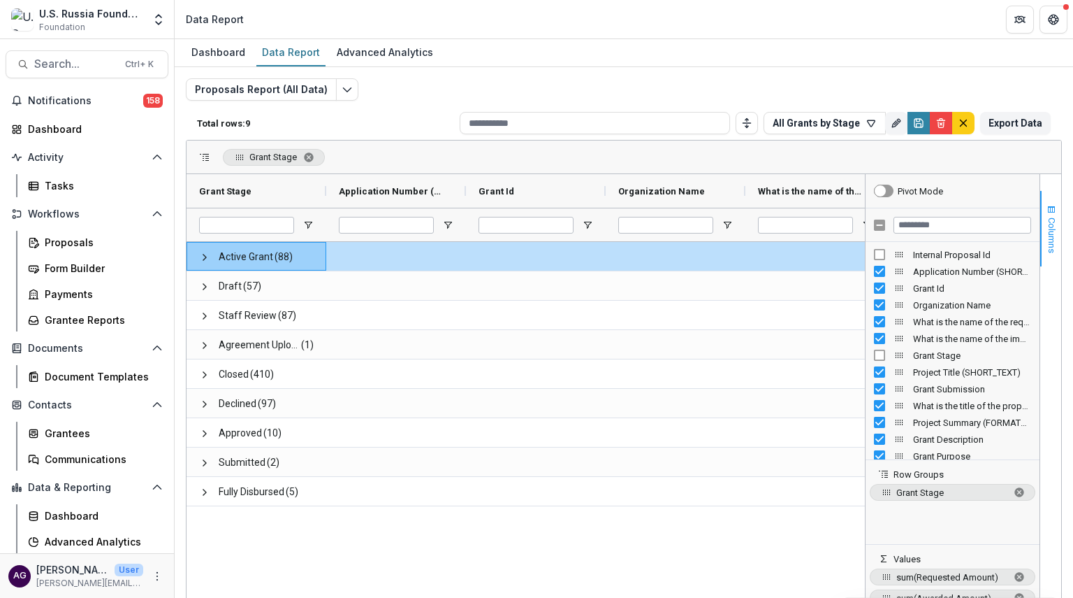
click at [1050, 245] on span "Columns" at bounding box center [1052, 235] width 10 height 36
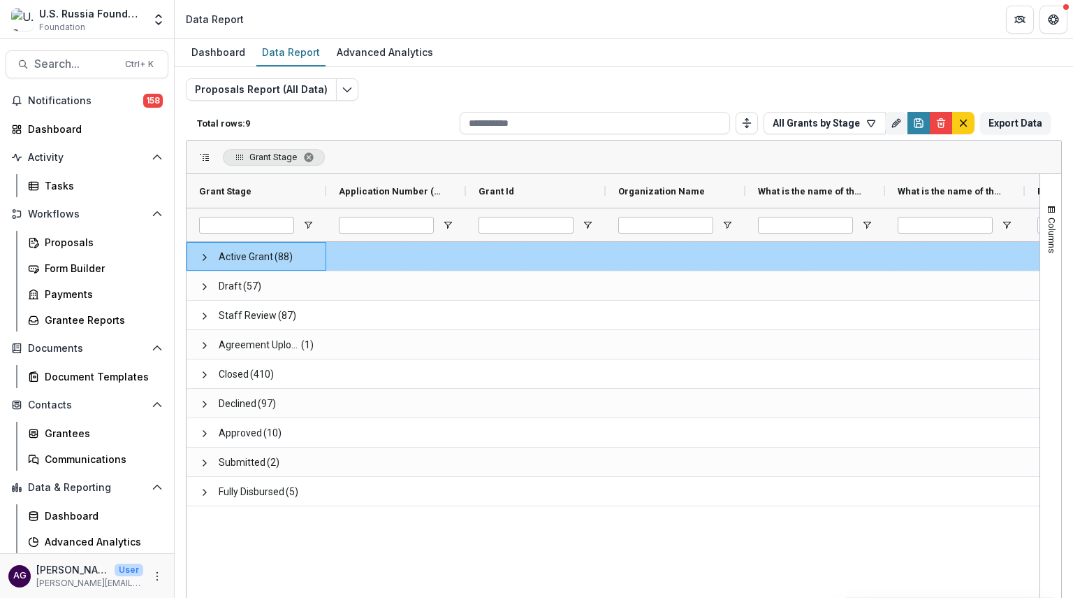
click at [263, 257] on span "Active Grant" at bounding box center [246, 257] width 55 height 29
click at [203, 255] on span at bounding box center [204, 257] width 11 height 11
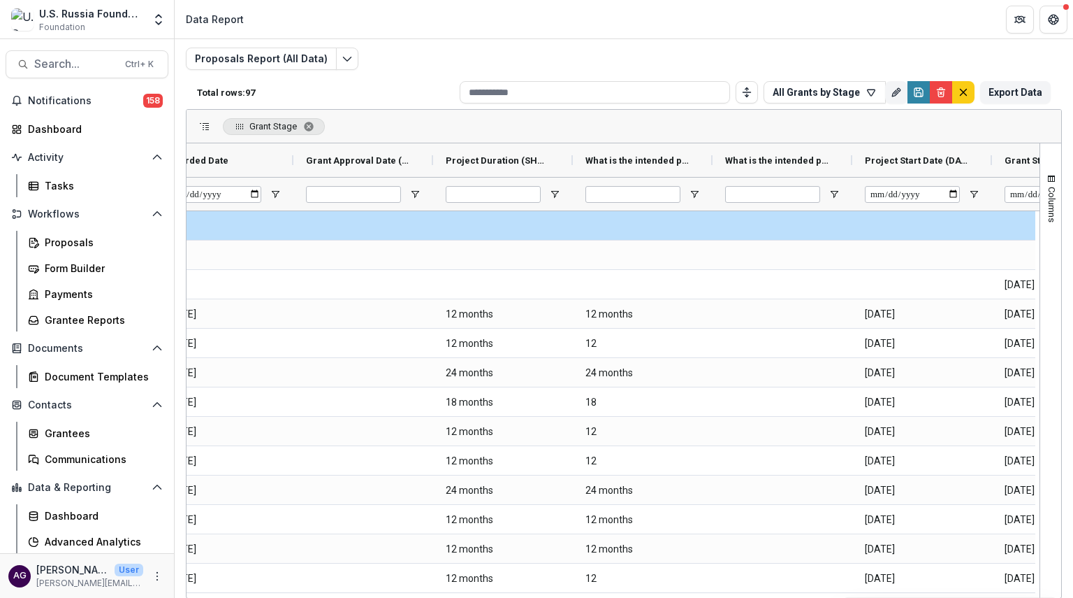
scroll to position [0, 2391]
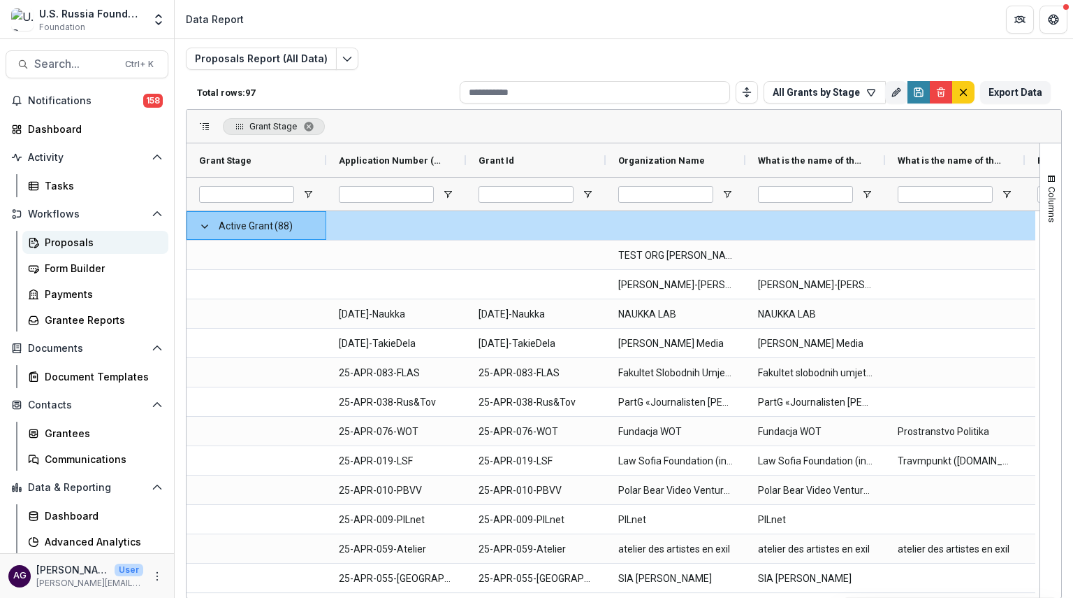
click at [73, 245] on div "Proposals" at bounding box center [101, 242] width 113 height 15
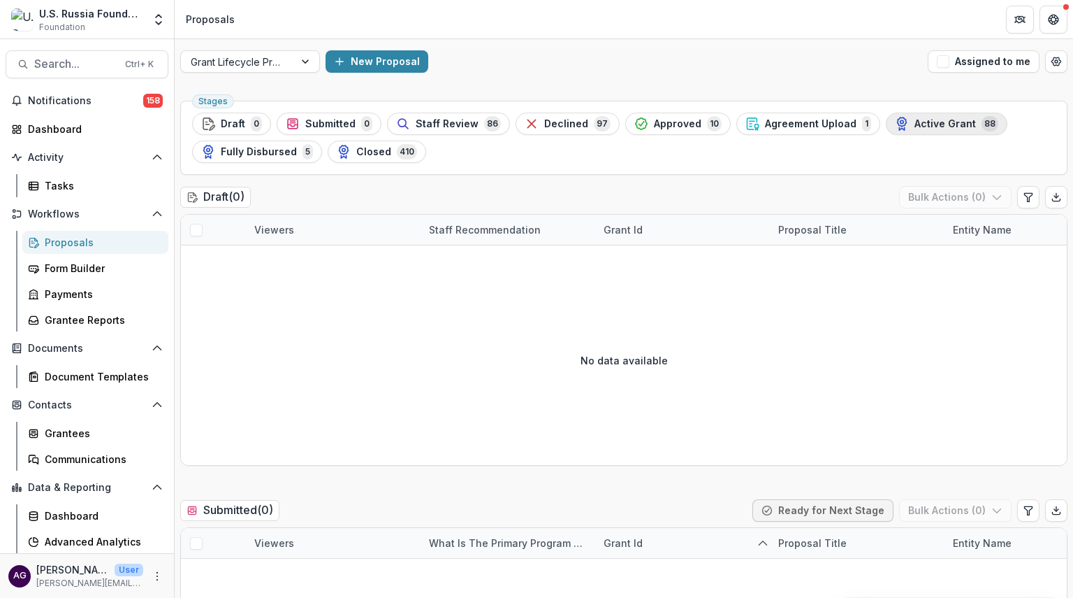
click at [915, 118] on span "Active Grant" at bounding box center [945, 124] width 61 height 12
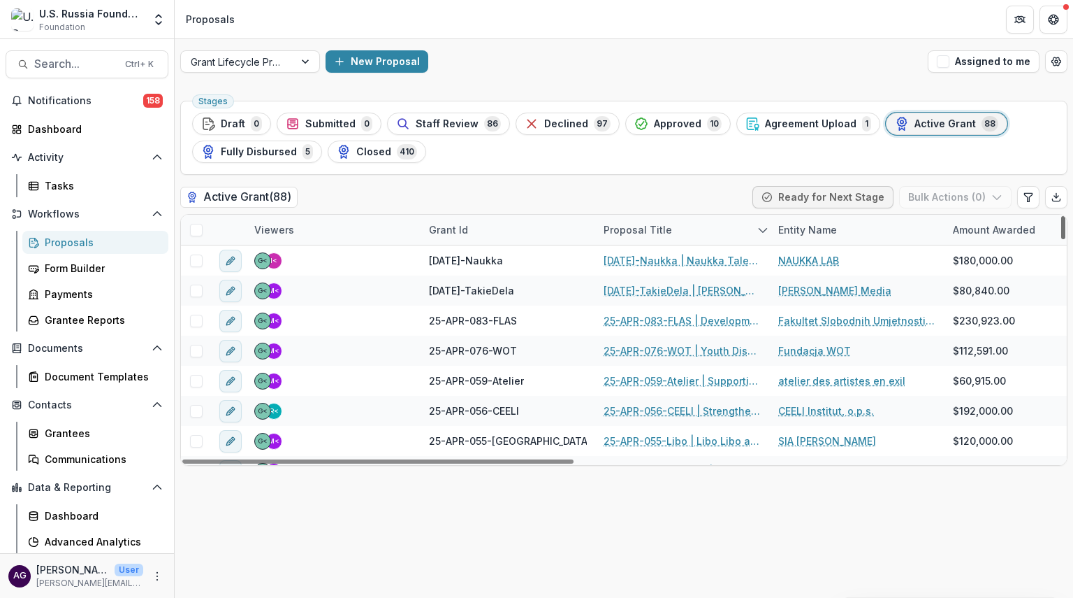
drag, startPoint x: 1064, startPoint y: 229, endPoint x: 1069, endPoint y: 215, distance: 14.2
click at [1066, 216] on div at bounding box center [1064, 227] width 4 height 23
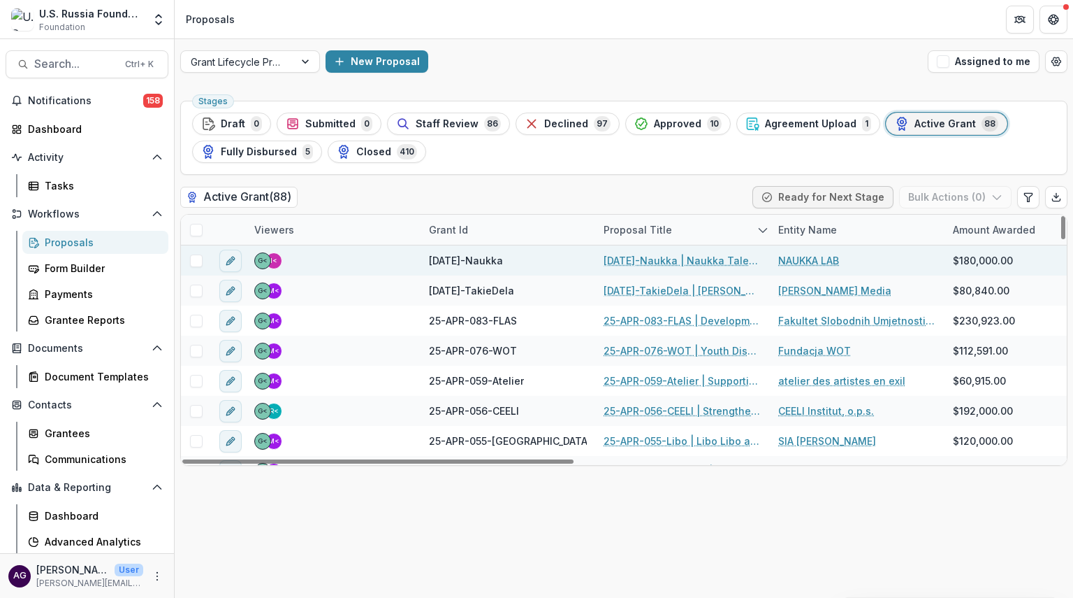
click at [642, 256] on link "[DATE]-Naukka | Naukka Talents: Empowering Russian STEM Professionals for Globa…" at bounding box center [683, 260] width 158 height 15
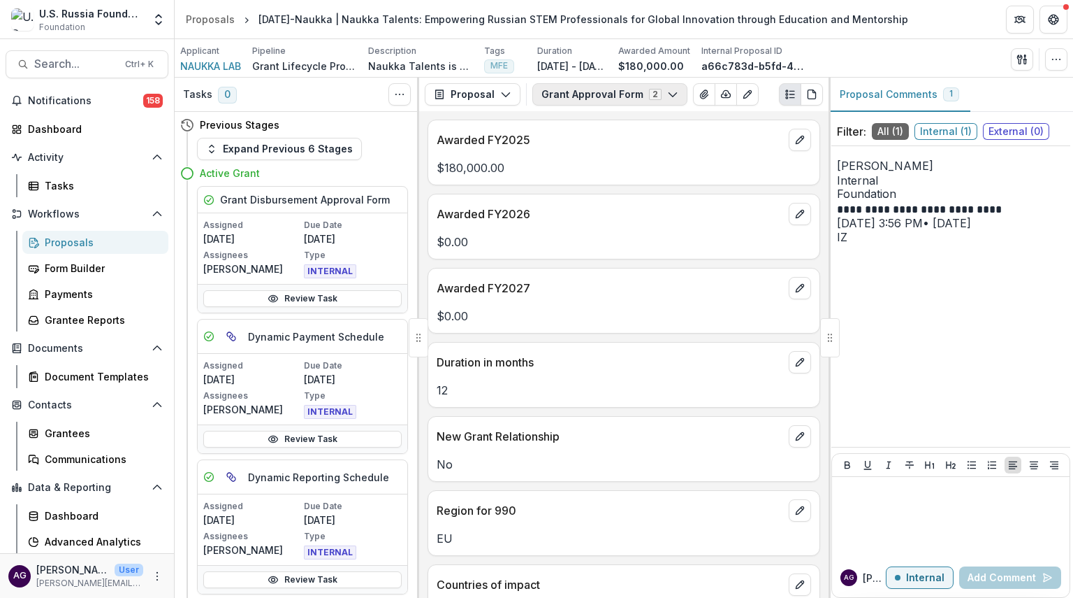
click at [584, 92] on button "Grant Approval Form 2" at bounding box center [610, 94] width 155 height 22
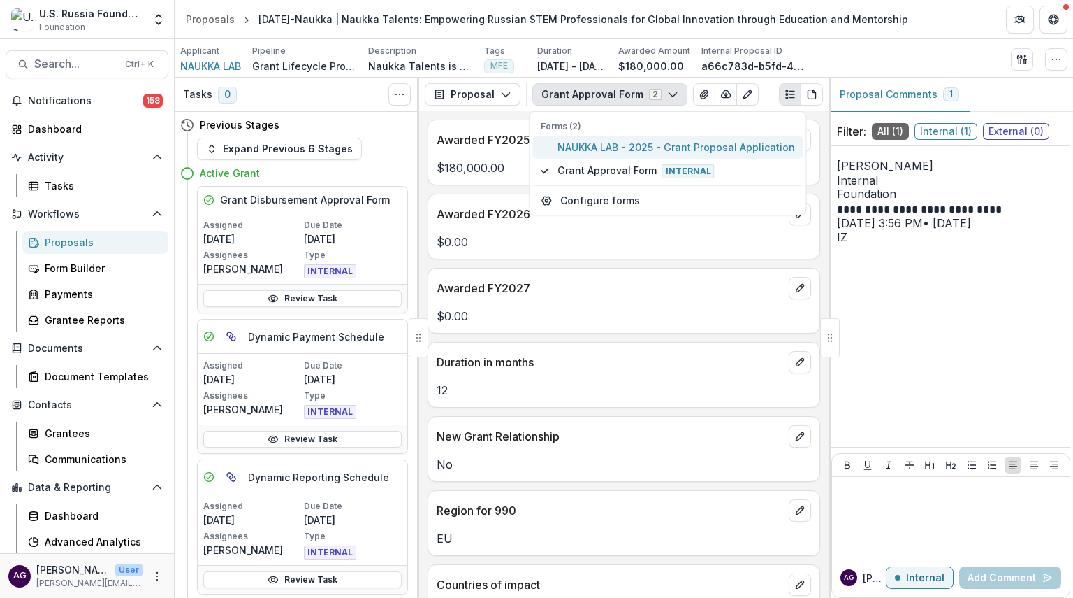
click at [600, 150] on span "NAUKKA LAB - 2025 - Grant Proposal Application" at bounding box center [677, 147] width 238 height 15
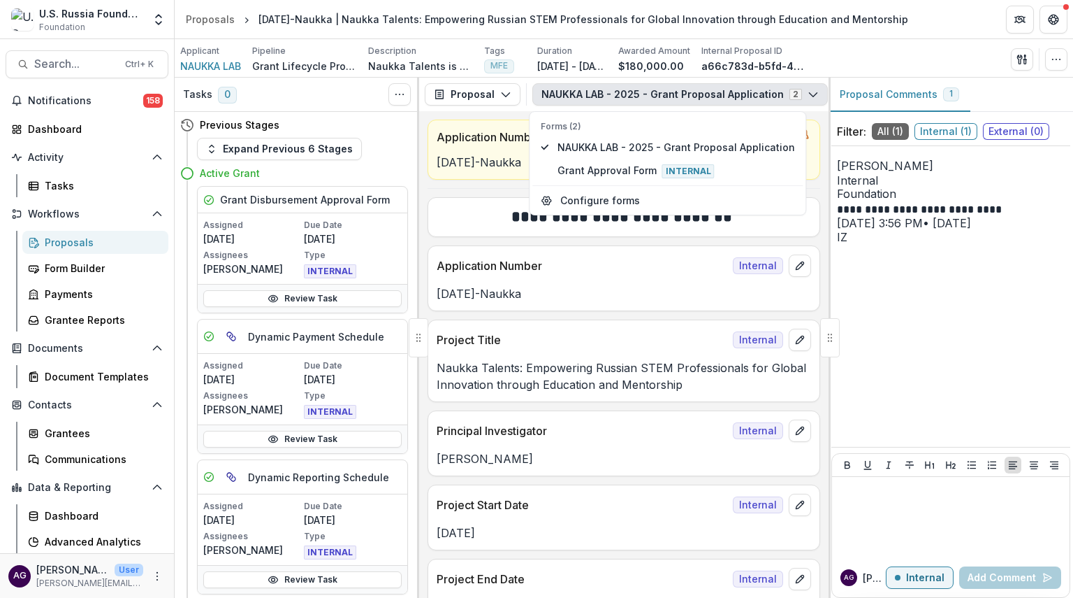
click at [864, 68] on div "Applicant NAUKKA LAB Pipeline Grant Lifecycle Process Description Description T…" at bounding box center [624, 59] width 888 height 29
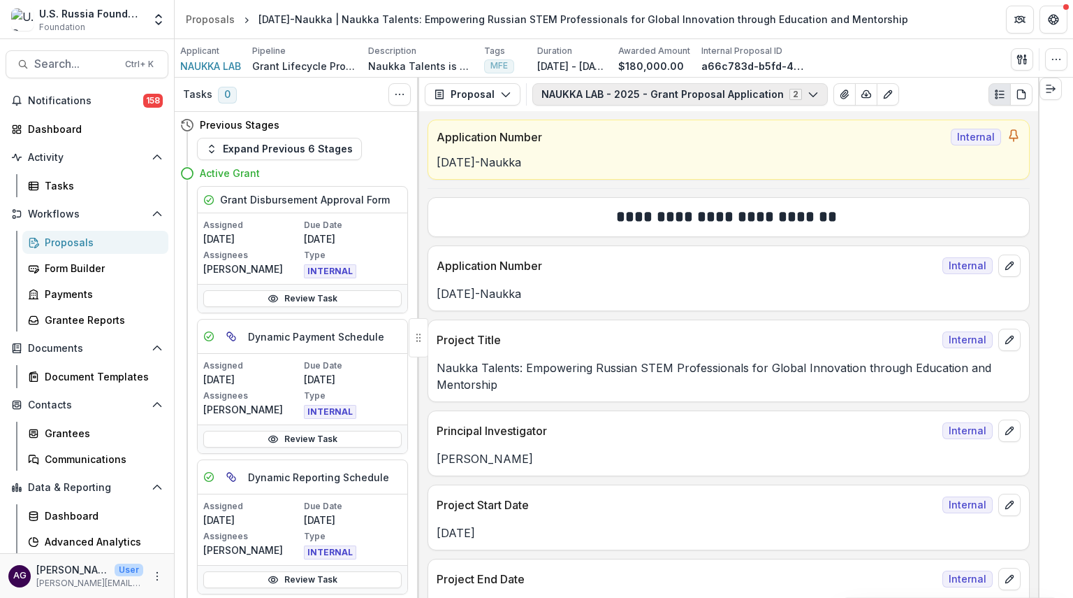
click at [682, 100] on button "NAUKKA LAB - 2025 - Grant Proposal Application 2" at bounding box center [681, 94] width 296 height 22
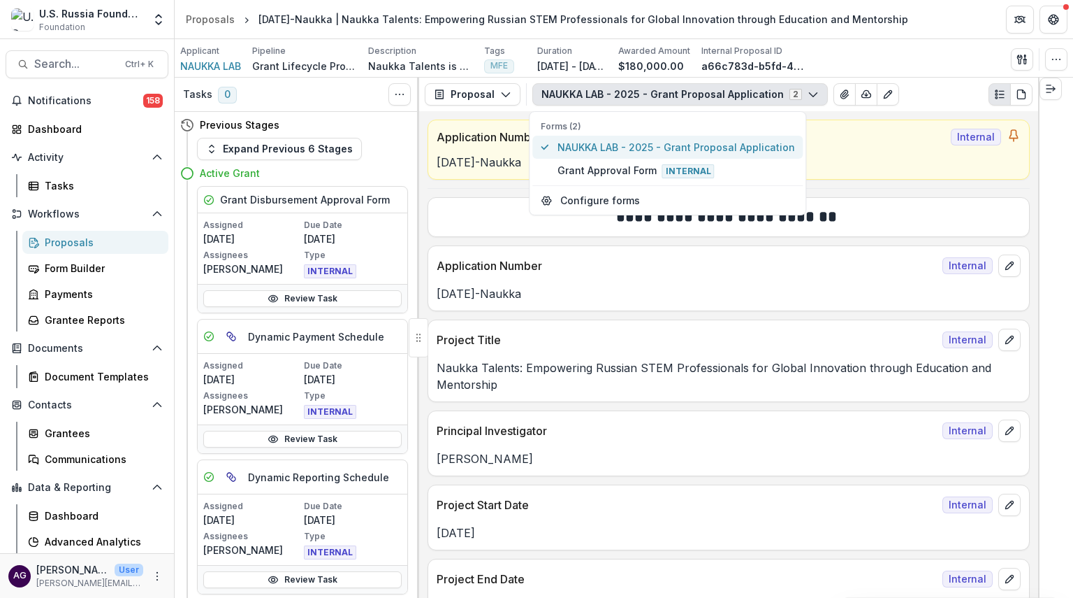
click at [647, 142] on span "NAUKKA LAB - 2025 - Grant Proposal Application" at bounding box center [677, 147] width 238 height 15
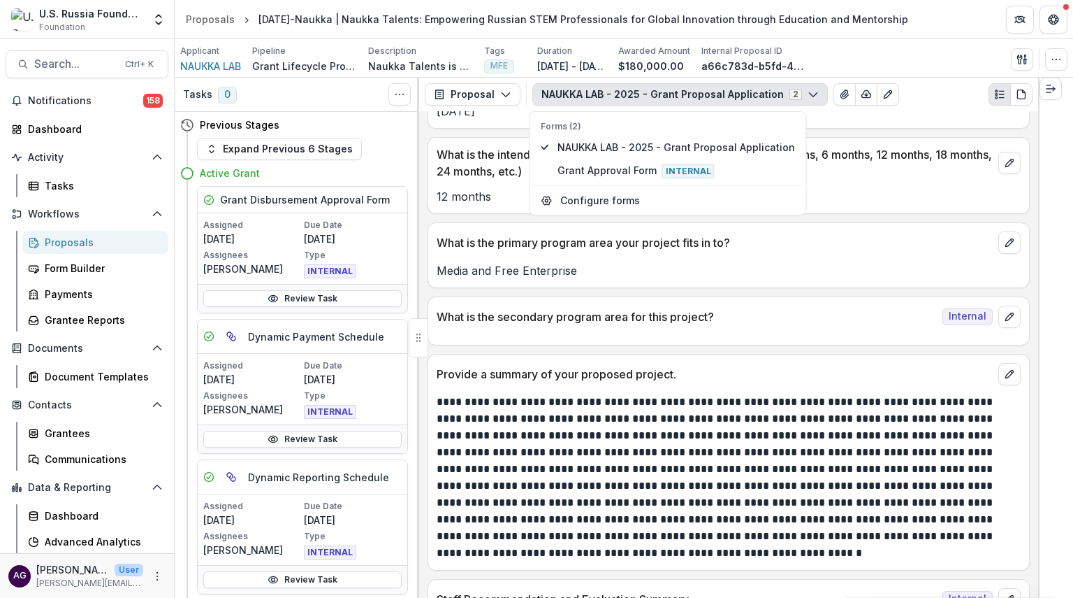
scroll to position [4594, 0]
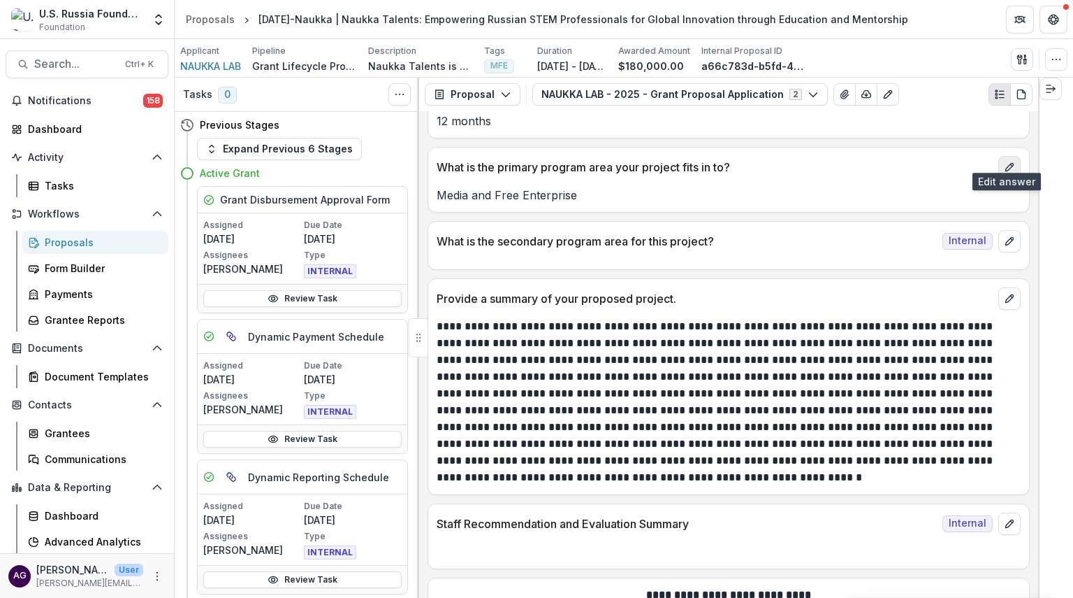
click at [1006, 161] on icon "edit" at bounding box center [1009, 166] width 11 height 11
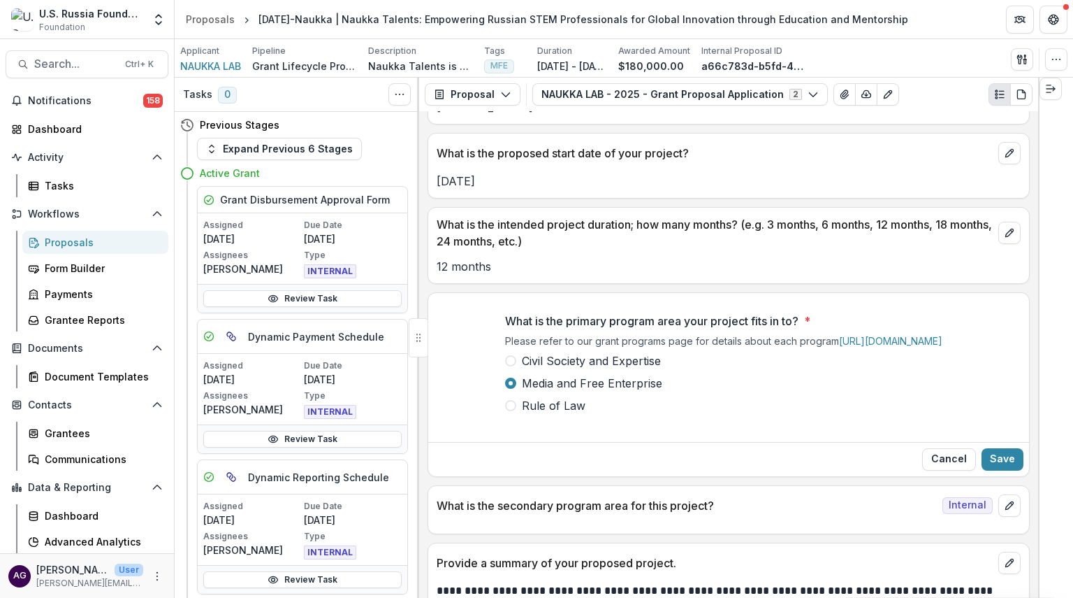
scroll to position [4468, 0]
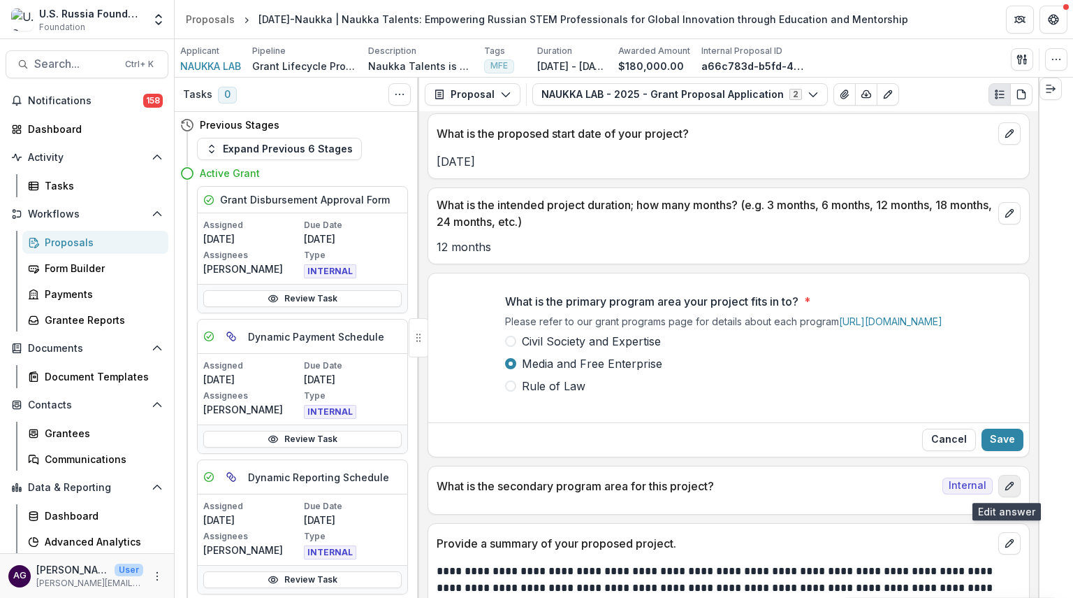
click at [1005, 483] on icon "edit" at bounding box center [1009, 485] width 11 height 11
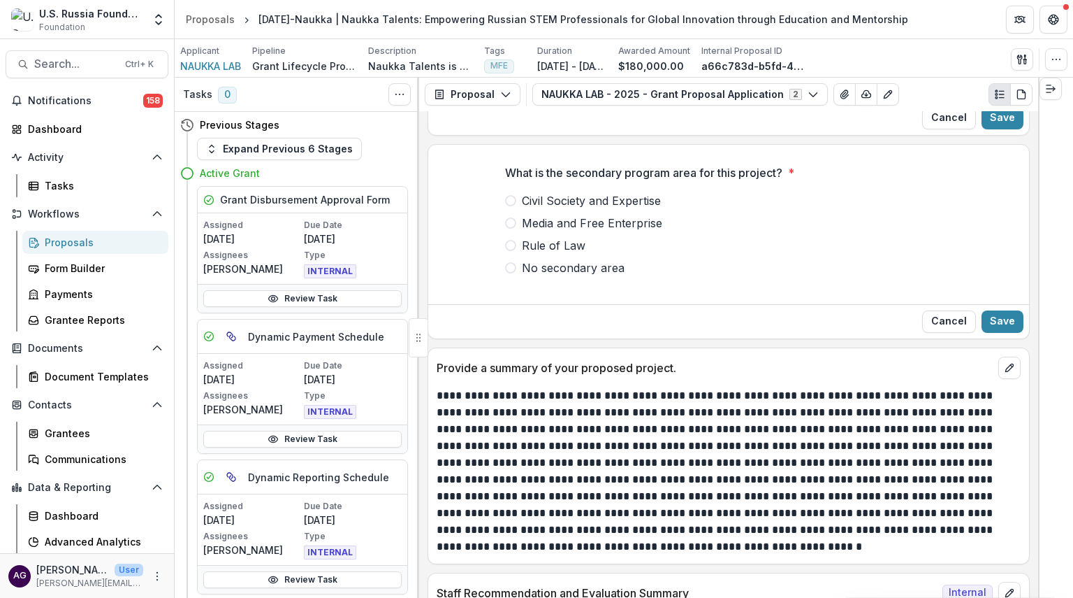
scroll to position [4751, 0]
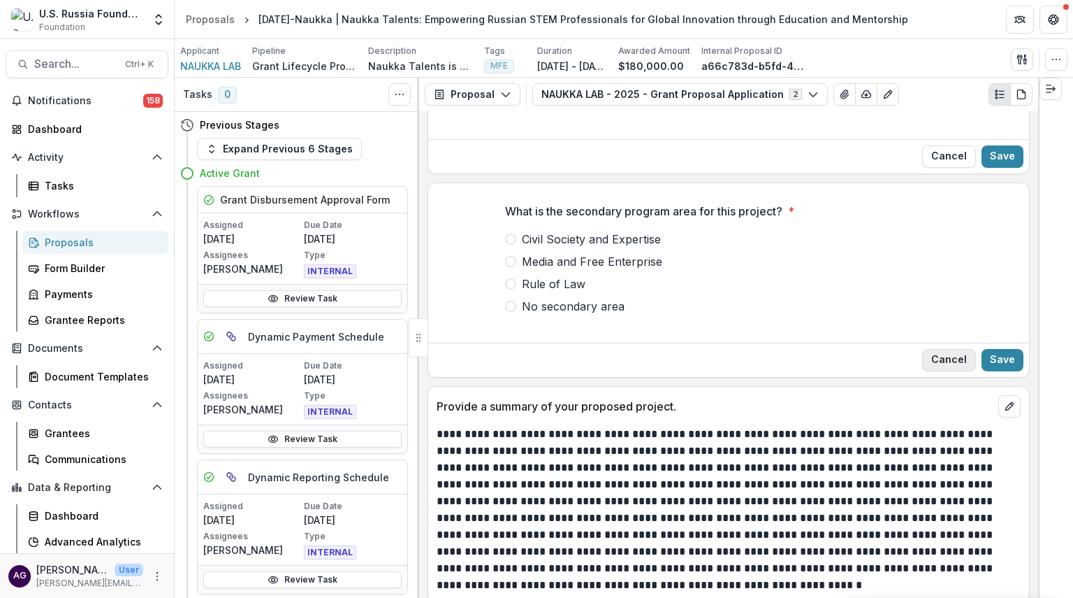
click at [955, 363] on button "Cancel" at bounding box center [949, 360] width 54 height 22
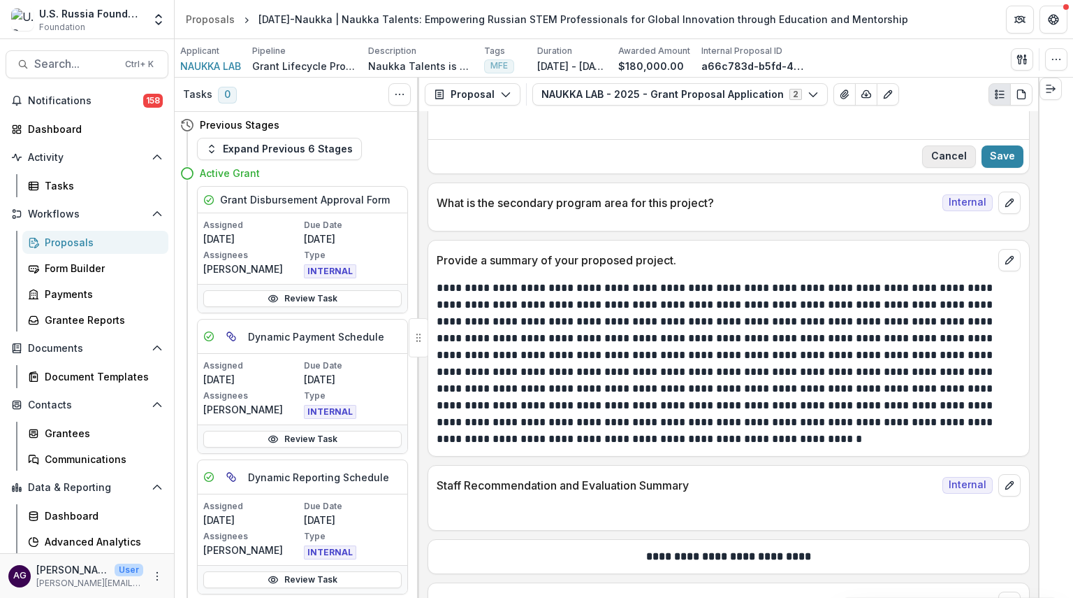
click at [952, 159] on button "Cancel" at bounding box center [949, 156] width 54 height 22
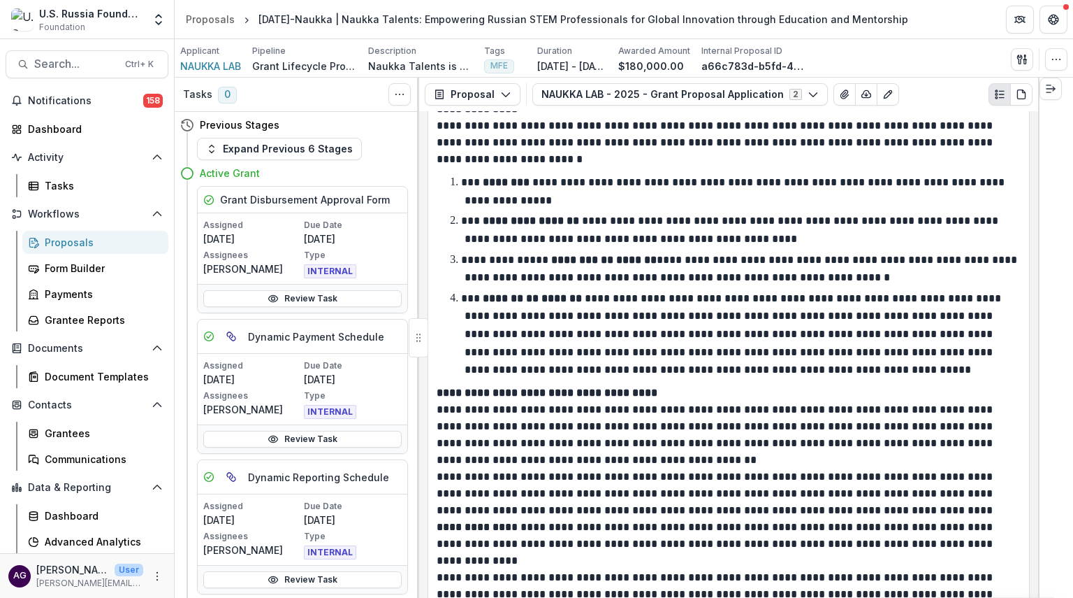
scroll to position [13480, 0]
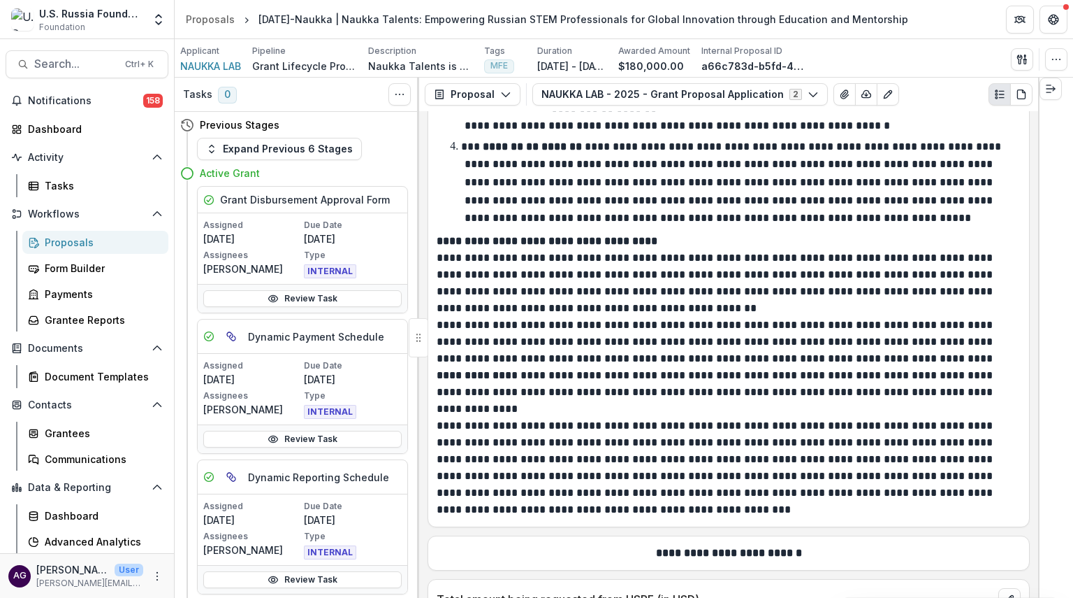
click at [1073, 275] on div at bounding box center [1055, 338] width 35 height 520
drag, startPoint x: 1073, startPoint y: 275, endPoint x: 1052, endPoint y: 313, distance: 42.8
click at [1052, 313] on div at bounding box center [1055, 338] width 35 height 520
click at [80, 509] on div "Dashboard" at bounding box center [101, 515] width 113 height 15
select select "**********"
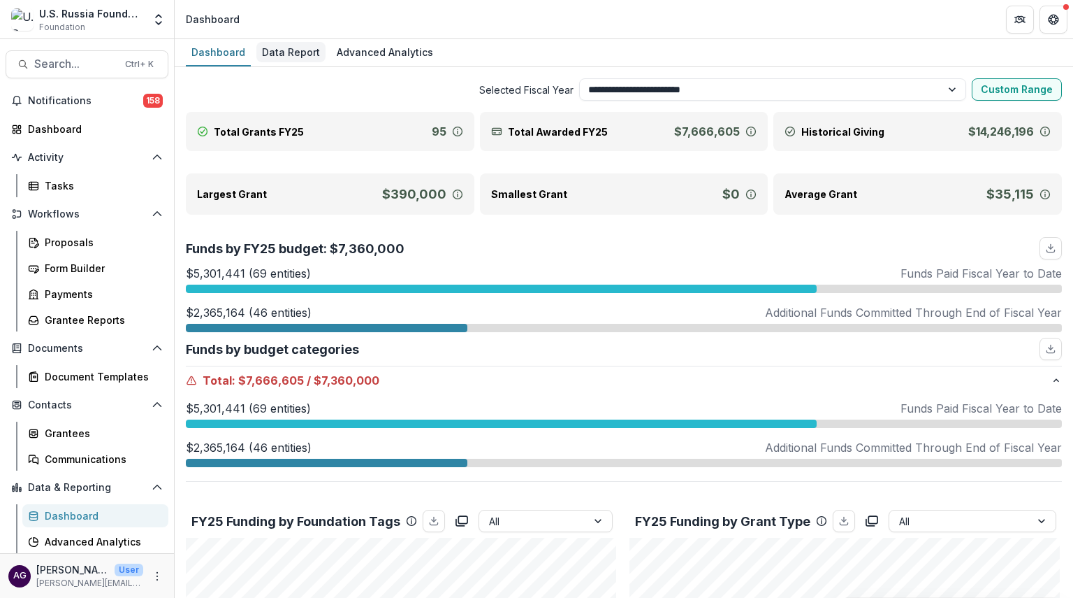
click at [292, 54] on div "Data Report" at bounding box center [290, 52] width 69 height 20
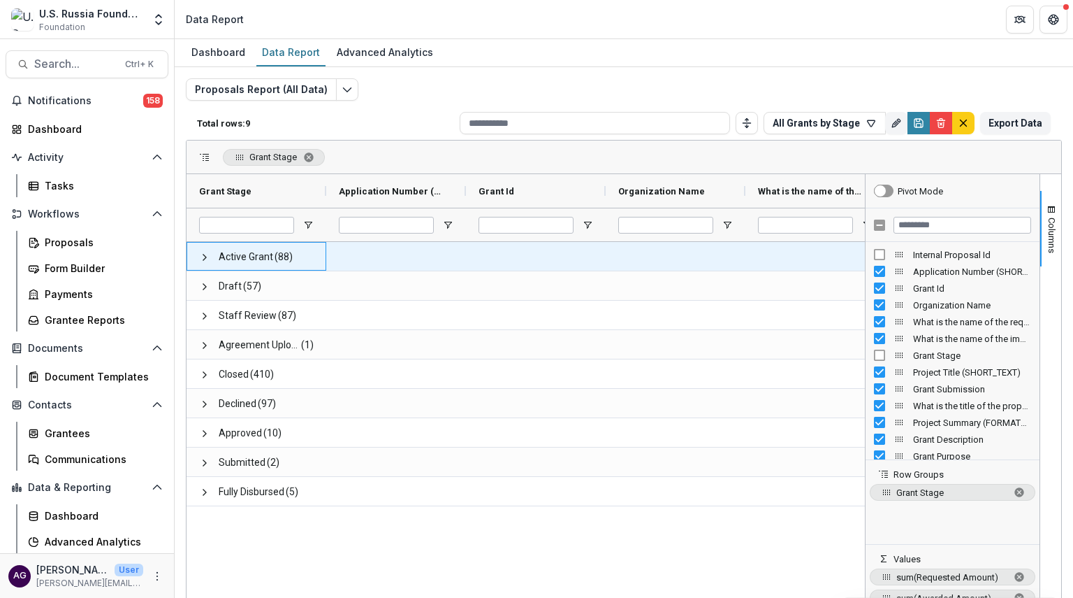
click at [246, 262] on span "Active Grant" at bounding box center [246, 257] width 55 height 29
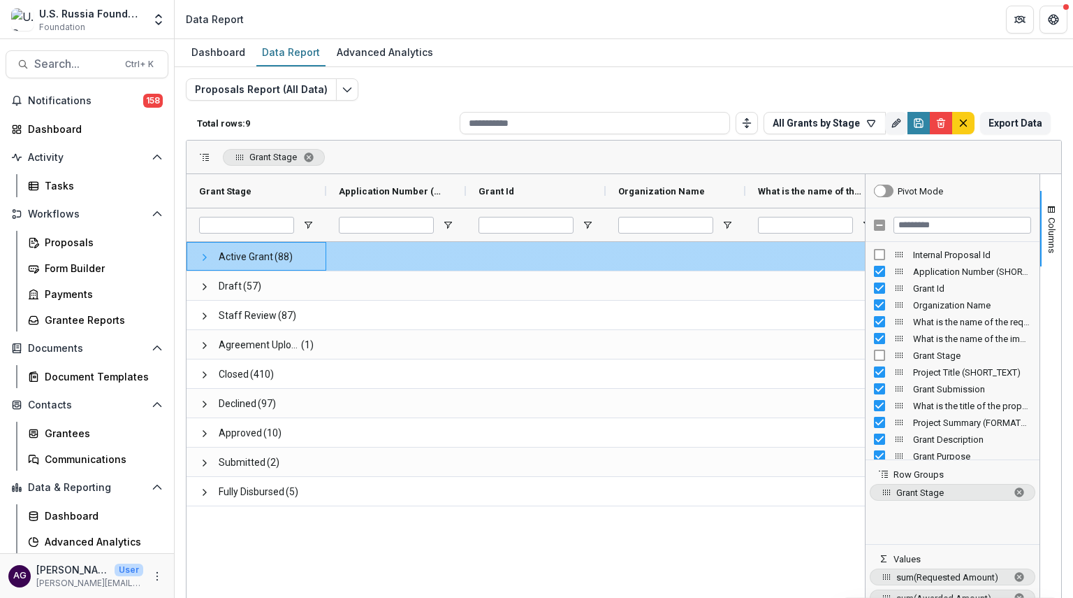
click at [203, 256] on span at bounding box center [204, 257] width 11 height 11
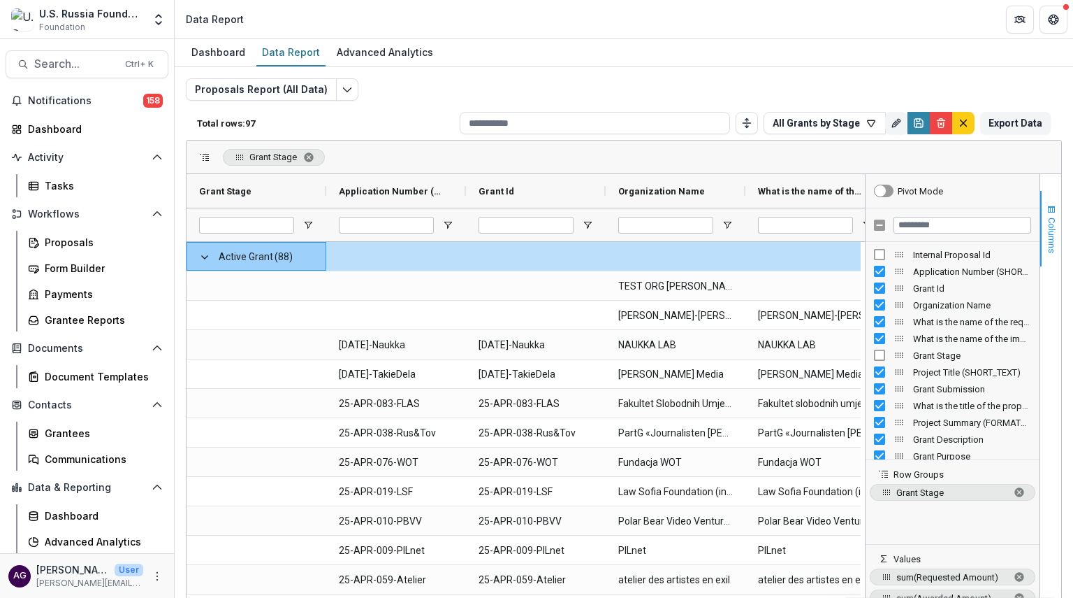
click at [1051, 249] on span "Columns" at bounding box center [1052, 235] width 10 height 36
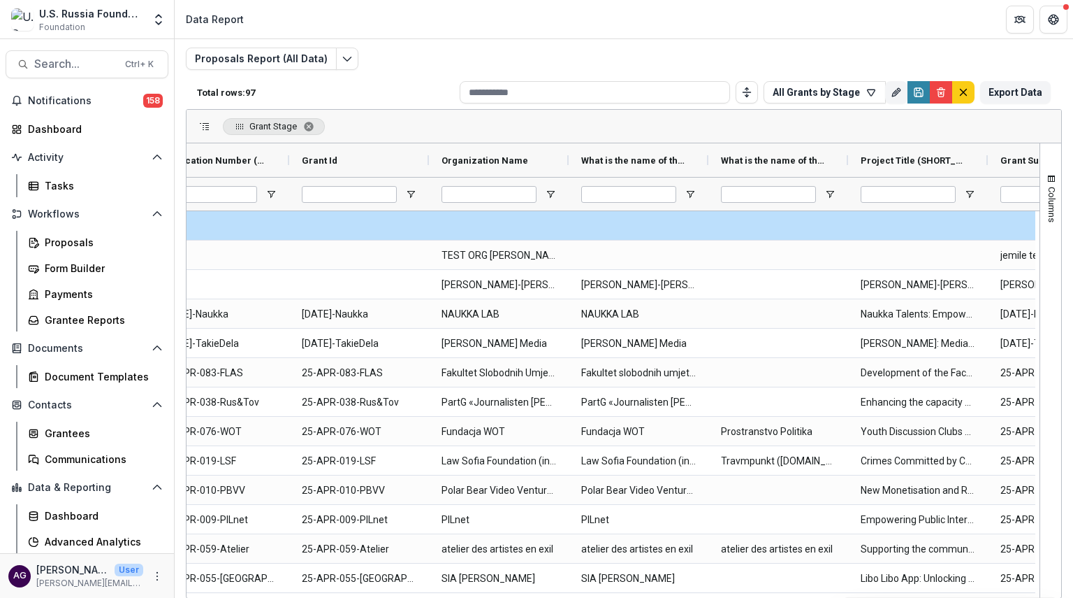
scroll to position [0, 248]
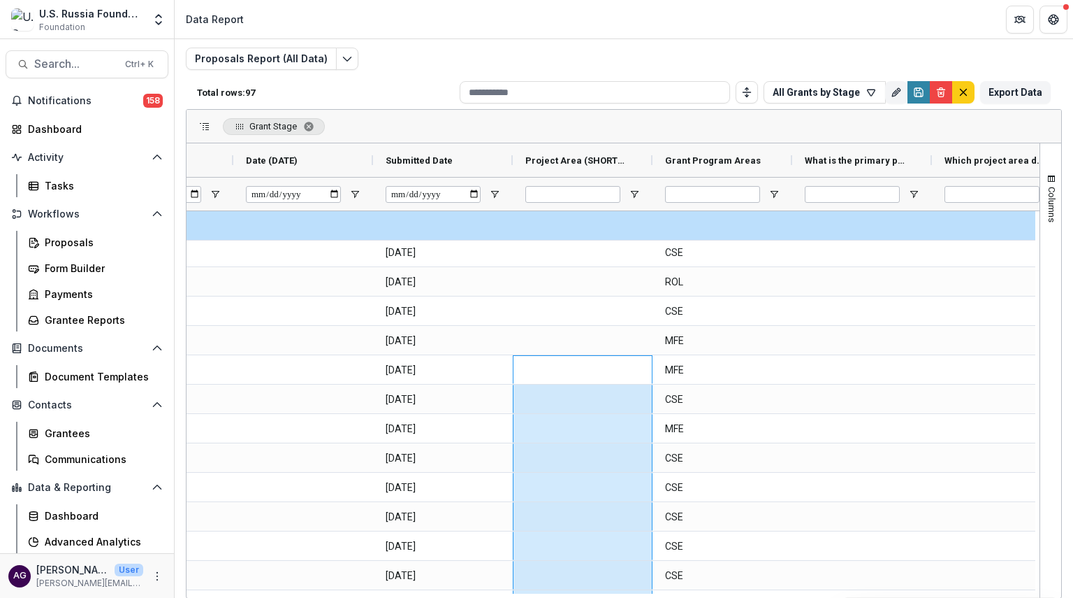
drag, startPoint x: 539, startPoint y: 592, endPoint x: 523, endPoint y: 592, distance: 16.1
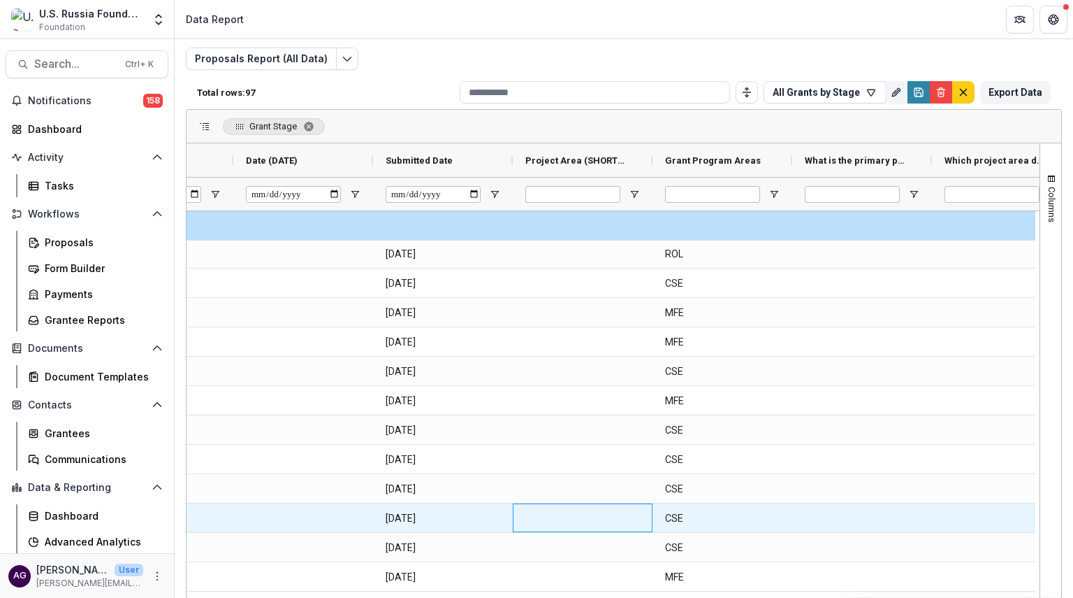
click at [528, 526] on div at bounding box center [583, 517] width 140 height 29
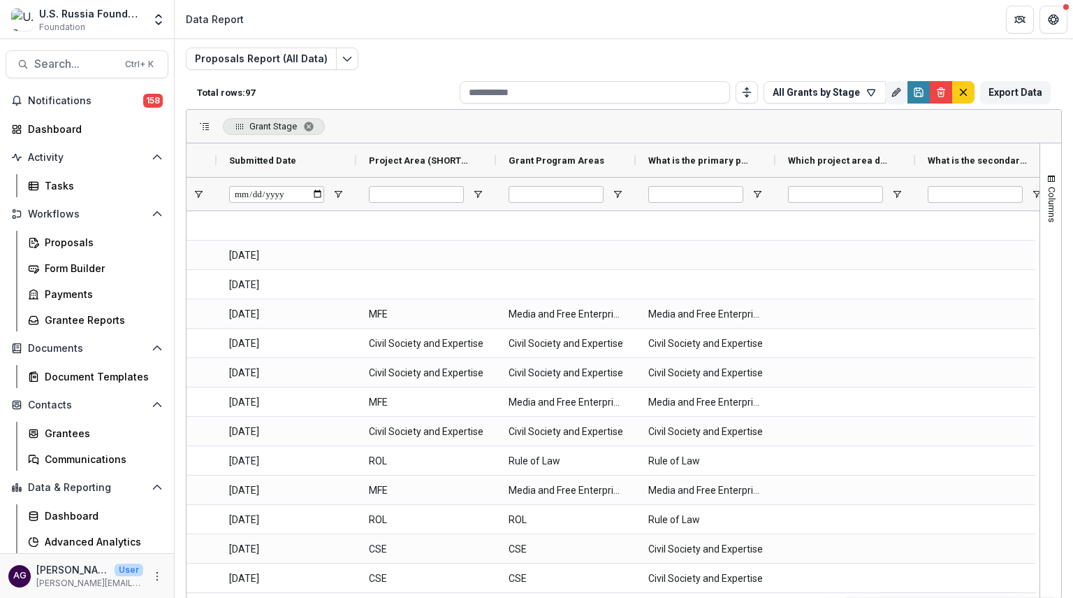
click at [530, 64] on div "Proposals Report (All Data) Total rows: 97 All Grants by Stage Personal Filters…" at bounding box center [624, 306] width 876 height 517
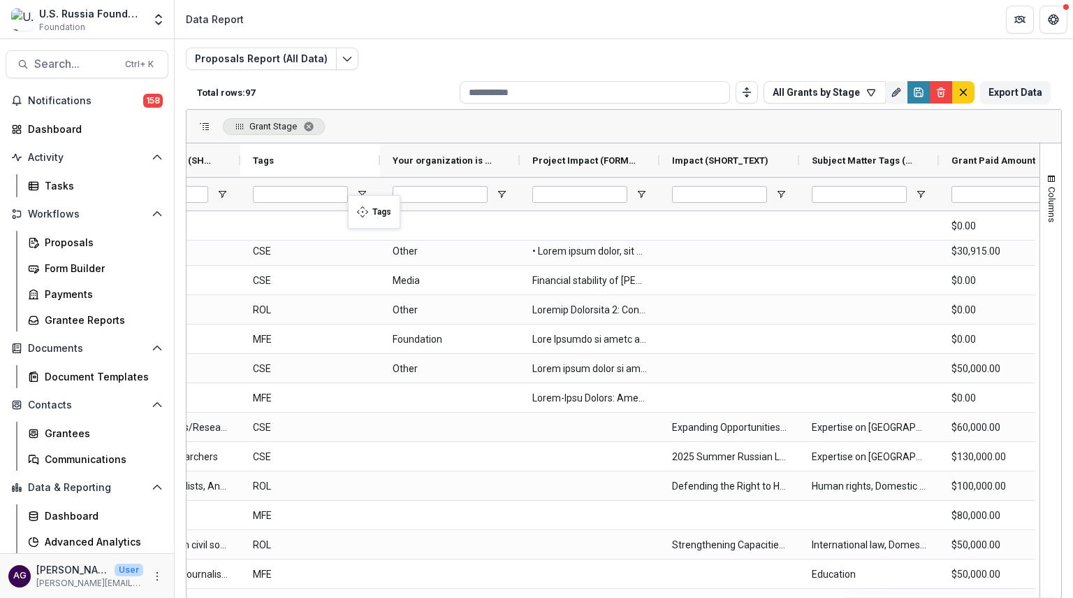
drag, startPoint x: 834, startPoint y: 160, endPoint x: 356, endPoint y: 206, distance: 480.2
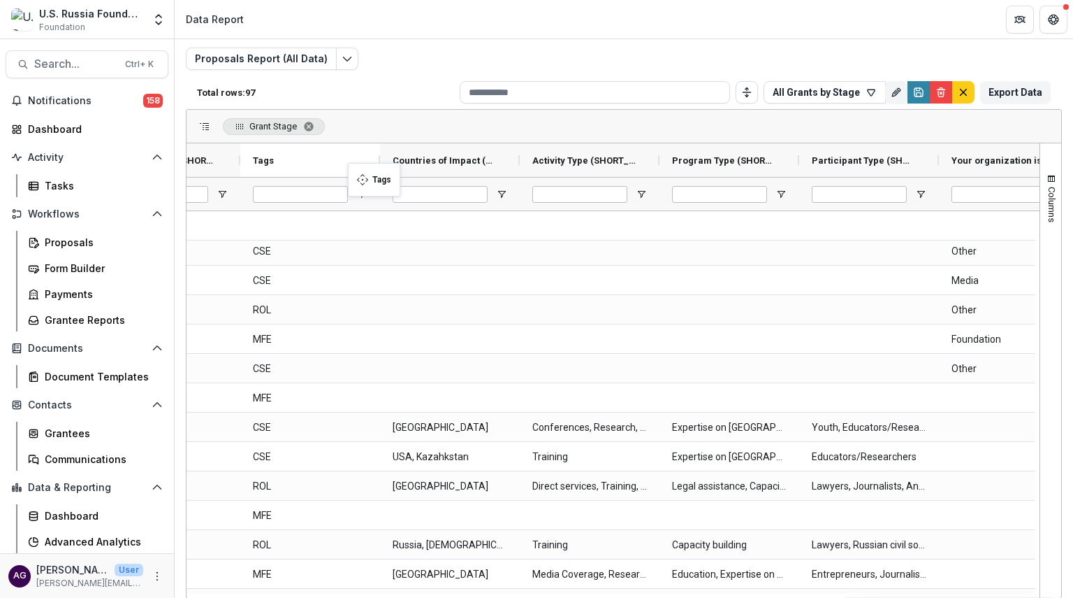
drag, startPoint x: 853, startPoint y: 166, endPoint x: 353, endPoint y: 168, distance: 499.7
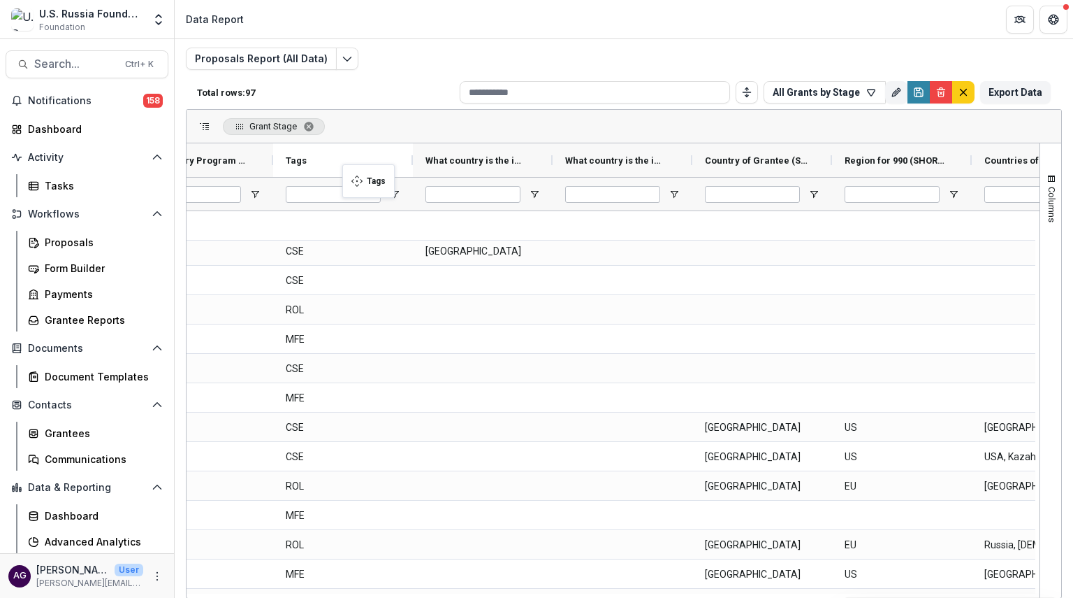
drag, startPoint x: 874, startPoint y: 164, endPoint x: 349, endPoint y: 172, distance: 524.2
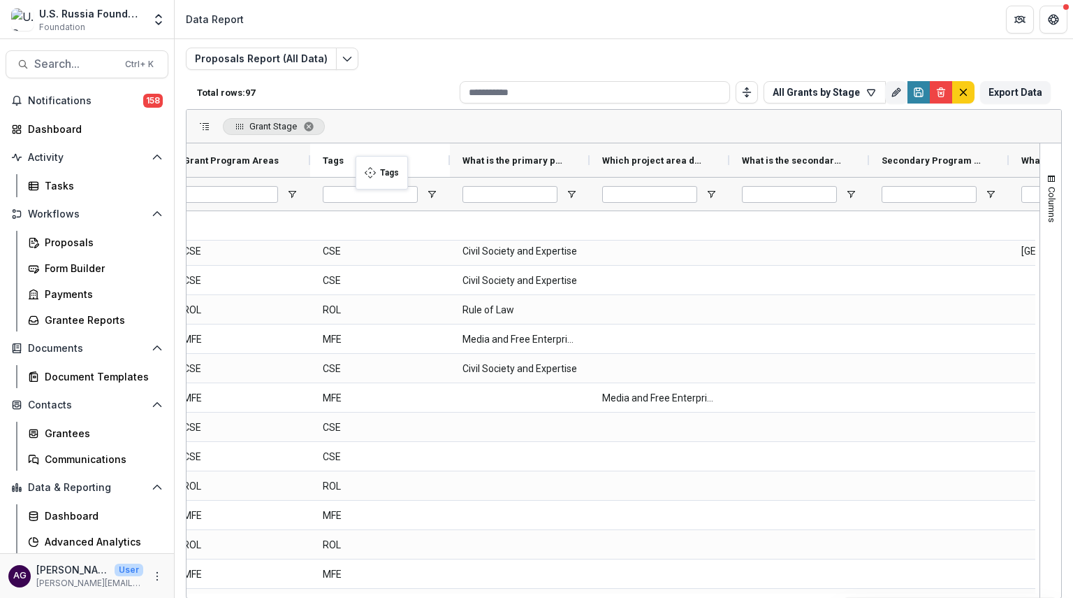
drag, startPoint x: 915, startPoint y: 157, endPoint x: 366, endPoint y: 166, distance: 548.7
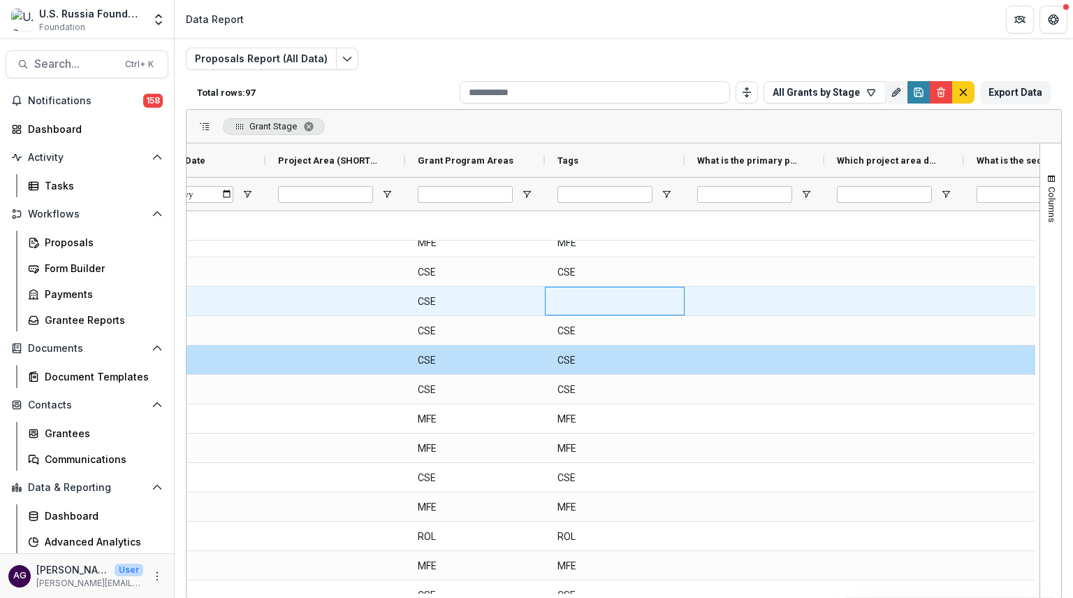
click at [602, 298] on div at bounding box center [615, 301] width 140 height 29
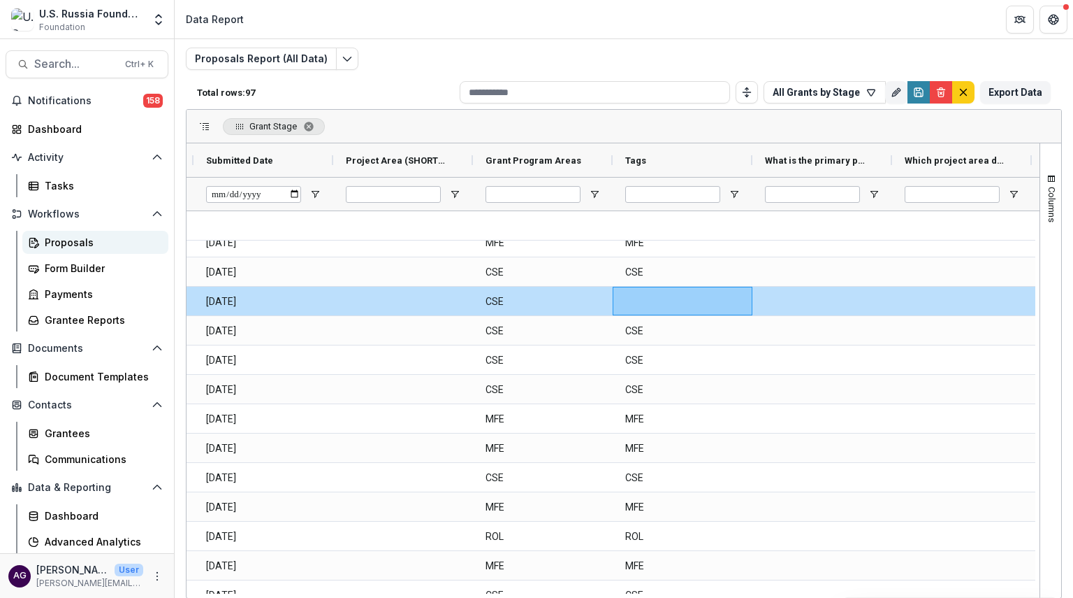
click at [91, 244] on div "Proposals" at bounding box center [101, 242] width 113 height 15
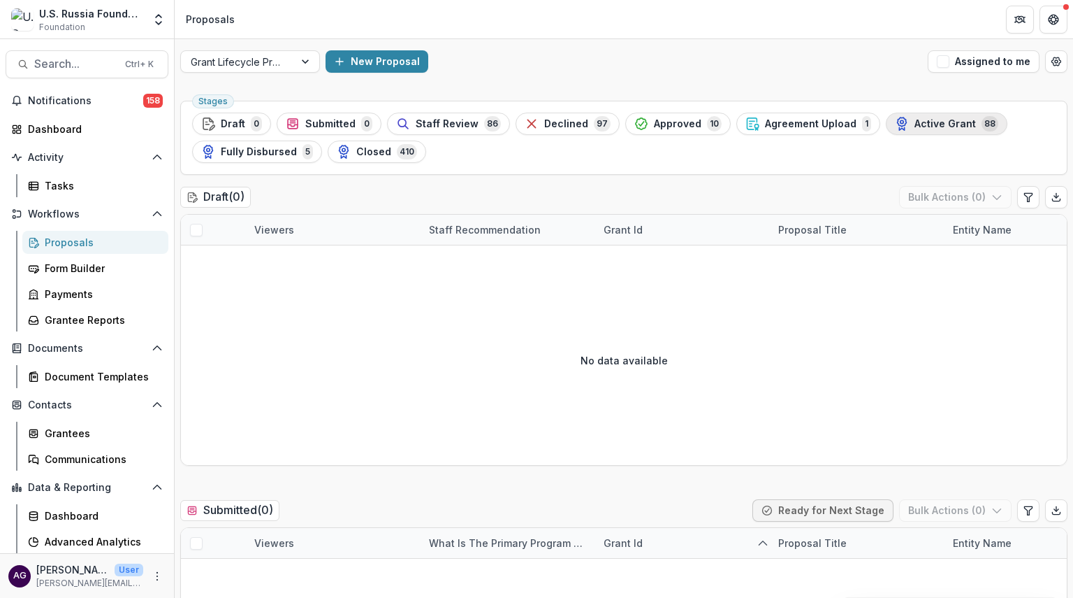
click at [895, 121] on div "Active Grant 88" at bounding box center [946, 123] width 103 height 15
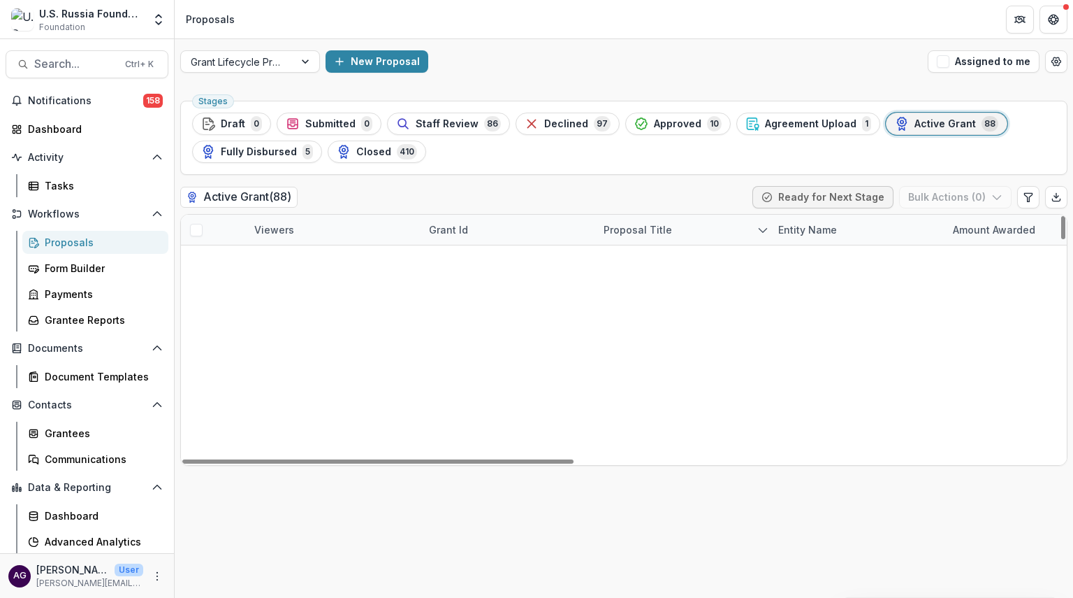
scroll to position [1129, 0]
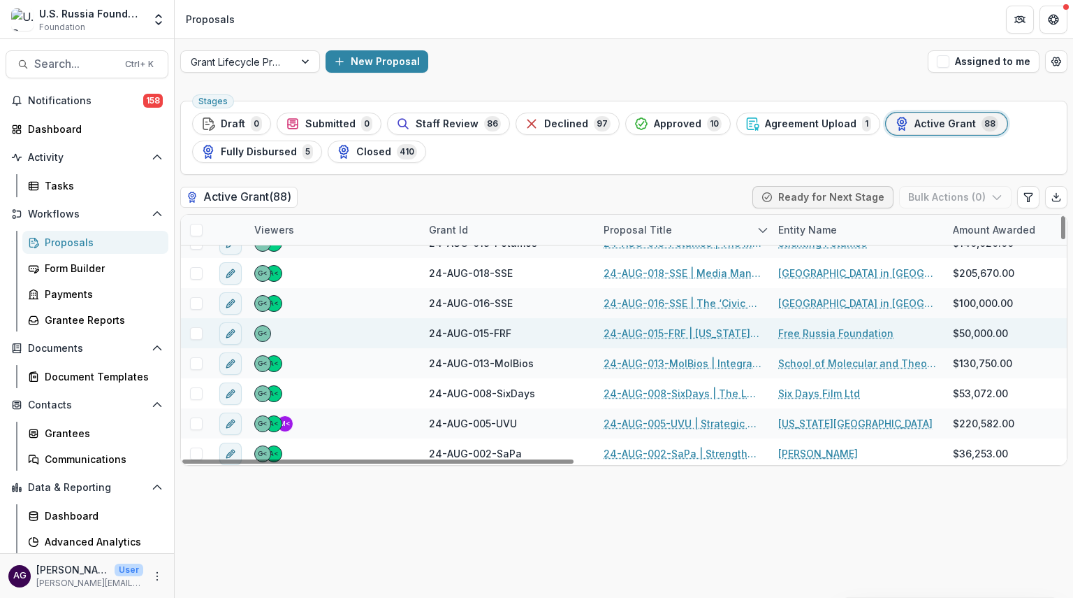
click at [661, 333] on link "24-AUG-015-FRF | [US_STATE] Dialogue 2025" at bounding box center [683, 333] width 158 height 15
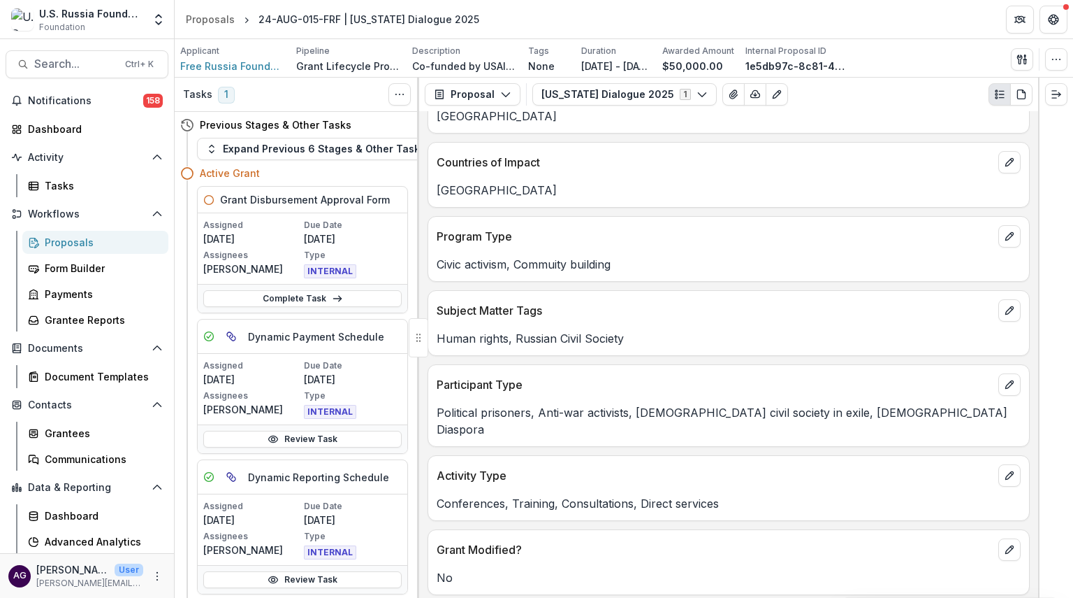
scroll to position [405, 0]
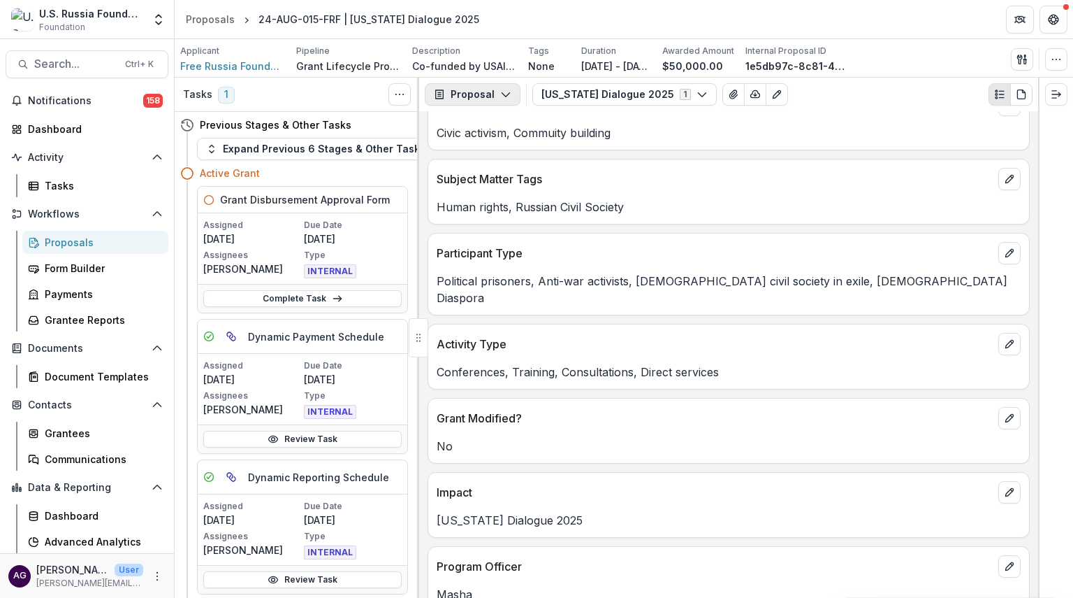
click at [492, 99] on button "Proposal" at bounding box center [473, 94] width 96 height 22
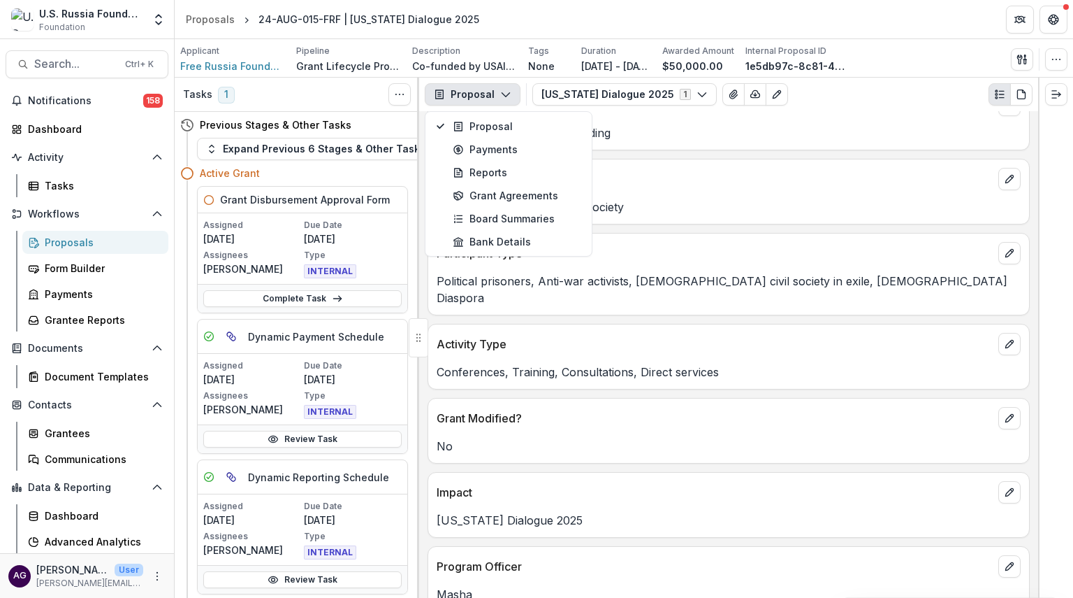
click at [577, 6] on header "Proposals 24-AUG-015-FRF | [US_STATE] Dialogue 2025" at bounding box center [624, 19] width 899 height 38
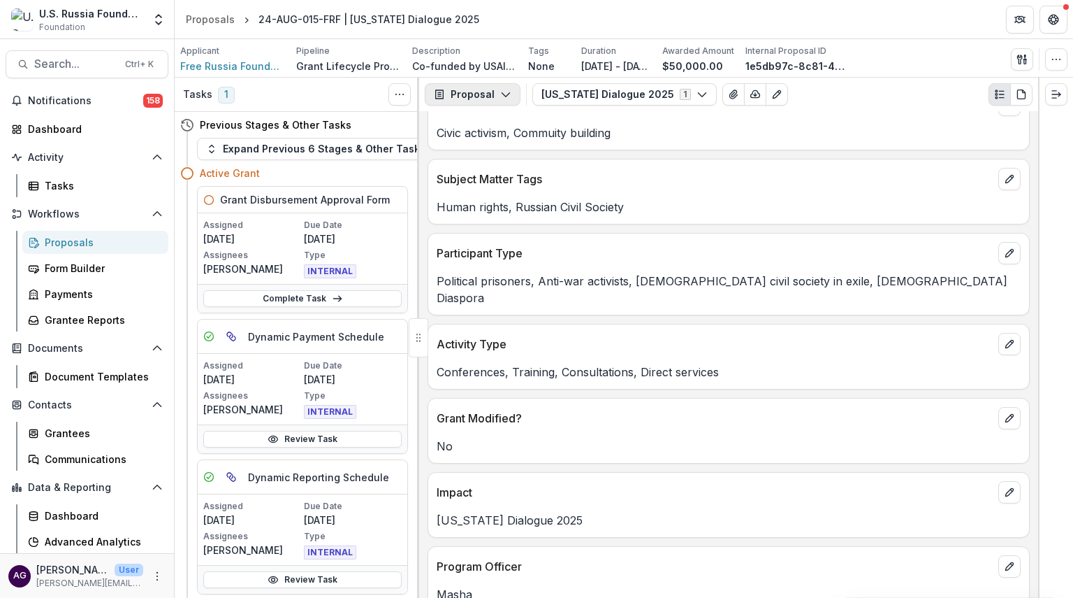
click at [500, 94] on icon "button" at bounding box center [505, 94] width 11 height 11
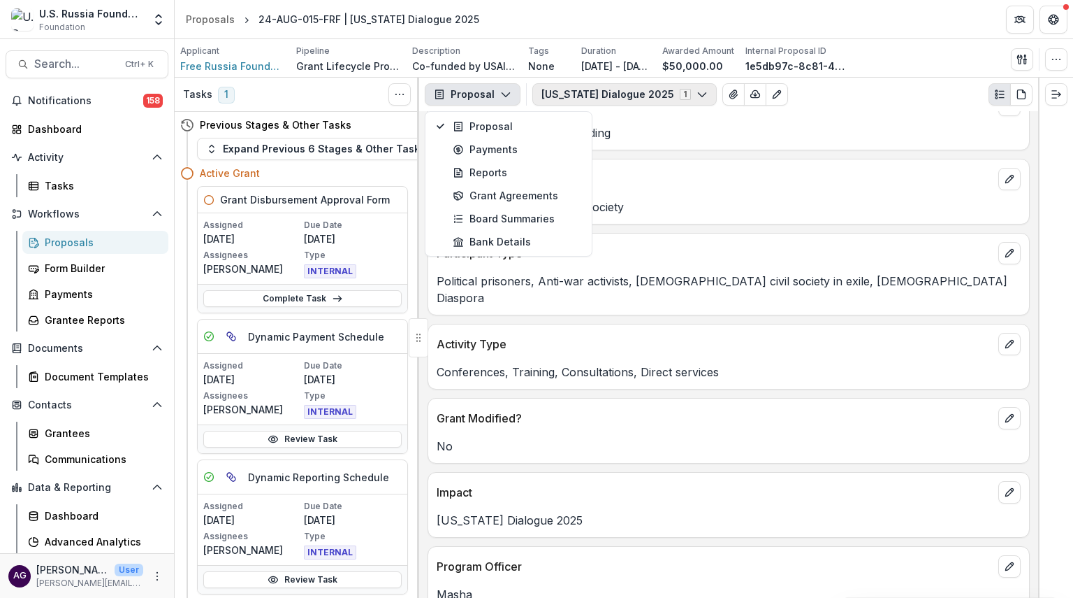
click at [558, 93] on button "[US_STATE] Dialogue 2025 1" at bounding box center [625, 94] width 184 height 22
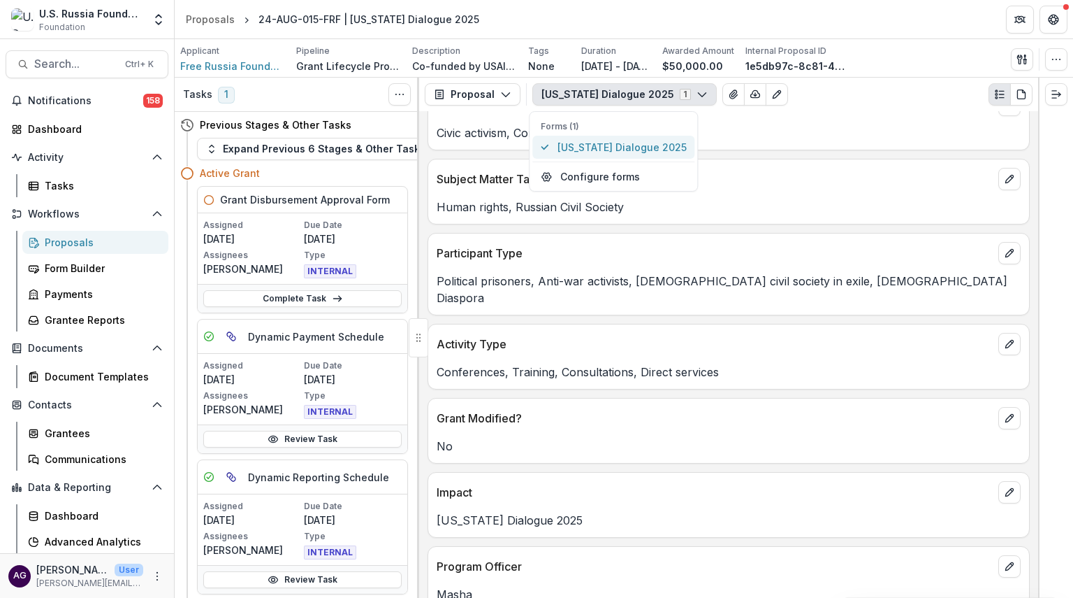
click at [598, 145] on span "[US_STATE] Dialogue 2025" at bounding box center [622, 147] width 129 height 15
click at [607, 143] on span "[US_STATE] Dialogue 2025" at bounding box center [622, 147] width 129 height 15
click at [691, 28] on header "Proposals 24-AUG-015-FRF | Washington Dialogue 2025" at bounding box center [624, 19] width 899 height 38
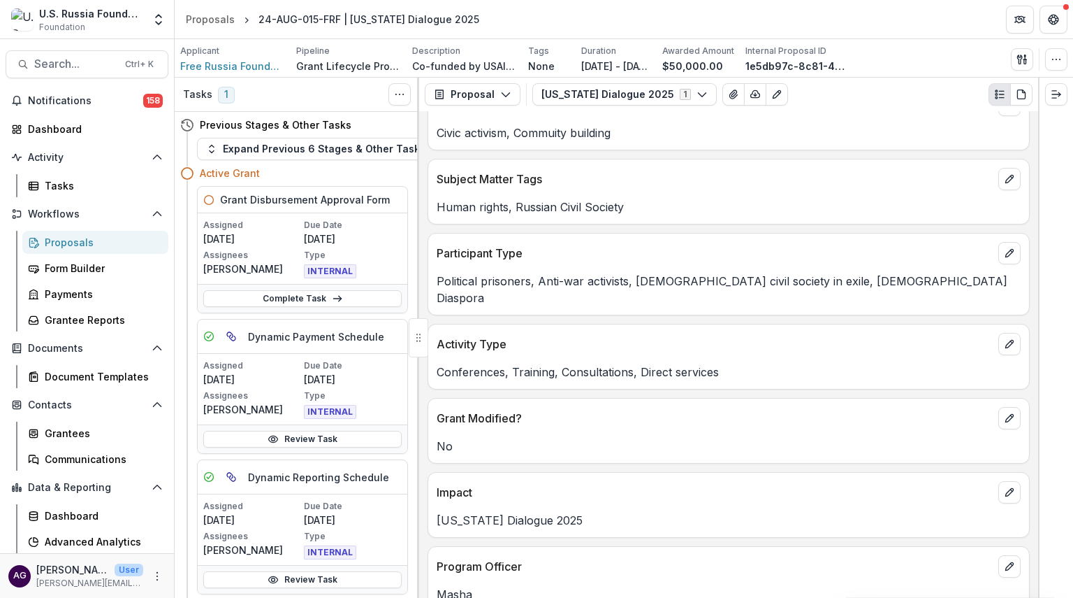
click at [87, 237] on div "Proposals" at bounding box center [101, 242] width 113 height 15
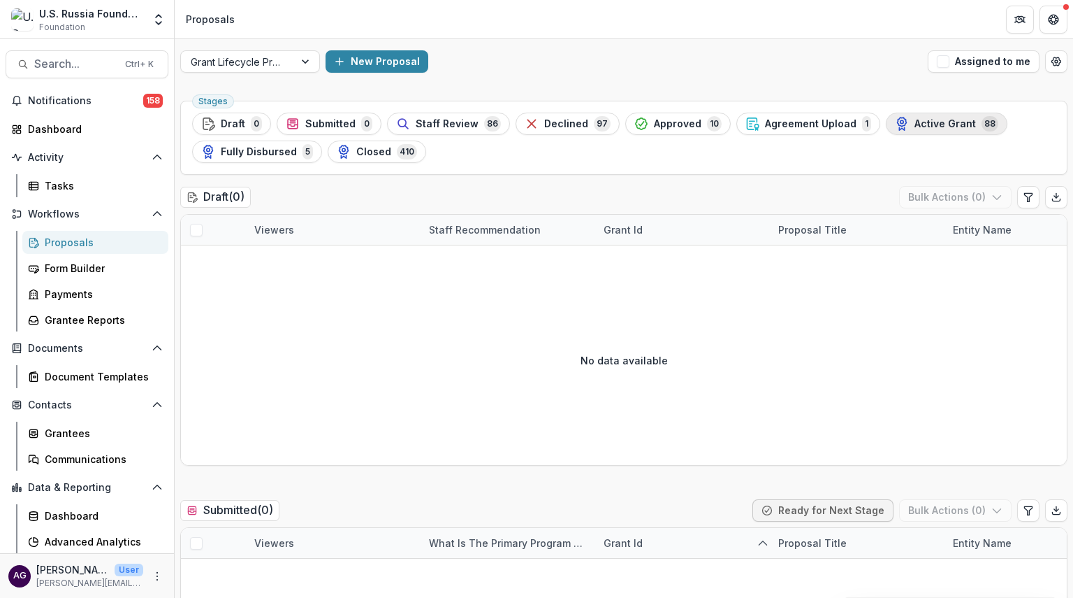
click at [915, 119] on span "Active Grant" at bounding box center [945, 124] width 61 height 12
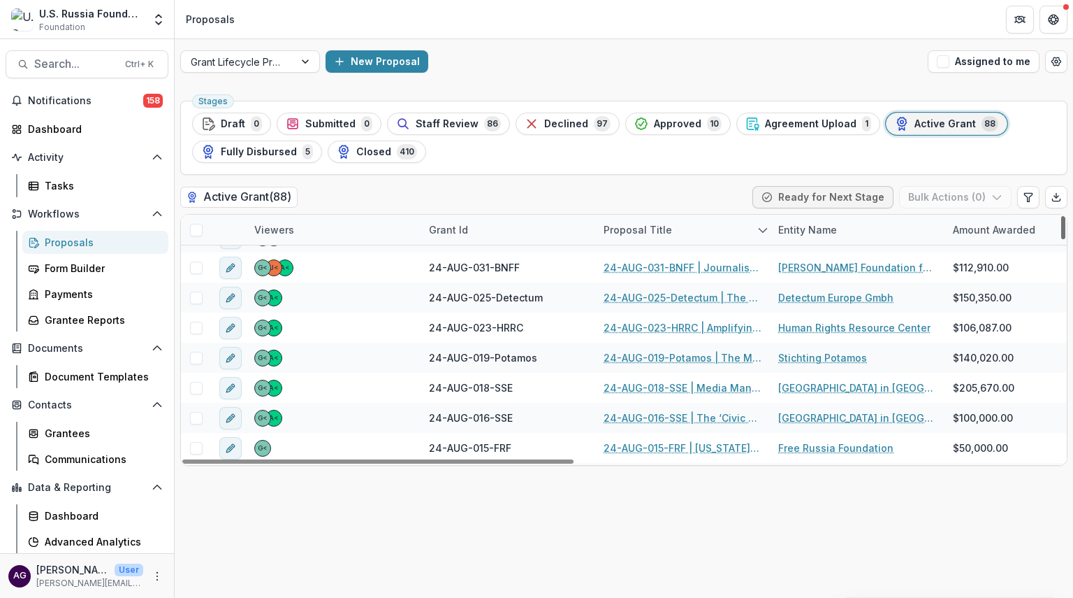
scroll to position [1020, 0]
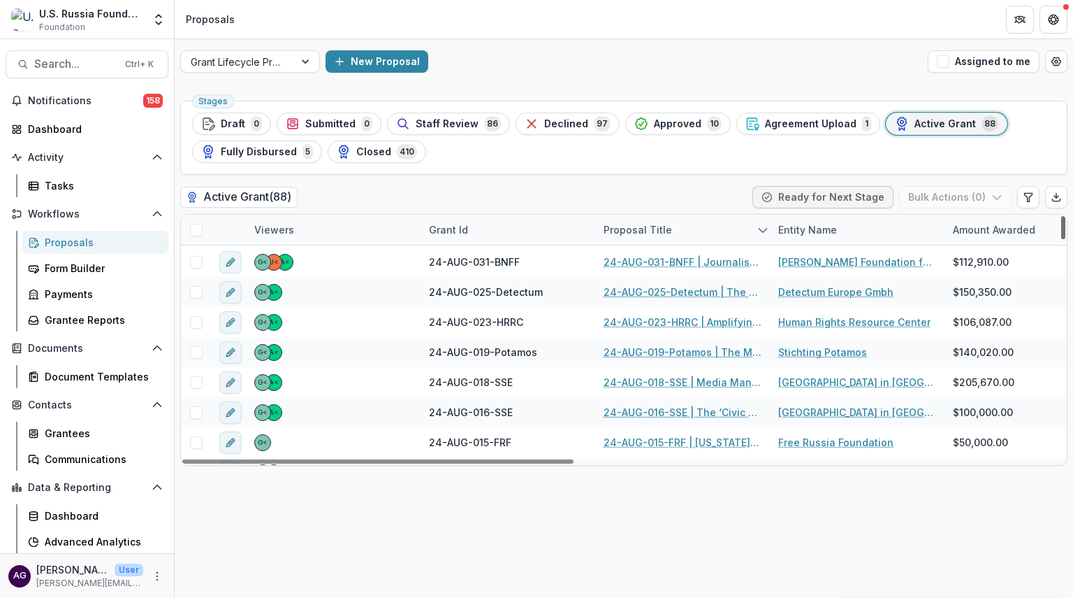
drag, startPoint x: 1064, startPoint y: 227, endPoint x: 1073, endPoint y: 319, distance: 92.0
click at [1066, 239] on div at bounding box center [1064, 227] width 4 height 23
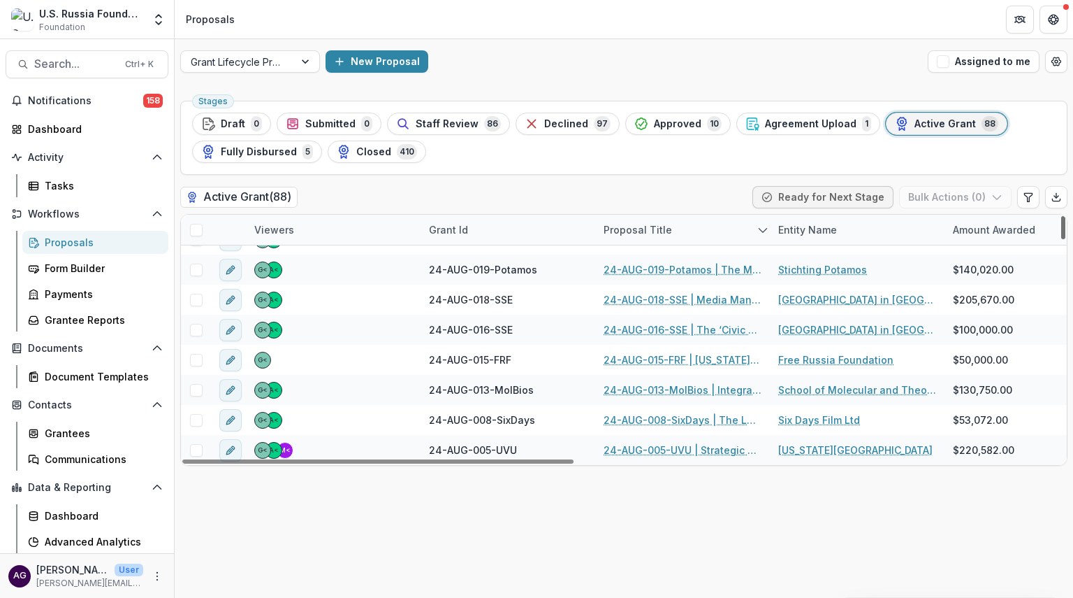
scroll to position [1134, 0]
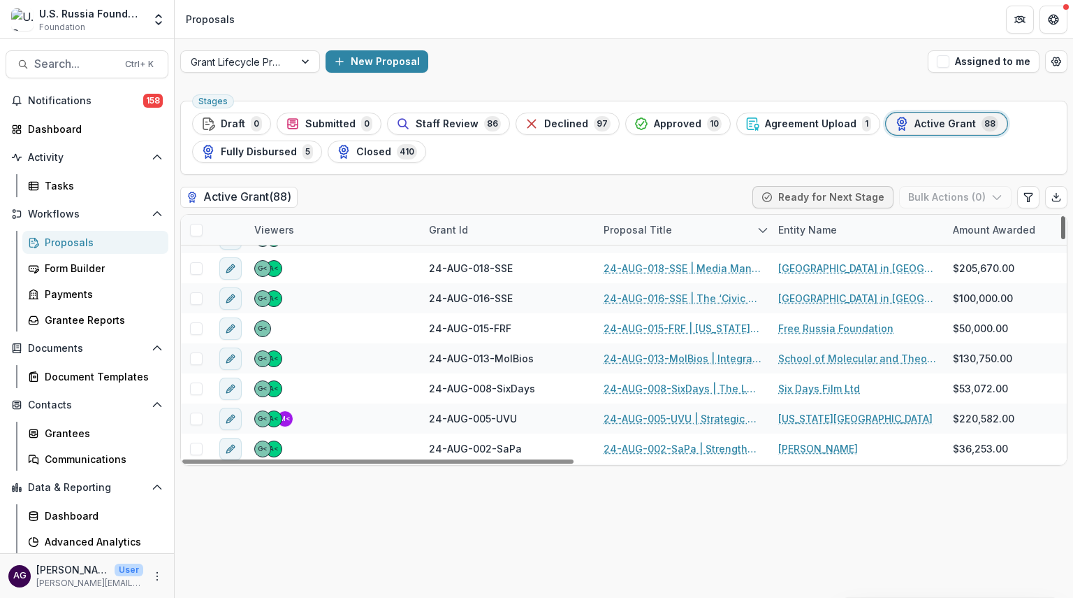
drag, startPoint x: 1062, startPoint y: 314, endPoint x: 1064, endPoint y: 325, distance: 10.7
click at [1064, 239] on div at bounding box center [1064, 227] width 4 height 23
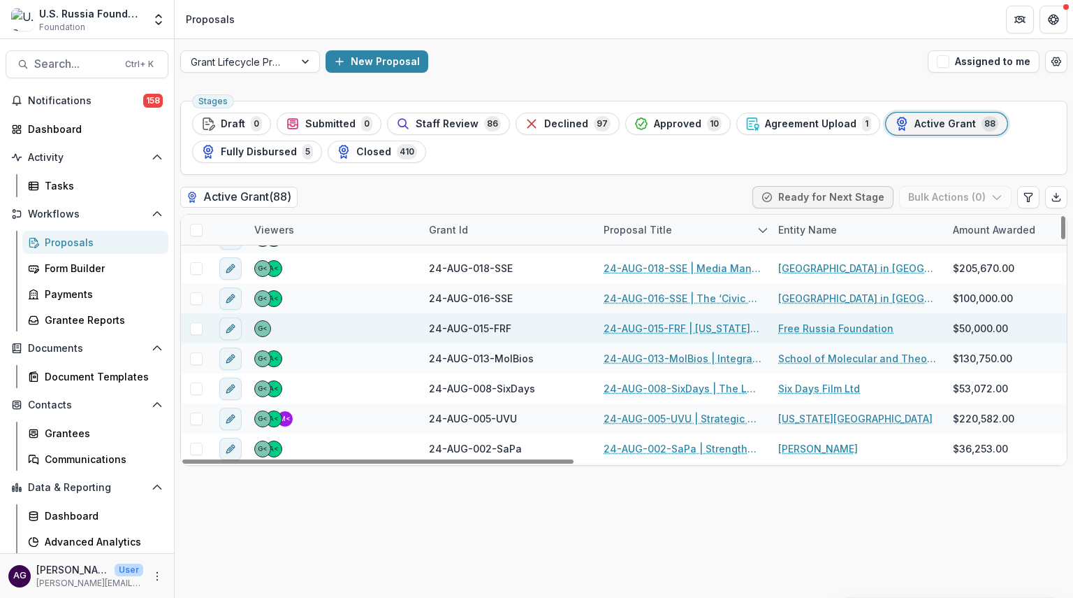
click at [642, 325] on link "24-AUG-015-FRF | [US_STATE] Dialogue 2025" at bounding box center [683, 328] width 158 height 15
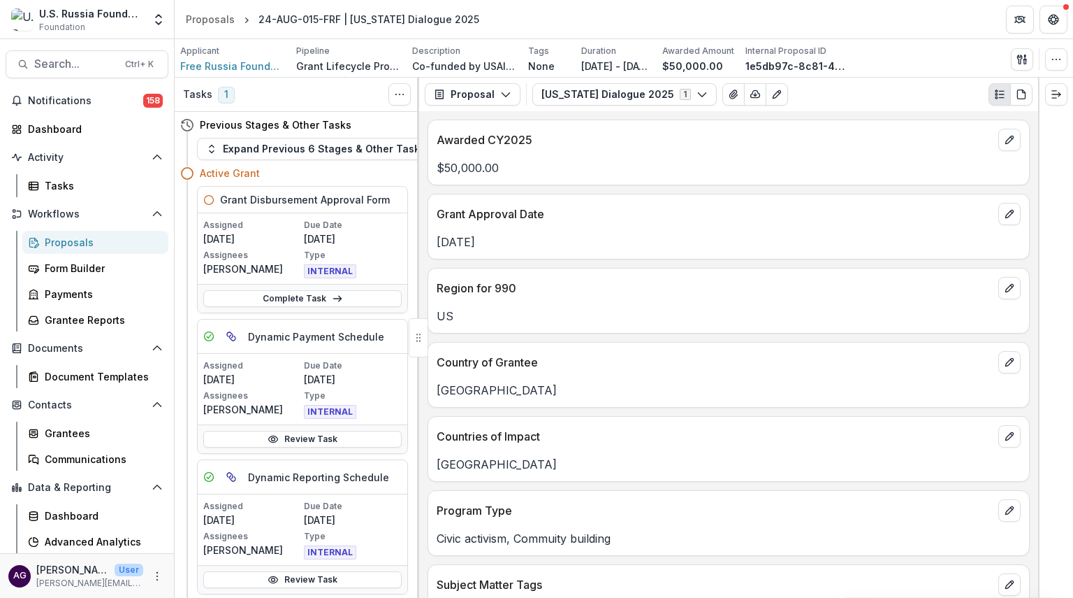
scroll to position [25, 0]
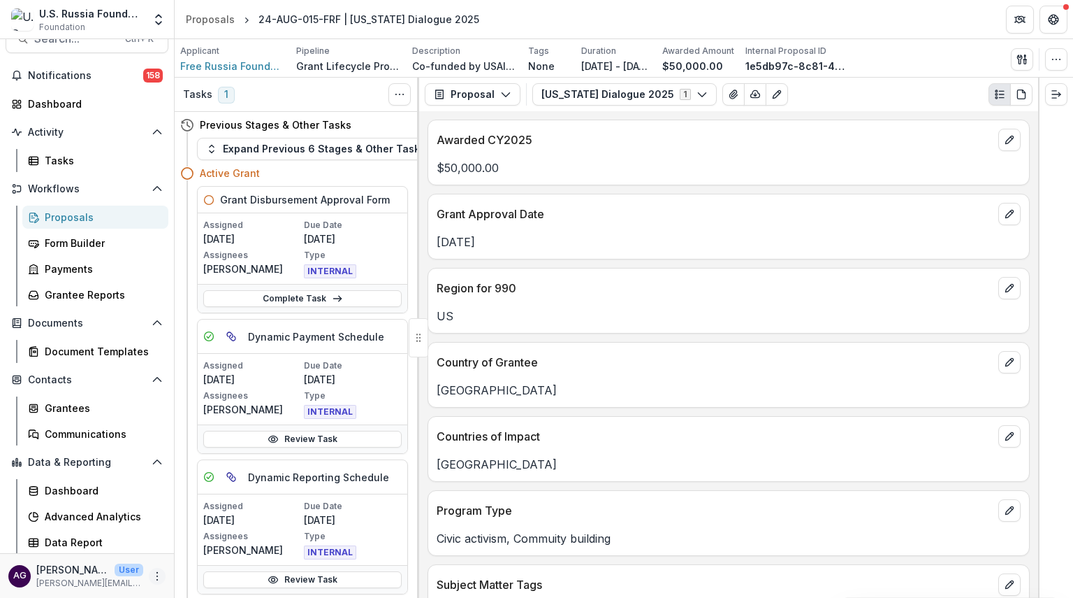
click at [152, 574] on icon "More" at bounding box center [157, 575] width 11 height 11
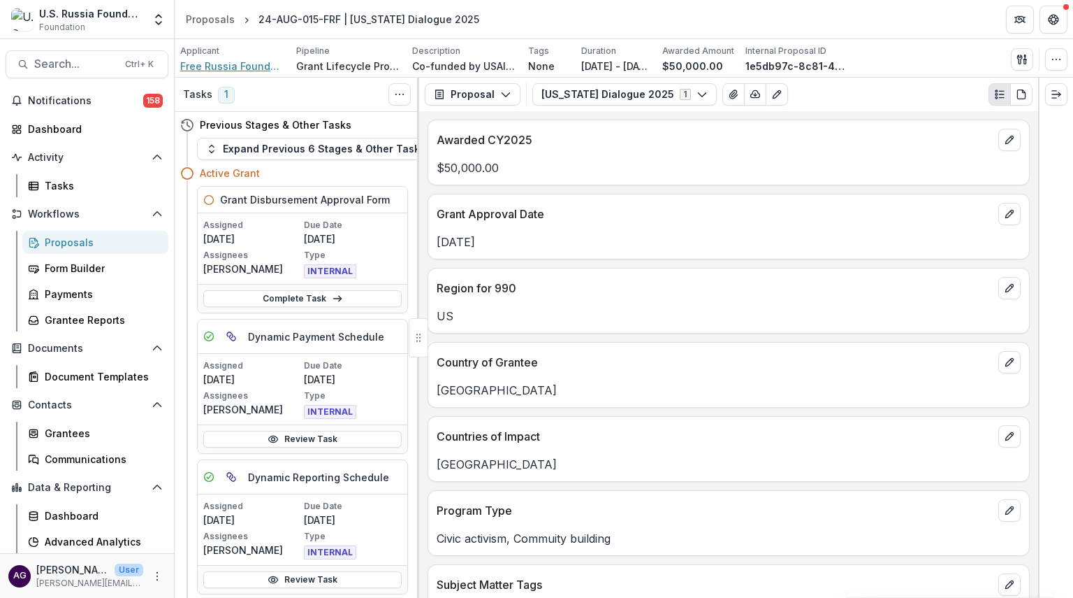
click at [258, 65] on span "Free Russia Foundation" at bounding box center [232, 66] width 105 height 15
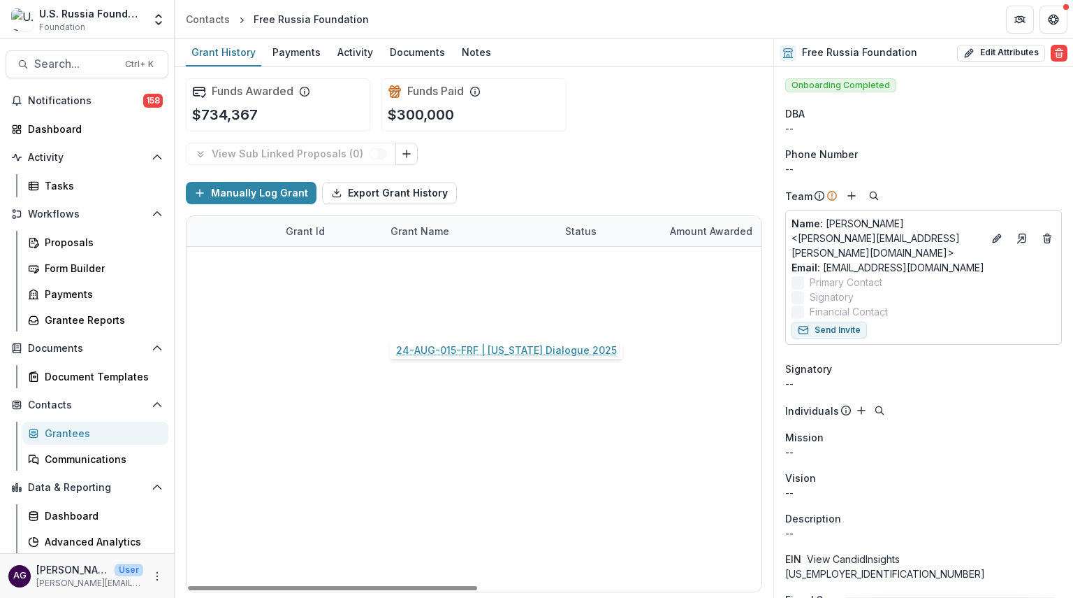
click at [412, 319] on link "24-AUG-015-FRF | [US_STATE] Dialogue 2025" at bounding box center [470, 321] width 158 height 15
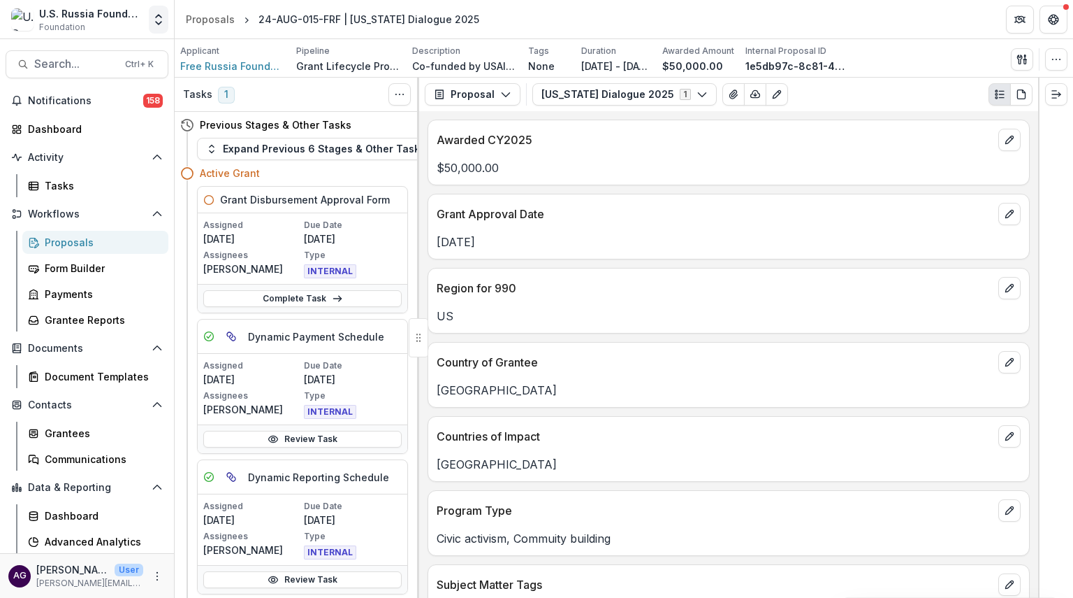
click at [157, 22] on icon "Open entity switcher" at bounding box center [159, 20] width 14 height 14
click at [96, 54] on link "Admin Settings" at bounding box center [87, 54] width 168 height 23
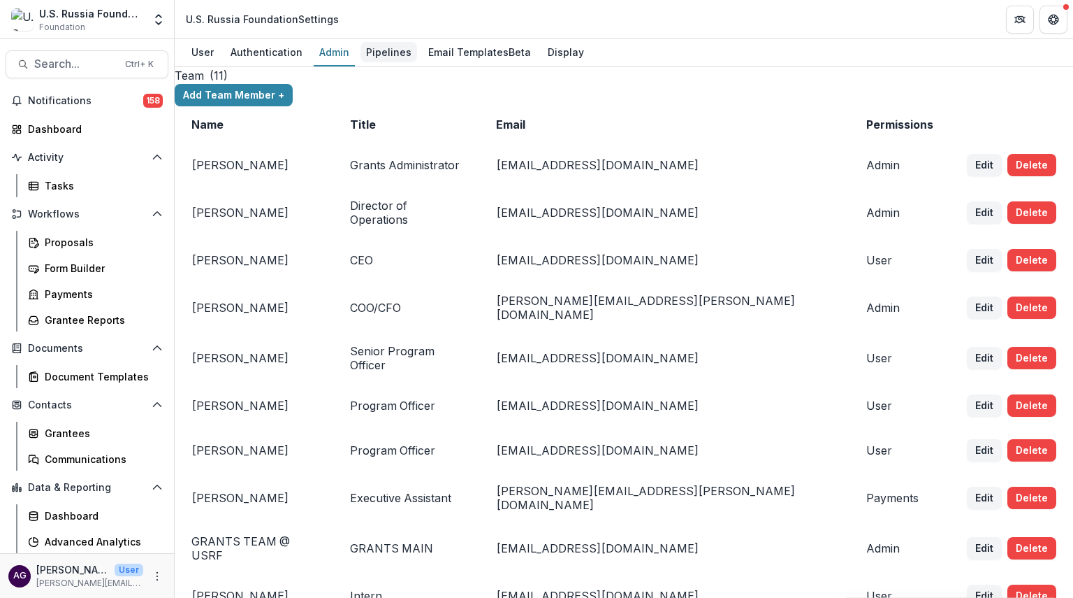
click at [386, 48] on div "Pipelines" at bounding box center [389, 52] width 57 height 20
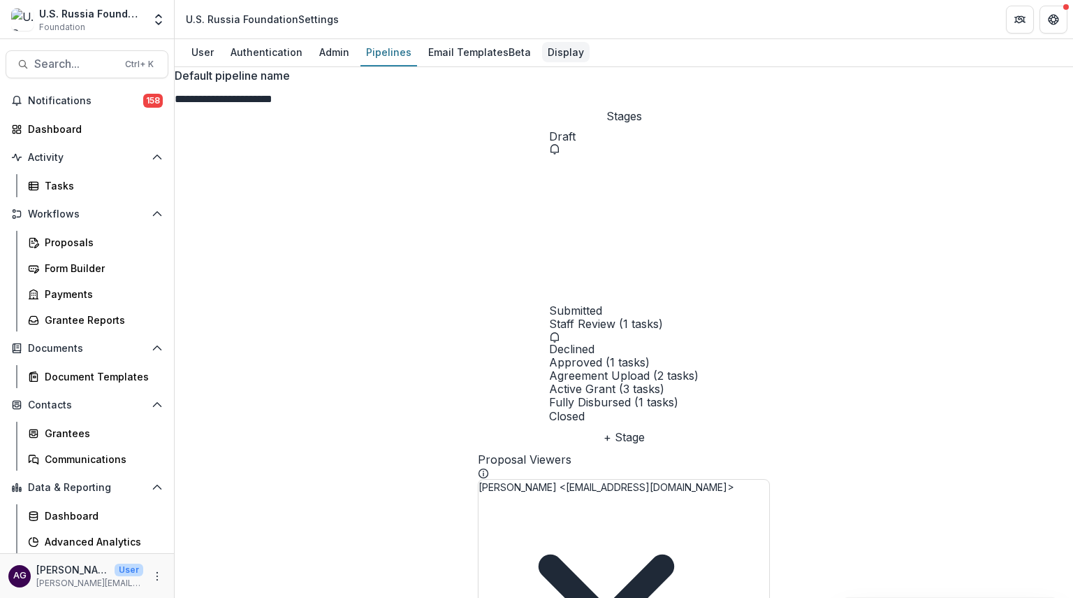
click at [567, 51] on div "Display" at bounding box center [566, 52] width 48 height 20
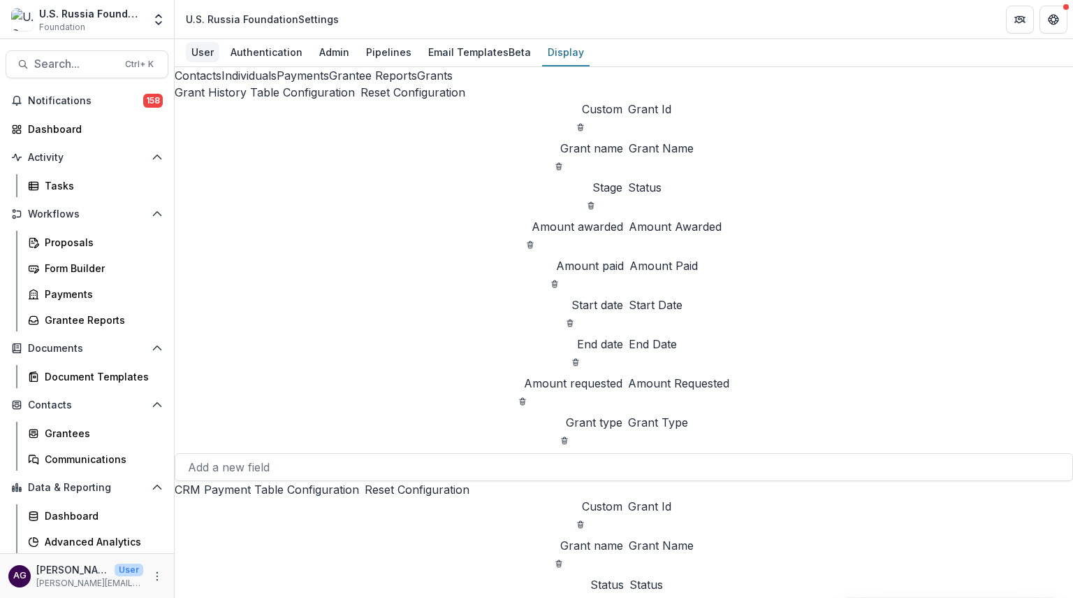
click at [208, 49] on div "User" at bounding box center [203, 52] width 34 height 20
select select "****"
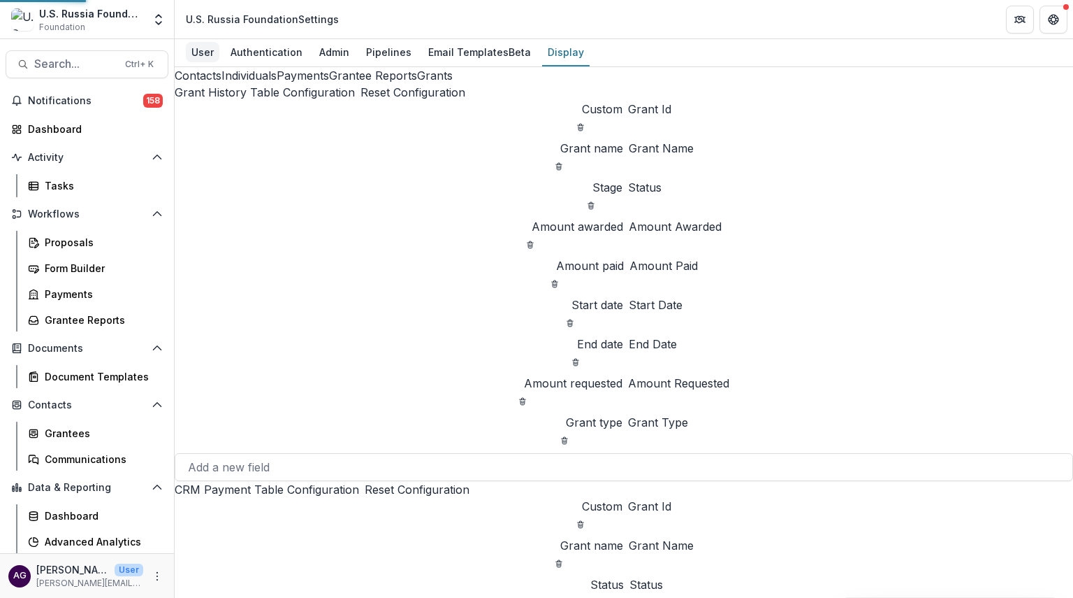
select select "****"
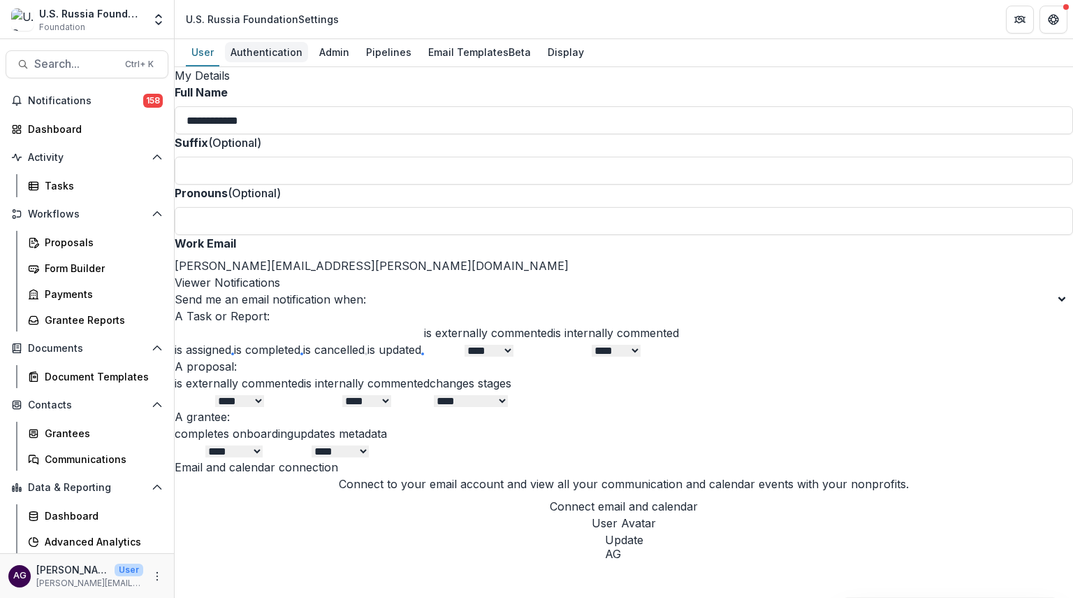
click at [270, 49] on div "Authentication" at bounding box center [266, 52] width 83 height 20
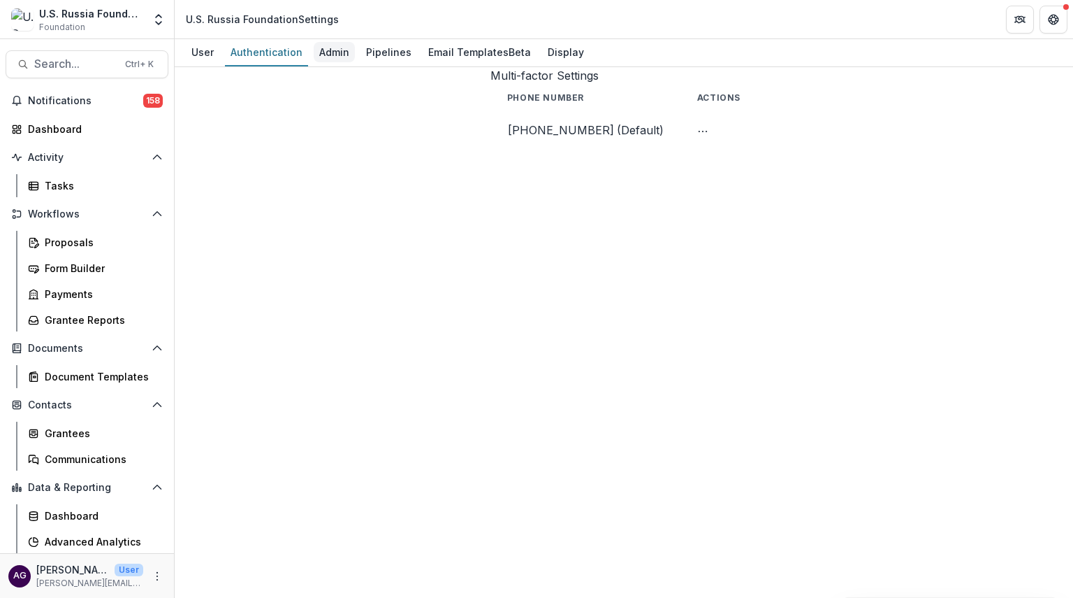
click at [329, 48] on div "Admin" at bounding box center [334, 52] width 41 height 20
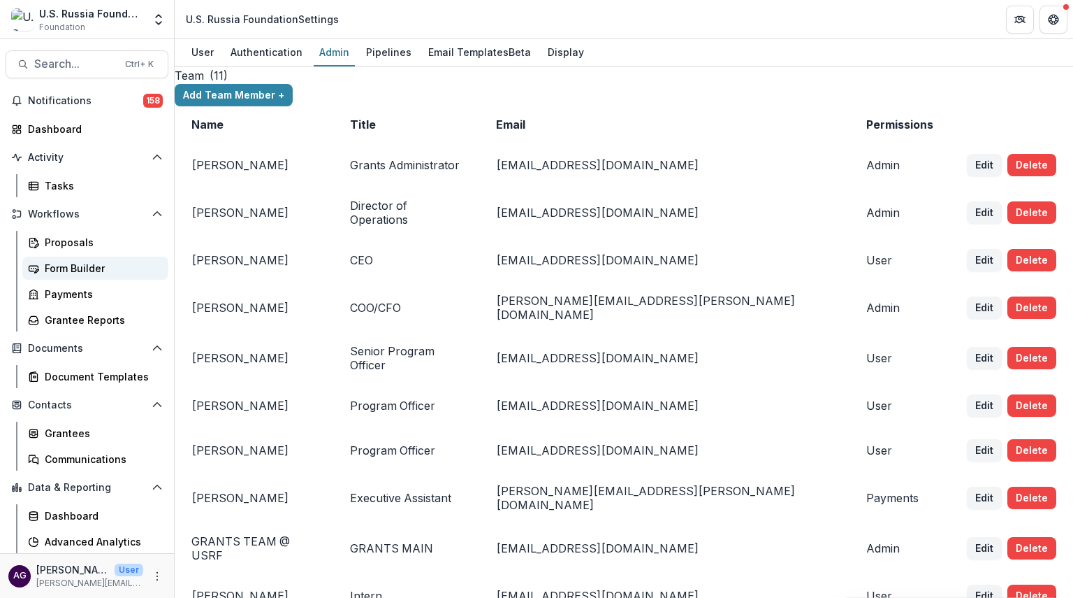
click at [69, 269] on div "Form Builder" at bounding box center [101, 268] width 113 height 15
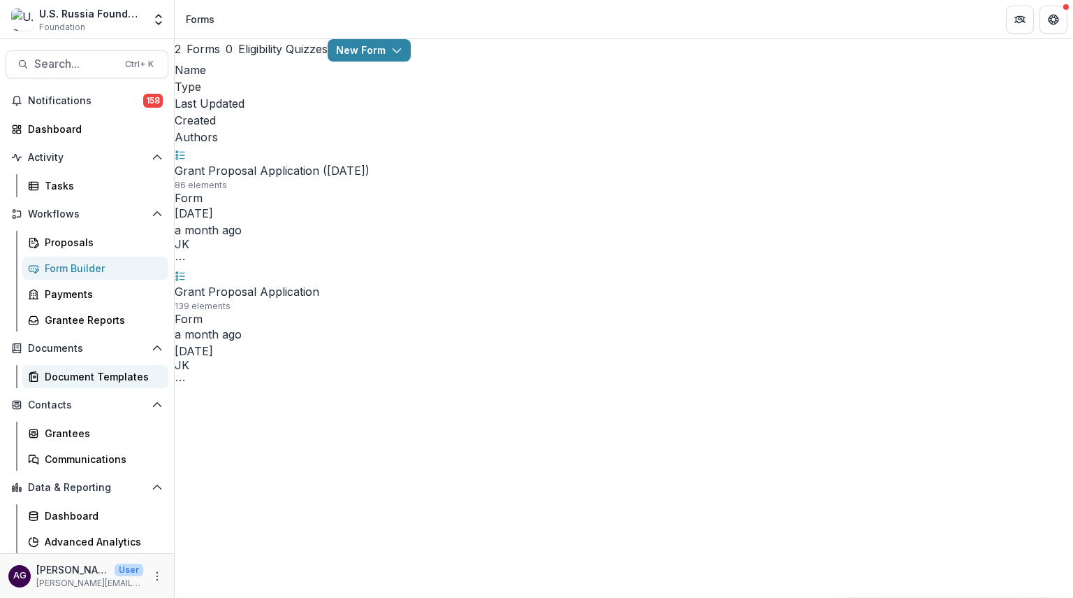
click at [87, 377] on div "Document Templates" at bounding box center [101, 376] width 113 height 15
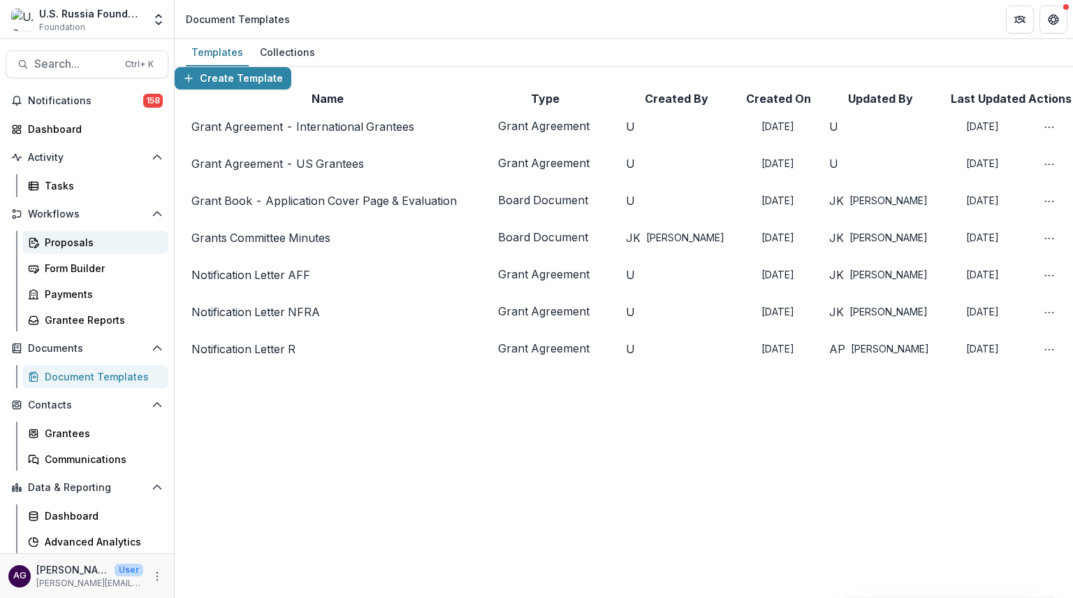
click at [70, 241] on div "Proposals" at bounding box center [101, 242] width 113 height 15
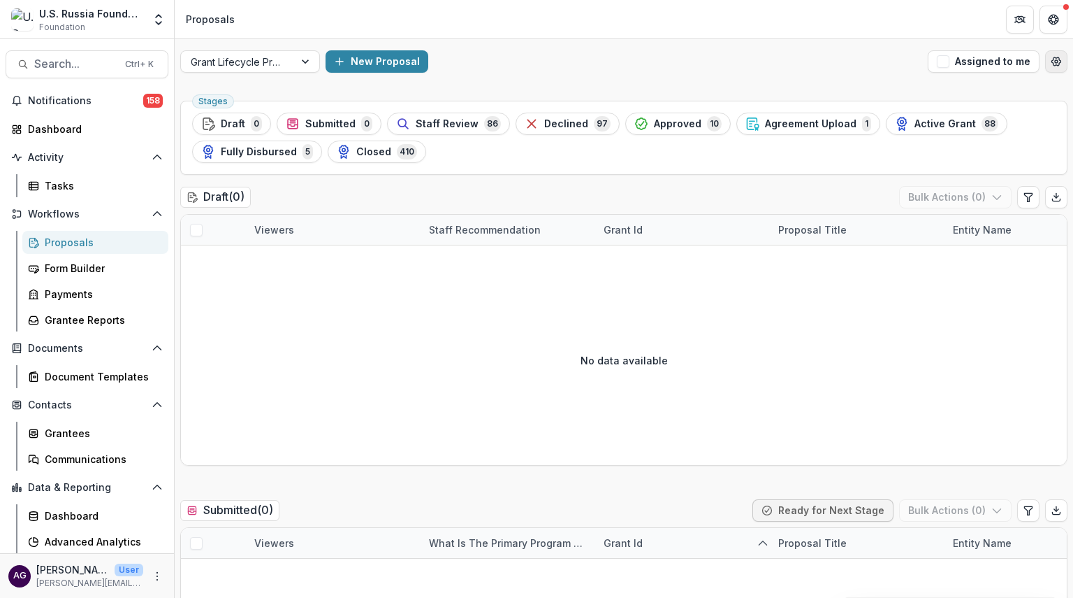
click at [1051, 59] on icon "Open table manager" at bounding box center [1056, 61] width 11 height 11
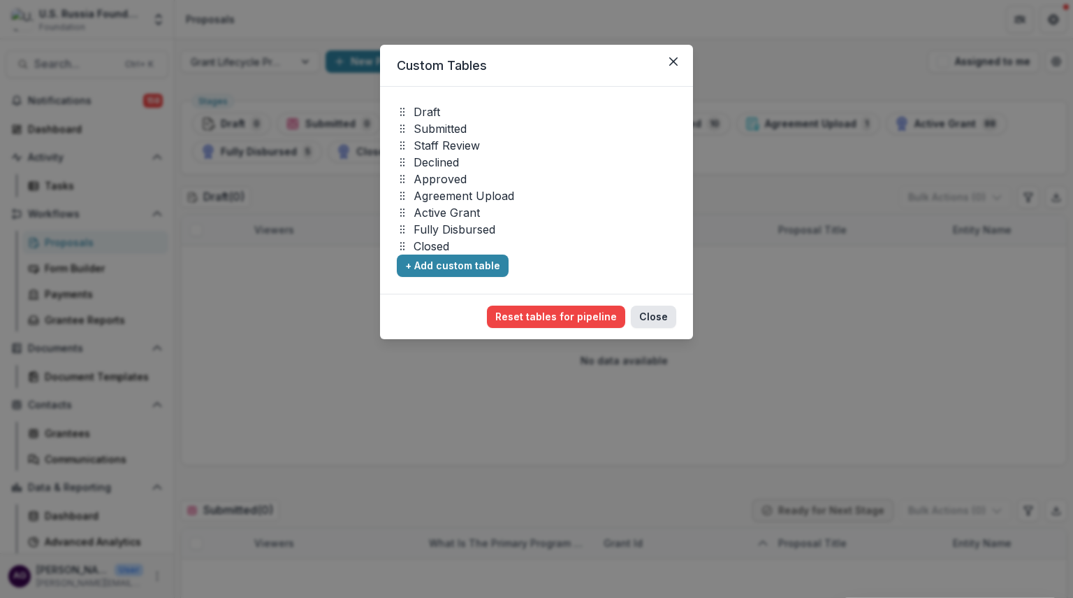
click at [653, 319] on button "Close" at bounding box center [653, 316] width 45 height 22
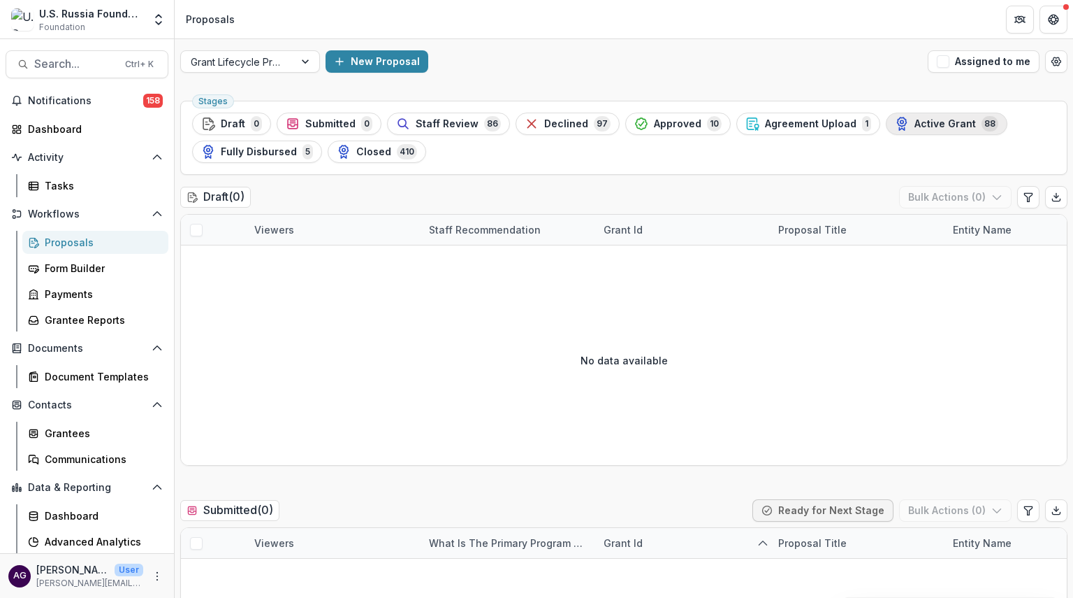
click at [915, 120] on span "Active Grant" at bounding box center [945, 124] width 61 height 12
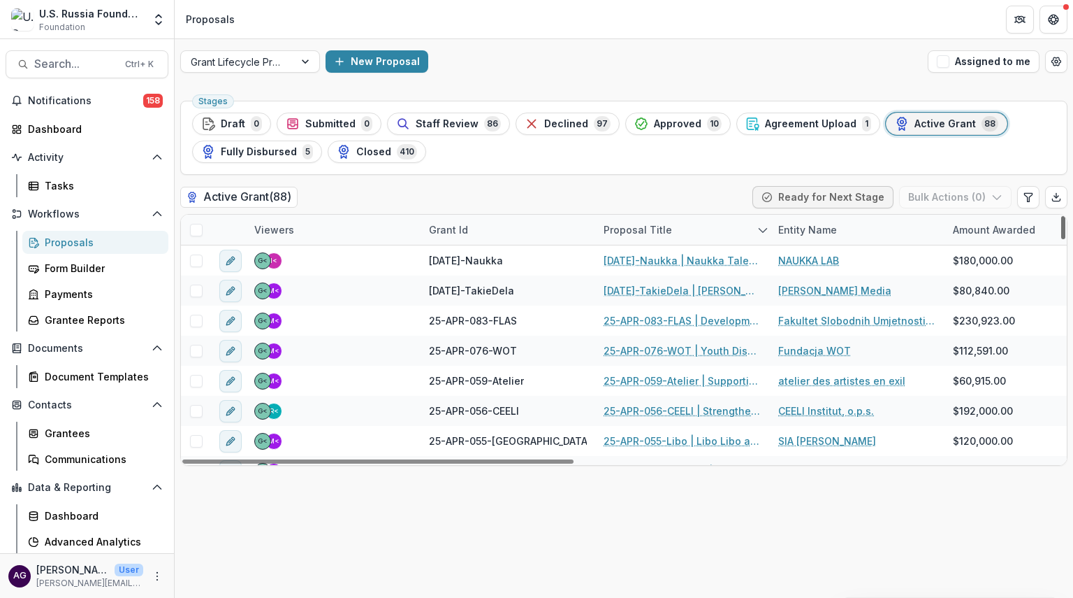
click at [1064, 228] on div at bounding box center [1064, 227] width 4 height 23
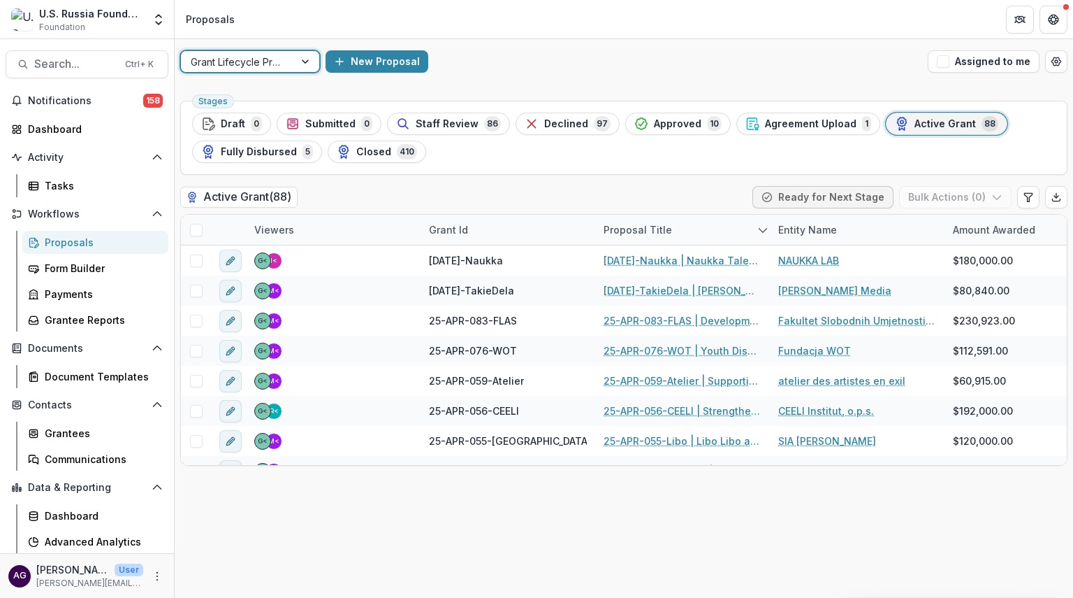
click at [299, 58] on div at bounding box center [306, 61] width 25 height 21
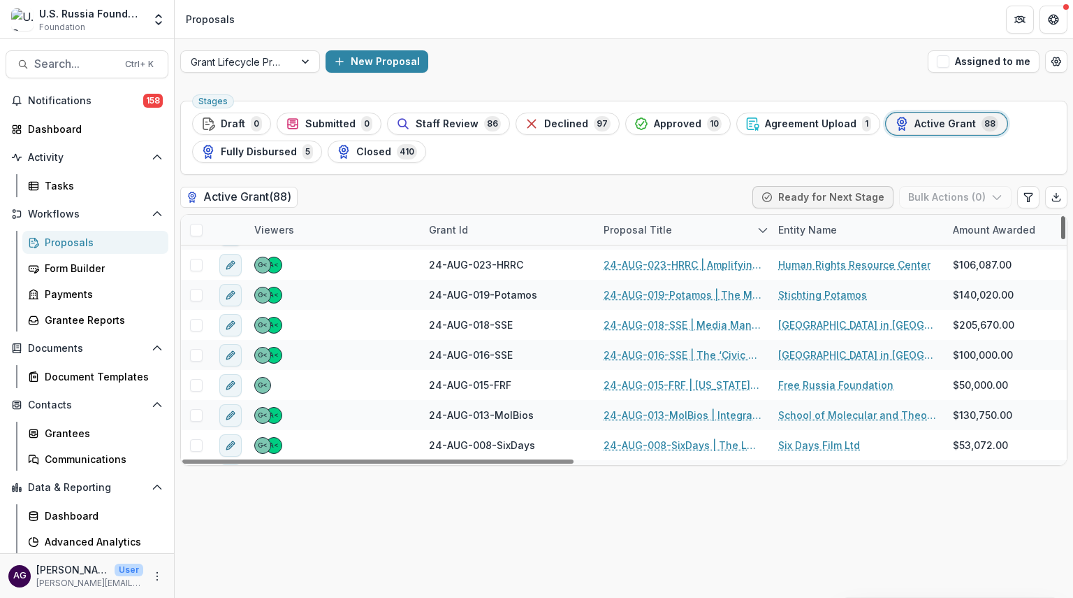
scroll to position [1098, 0]
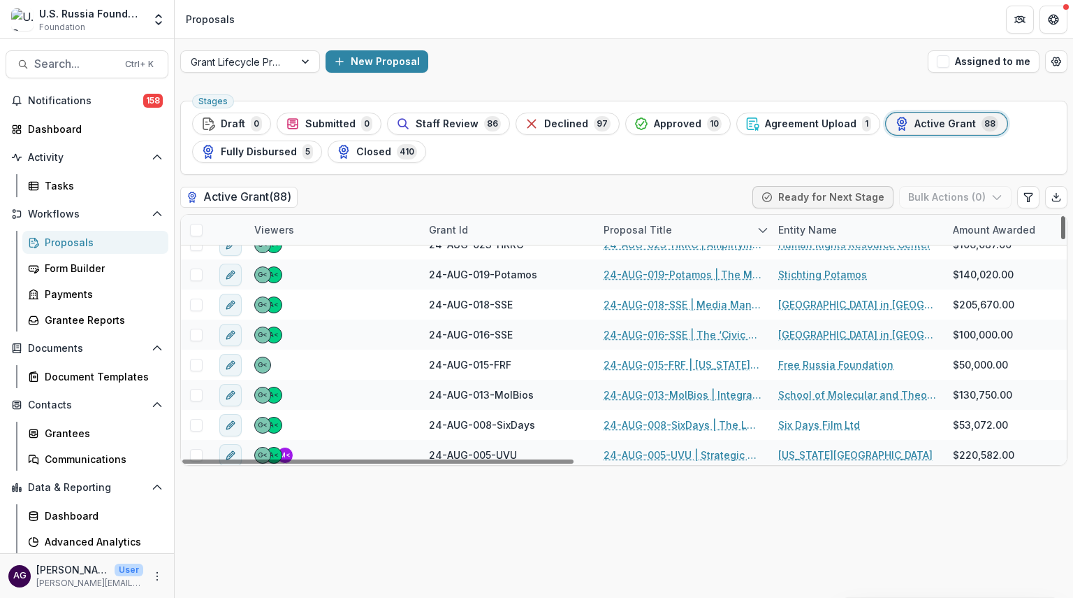
drag, startPoint x: 1064, startPoint y: 232, endPoint x: 1069, endPoint y: 331, distance: 98.7
click at [1066, 239] on div at bounding box center [1064, 227] width 4 height 23
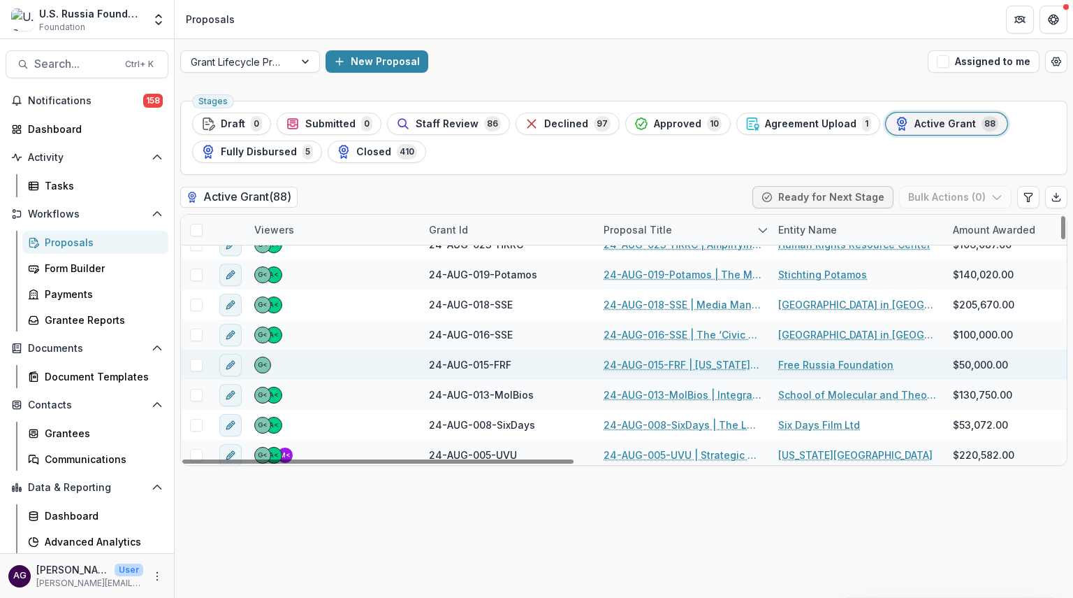
click at [673, 363] on link "24-AUG-015-FRF | [US_STATE] Dialogue 2025" at bounding box center [683, 364] width 158 height 15
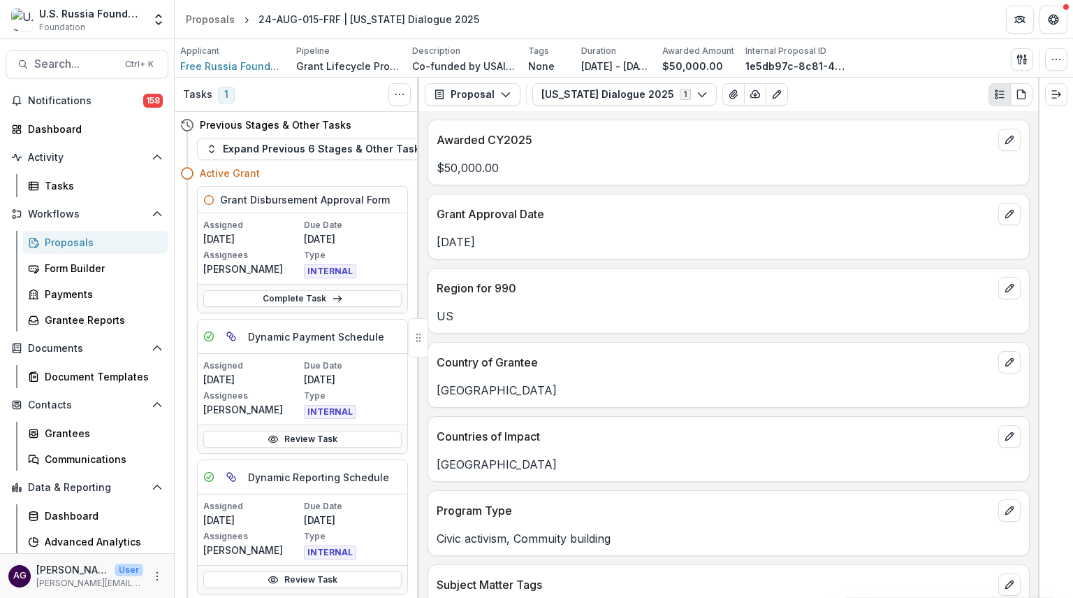
click at [999, 94] on icon "Plaintext view" at bounding box center [999, 94] width 11 height 11
click at [1022, 94] on icon "PDF view" at bounding box center [1021, 94] width 11 height 11
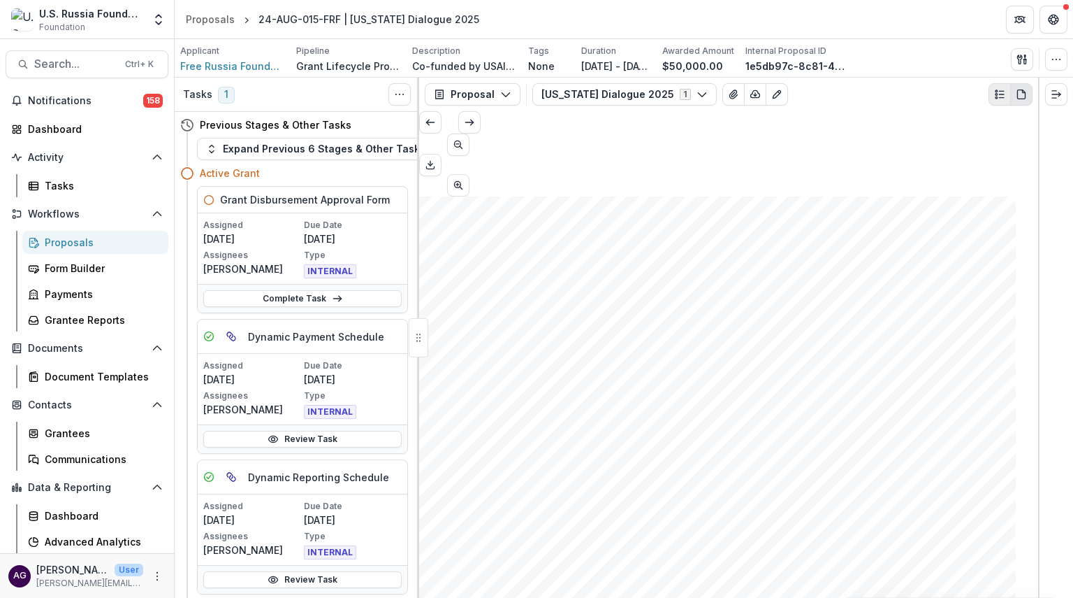
click at [999, 94] on icon "Plaintext view" at bounding box center [999, 94] width 11 height 11
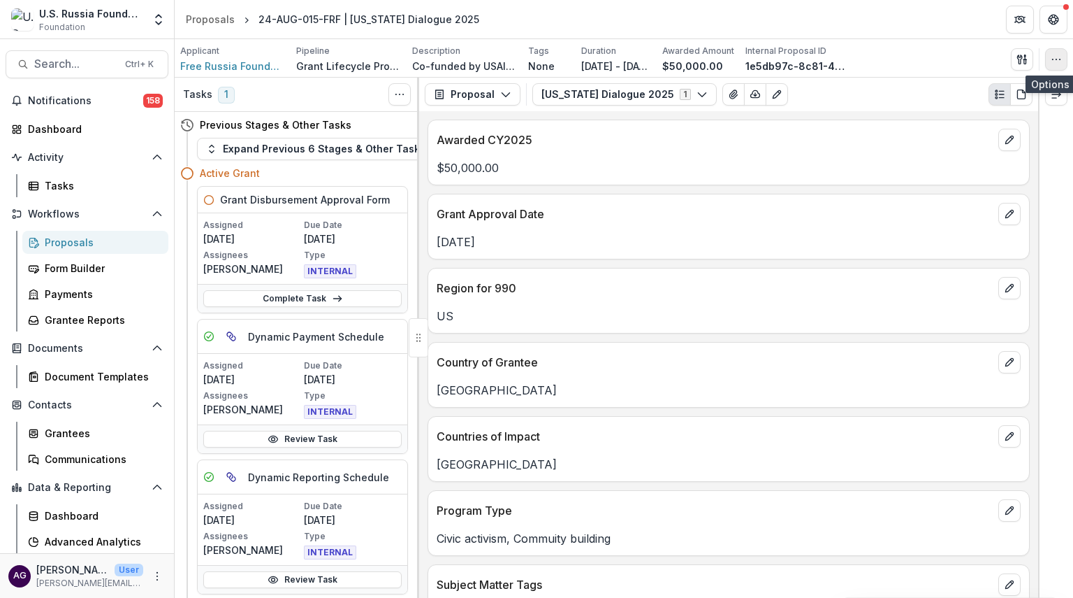
click at [1055, 58] on icon "button" at bounding box center [1056, 59] width 11 height 11
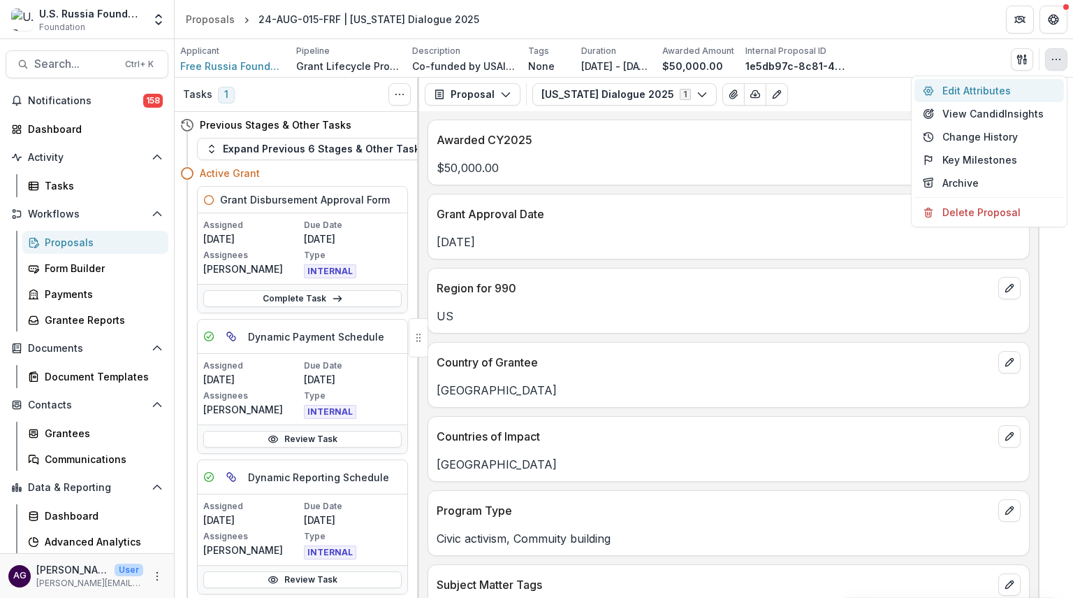
click at [992, 94] on button "Edit Attributes" at bounding box center [990, 90] width 150 height 23
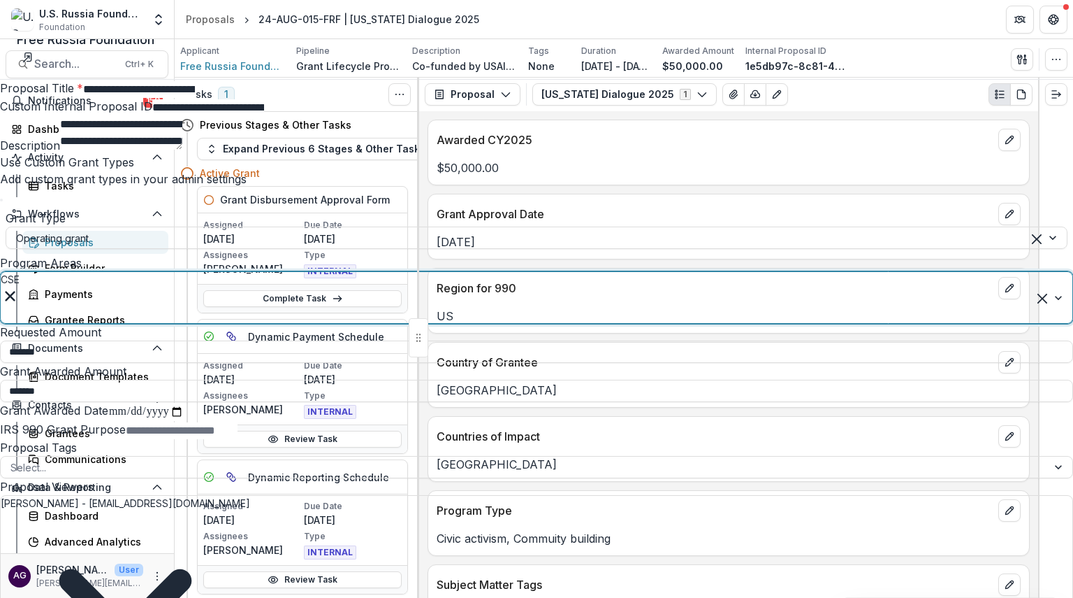
click at [1038, 323] on div at bounding box center [1055, 297] width 35 height 51
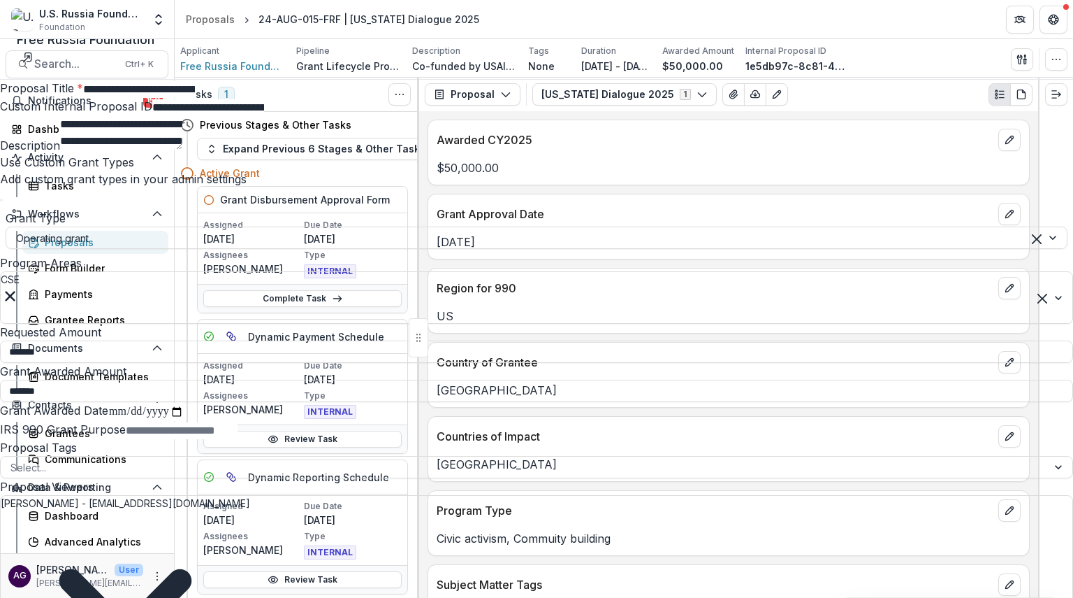
click at [82, 270] on label "Program Areas" at bounding box center [41, 263] width 82 height 14
click at [5, 321] on input "Program Areas" at bounding box center [3, 314] width 3 height 15
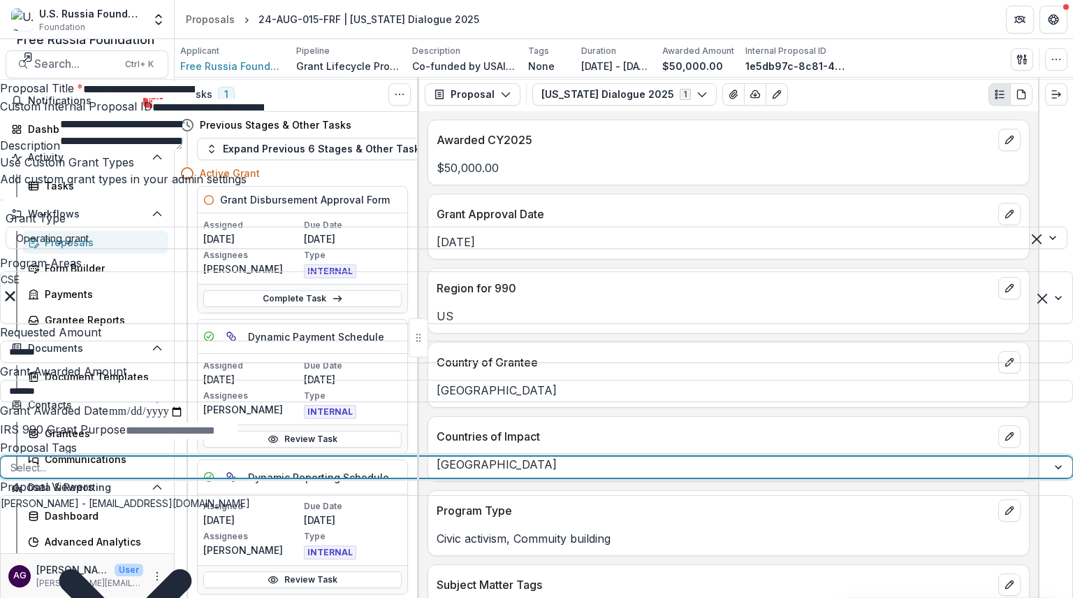
click at [1048, 477] on div at bounding box center [1060, 466] width 25 height 21
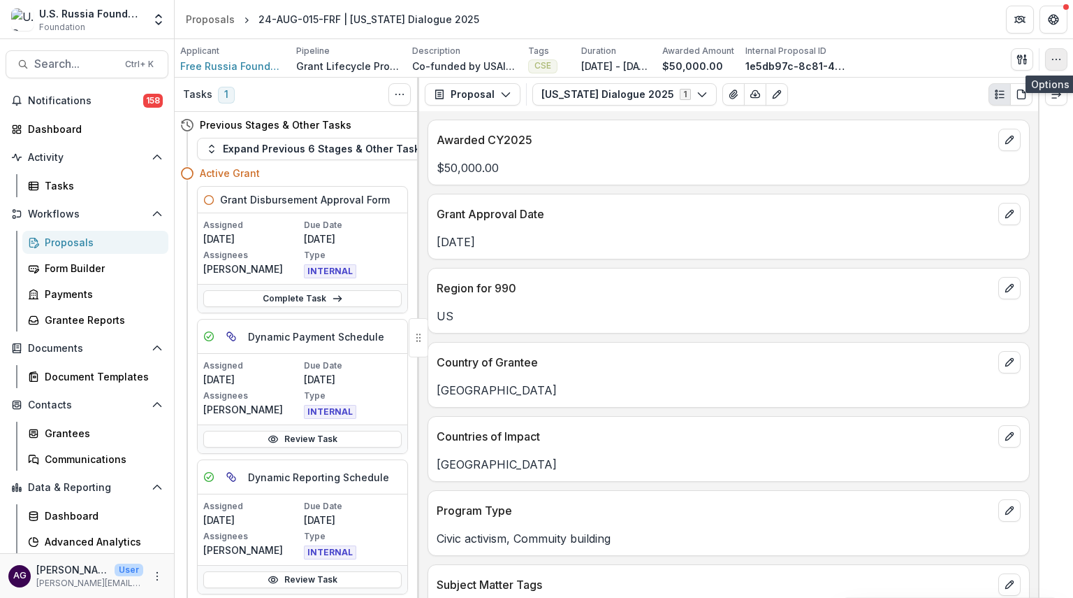
click at [1060, 56] on icon "button" at bounding box center [1056, 59] width 11 height 11
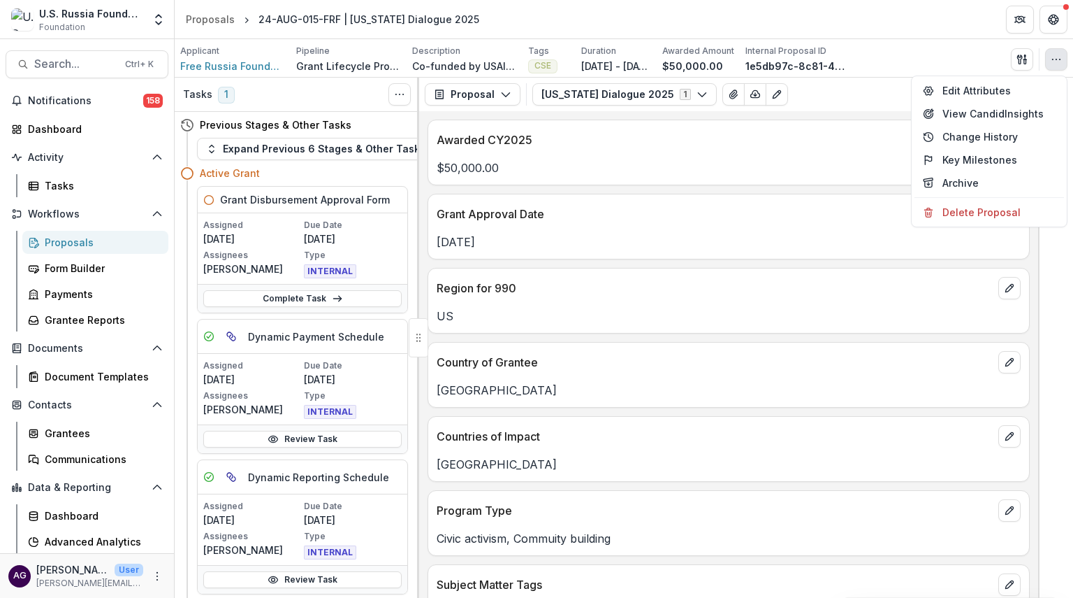
click at [952, 65] on div "Applicant Free Russia Foundation Pipeline Grant Lifecycle Process Description C…" at bounding box center [624, 59] width 888 height 29
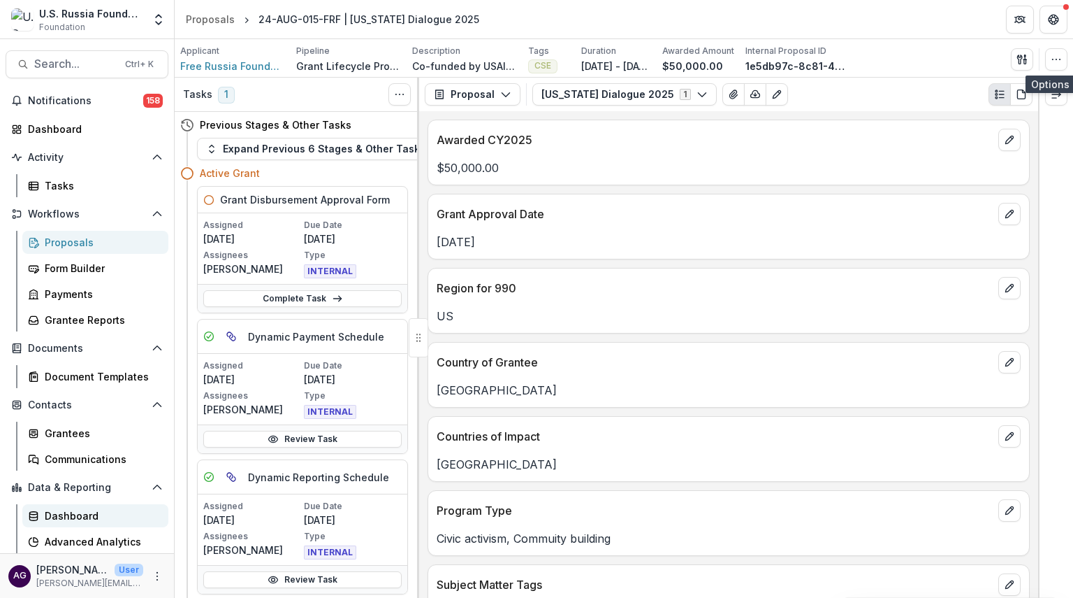
click at [80, 514] on div "Dashboard" at bounding box center [101, 515] width 113 height 15
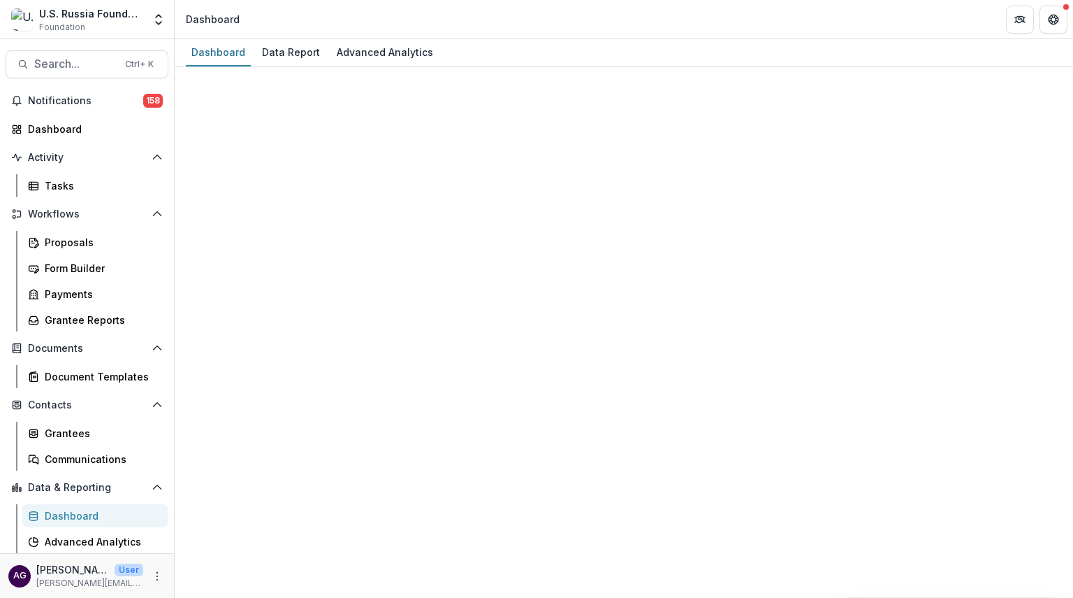
select select "**********"
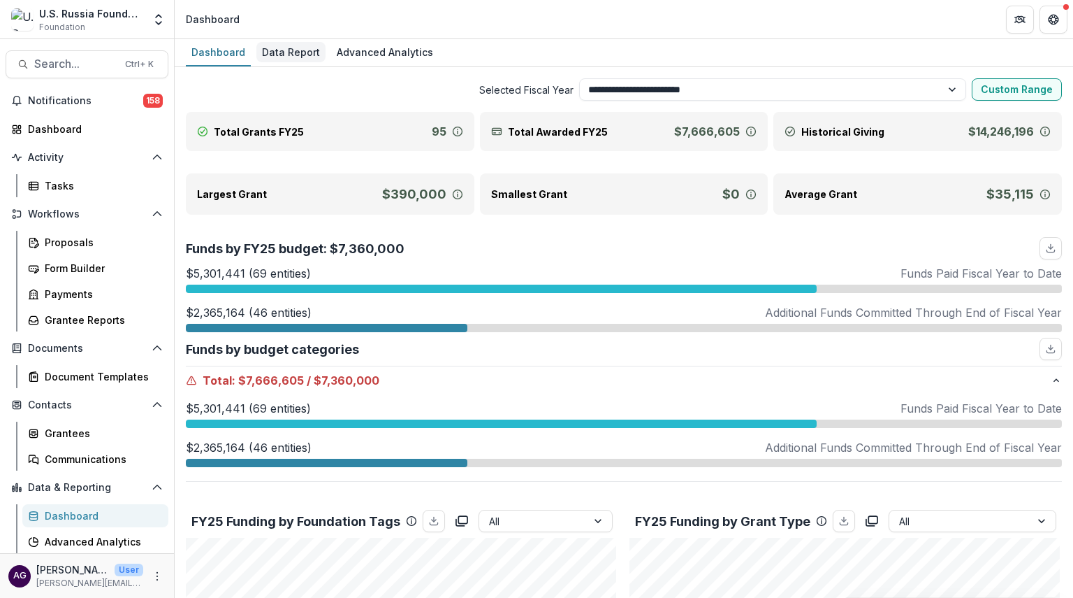
click at [304, 52] on div "Data Report" at bounding box center [290, 52] width 69 height 20
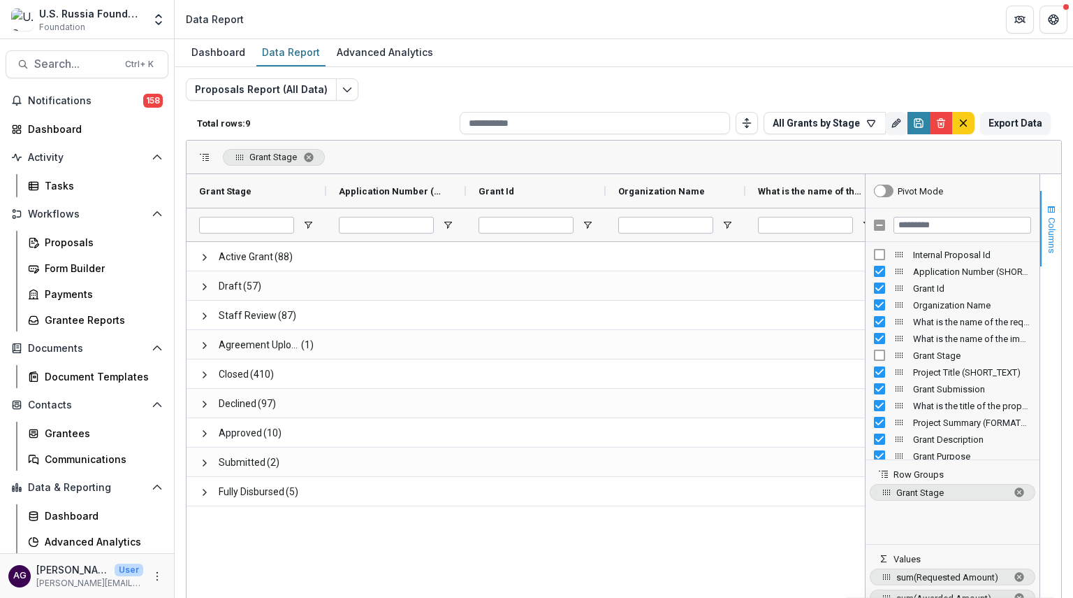
click at [1048, 227] on span "Columns" at bounding box center [1052, 235] width 10 height 36
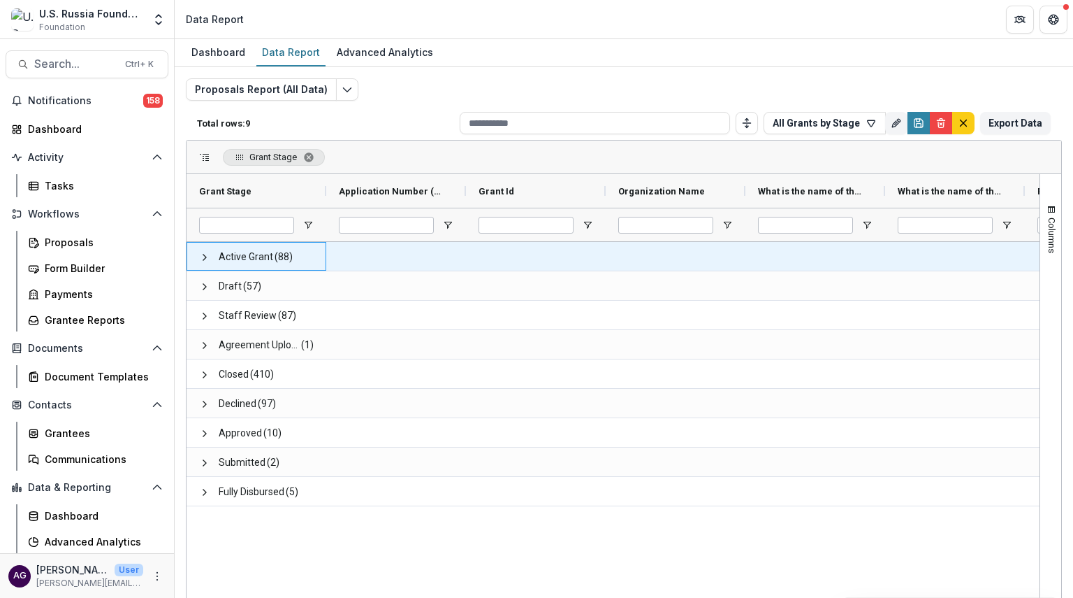
click at [259, 258] on span "Active Grant" at bounding box center [246, 257] width 55 height 29
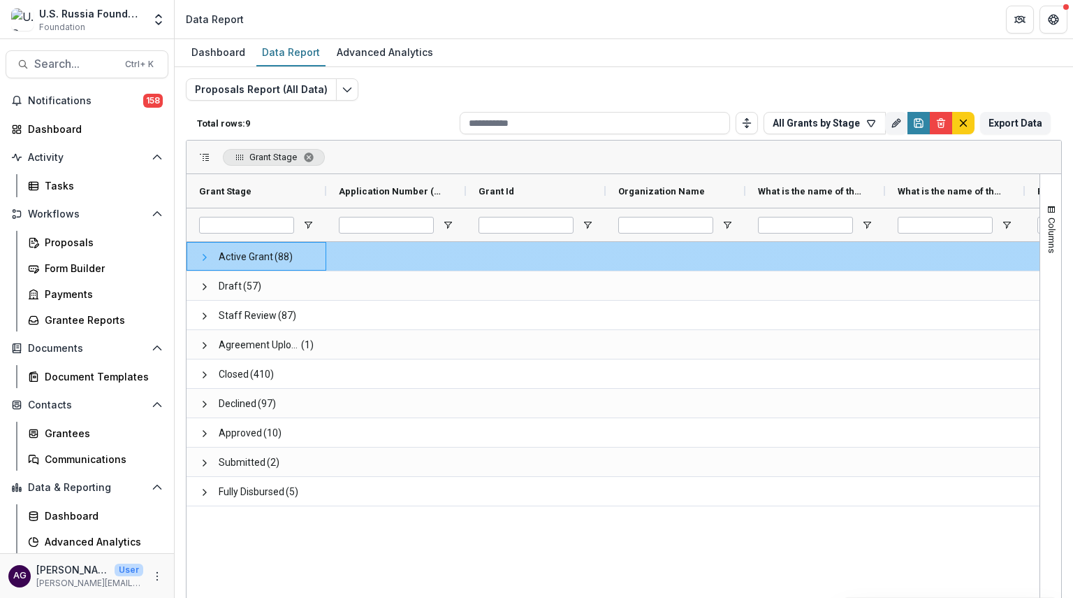
click at [201, 255] on span at bounding box center [204, 257] width 11 height 11
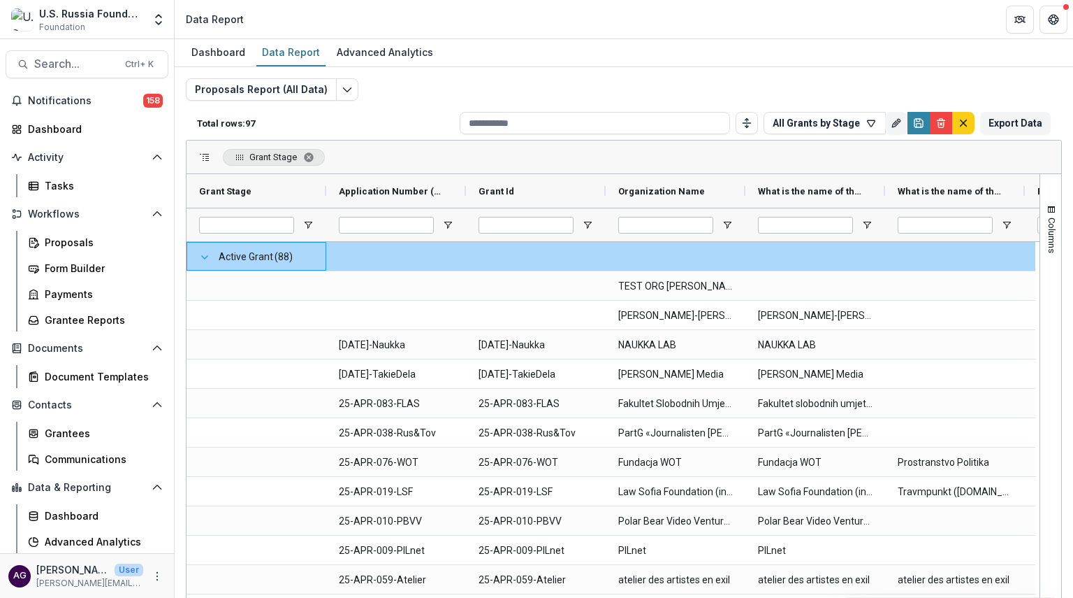
click at [207, 256] on span at bounding box center [204, 257] width 11 height 11
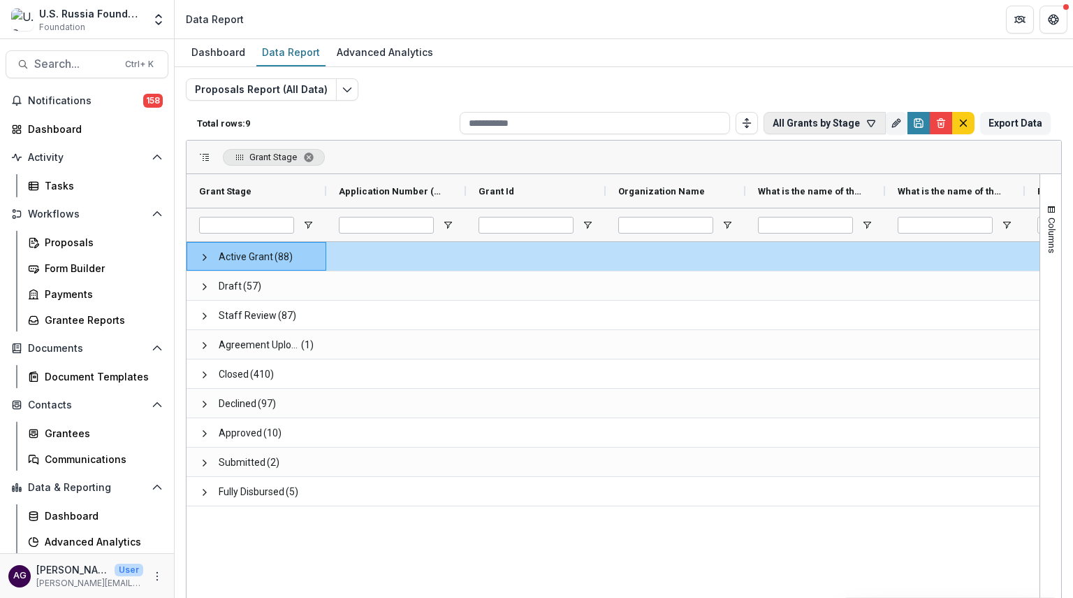
click at [868, 120] on icon "button" at bounding box center [872, 123] width 8 height 6
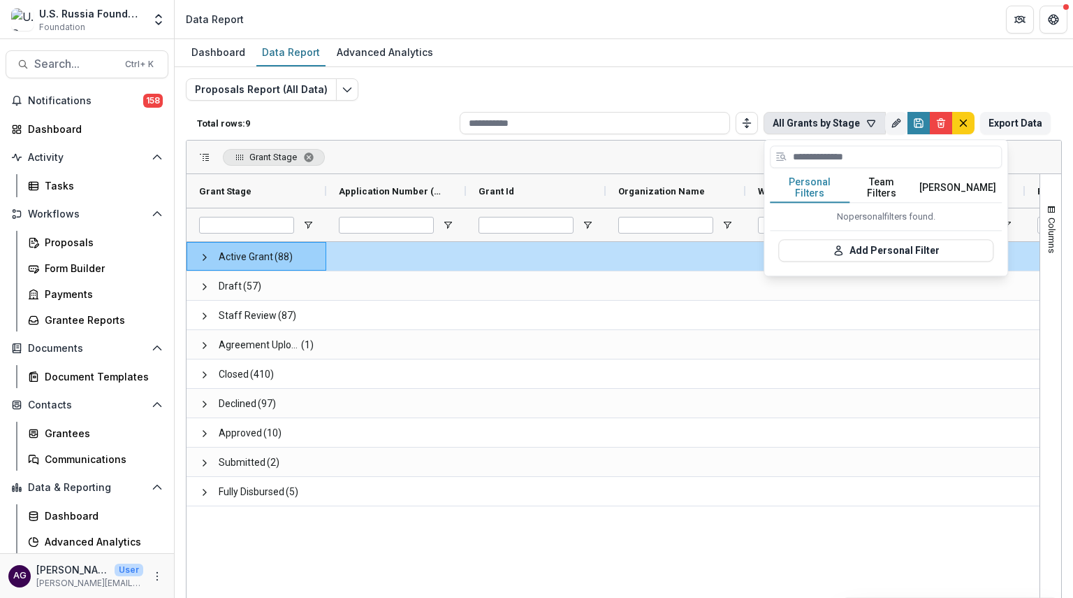
click at [841, 81] on div "Proposals Report (All Data) Total rows: 9 All Grants by Stage Personal Filters …" at bounding box center [624, 336] width 876 height 517
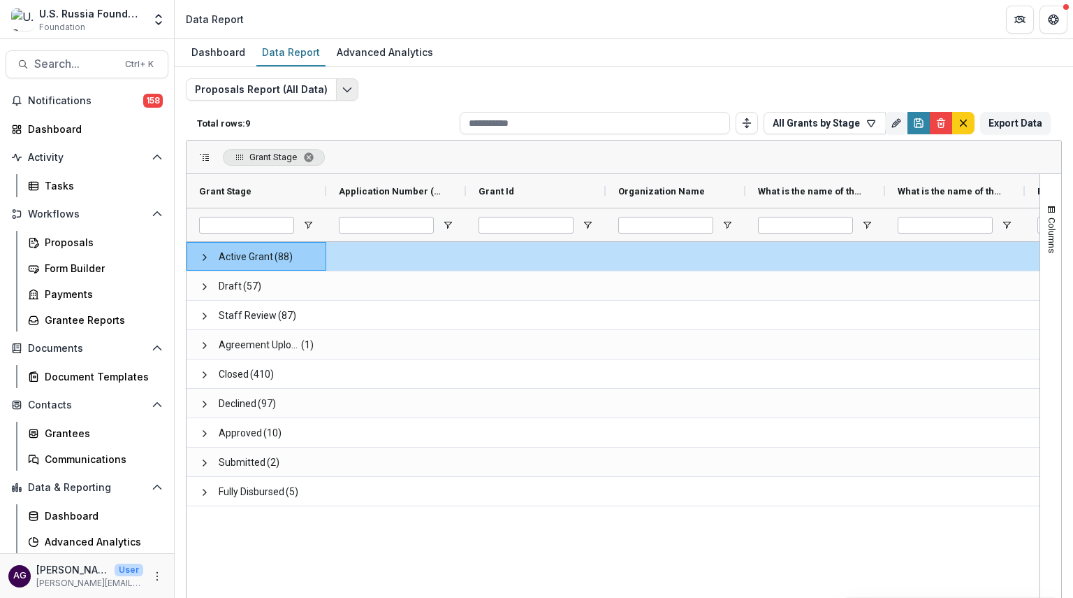
click at [343, 91] on polyline "Edit selected report" at bounding box center [347, 90] width 8 height 4
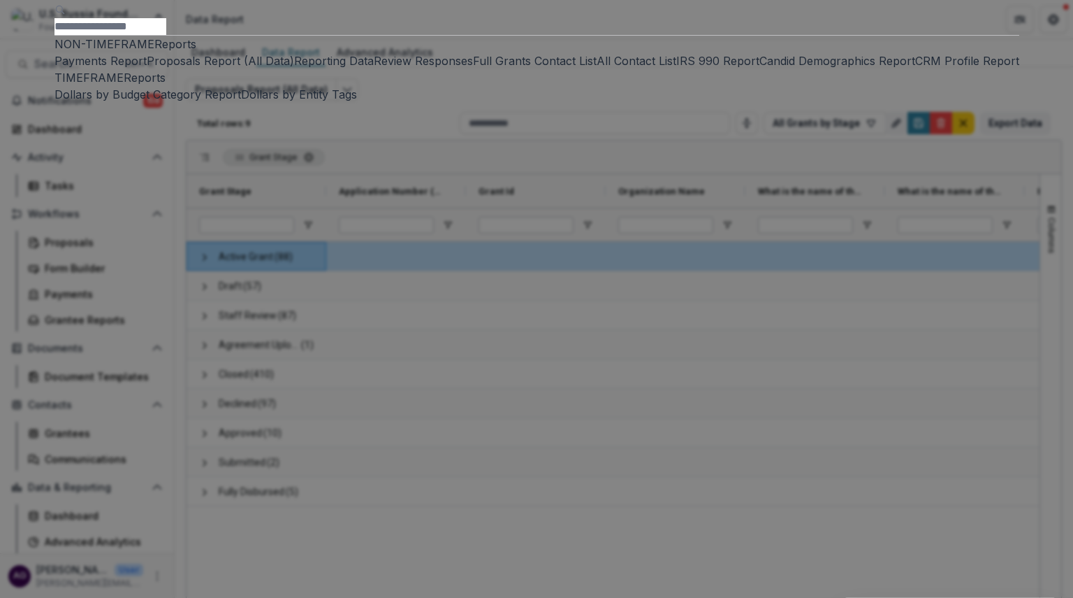
click at [394, 15] on div "NON-TIMEFRAME Reports Payments Report Proposals Report (All Data) Reporting Dat…" at bounding box center [536, 299] width 1073 height 598
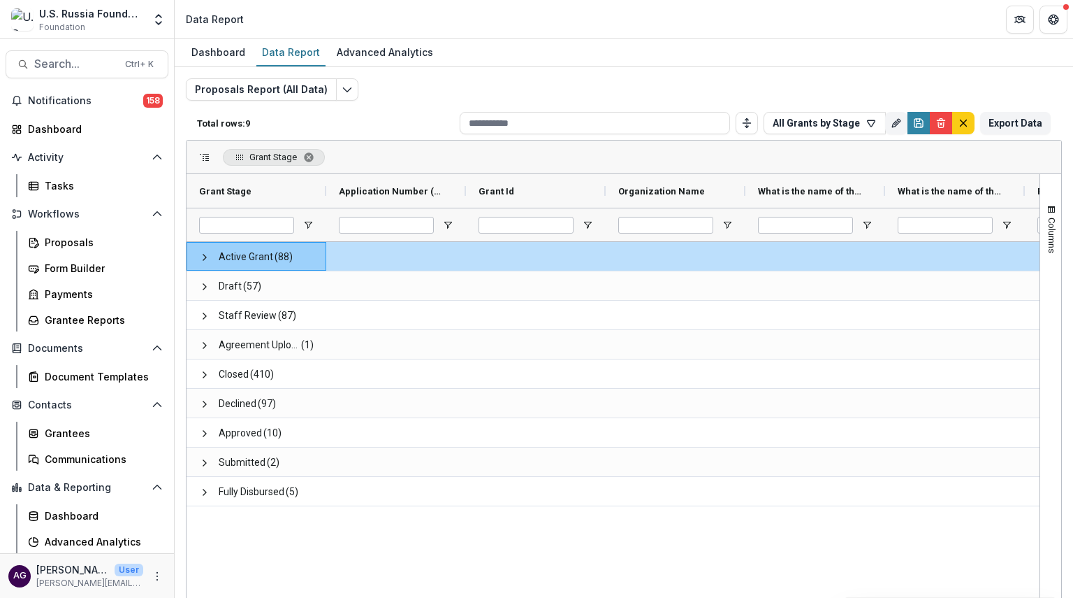
click at [205, 159] on span at bounding box center [204, 157] width 11 height 11
click at [268, 158] on span "Grant Stage" at bounding box center [273, 157] width 48 height 10
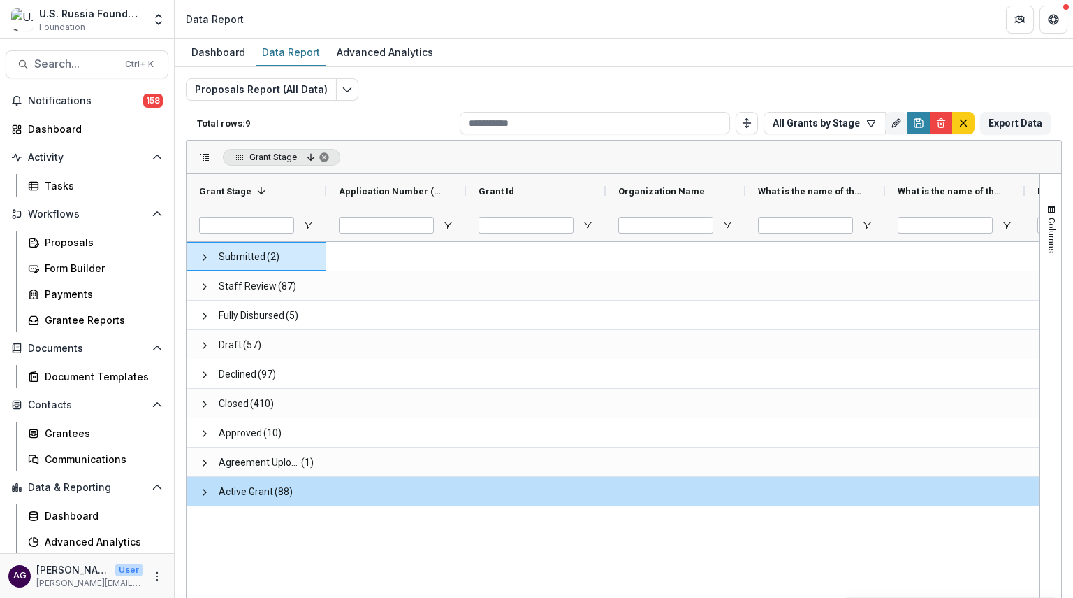
click at [268, 158] on span "Grant Stage" at bounding box center [273, 157] width 48 height 10
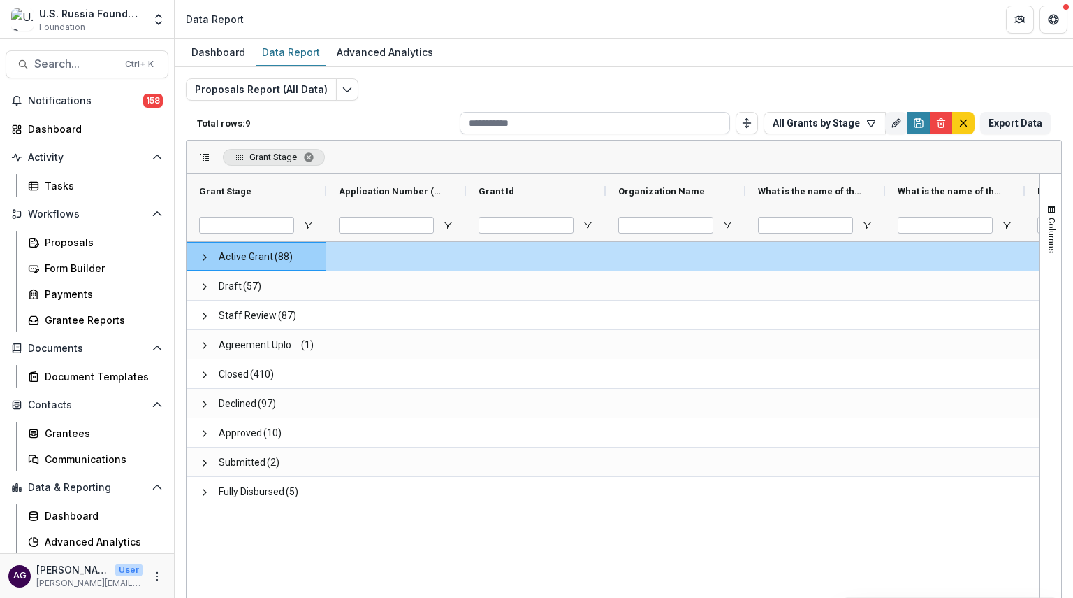
click at [502, 126] on input at bounding box center [595, 123] width 270 height 22
click at [839, 122] on button "All Grants by Stage" at bounding box center [825, 123] width 122 height 22
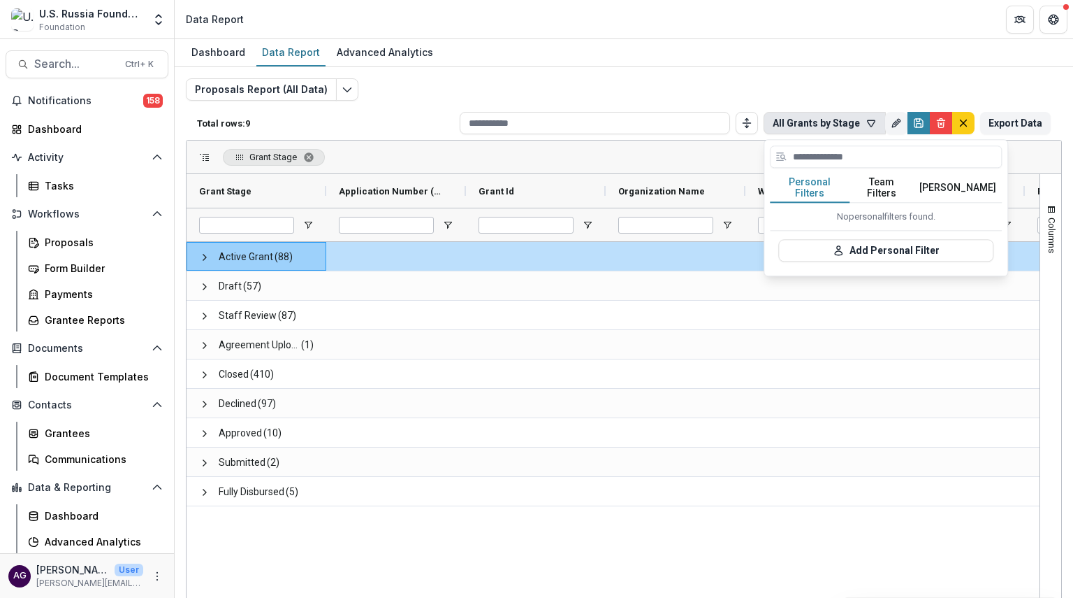
click at [1015, 72] on div "Proposals Report (All Data) Total rows: 9 All Grants by Stage Personal Filters …" at bounding box center [624, 331] width 899 height 528
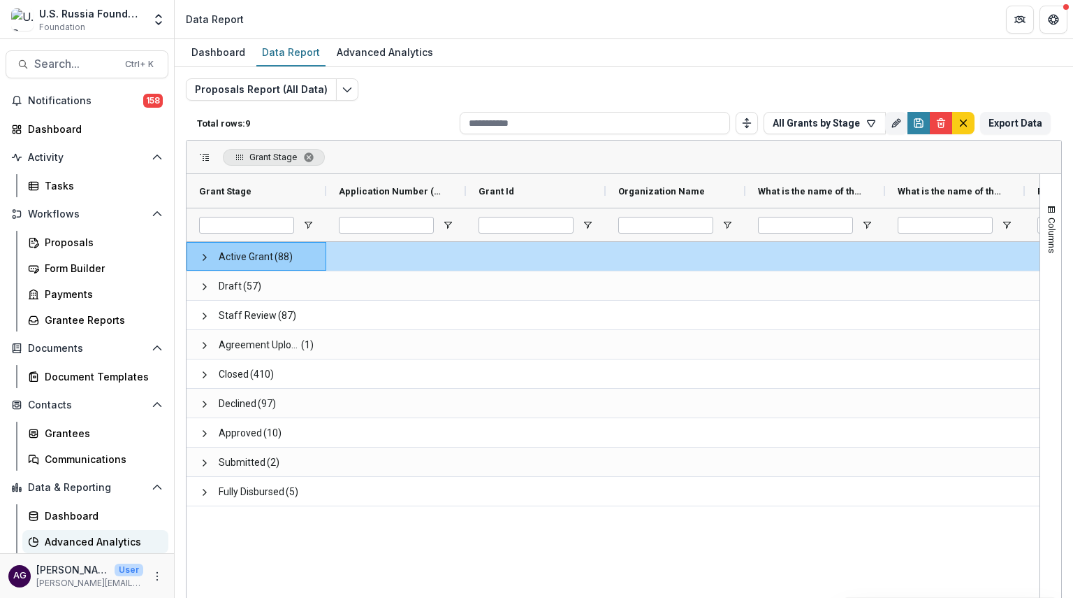
click at [57, 545] on div "Advanced Analytics" at bounding box center [101, 541] width 113 height 15
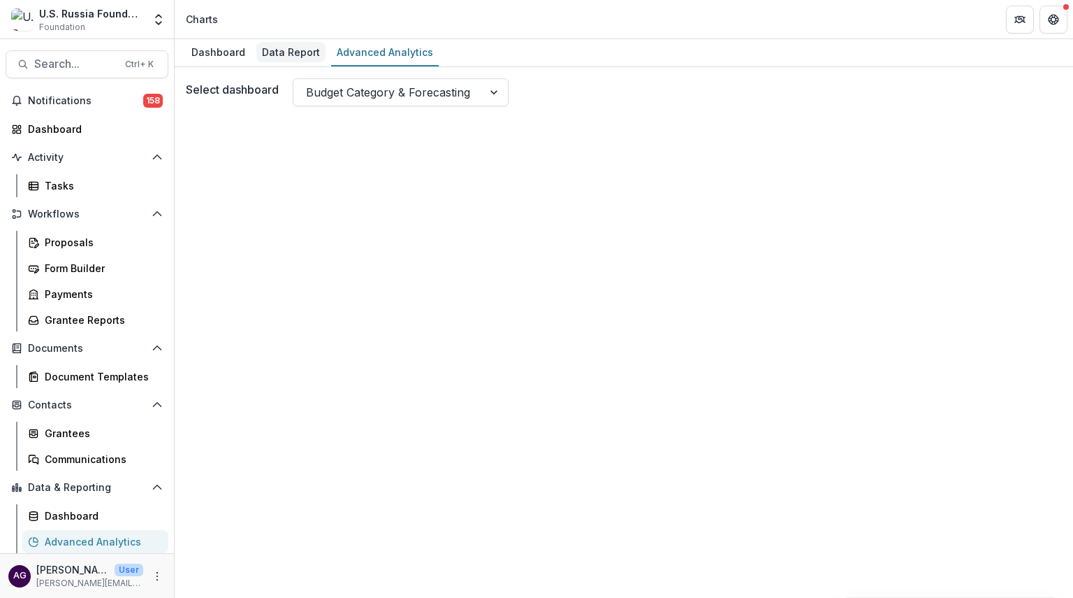
click at [266, 53] on div "Data Report" at bounding box center [290, 52] width 69 height 20
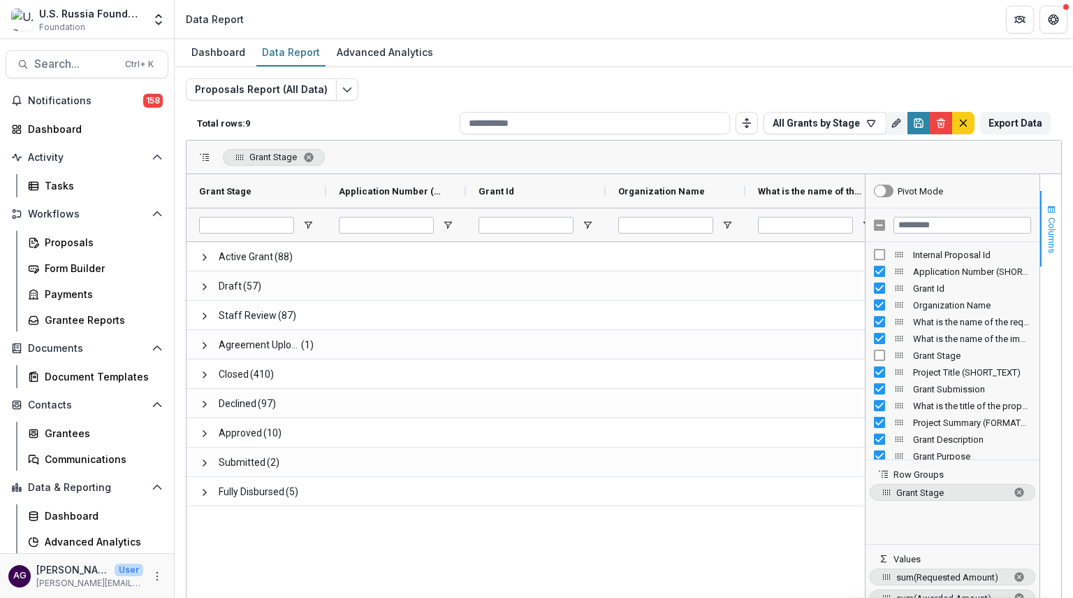
click at [1050, 222] on span "Columns" at bounding box center [1052, 235] width 10 height 36
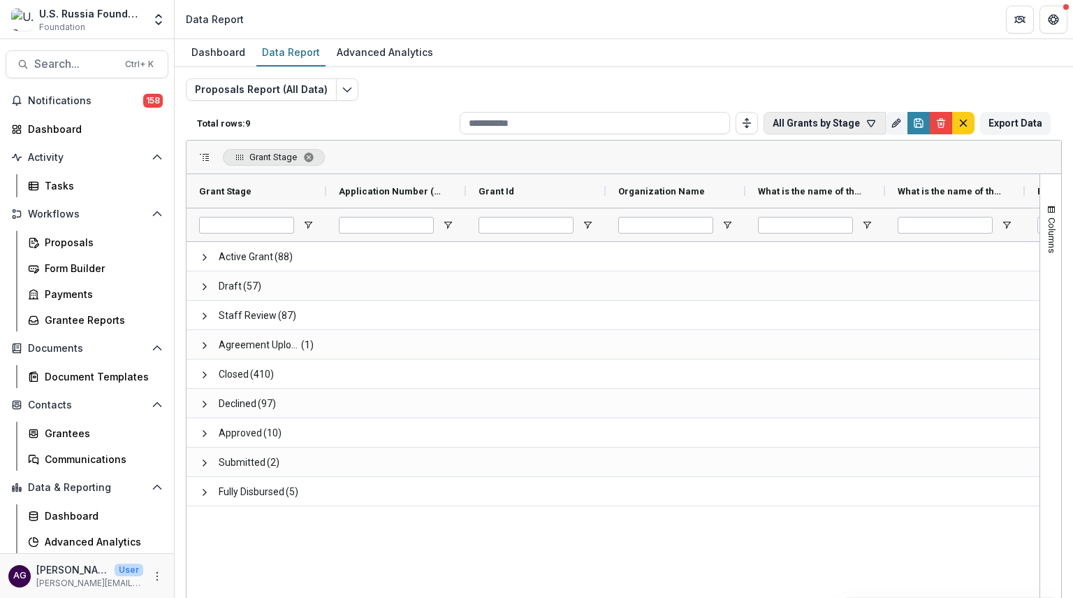
click at [871, 126] on icon "button" at bounding box center [871, 122] width 11 height 11
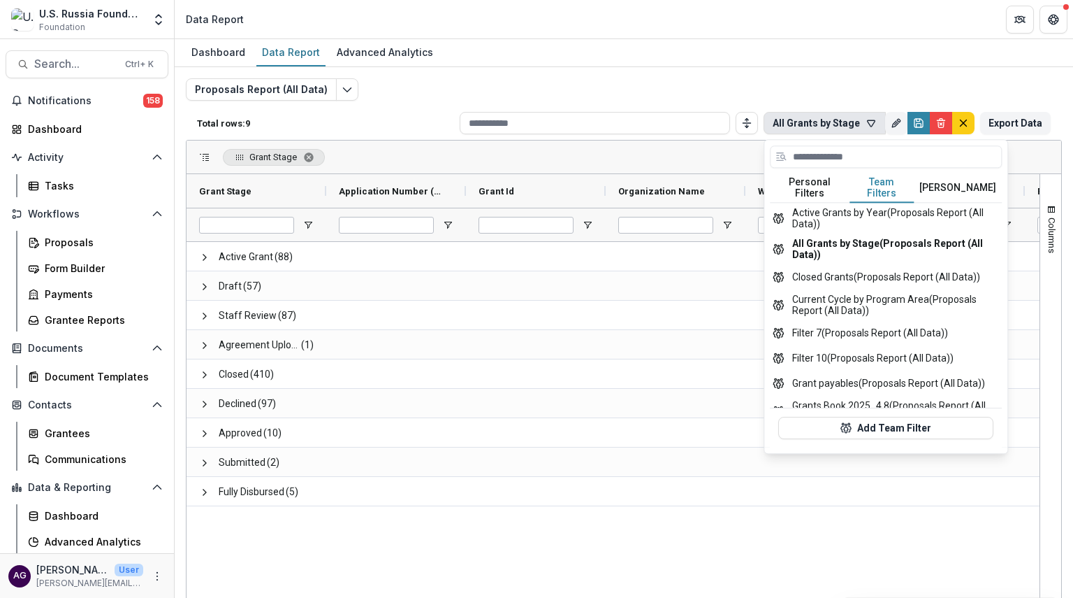
click at [882, 184] on button "Team Filters" at bounding box center [883, 187] width 64 height 29
click at [879, 71] on div "Proposals Report (All Data) Total rows: 9 All Grants by Stage Personal Filters …" at bounding box center [624, 331] width 899 height 528
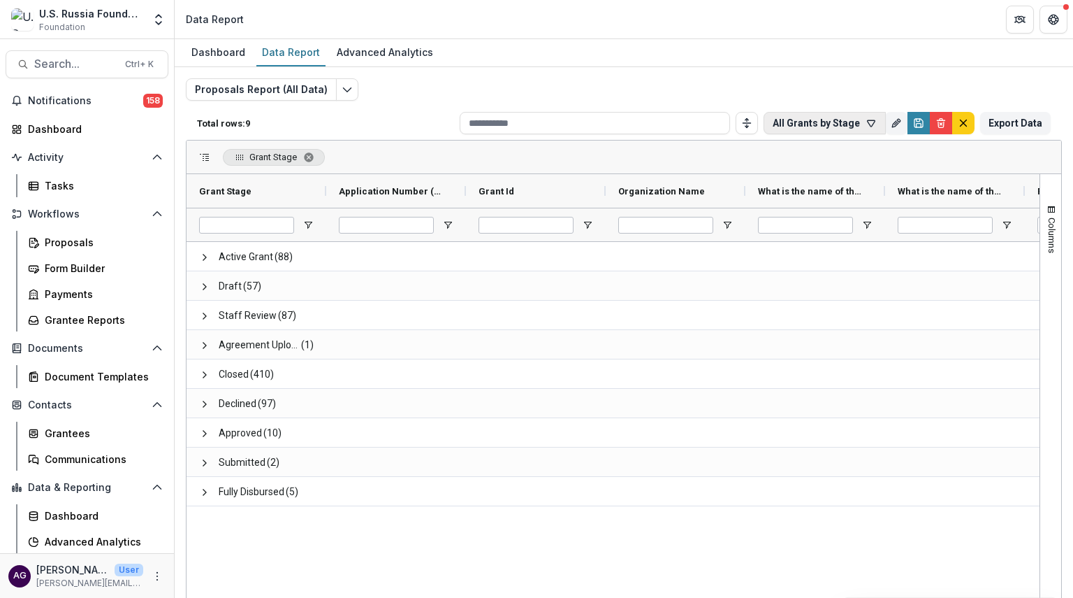
click at [869, 121] on icon "button" at bounding box center [871, 122] width 11 height 11
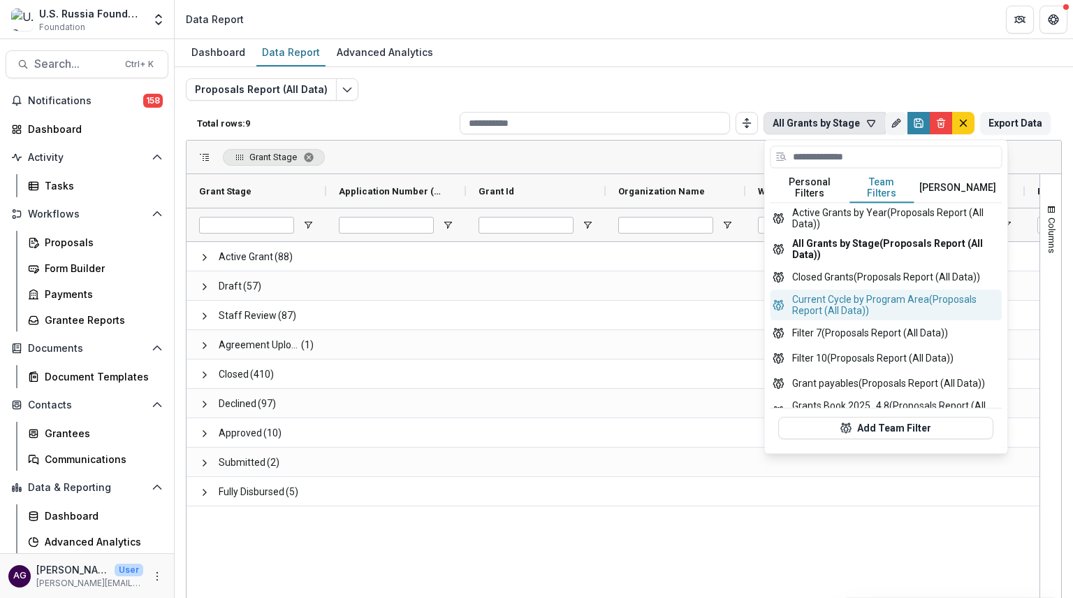
click at [883, 301] on button "Current Cycle by Program Area (Proposals Report (All Data))" at bounding box center [886, 304] width 232 height 31
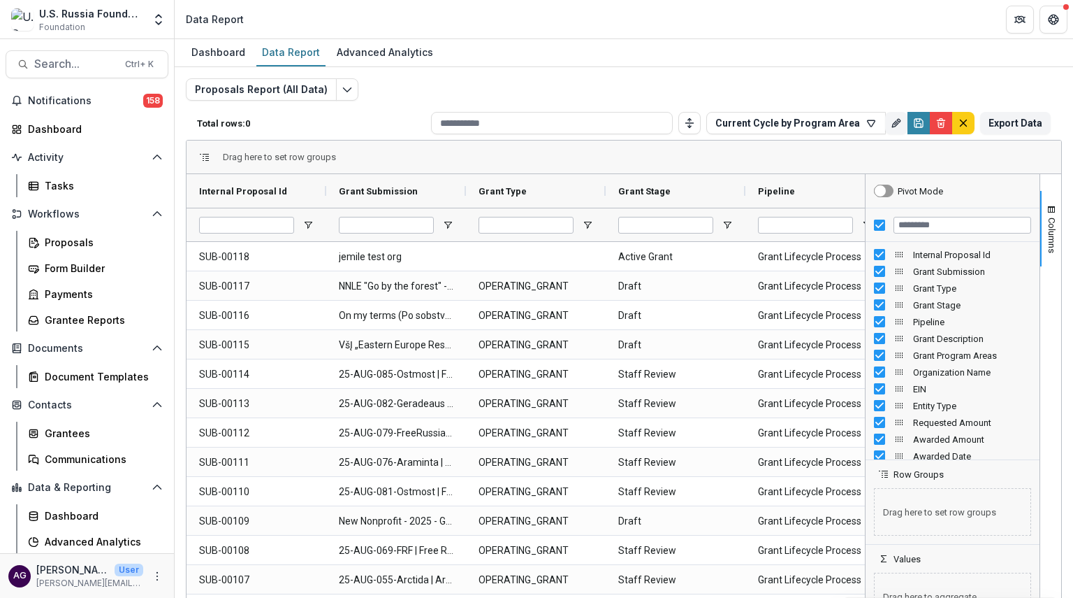
type input "**********"
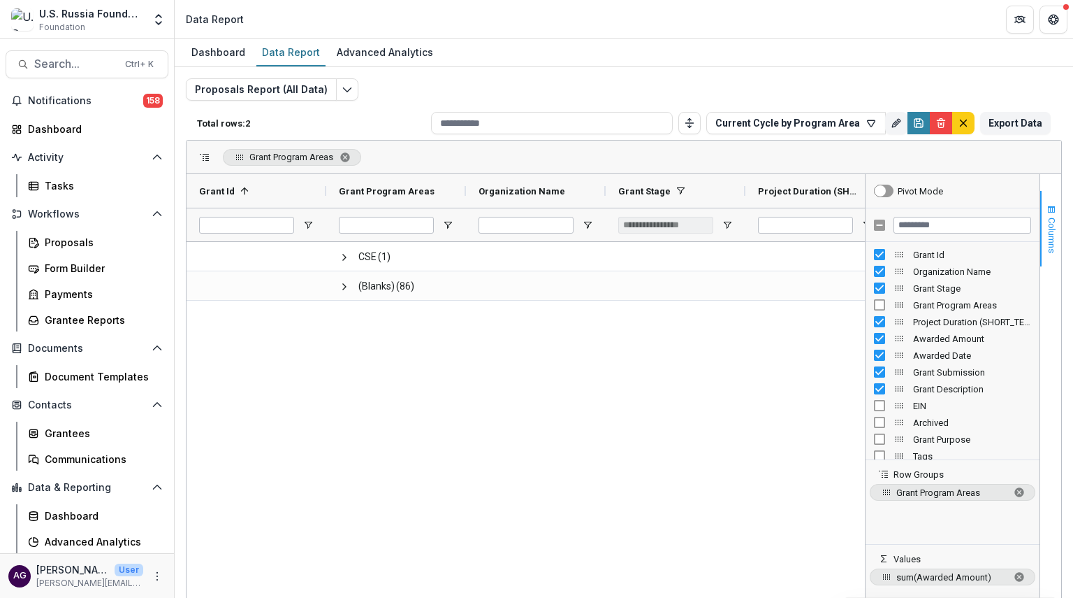
click at [1048, 224] on span "Columns" at bounding box center [1052, 235] width 10 height 36
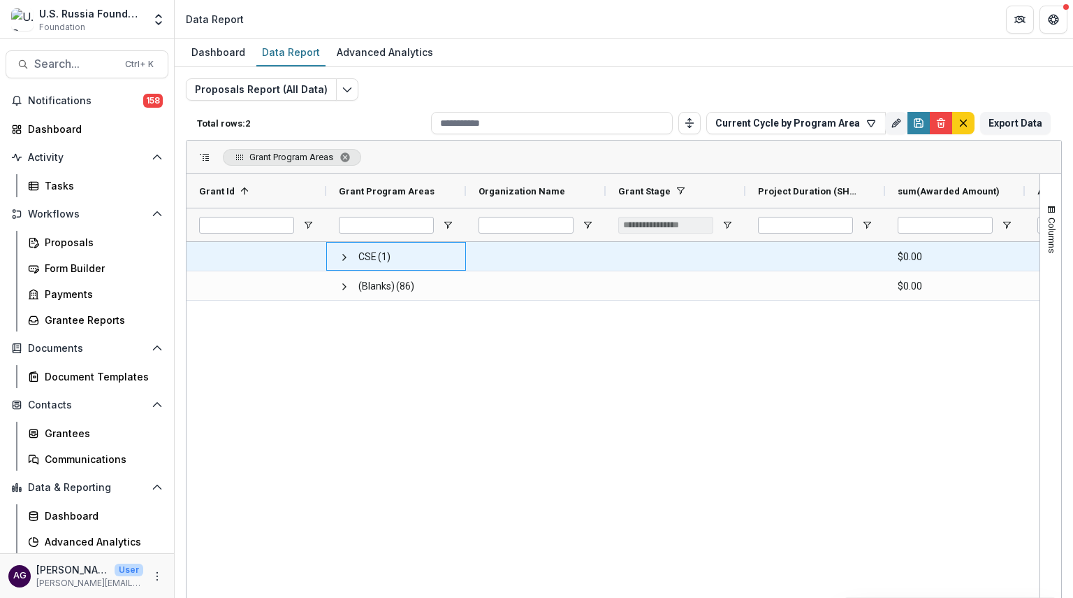
click at [344, 261] on span at bounding box center [344, 257] width 11 height 29
click at [342, 256] on span at bounding box center [344, 257] width 11 height 11
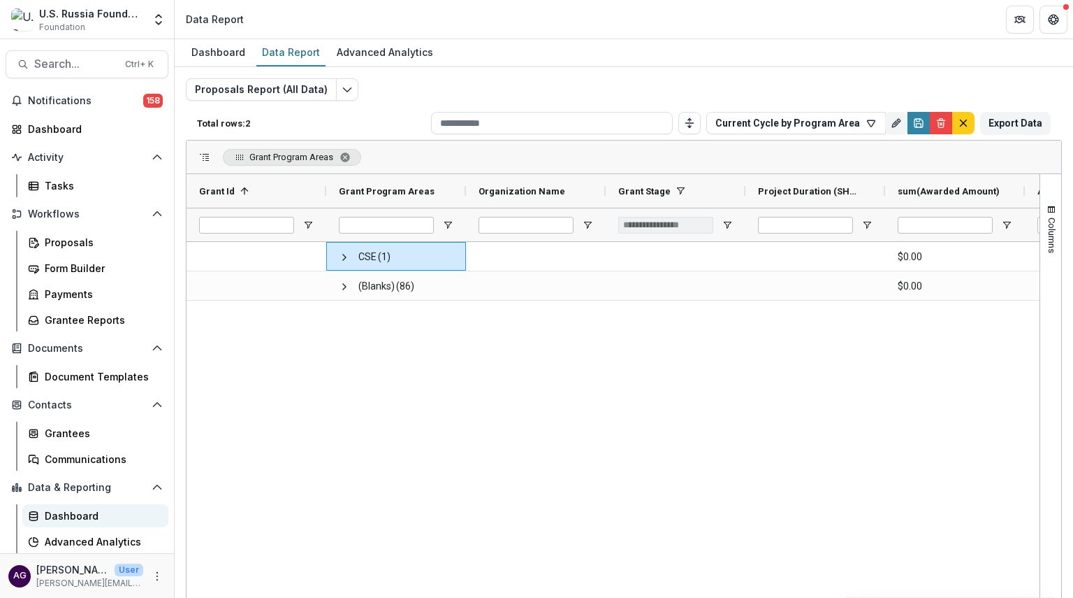
click at [82, 514] on div "Dashboard" at bounding box center [101, 515] width 113 height 15
select select "**********"
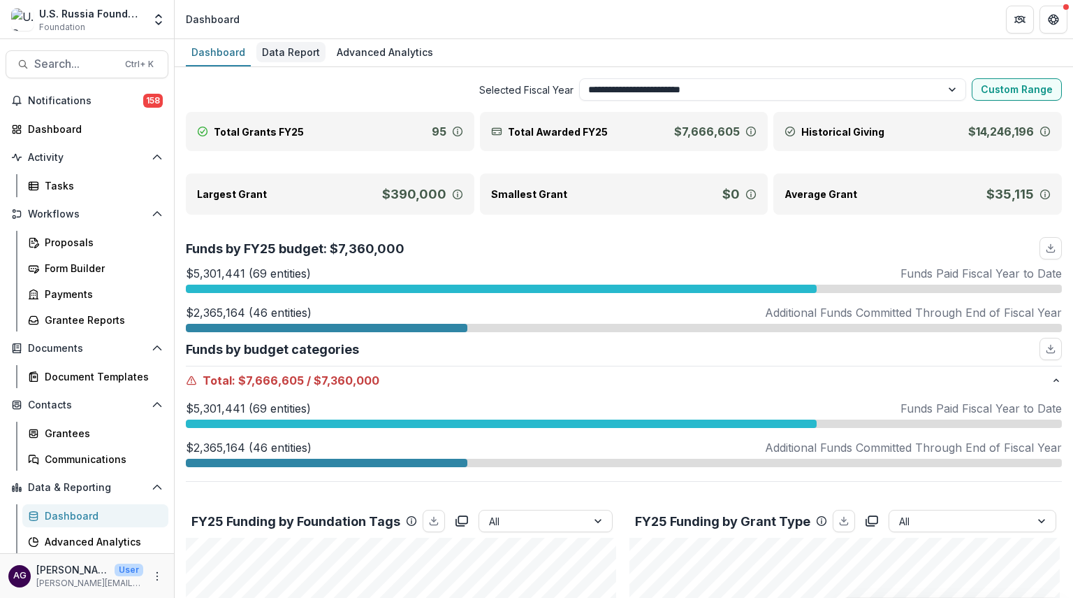
click at [300, 56] on div "Data Report" at bounding box center [290, 52] width 69 height 20
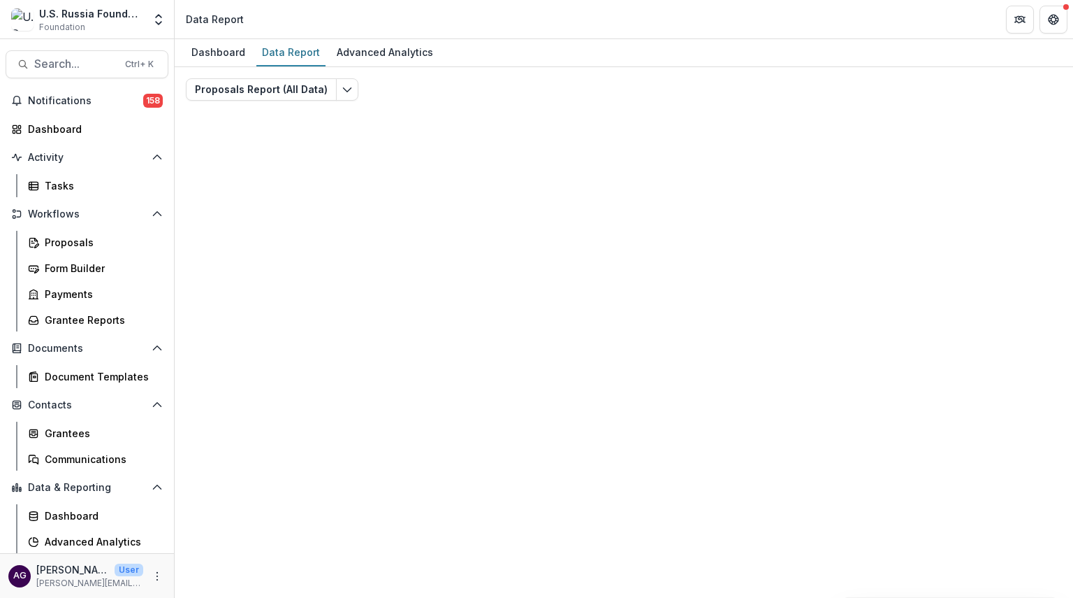
click at [376, 164] on div "Proposals Report (All Data) Total rows: 0 Current Cycle by Program Area Persona…" at bounding box center [624, 336] width 876 height 517
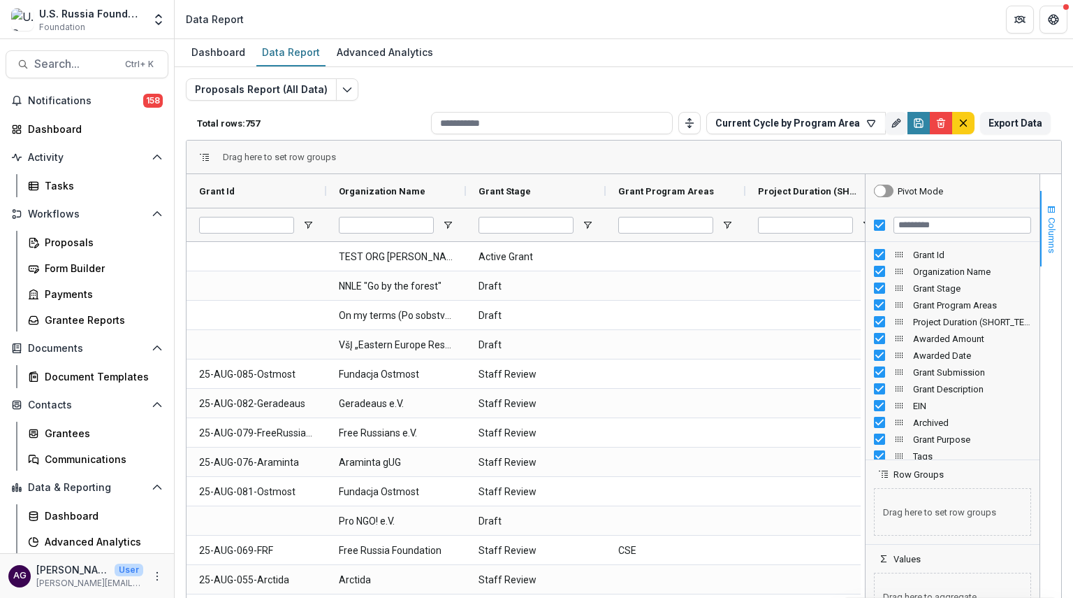
click at [1044, 216] on button "Columns" at bounding box center [1051, 228] width 21 height 75
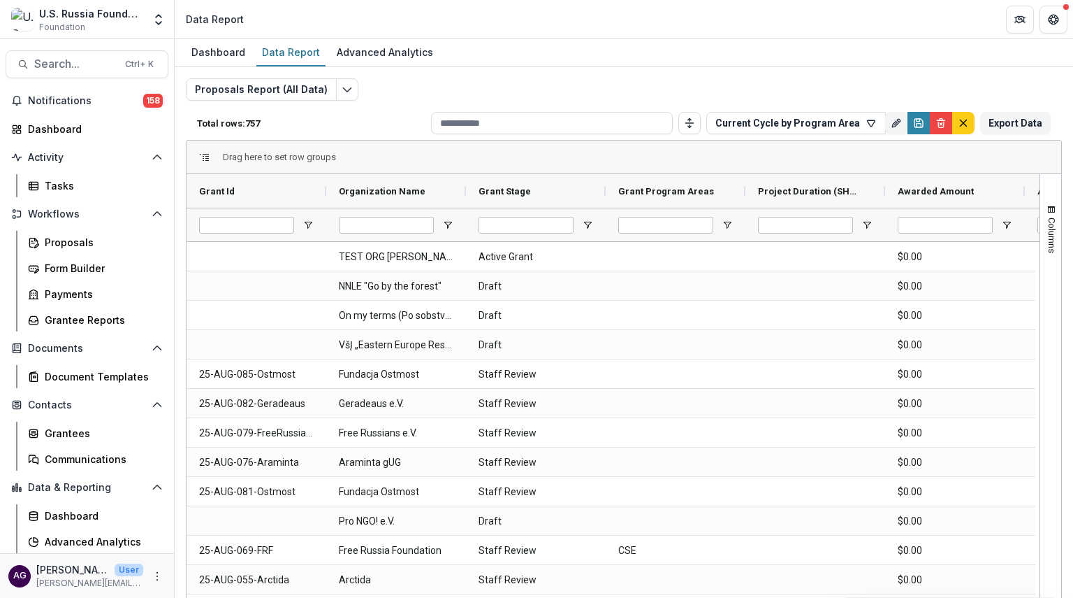
scroll to position [31, 0]
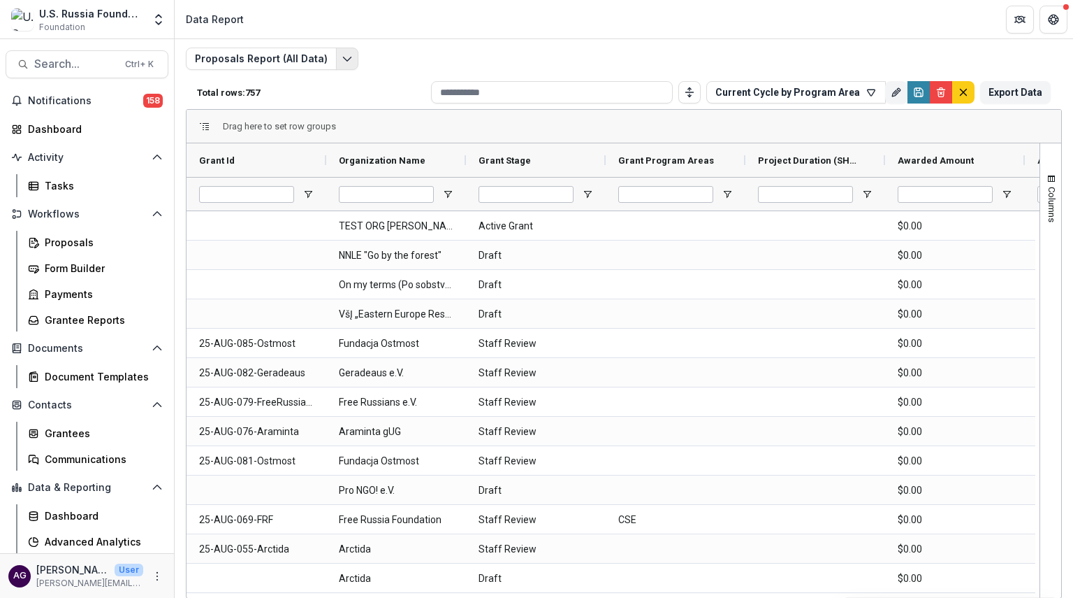
click at [344, 51] on button "Edit selected report" at bounding box center [347, 59] width 22 height 22
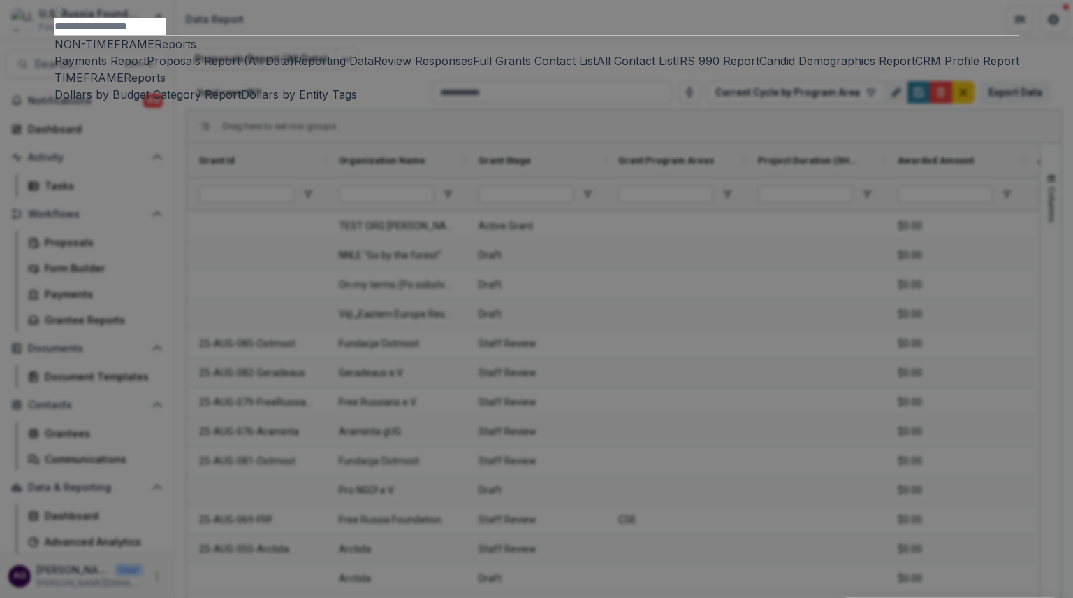
click at [394, 22] on div "NON-TIMEFRAME Reports Payments Report Proposals Report (All Data) Reporting Dat…" at bounding box center [536, 299] width 1073 height 598
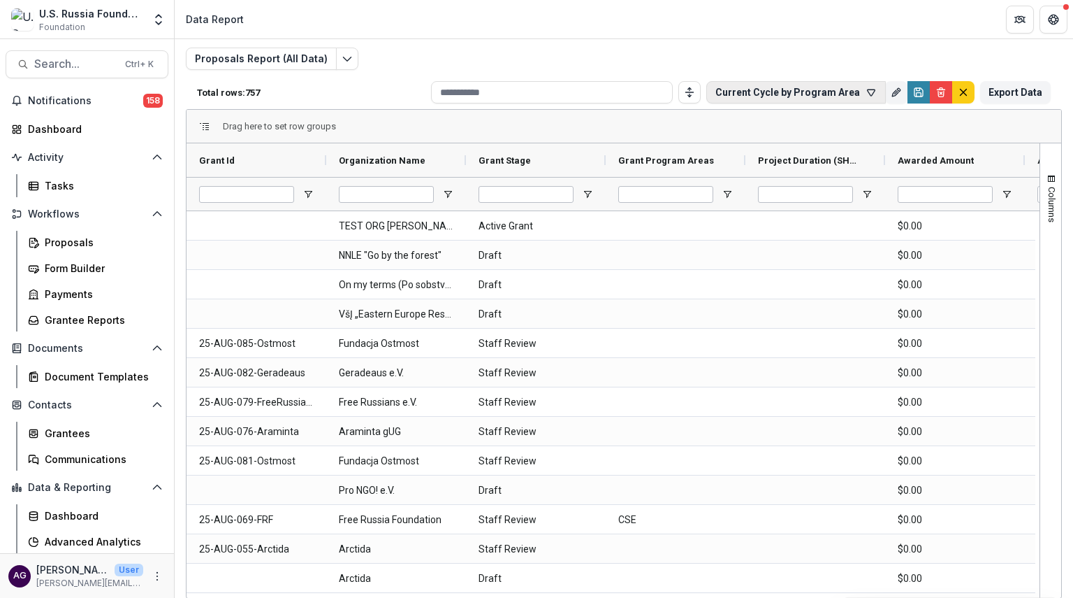
click at [871, 91] on icon "button" at bounding box center [871, 92] width 11 height 11
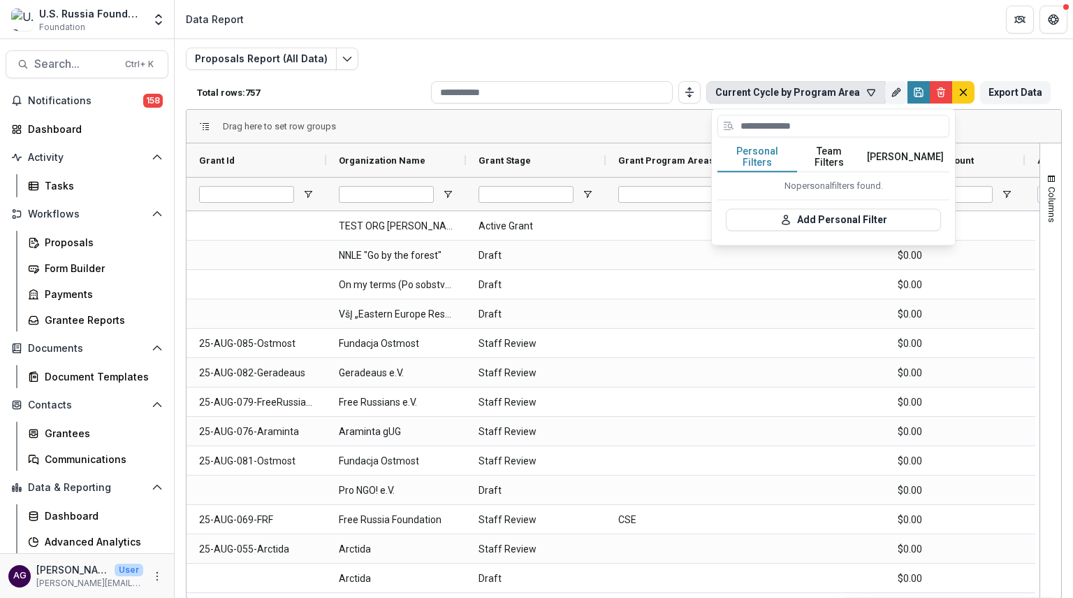
click at [755, 61] on div "Proposals Report (All Data) Total rows: 757 Current Cycle by Program Area Perso…" at bounding box center [624, 306] width 876 height 517
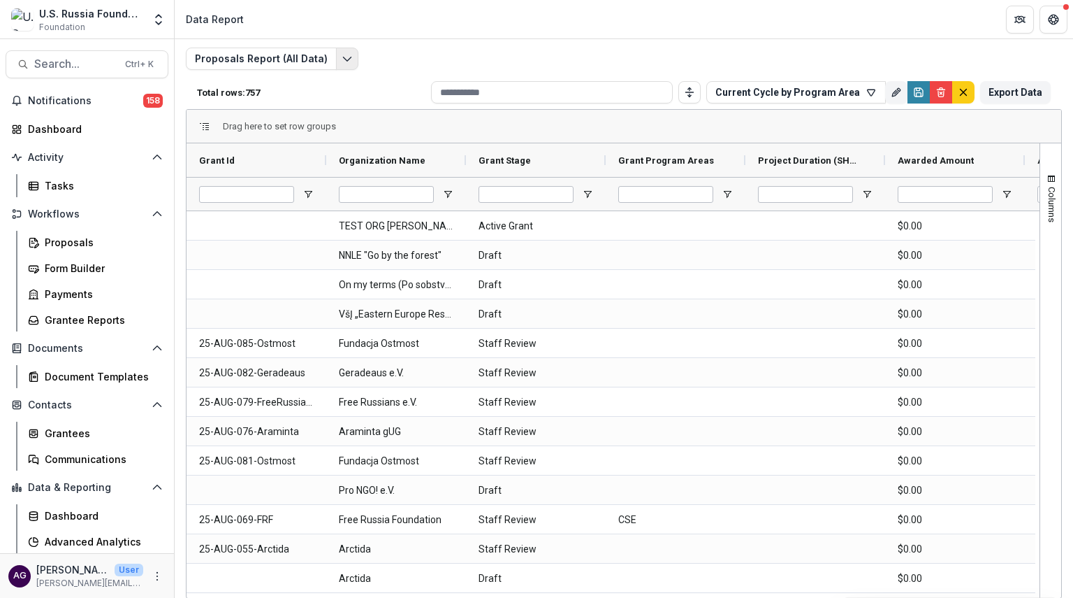
click at [343, 58] on polyline "Edit selected report" at bounding box center [347, 59] width 8 height 4
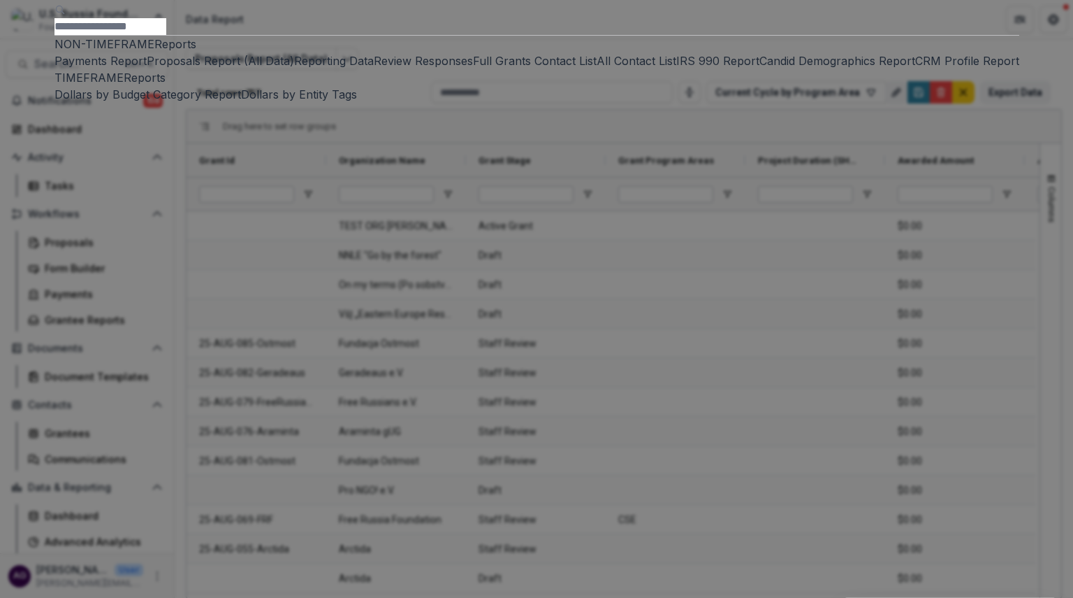
click at [421, 20] on div "NON-TIMEFRAME Reports Payments Report Proposals Report (All Data) Reporting Dat…" at bounding box center [536, 299] width 1073 height 598
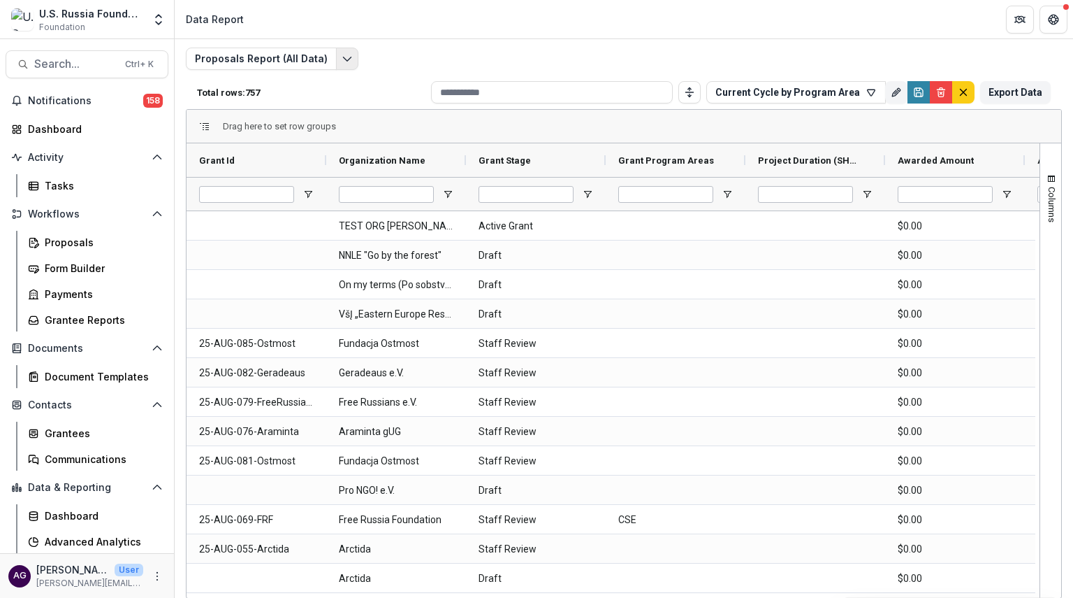
click at [339, 64] on button "Edit selected report" at bounding box center [347, 59] width 22 height 22
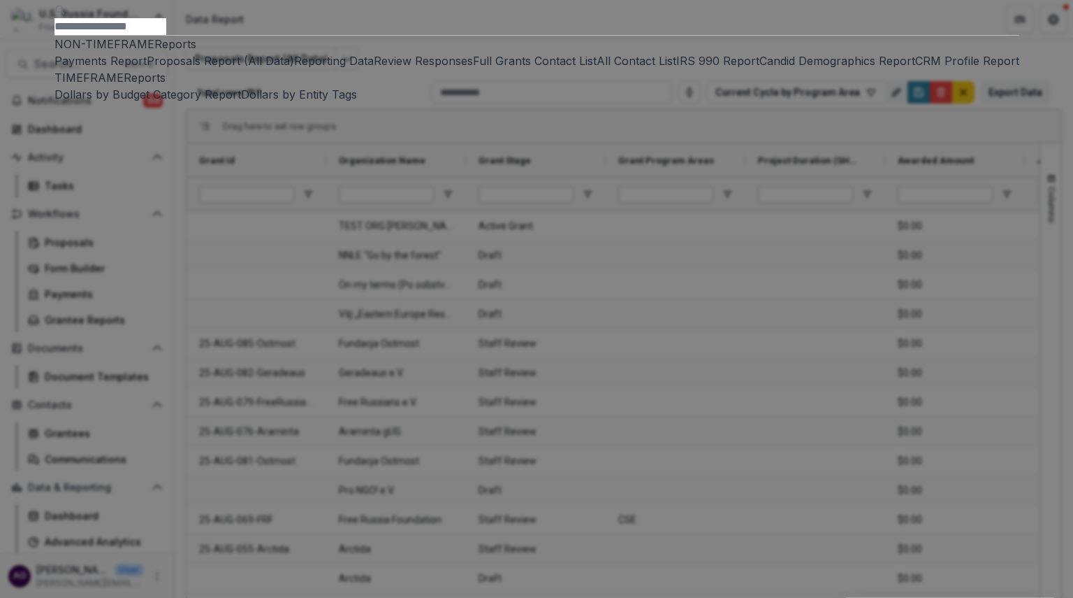
click at [428, 26] on div "NON-TIMEFRAME Reports Payments Report Proposals Report (All Data) Reporting Dat…" at bounding box center [536, 299] width 1073 height 598
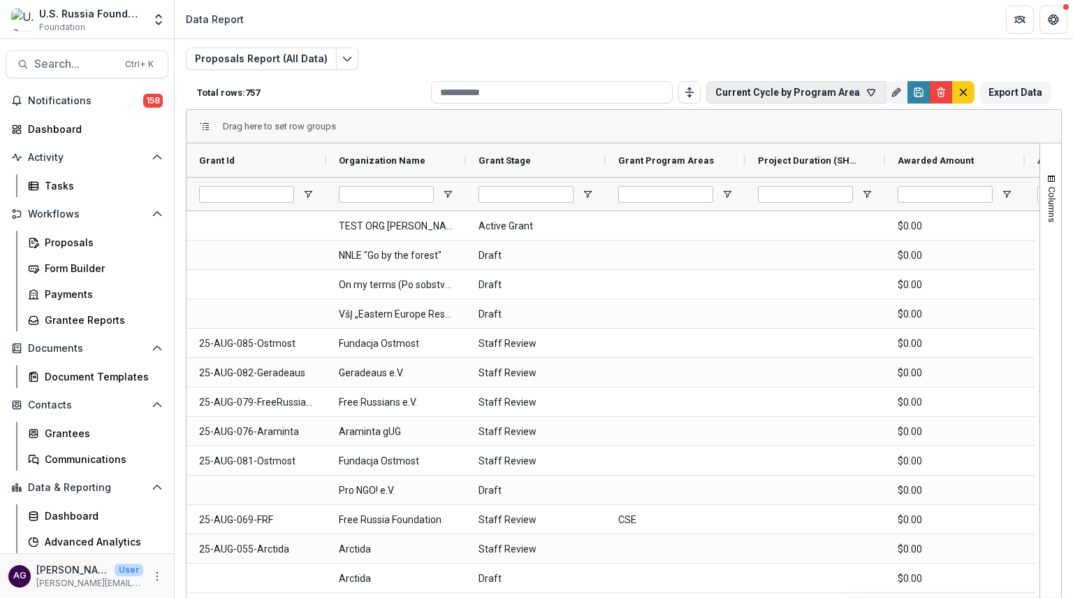
click at [868, 91] on icon "button" at bounding box center [871, 92] width 11 height 11
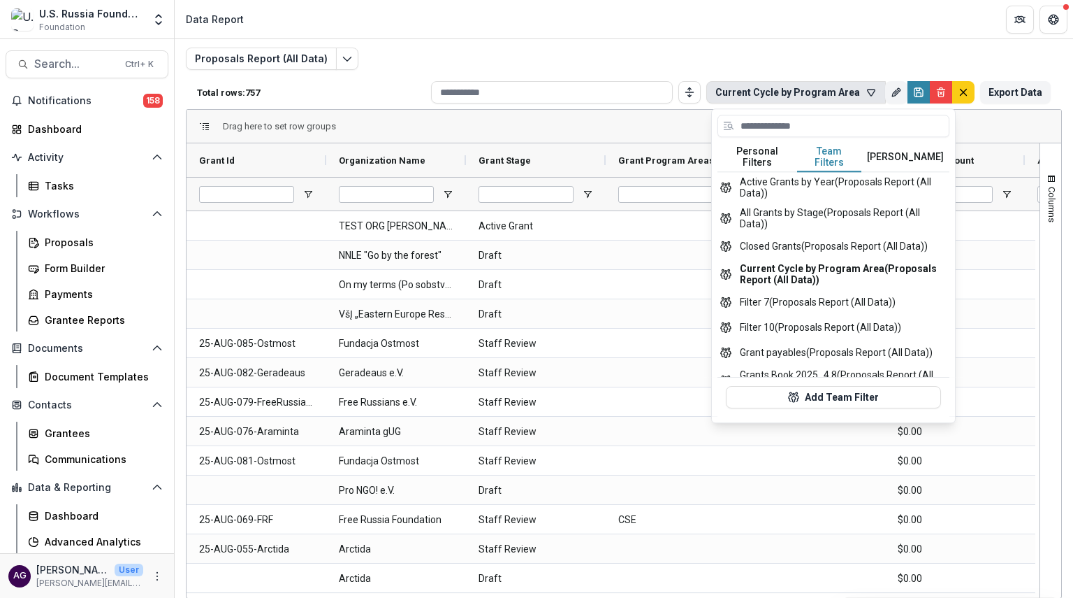
click at [830, 148] on button "Team Filters" at bounding box center [829, 157] width 64 height 29
click at [813, 209] on button "All Grants by Stage (Proposals Report (All Data))" at bounding box center [834, 218] width 232 height 31
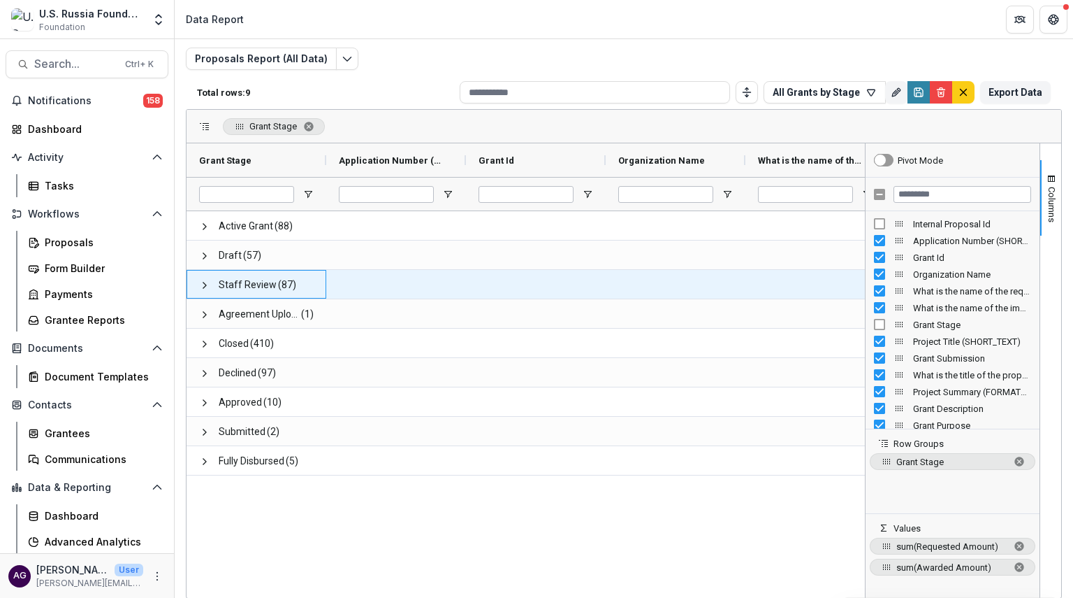
click at [251, 284] on span "Staff Review" at bounding box center [248, 284] width 58 height 29
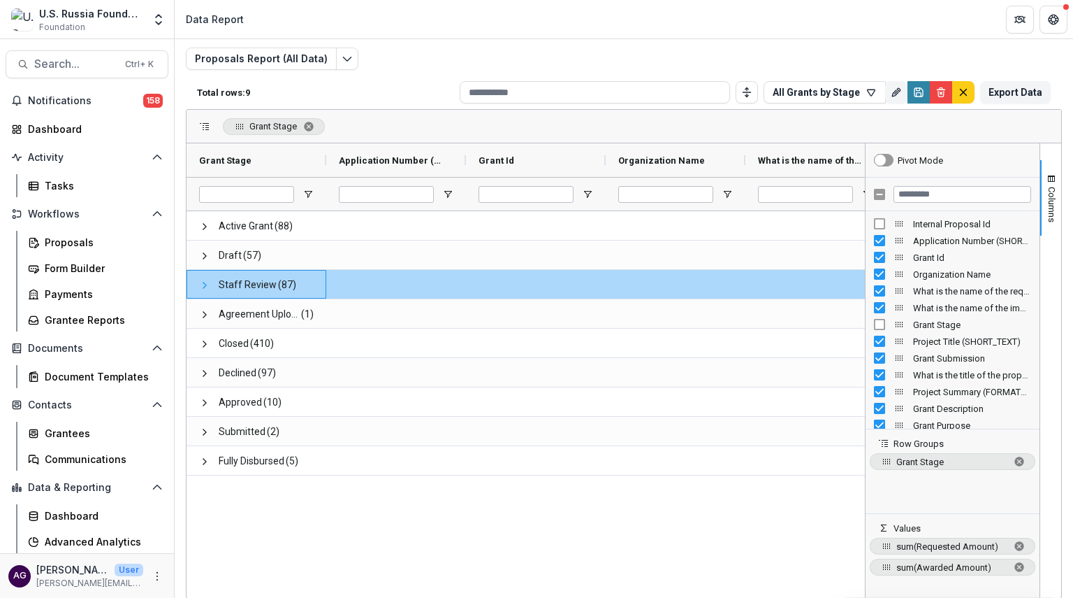
click at [200, 280] on span at bounding box center [204, 285] width 11 height 11
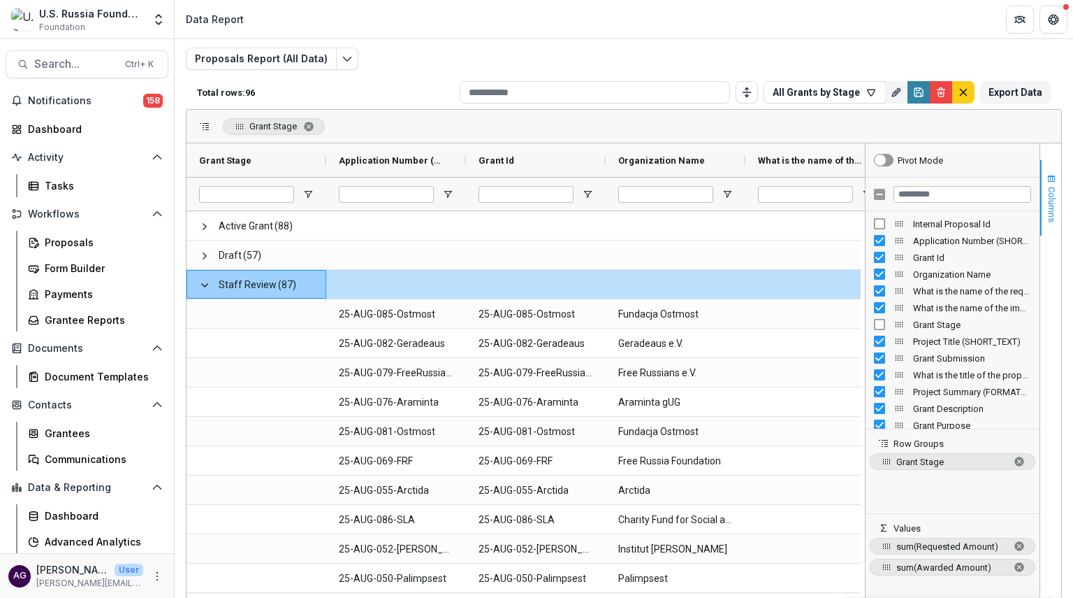
click at [1048, 196] on span "Columns" at bounding box center [1052, 205] width 10 height 36
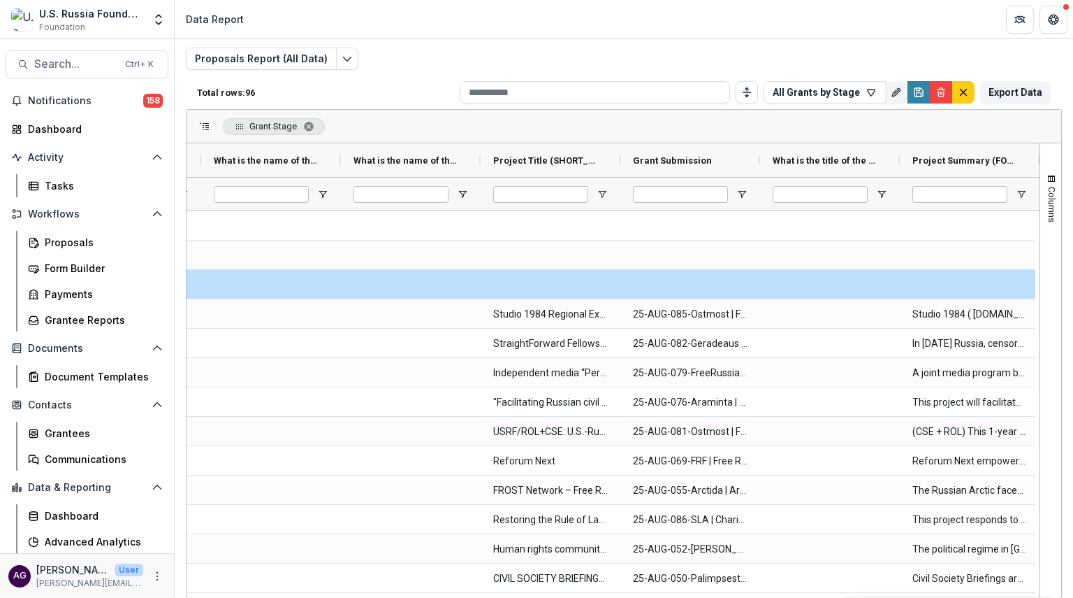
scroll to position [0, 697]
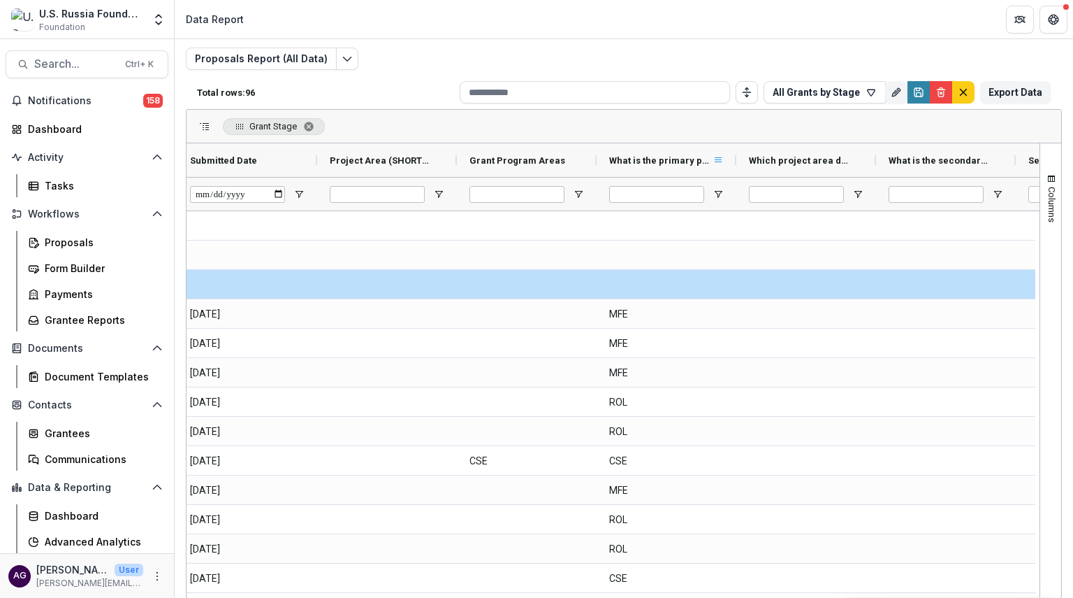
click at [718, 157] on span at bounding box center [718, 159] width 11 height 11
click at [710, 52] on div "Proposals Report (All Data) Total rows: 96 All Grants by Stage Personal Filters…" at bounding box center [624, 306] width 876 height 517
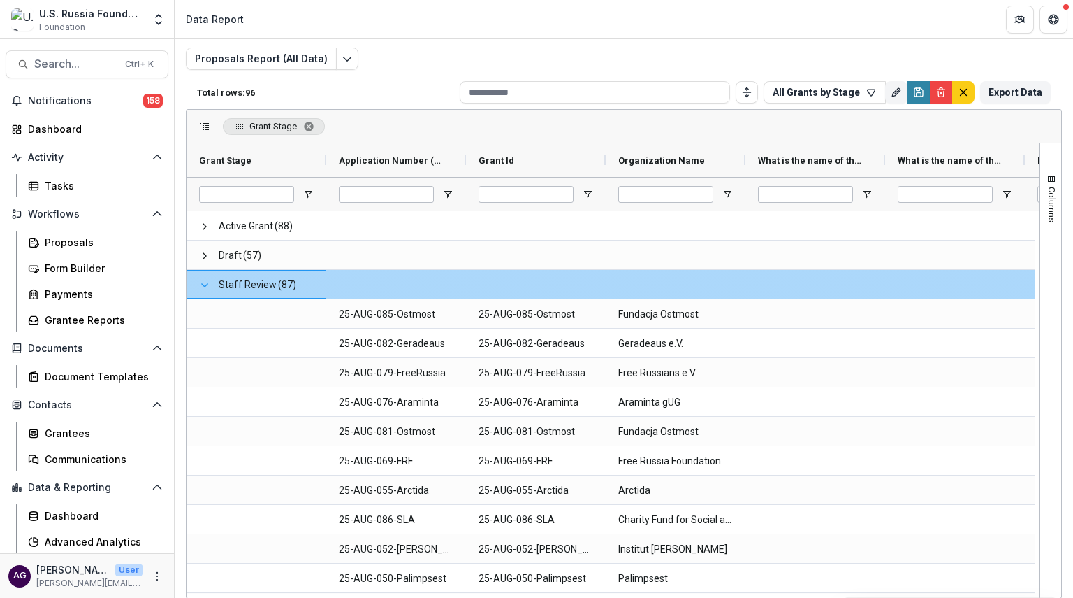
click at [204, 285] on span at bounding box center [204, 285] width 11 height 11
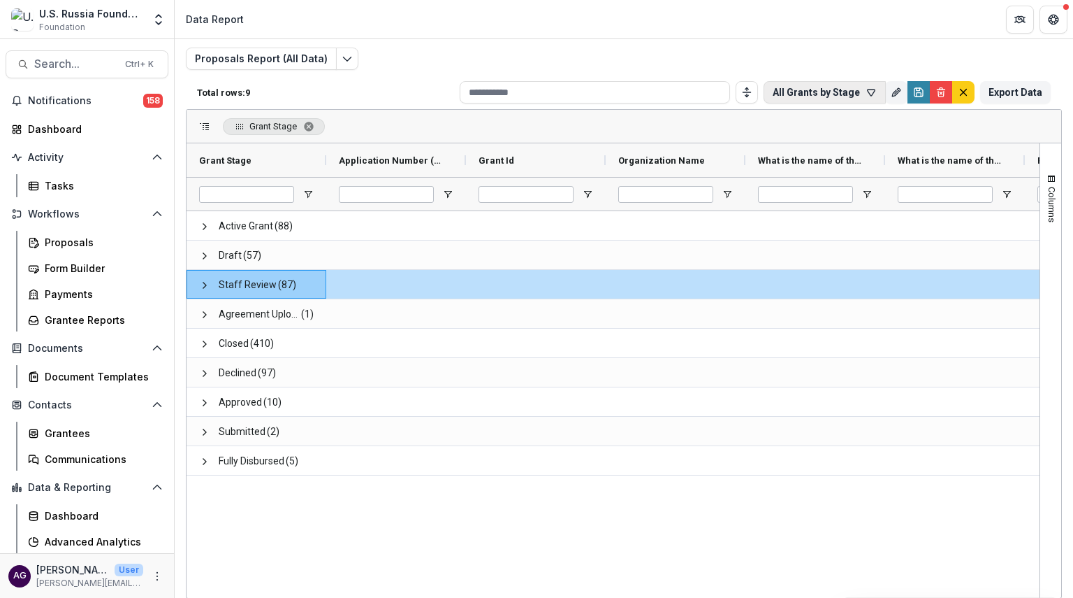
click at [824, 85] on button "All Grants by Stage" at bounding box center [825, 92] width 122 height 22
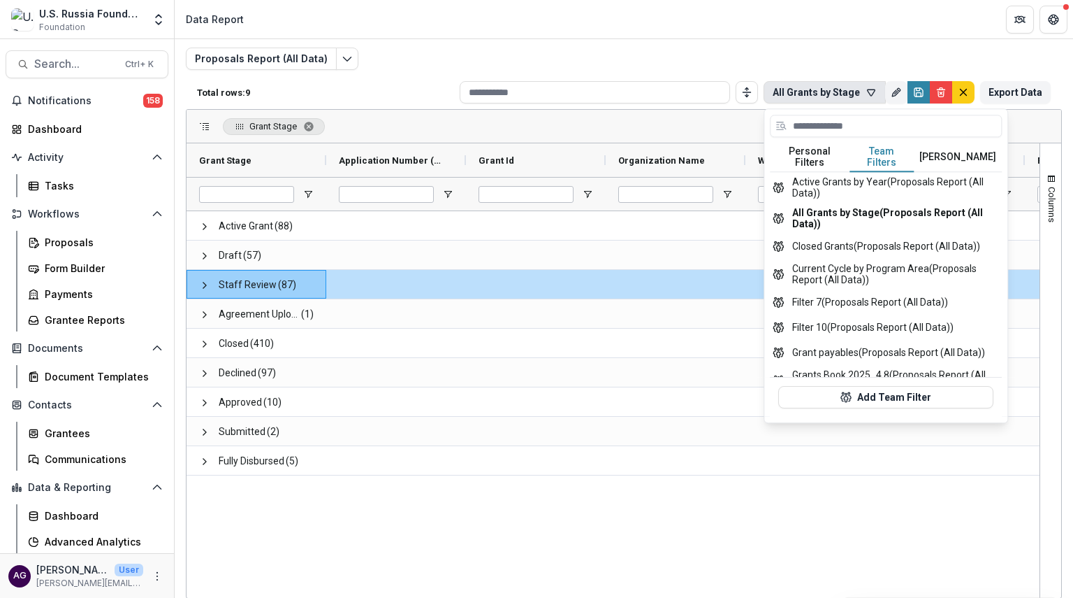
click at [892, 148] on button "Team Filters" at bounding box center [883, 157] width 64 height 29
click at [903, 270] on button "Current Cycle by Program Area (Proposals Report (All Data))" at bounding box center [886, 274] width 232 height 31
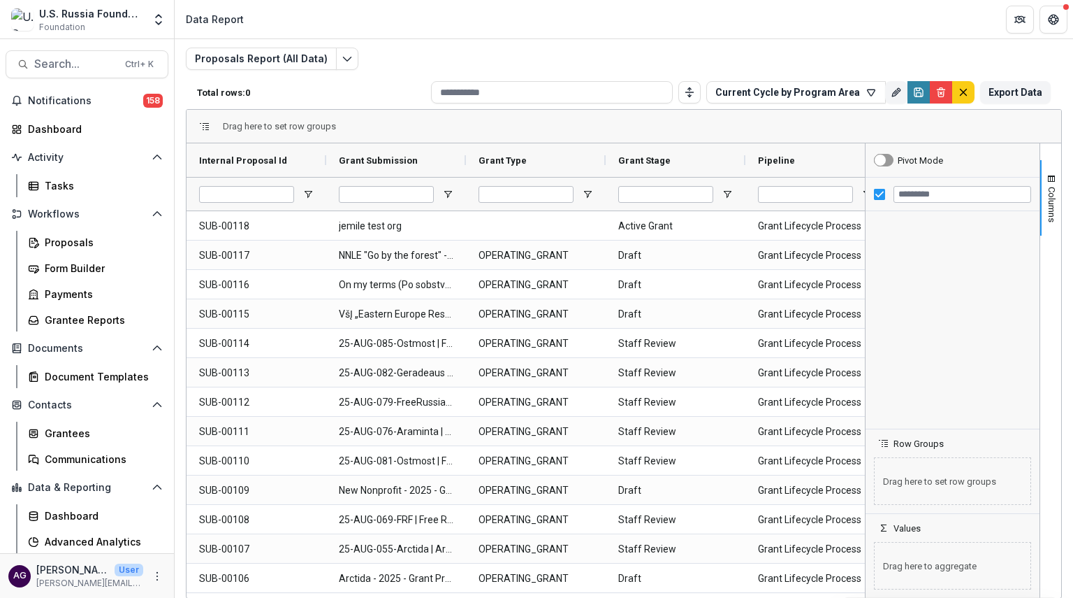
type input "**********"
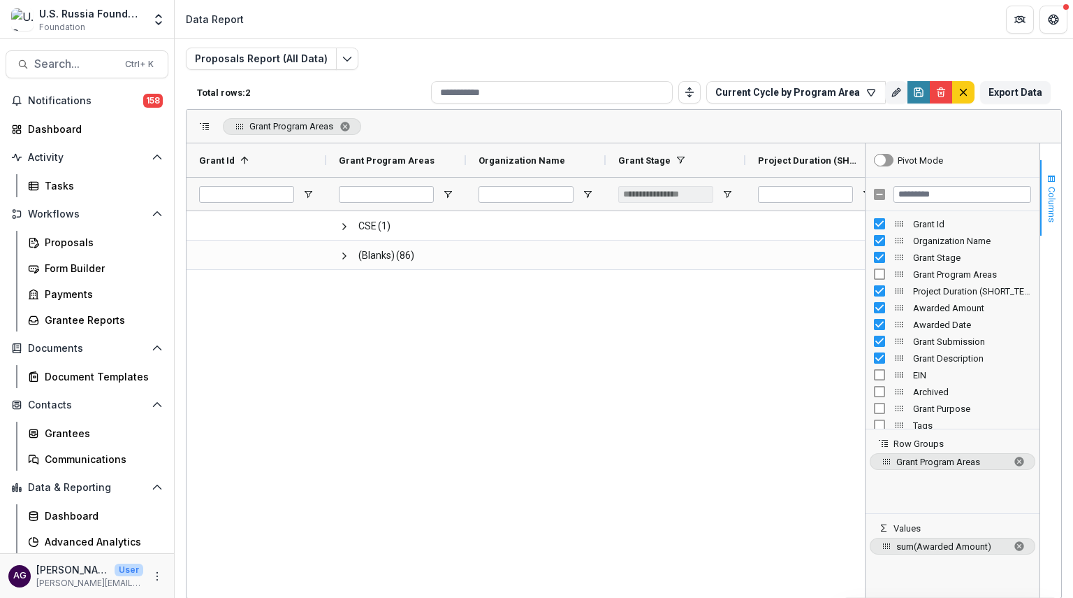
click at [1048, 210] on span "Columns" at bounding box center [1052, 205] width 10 height 36
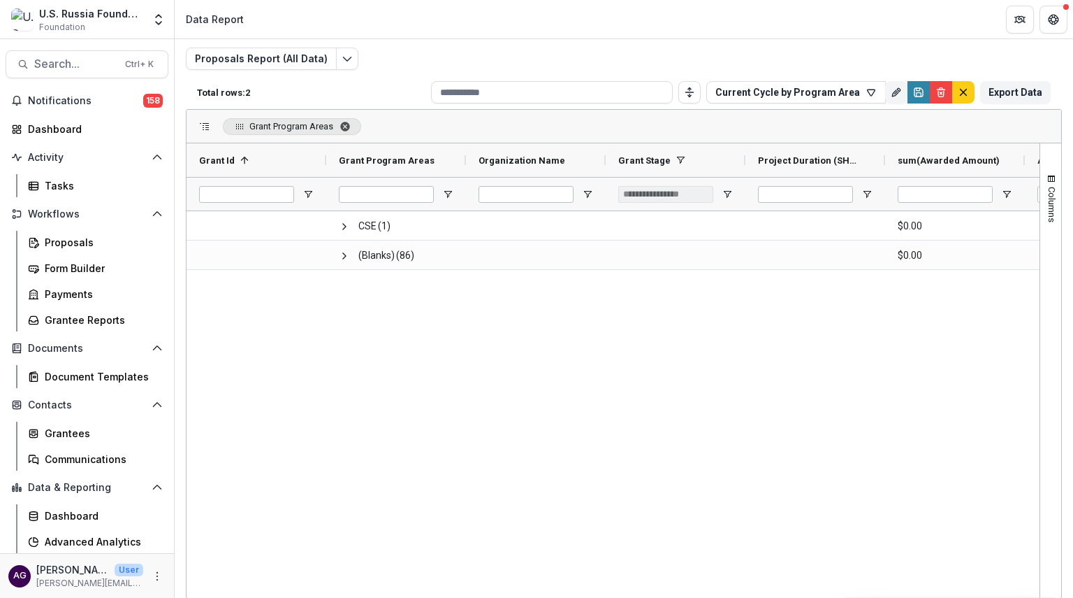
click at [348, 126] on span "Grant Program Areas. Press ENTER to sort. Press DELETE to remove" at bounding box center [345, 126] width 11 height 11
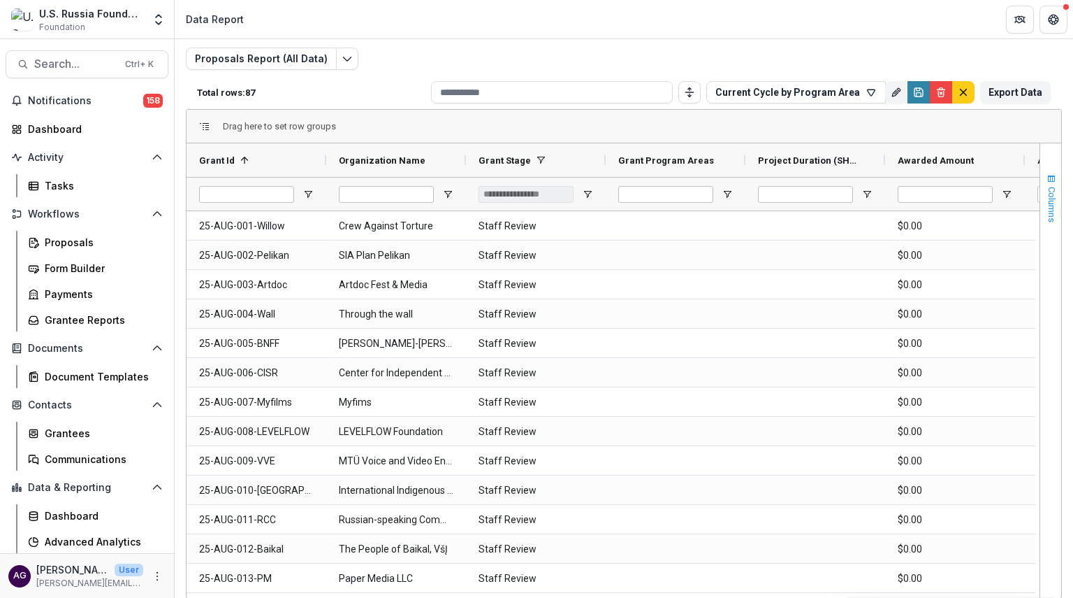
click at [1047, 189] on span "Columns" at bounding box center [1052, 205] width 10 height 36
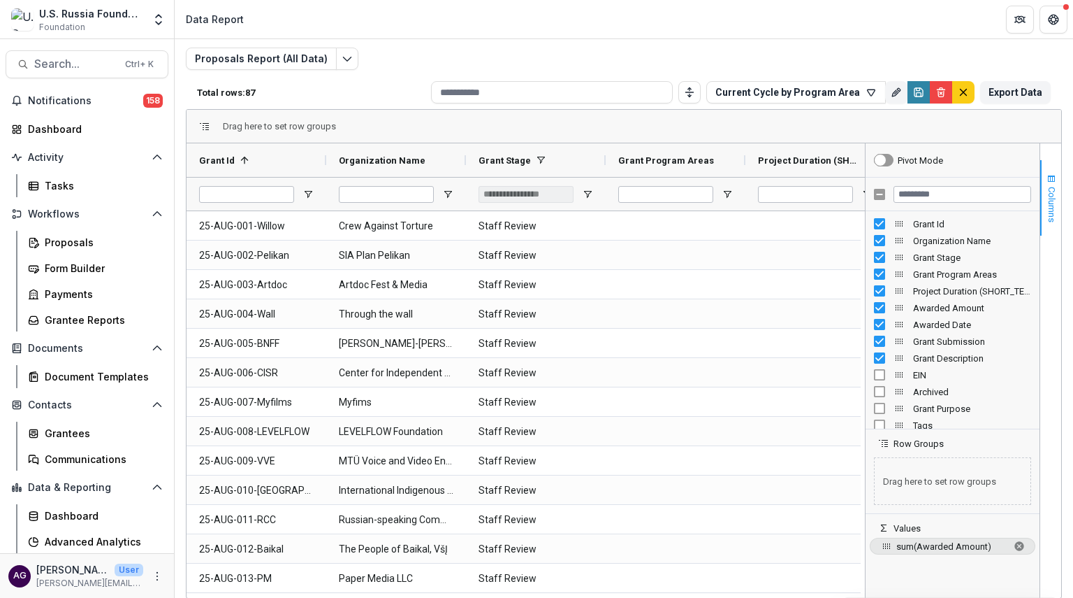
click at [1041, 215] on button "Columns" at bounding box center [1051, 197] width 21 height 75
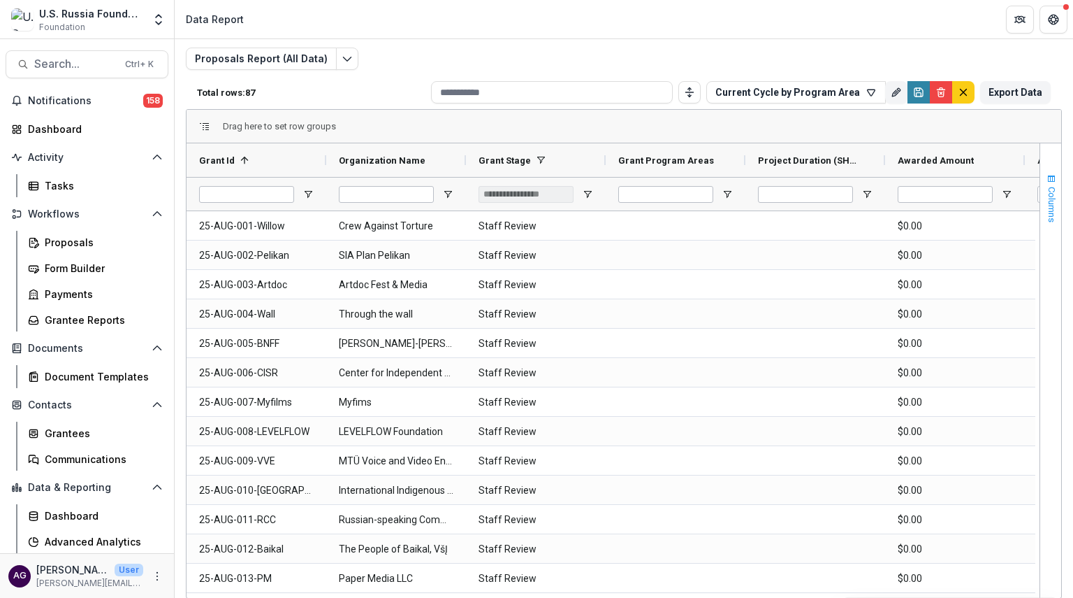
click at [1047, 202] on span "Columns" at bounding box center [1052, 205] width 10 height 36
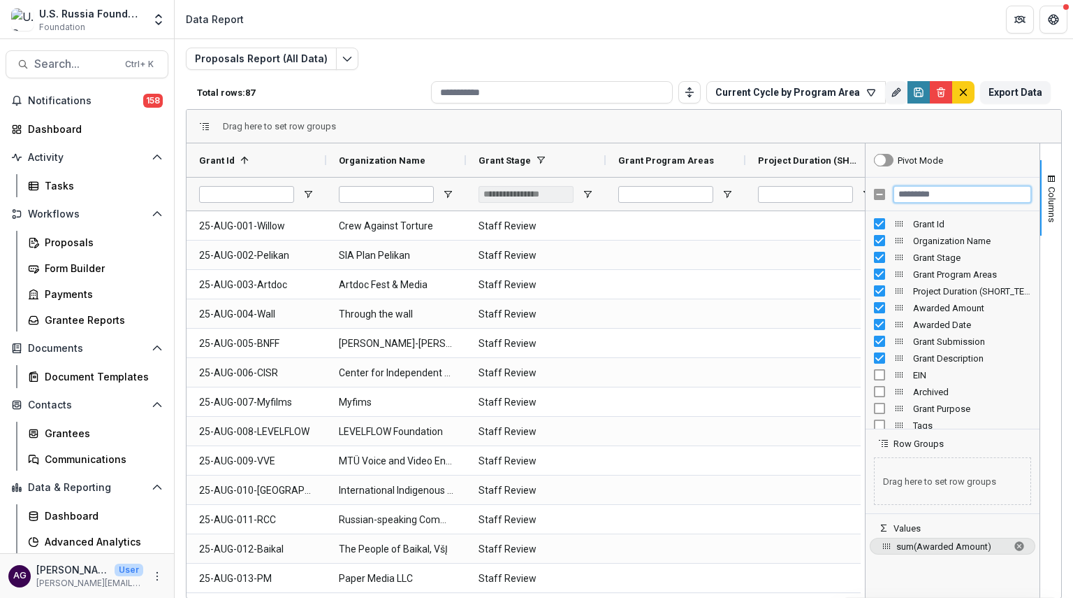
click at [960, 194] on input "Filter Columns Input" at bounding box center [963, 194] width 138 height 17
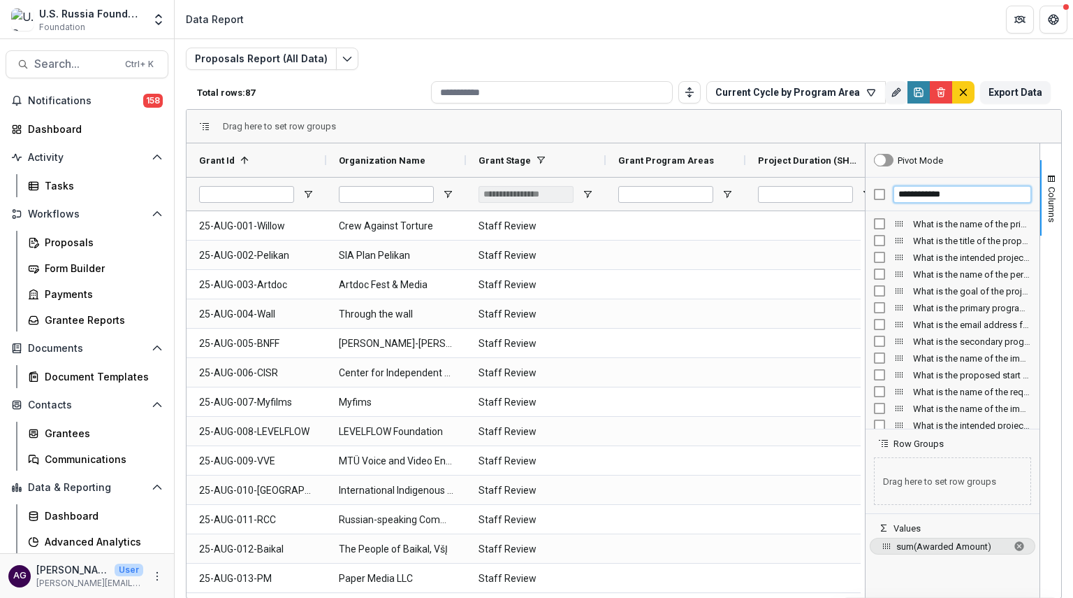
type input "**********"
drag, startPoint x: 920, startPoint y: 305, endPoint x: 905, endPoint y: 306, distance: 14.7
click at [905, 306] on div "What is the primary program area your project fits in to? (SINGLE_RESPONSE)" at bounding box center [952, 307] width 157 height 17
drag, startPoint x: 897, startPoint y: 307, endPoint x: 422, endPoint y: 118, distance: 511.6
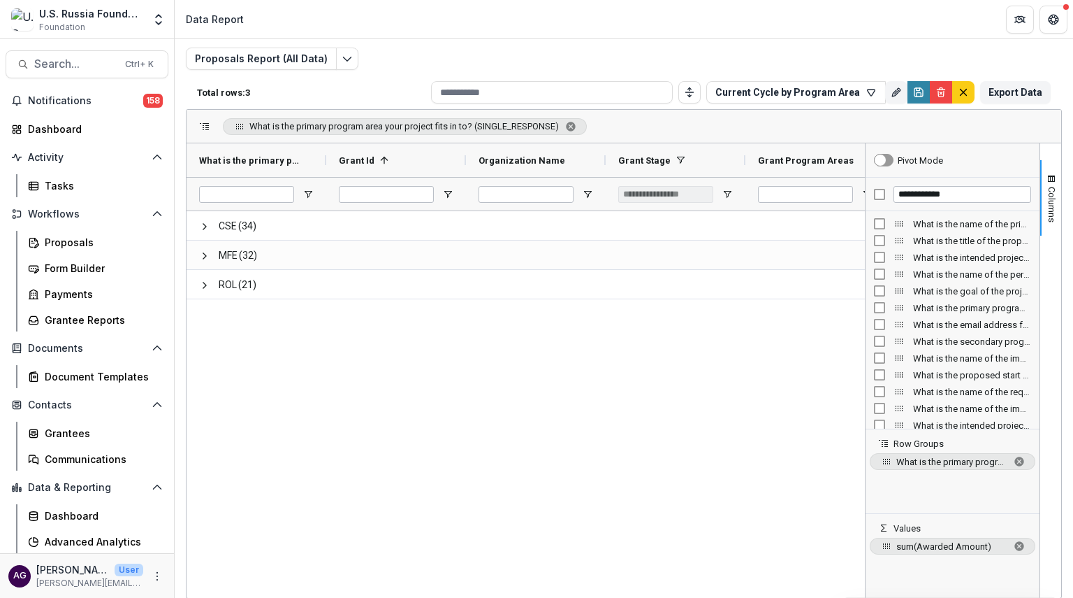
click at [479, 346] on div "CSE (34) MFE (32) ROL (21)" at bounding box center [526, 402] width 679 height 382
click at [1050, 187] on span "Columns" at bounding box center [1052, 205] width 10 height 36
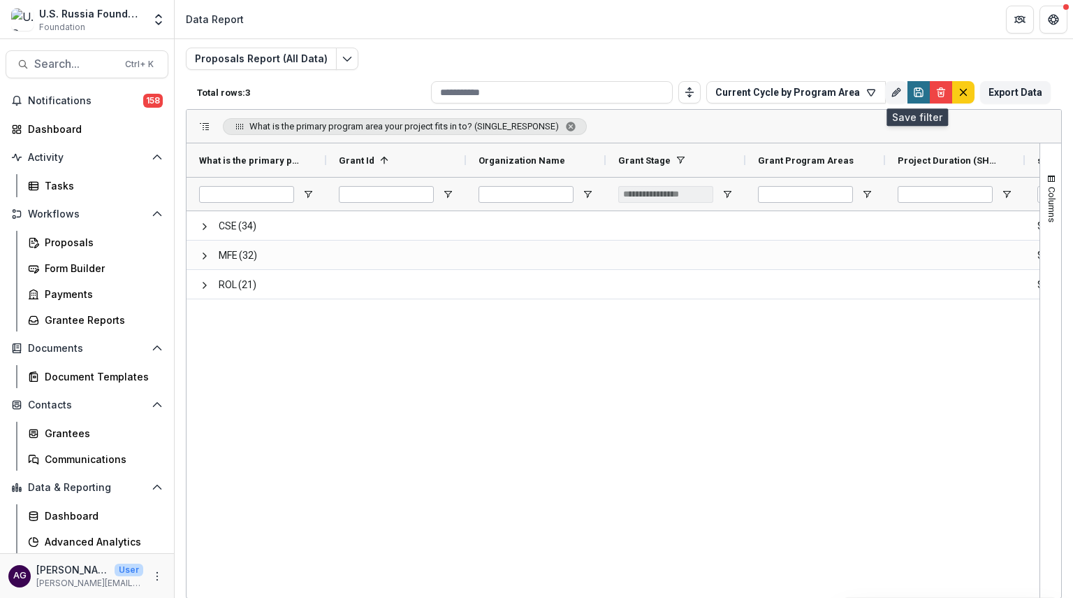
click at [916, 95] on icon "Save" at bounding box center [918, 92] width 11 height 11
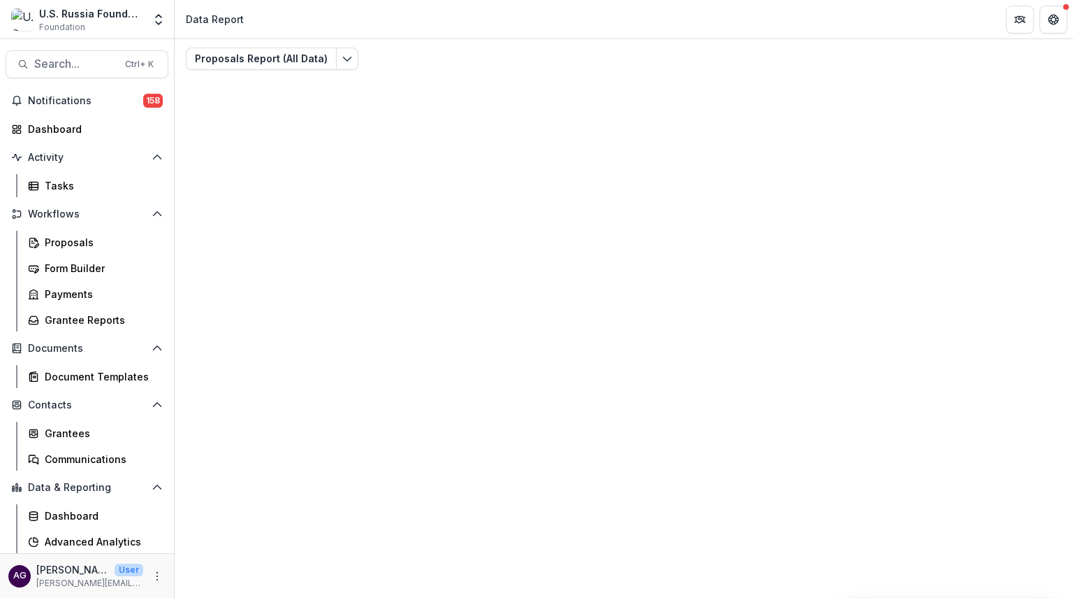
type input "**********"
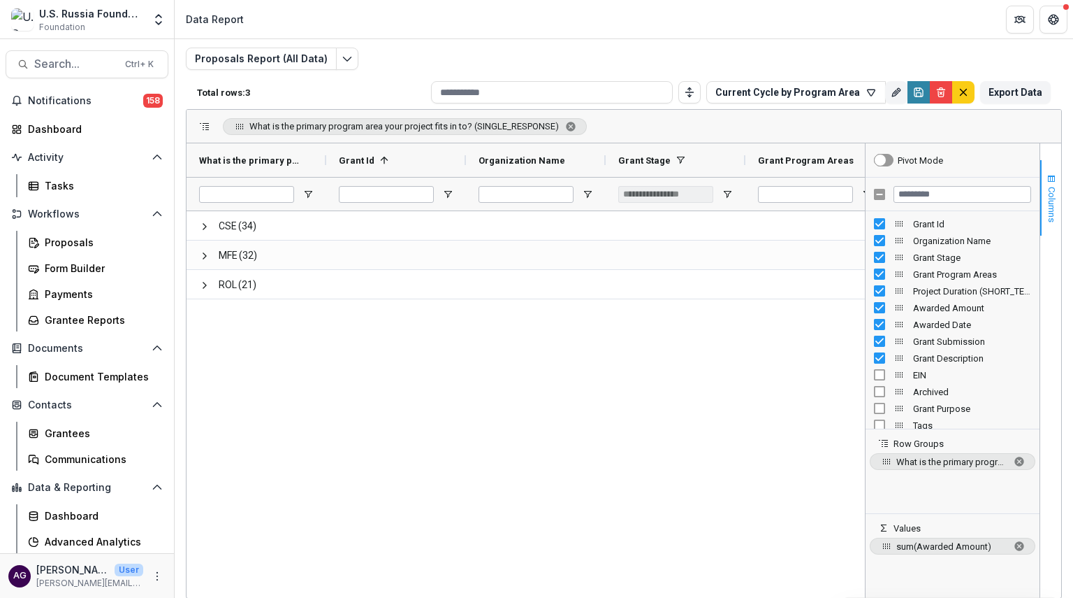
click at [1050, 203] on span "Columns" at bounding box center [1052, 205] width 10 height 36
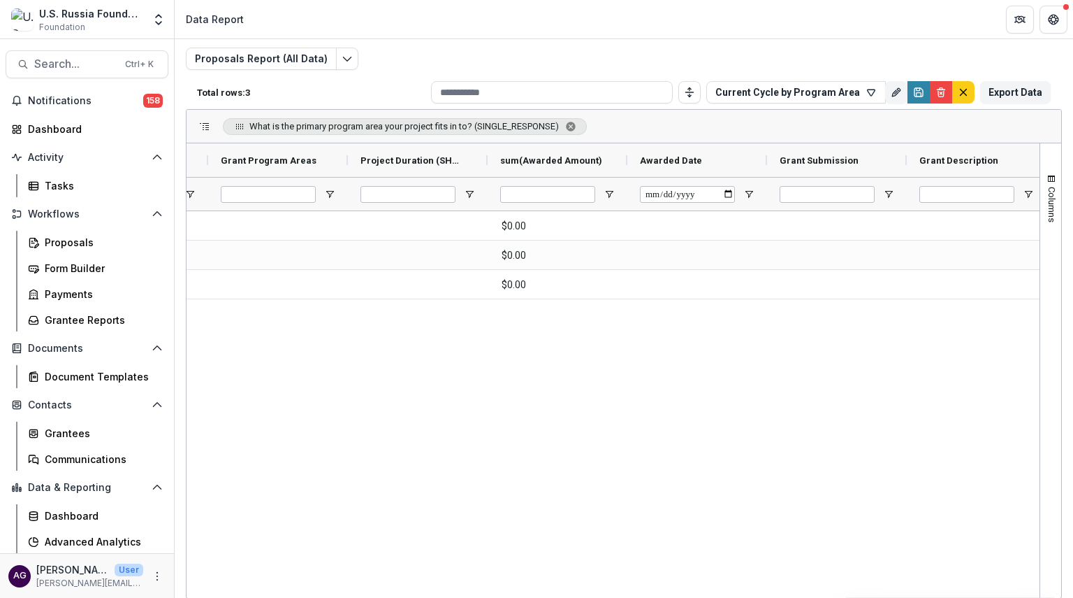
scroll to position [0, 537]
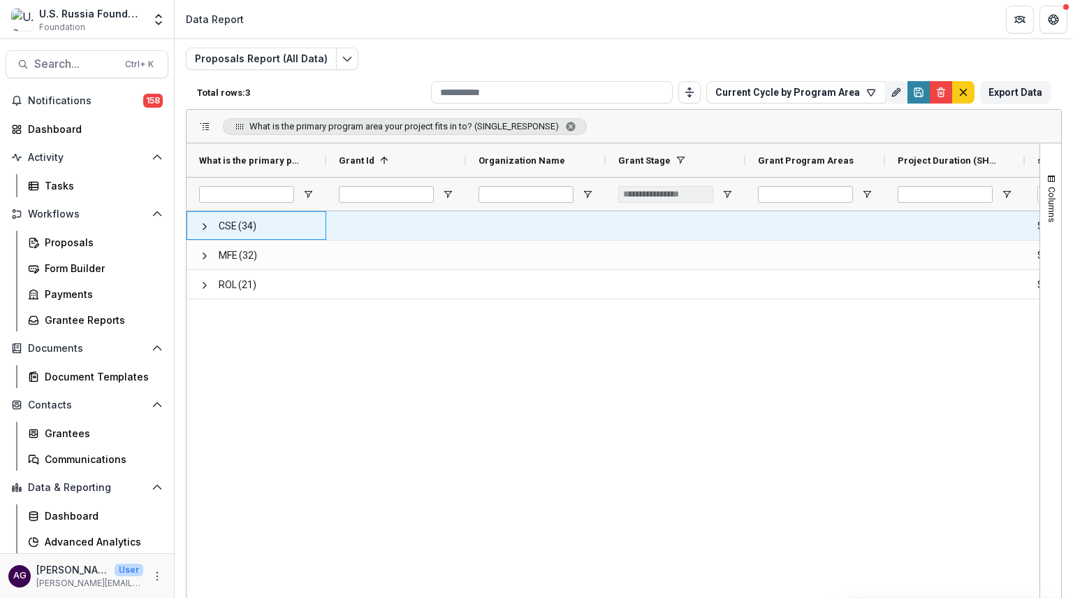
click at [227, 226] on span "CSE" at bounding box center [228, 226] width 18 height 29
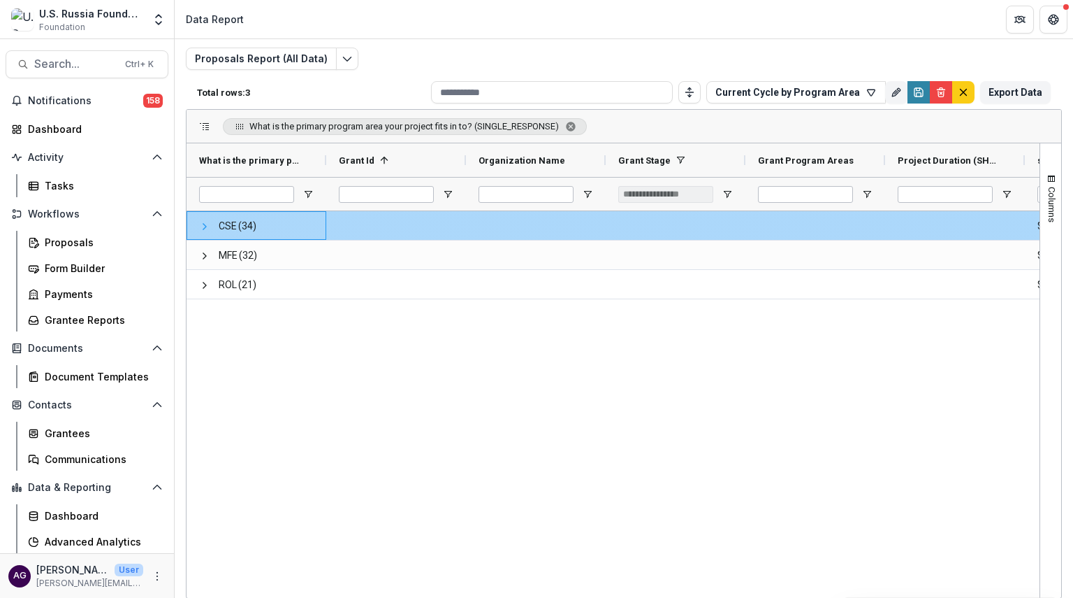
click at [201, 224] on span at bounding box center [204, 226] width 11 height 11
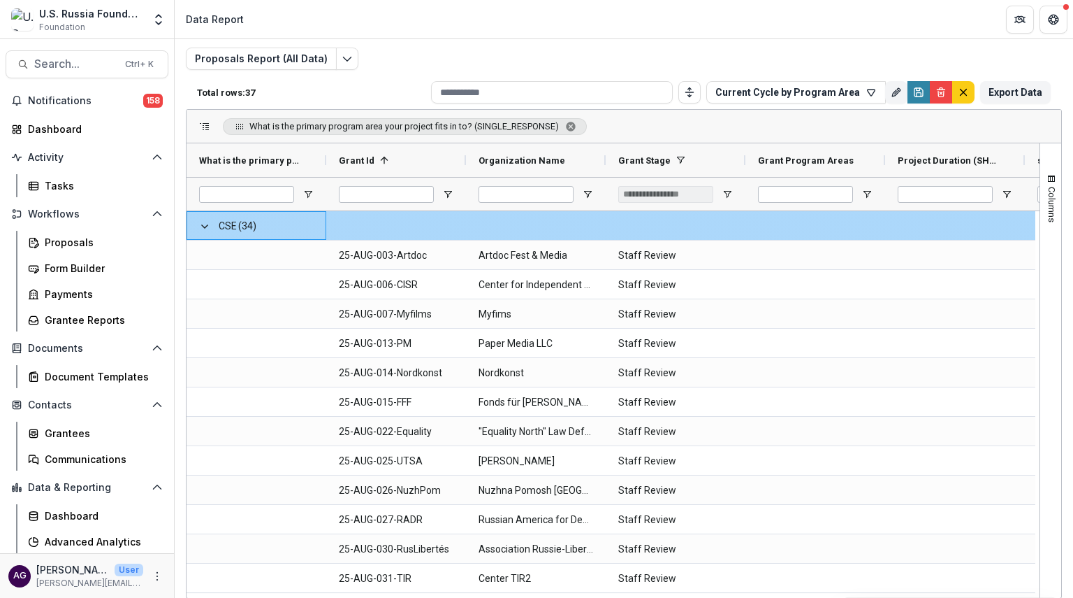
click at [201, 224] on span at bounding box center [204, 226] width 11 height 11
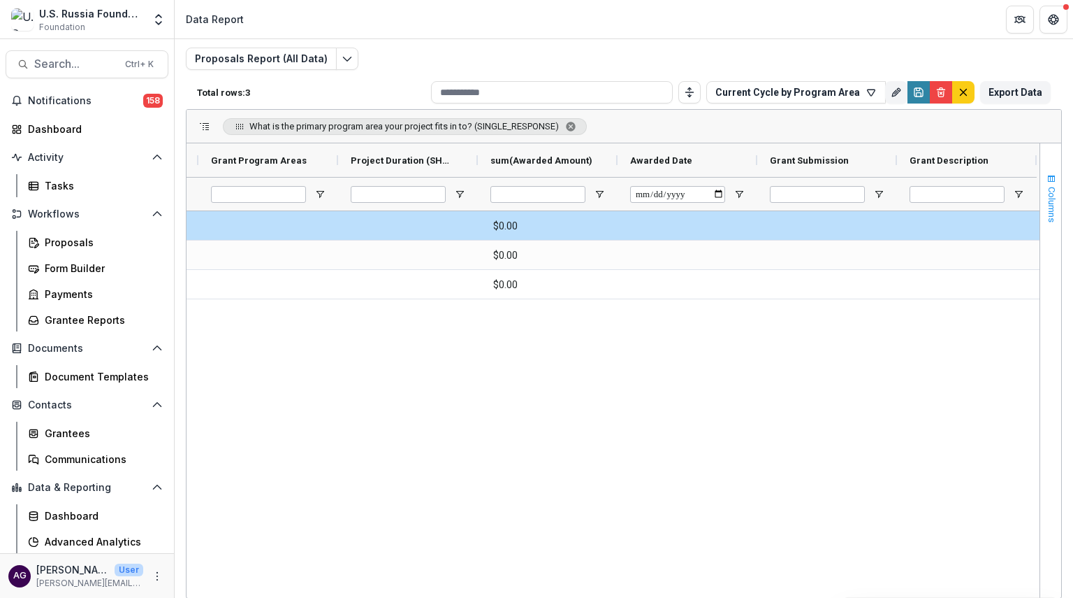
click at [1047, 198] on span "Columns" at bounding box center [1052, 205] width 10 height 36
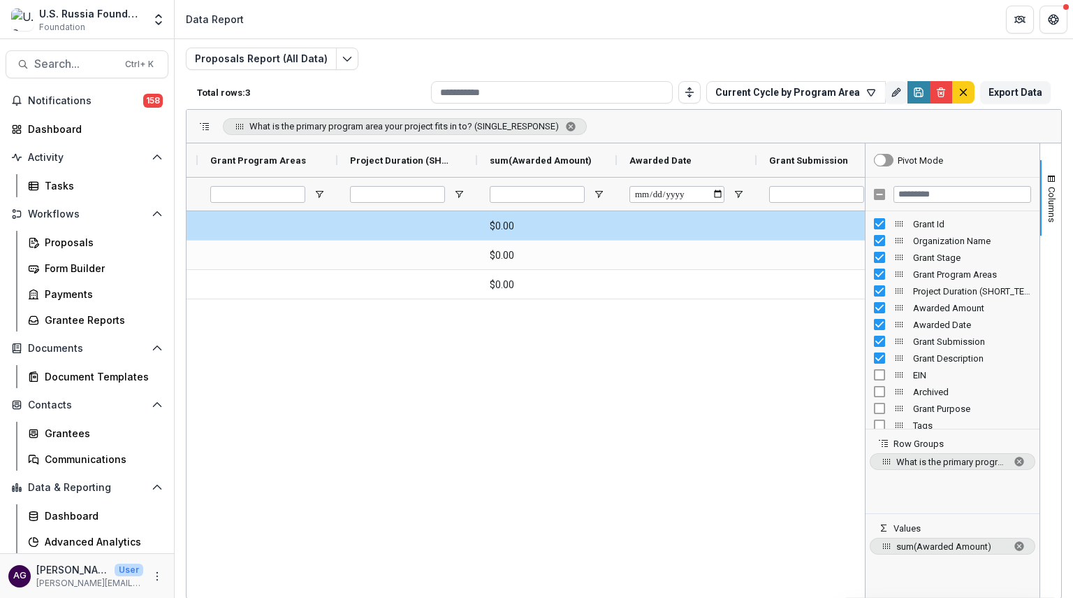
click at [809, 330] on div "$0.00 CSE (34) $0.00 $0.00" at bounding box center [526, 402] width 679 height 382
click at [1047, 203] on span "Columns" at bounding box center [1052, 205] width 10 height 36
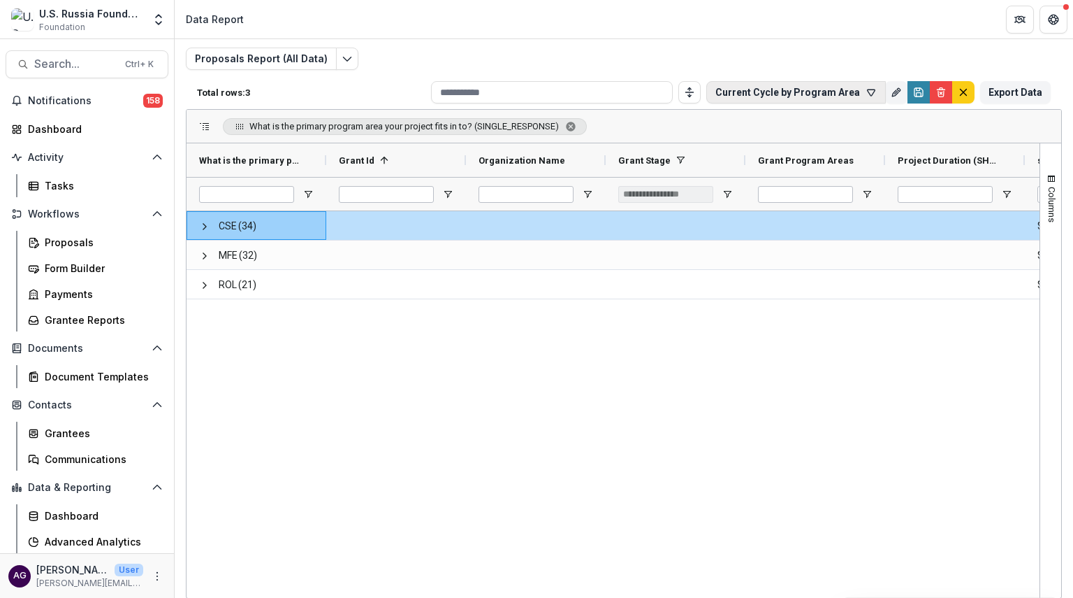
click at [735, 97] on button "Current Cycle by Program Area" at bounding box center [797, 92] width 180 height 22
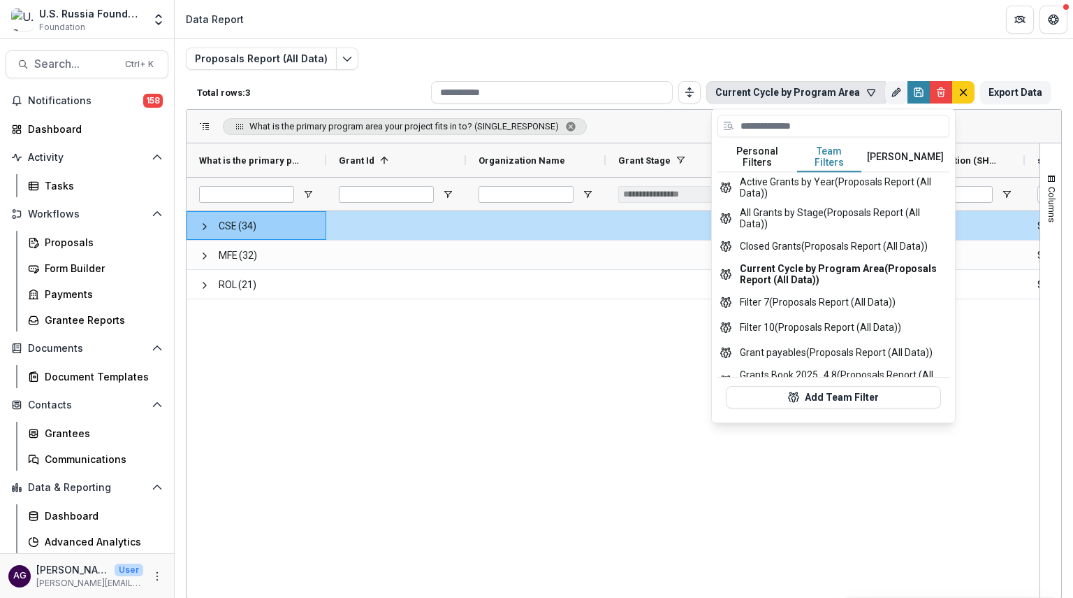
click at [822, 157] on button "Team Filters" at bounding box center [829, 157] width 64 height 29
click at [798, 205] on button "All Grants by Stage (Proposals Report (All Data))" at bounding box center [834, 218] width 232 height 31
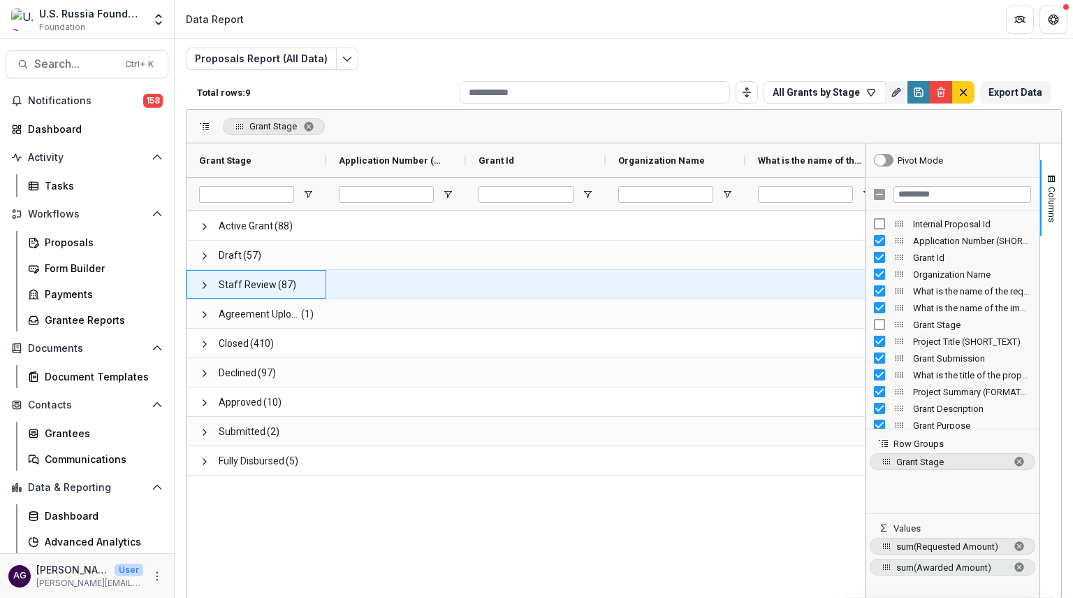
click at [263, 284] on span "Staff Review" at bounding box center [248, 284] width 58 height 29
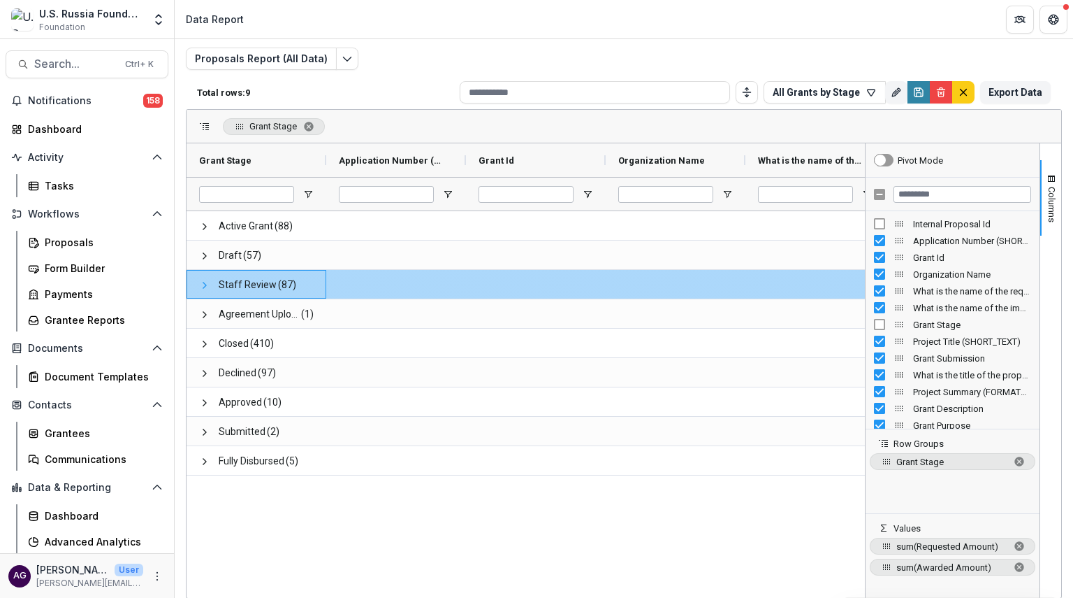
click at [202, 287] on span at bounding box center [204, 285] width 11 height 11
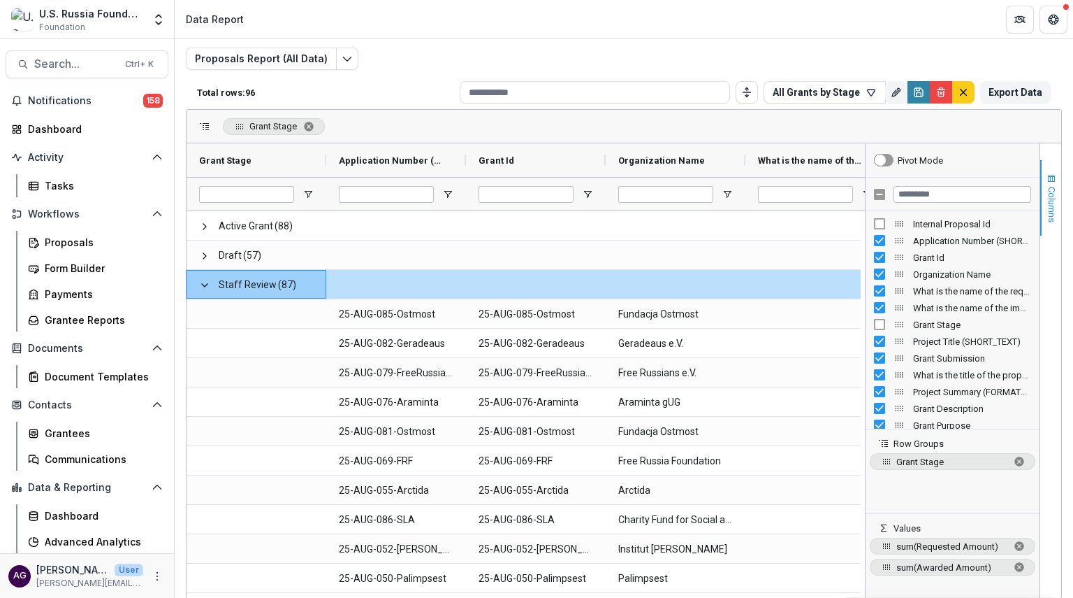
click at [1051, 214] on span "Columns" at bounding box center [1052, 205] width 10 height 36
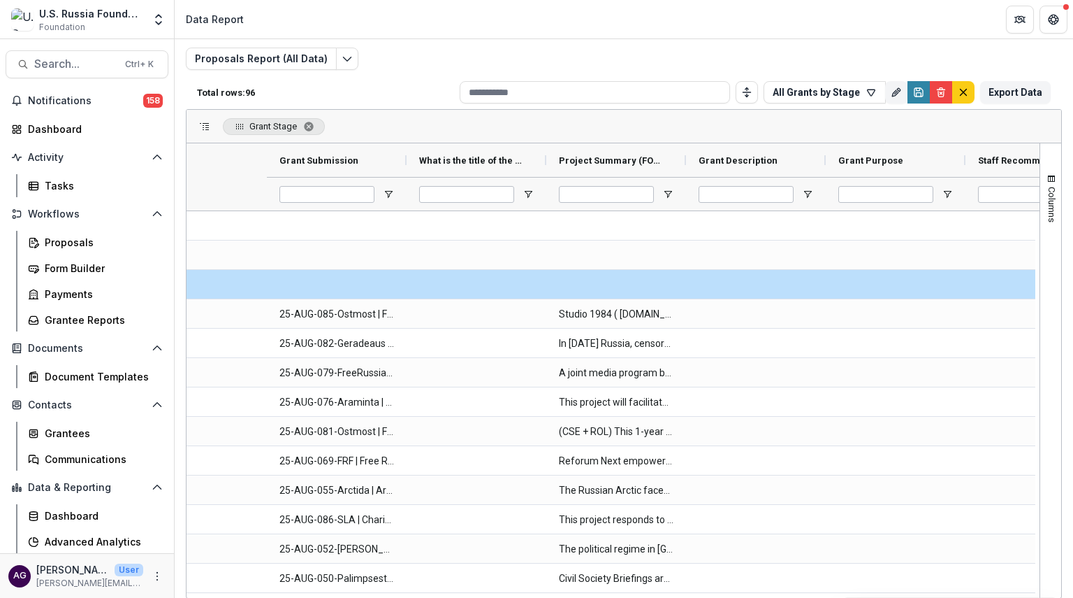
scroll to position [0, 1284]
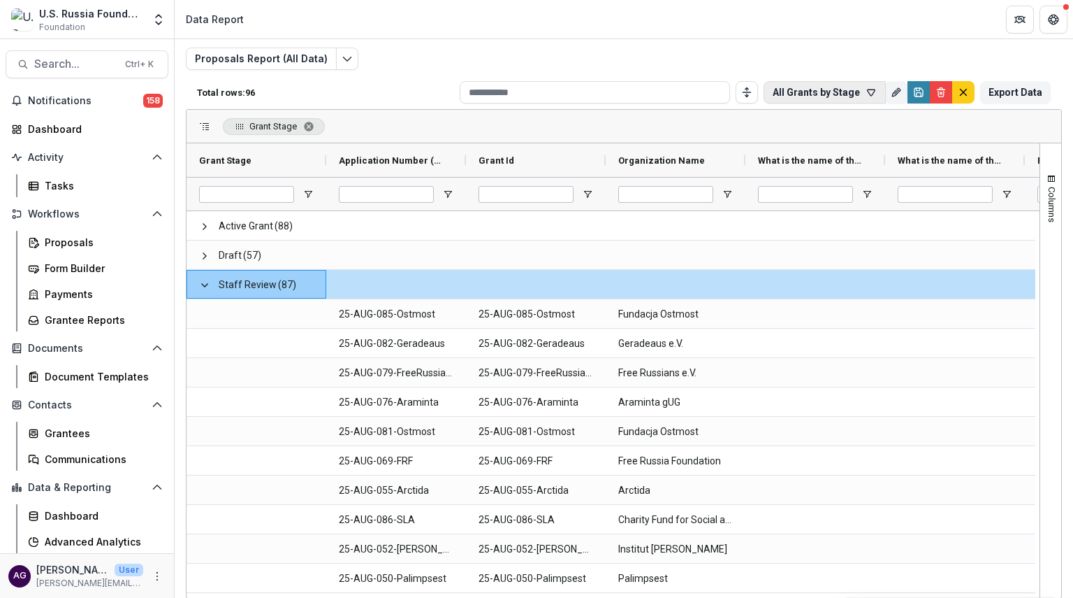
click at [816, 88] on button "All Grants by Stage" at bounding box center [825, 92] width 122 height 22
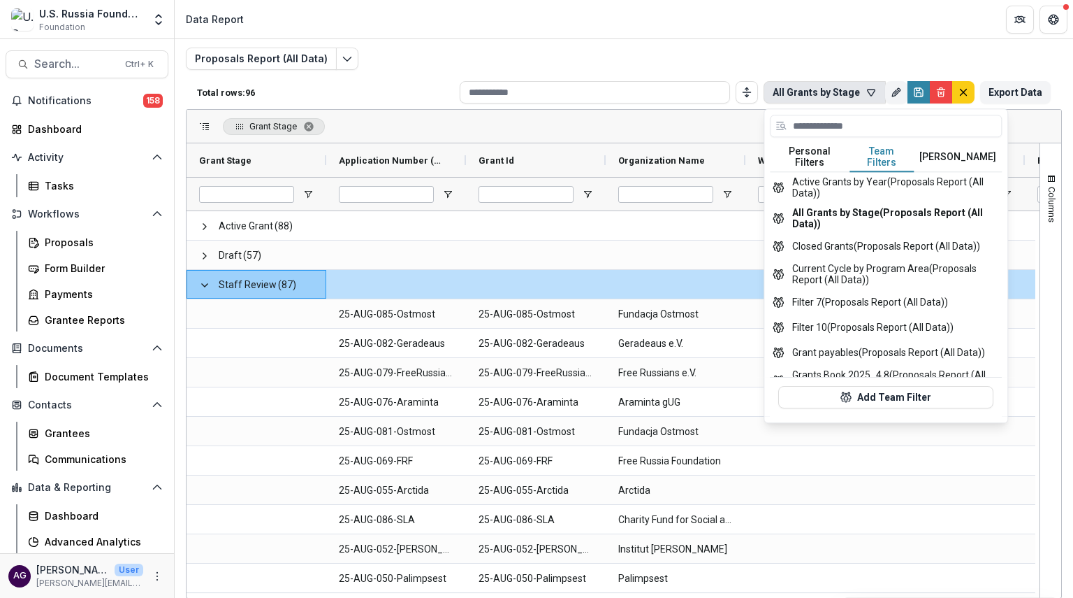
click at [876, 157] on button "Team Filters" at bounding box center [883, 157] width 64 height 29
click at [864, 273] on button "Current Cycle by Program Area (Proposals Report (All Data))" at bounding box center [886, 274] width 232 height 31
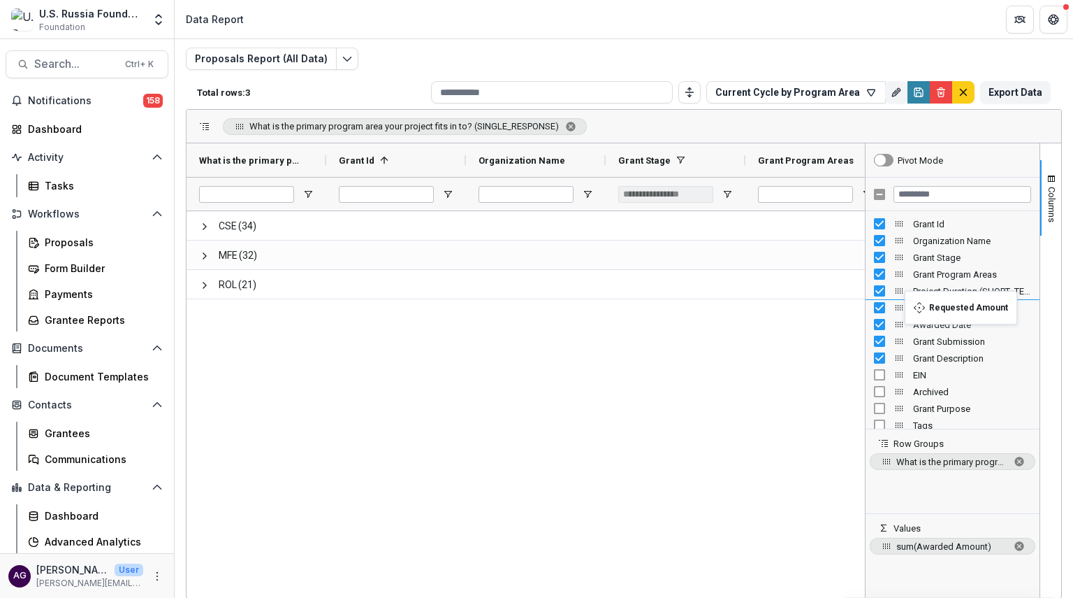
drag, startPoint x: 896, startPoint y: 379, endPoint x: 912, endPoint y: 299, distance: 82.0
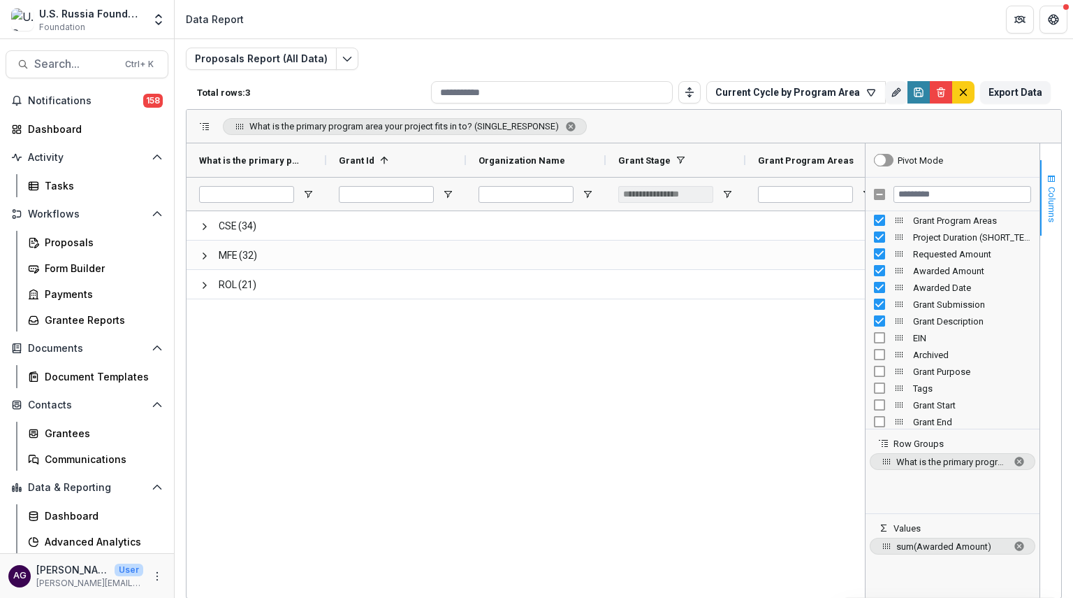
click at [1047, 210] on span "Columns" at bounding box center [1052, 205] width 10 height 36
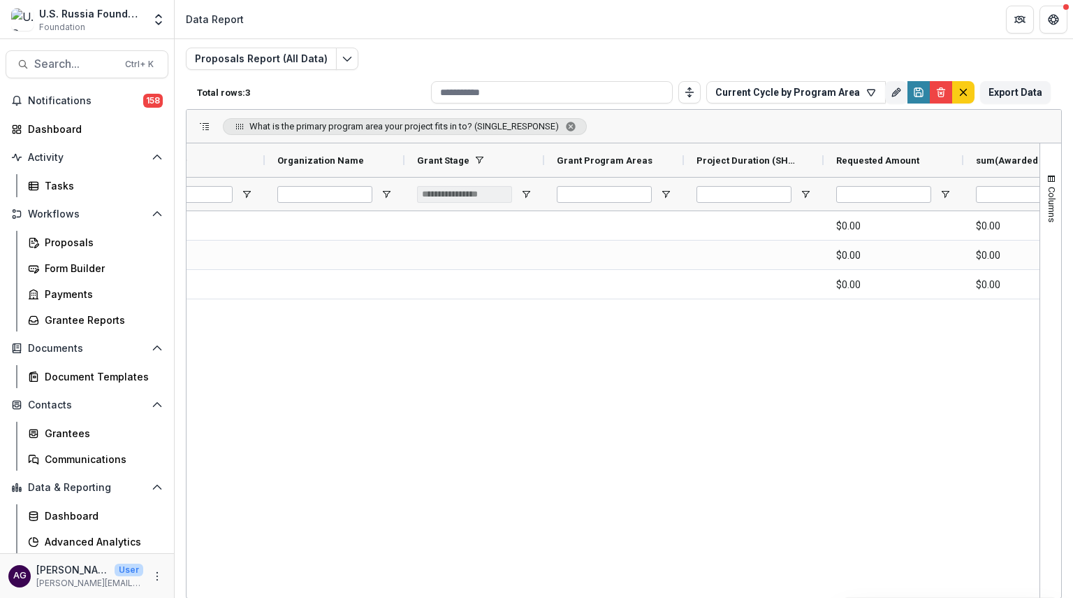
drag, startPoint x: 442, startPoint y: 597, endPoint x: 362, endPoint y: 609, distance: 81.2
click at [362, 597] on html "Skip to content U.S. Russia Foundation Foundation Team Settings Admin Settings …" at bounding box center [536, 299] width 1073 height 598
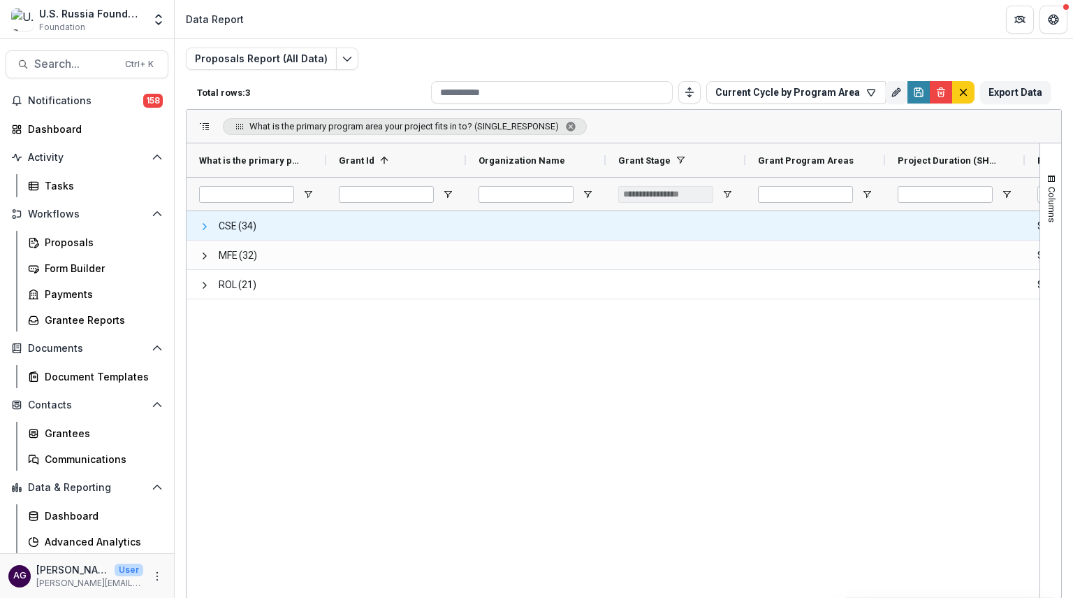
click at [199, 221] on span at bounding box center [204, 226] width 11 height 11
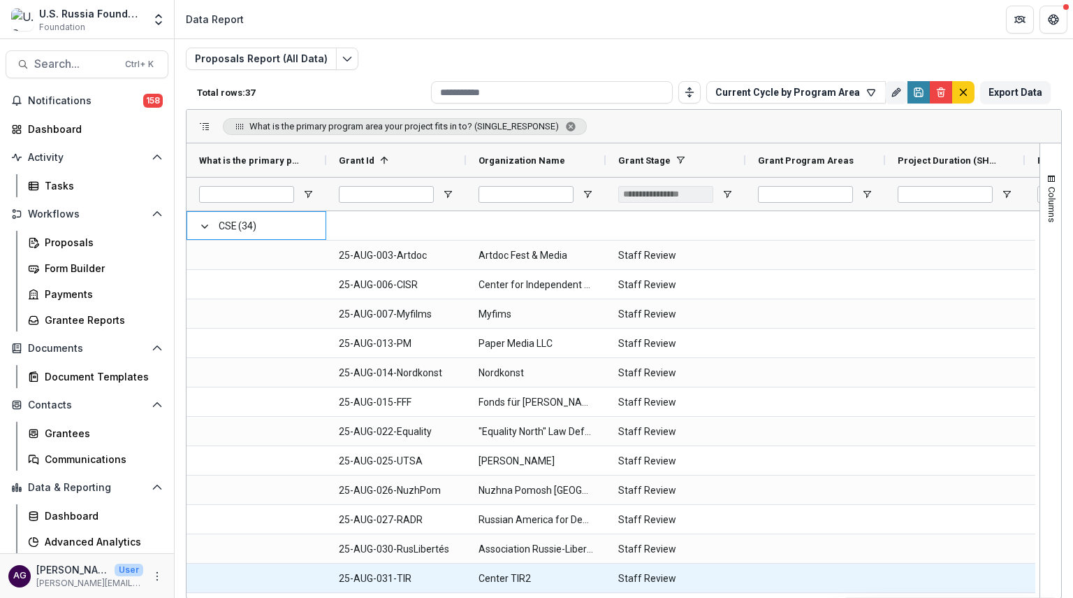
drag, startPoint x: 398, startPoint y: 597, endPoint x: 454, endPoint y: 588, distance: 56.0
click at [454, 588] on div "What is the primary program area your project fits in to? (SINGLE_RESPONSE) Gra…" at bounding box center [613, 370] width 853 height 454
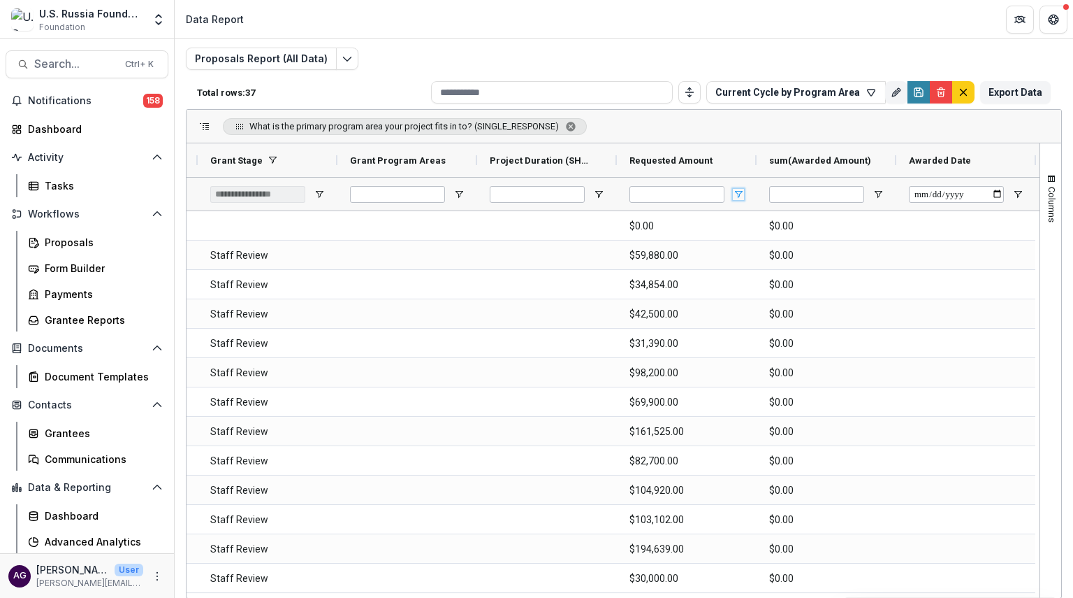
click at [739, 194] on span "Open Filter Menu" at bounding box center [738, 194] width 11 height 11
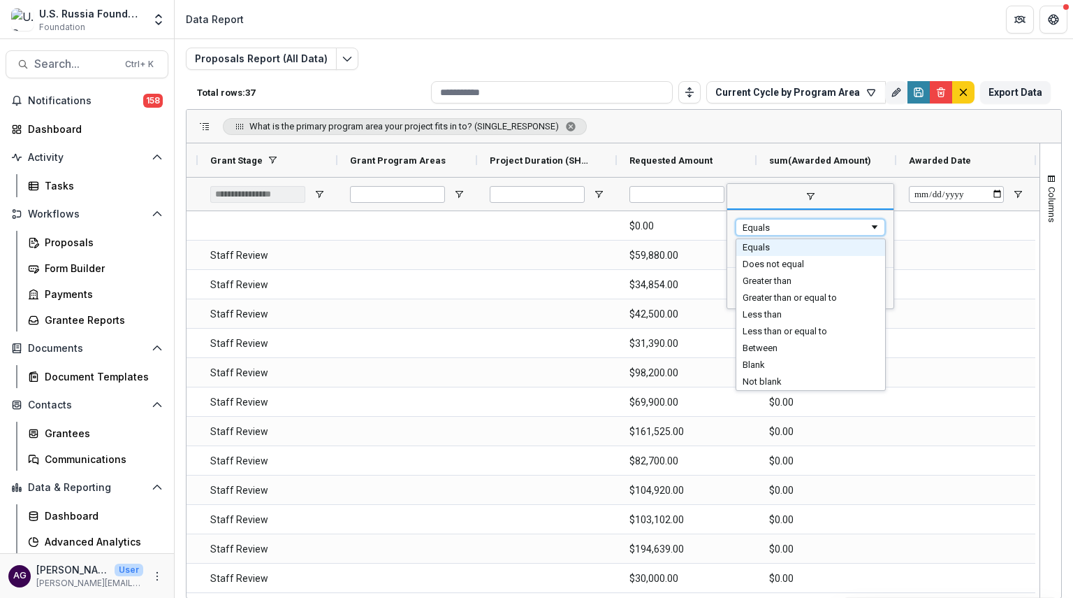
click at [776, 227] on div "Equals" at bounding box center [806, 227] width 126 height 10
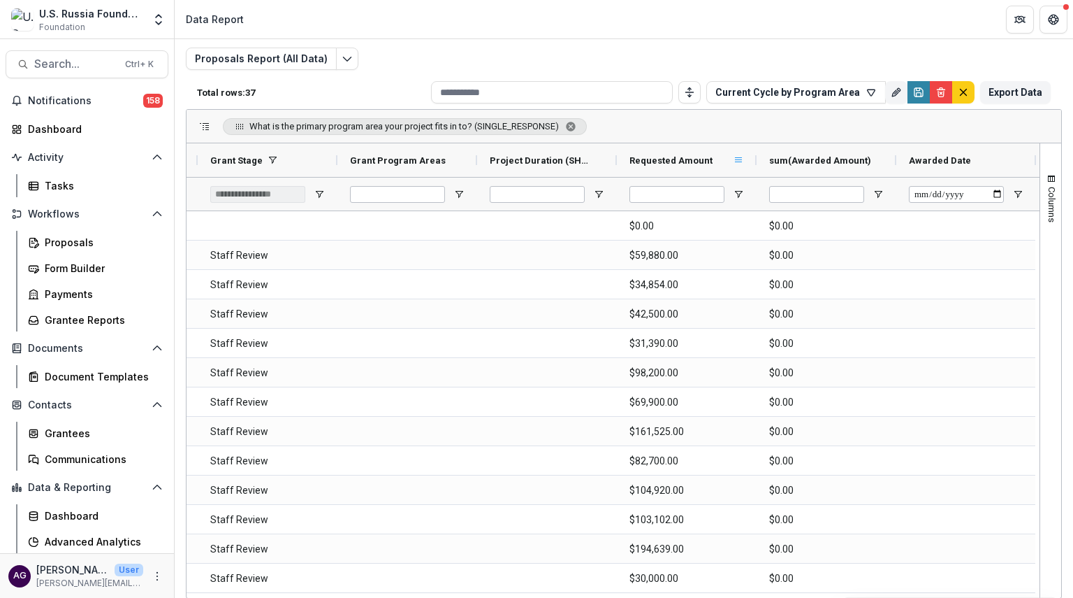
click at [739, 157] on span at bounding box center [738, 159] width 11 height 11
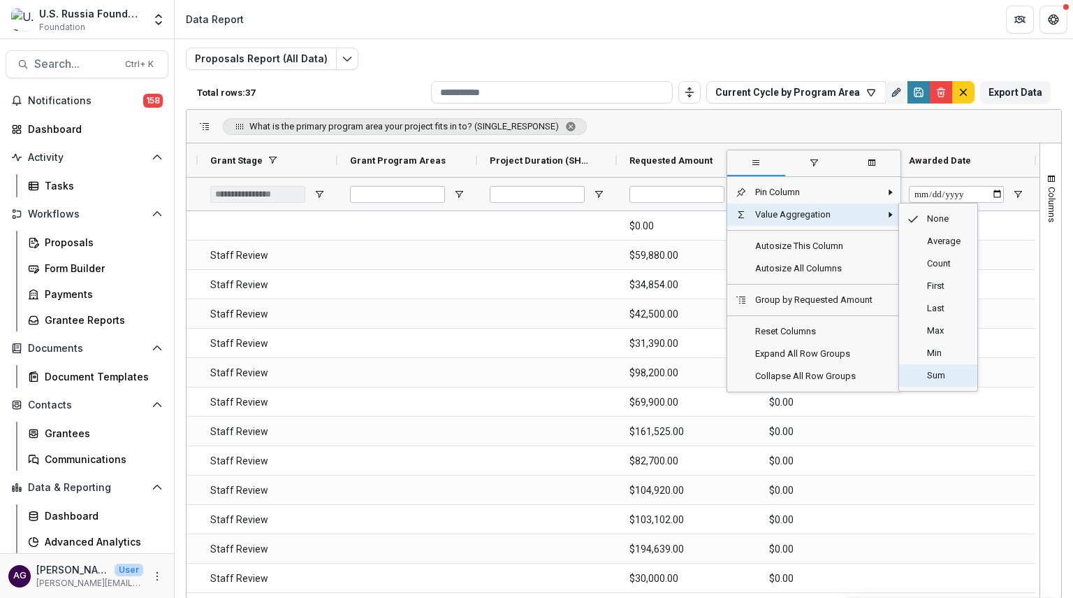
click at [950, 372] on span "Sum" at bounding box center [944, 375] width 50 height 22
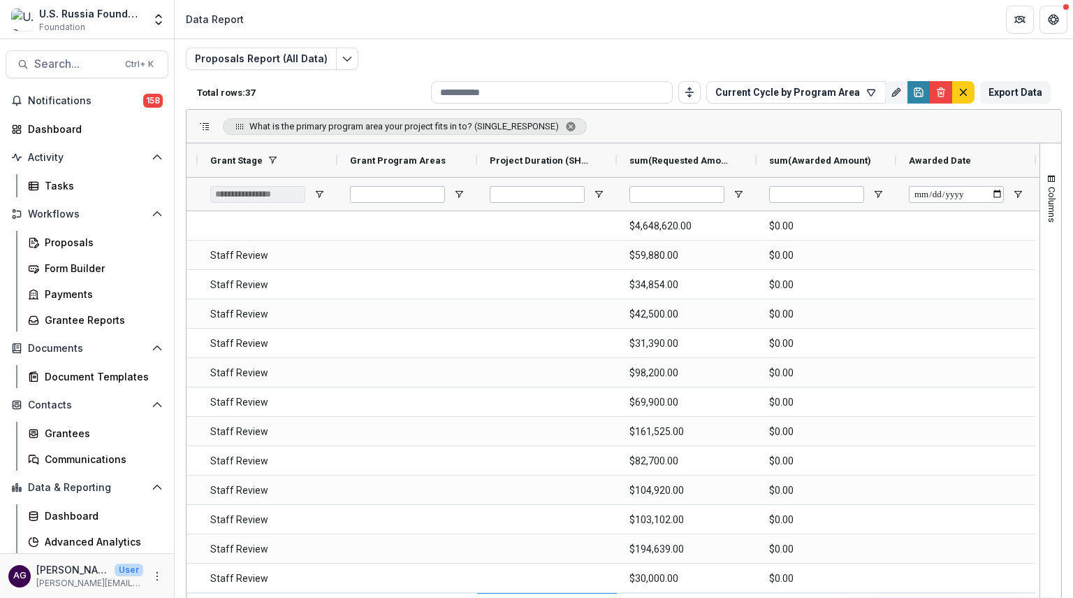
click at [530, 593] on div at bounding box center [547, 607] width 140 height 29
click at [1047, 196] on span "Columns" at bounding box center [1052, 205] width 10 height 36
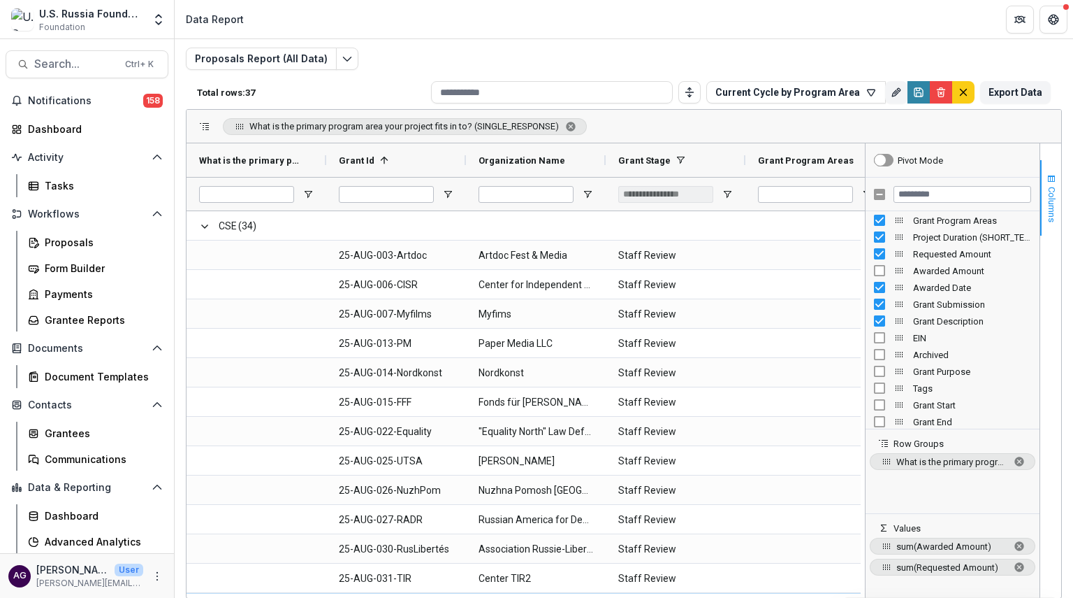
click at [1048, 213] on span "Columns" at bounding box center [1052, 205] width 10 height 36
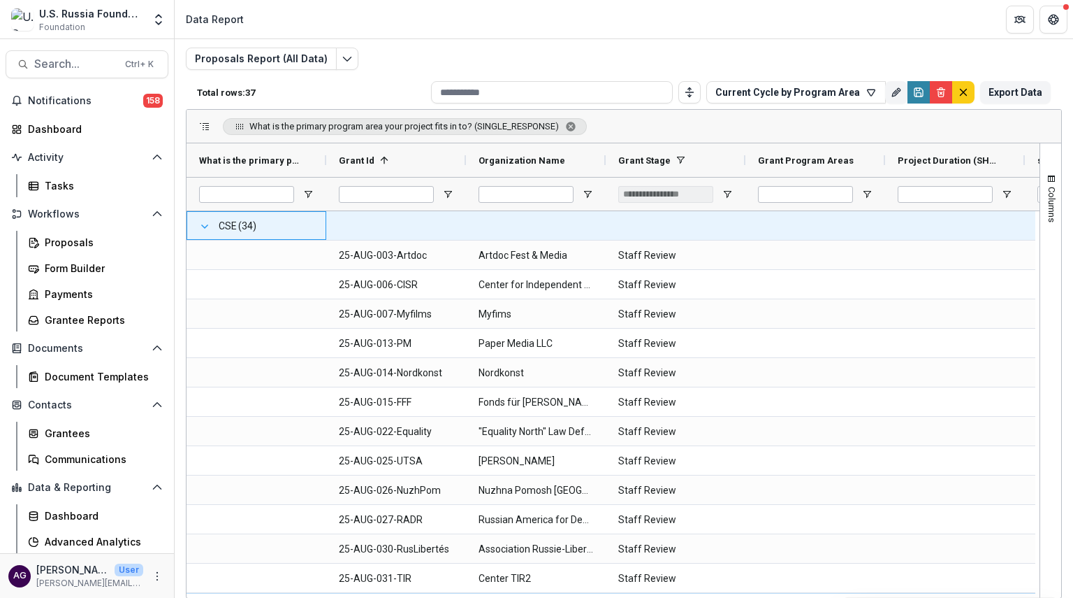
click at [204, 221] on span at bounding box center [204, 226] width 11 height 11
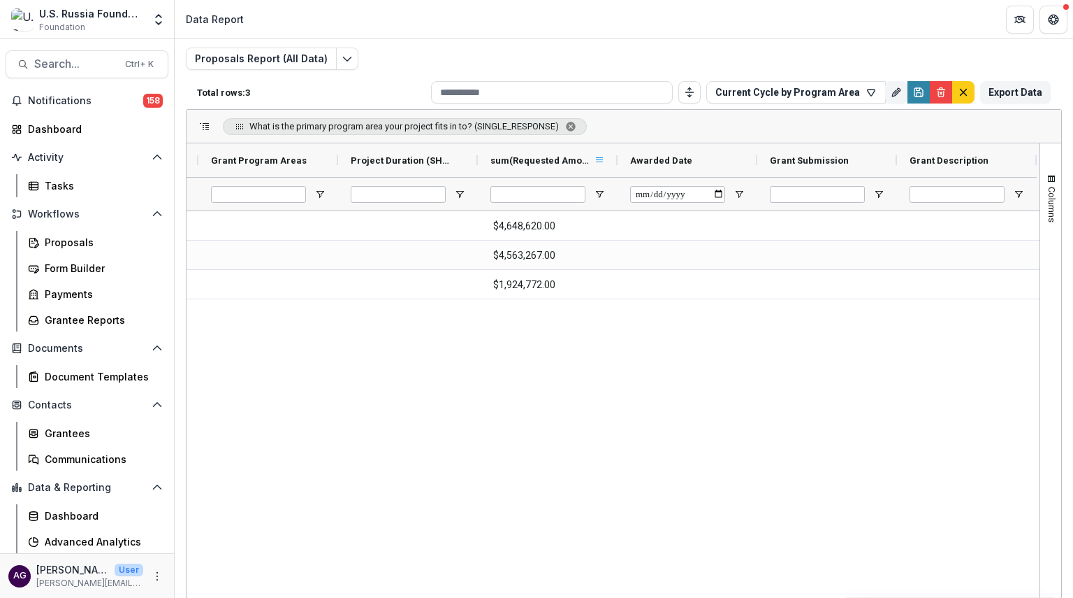
click at [598, 159] on span at bounding box center [599, 159] width 11 height 11
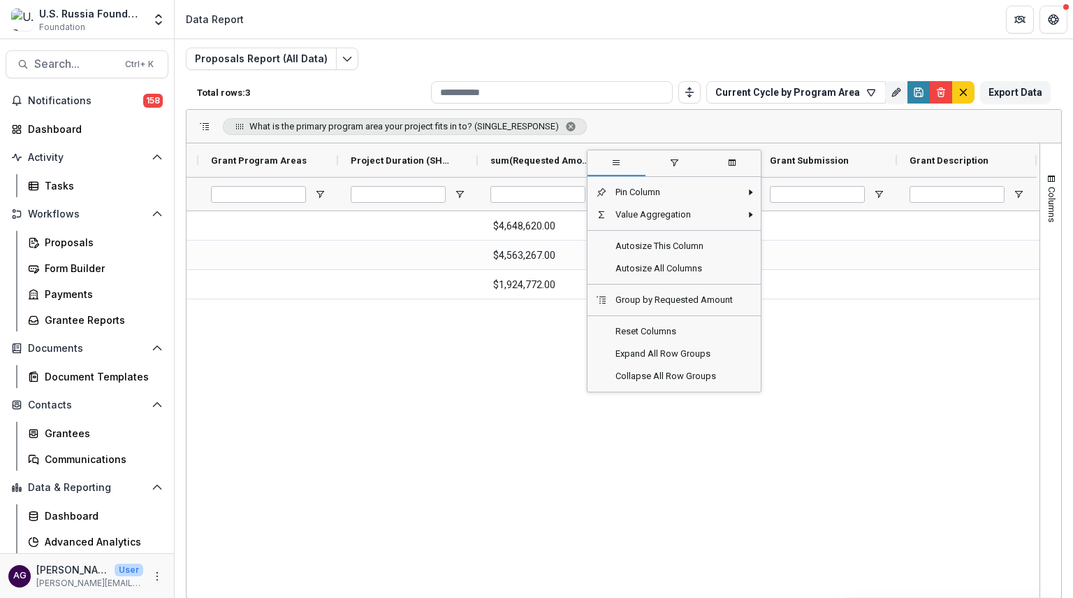
click at [517, 378] on div "$4,648,620.00 CSE (34) $4,563,267.00 $1,924,772.00" at bounding box center [613, 402] width 853 height 382
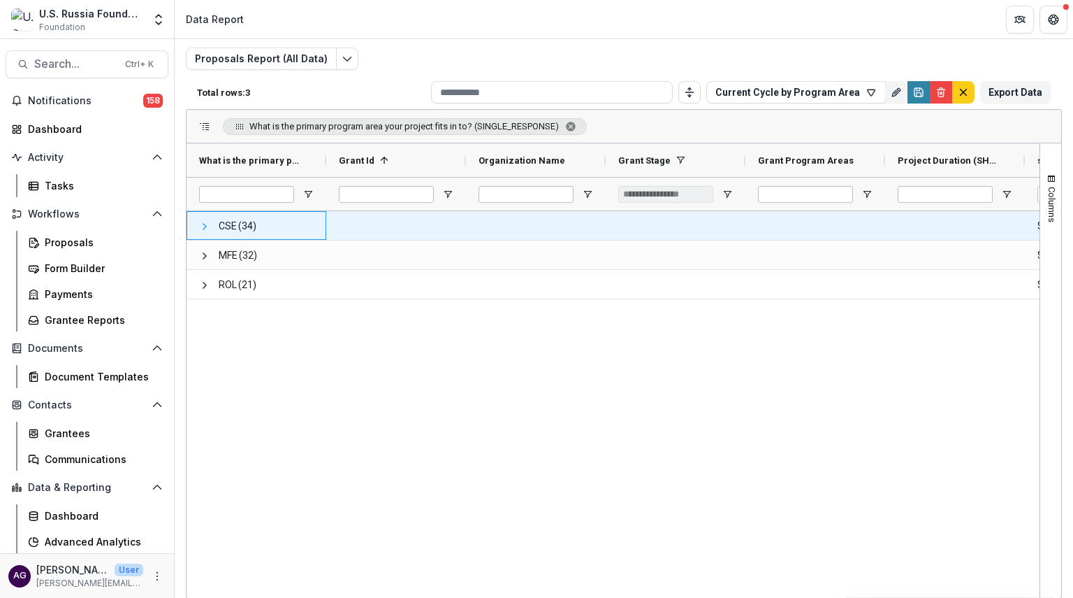
click at [205, 221] on span at bounding box center [204, 226] width 11 height 11
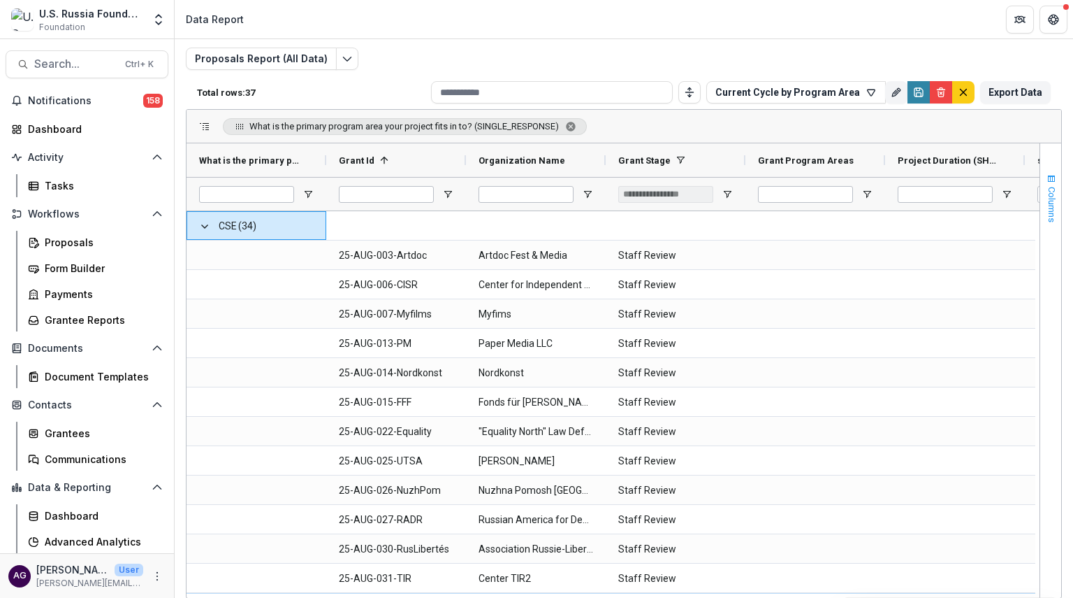
click at [1050, 188] on span "Columns" at bounding box center [1052, 205] width 10 height 36
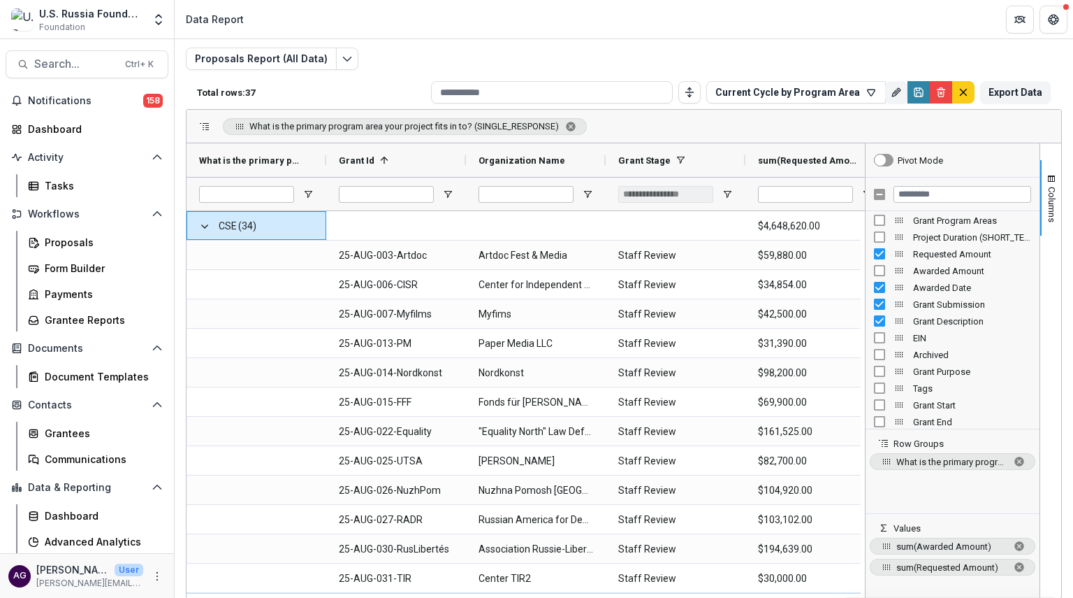
click at [681, 126] on div "What is the primary program area your project fits in to? (SINGLE_RESPONSE)" at bounding box center [624, 127] width 875 height 34
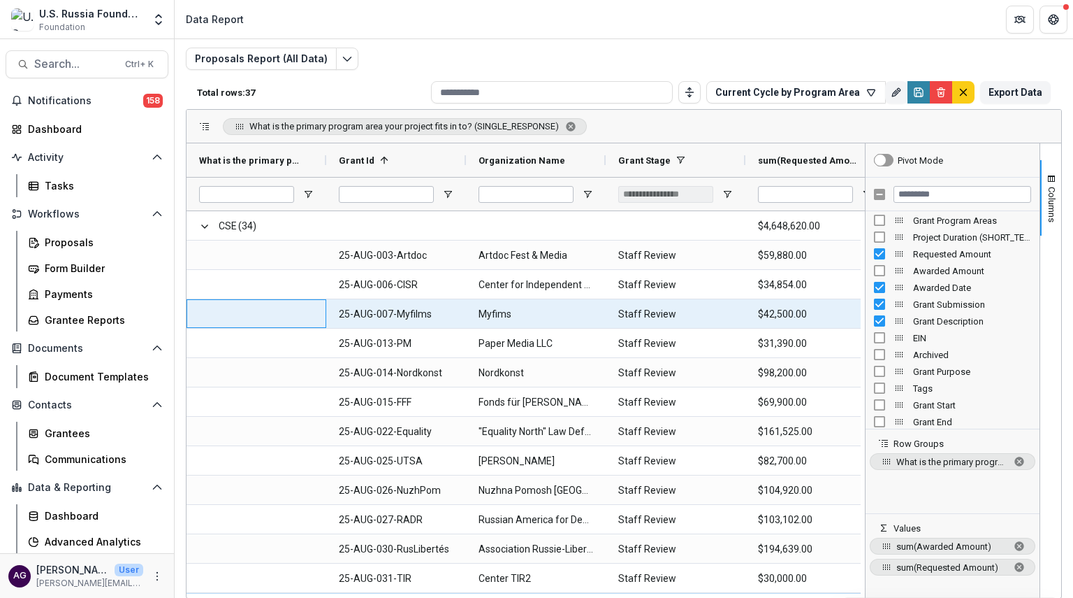
click at [259, 306] on span at bounding box center [256, 314] width 115 height 29
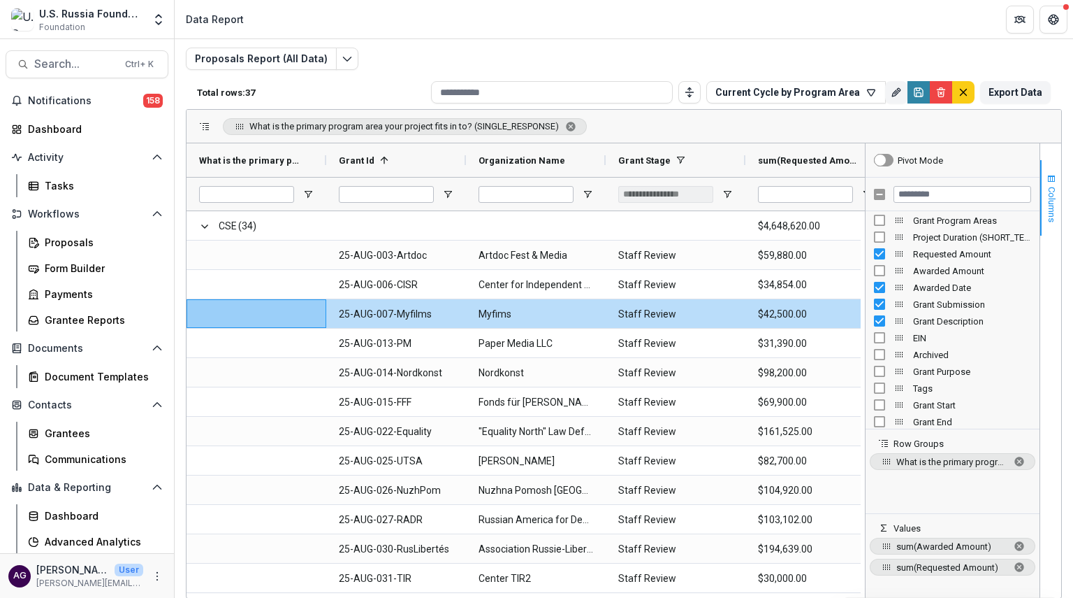
click at [1048, 210] on span "Columns" at bounding box center [1052, 205] width 10 height 36
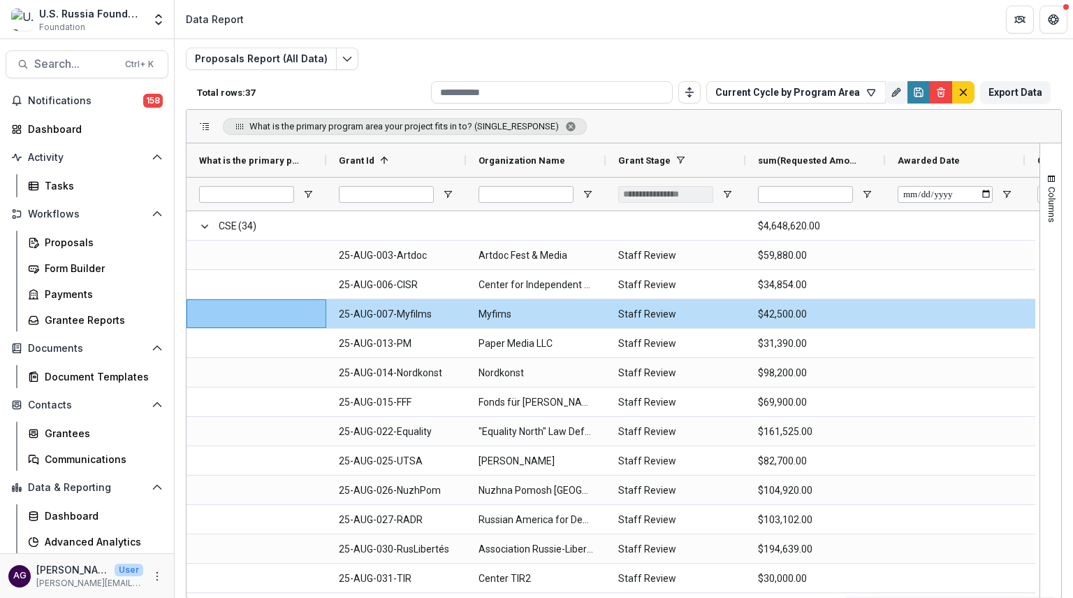
click at [727, 50] on div "Proposals Report (All Data) Total rows: 37 Current Cycle by Program Area Person…" at bounding box center [624, 306] width 876 height 517
click at [523, 52] on div "Proposals Report (All Data) Total rows: 37 Current Cycle by Program Area Person…" at bounding box center [624, 306] width 876 height 517
